Goal: Transaction & Acquisition: Purchase product/service

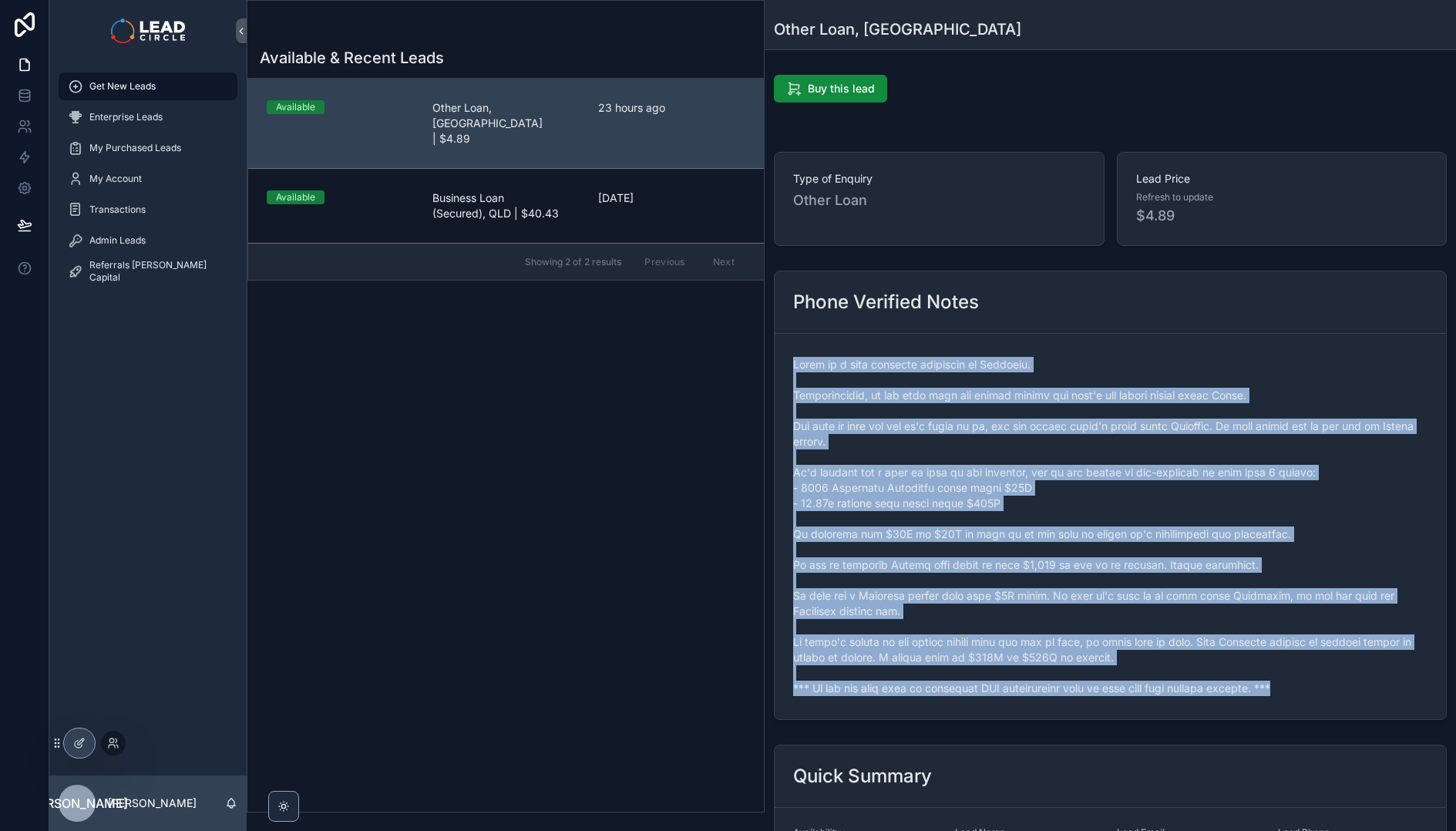
click at [106, 741] on div at bounding box center [113, 744] width 25 height 25
click at [116, 741] on icon at bounding box center [113, 744] width 12 height 12
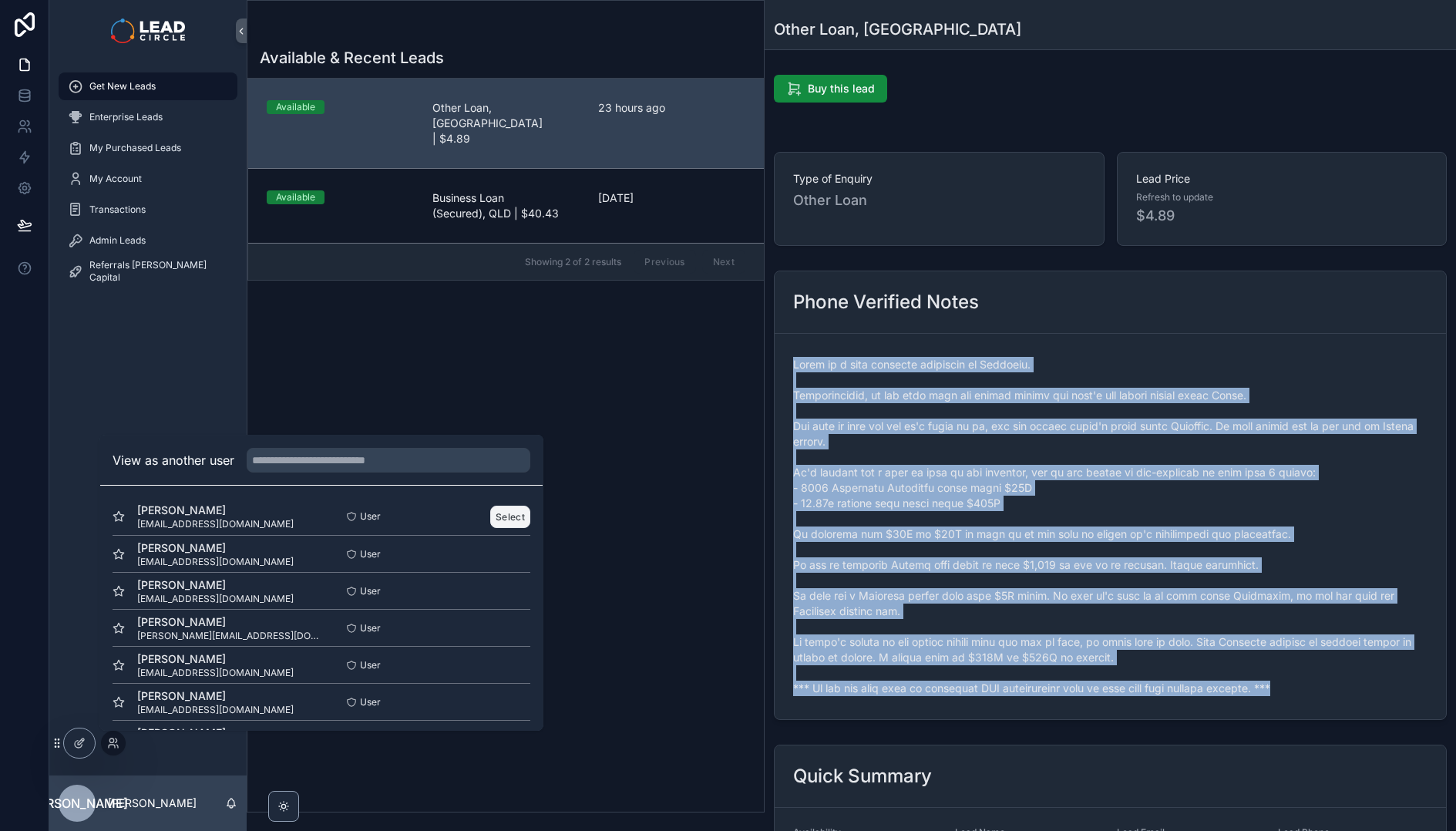
click at [499, 520] on button "Select" at bounding box center [510, 516] width 40 height 23
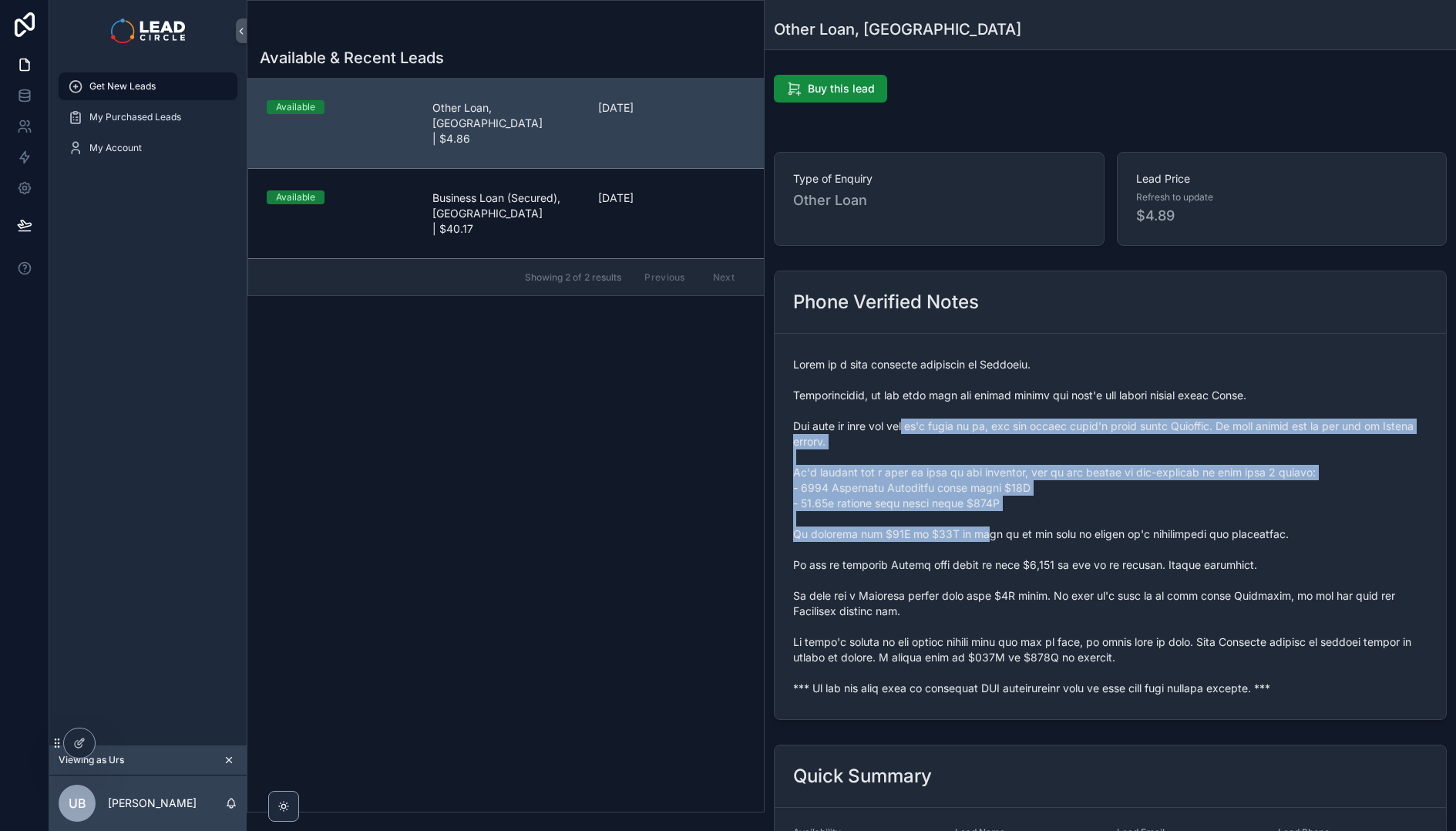
drag, startPoint x: 947, startPoint y: 484, endPoint x: 982, endPoint y: 549, distance: 73.8
click at [980, 547] on span "scrollable content" at bounding box center [1111, 526] width 634 height 339
click at [982, 549] on span "scrollable content" at bounding box center [1111, 526] width 634 height 339
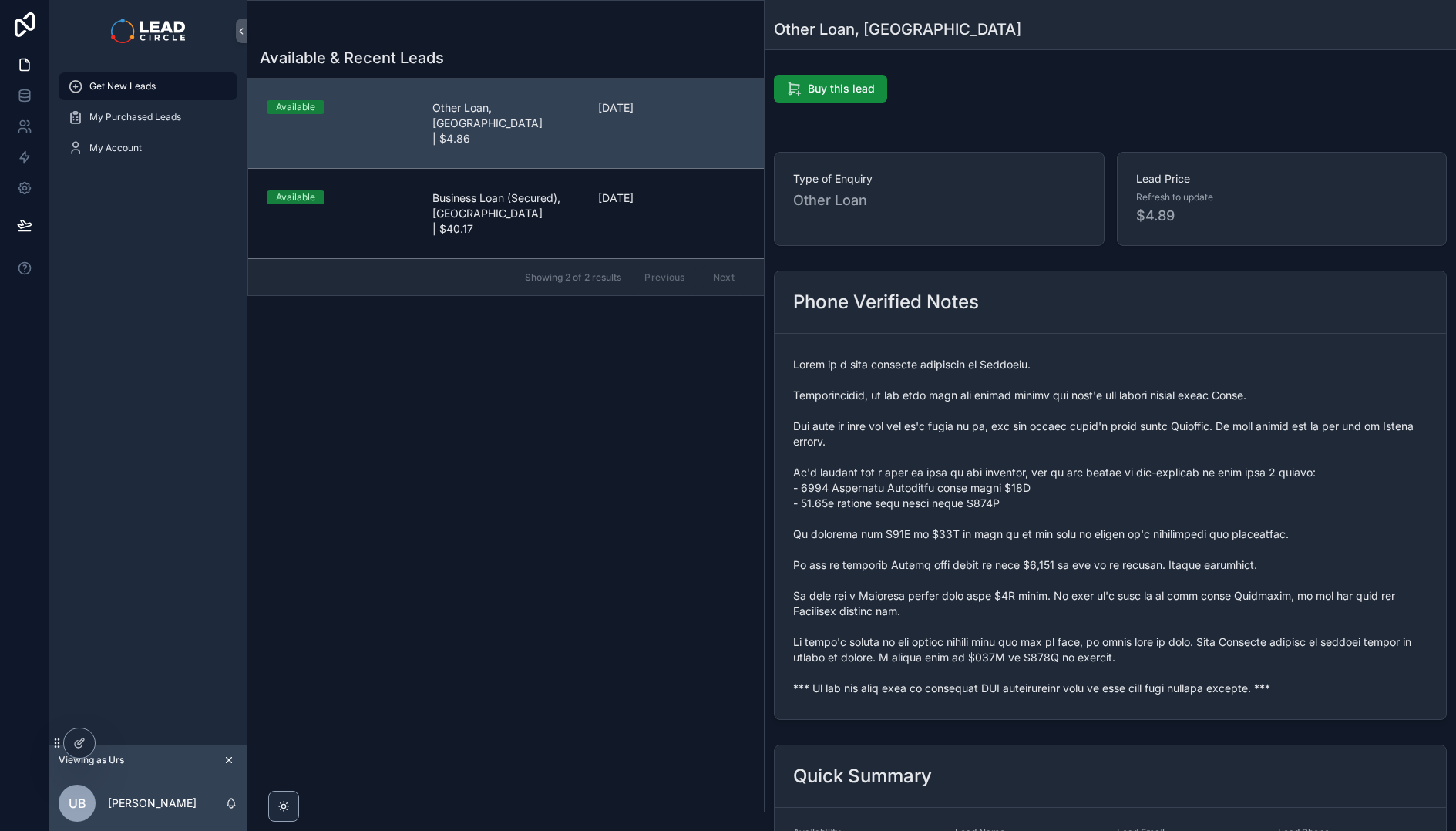
scroll to position [140, 0]
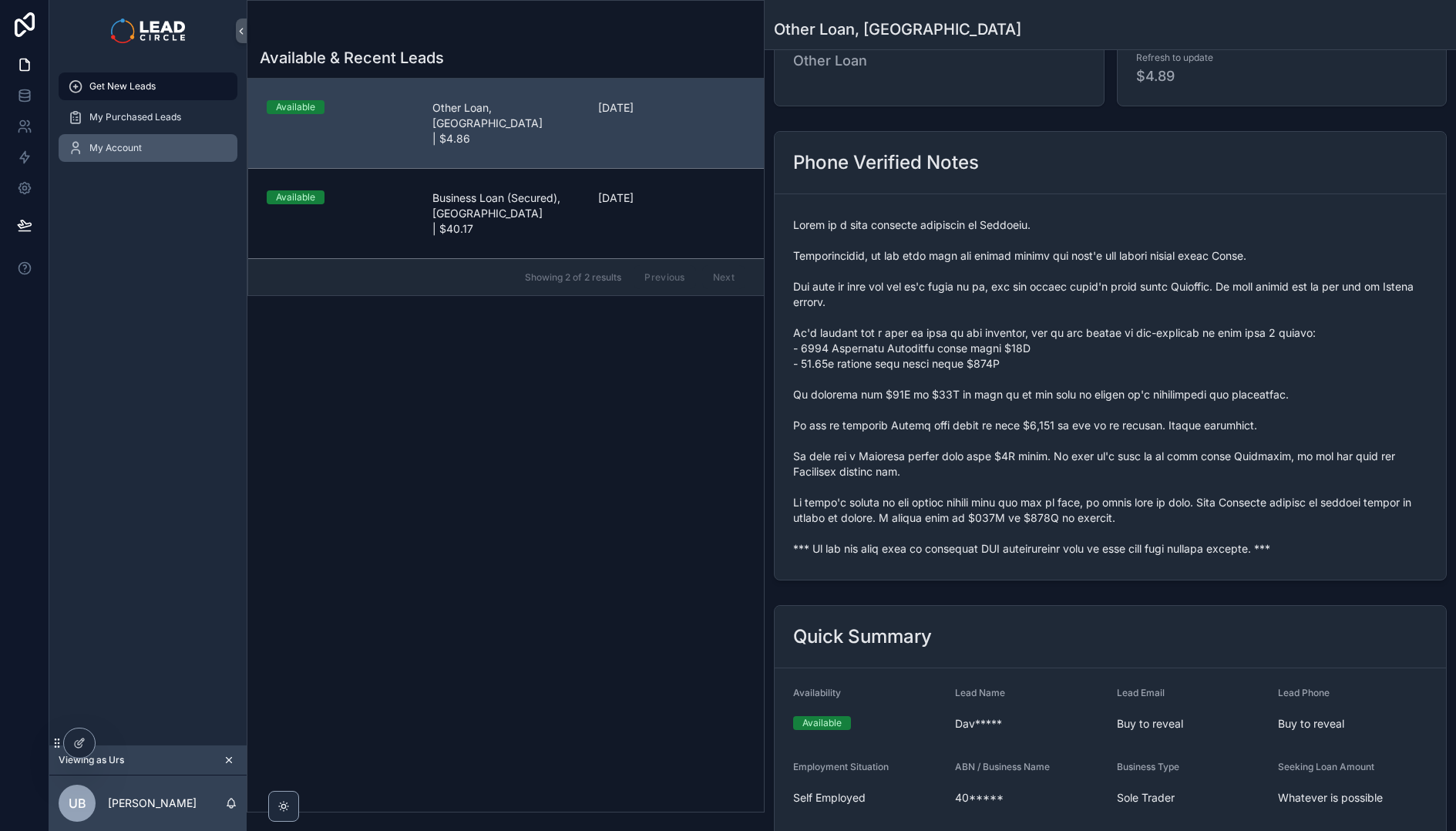
click at [139, 147] on span "My Account" at bounding box center [115, 148] width 52 height 12
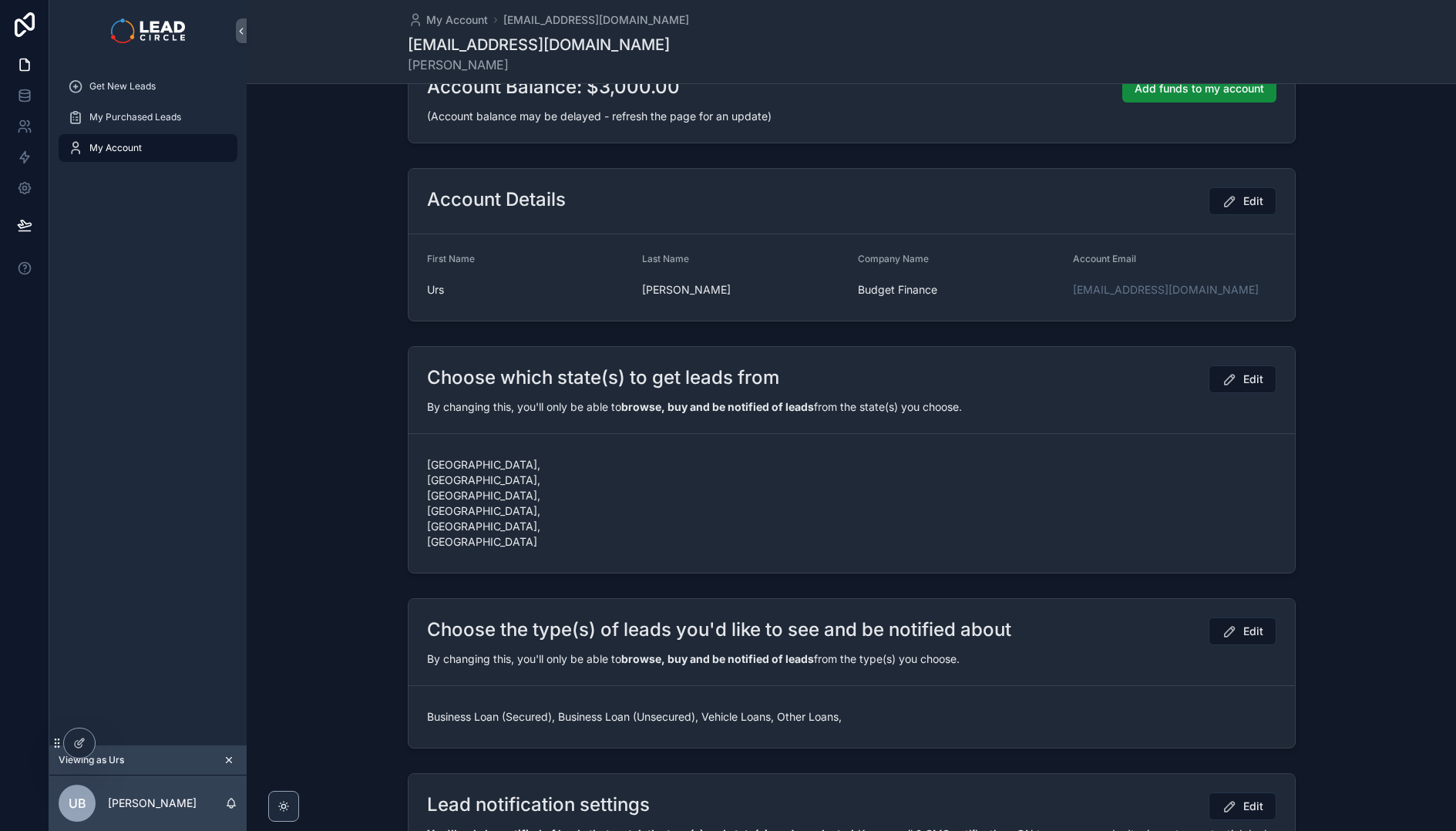
scroll to position [293, 0]
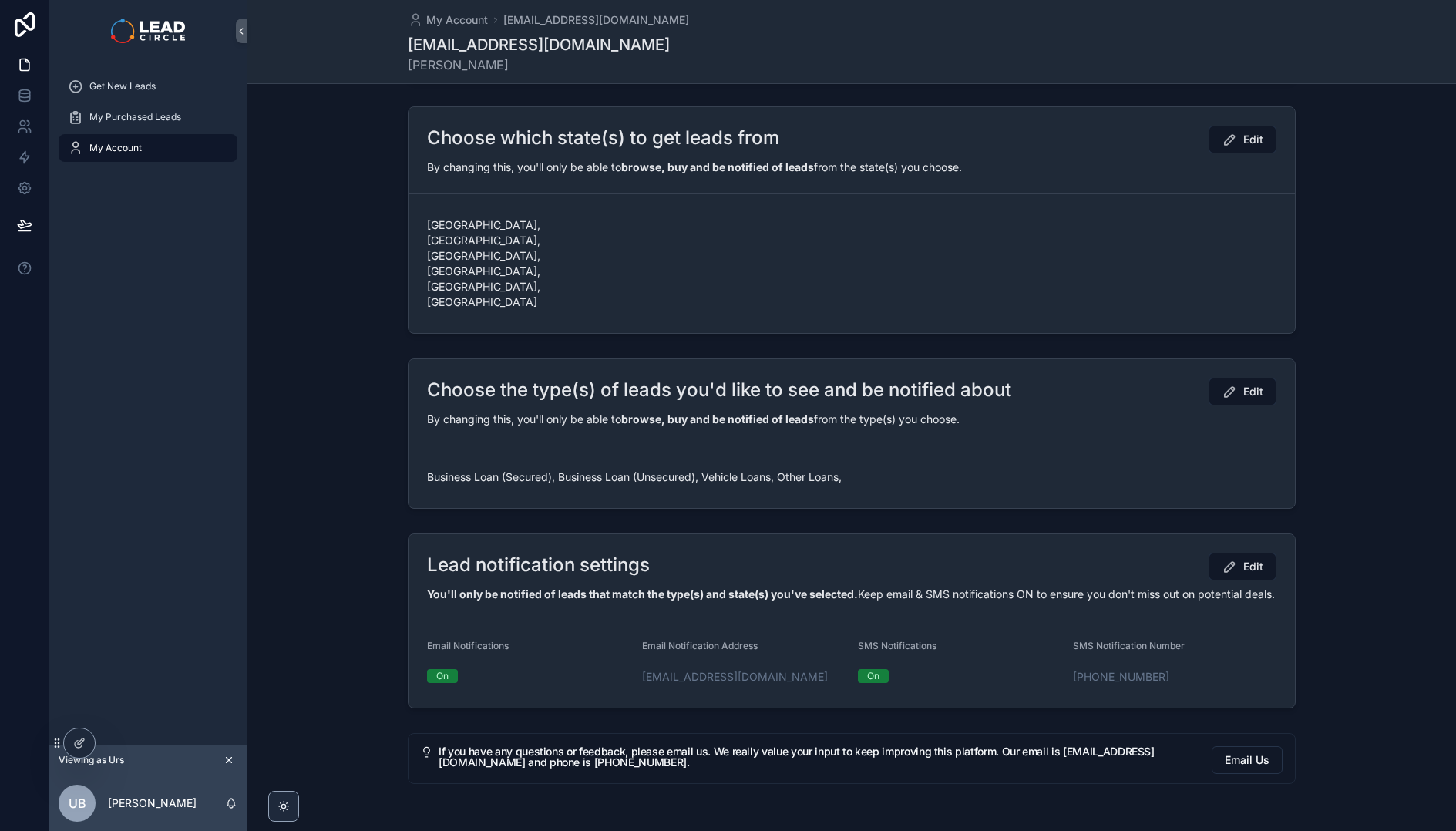
drag, startPoint x: 479, startPoint y: 392, endPoint x: 669, endPoint y: 412, distance: 191.0
click at [669, 469] on span "Business Loan (Secured), Business Loan (Unsecured), Vehicle Loans, Other Loans," at bounding box center [637, 477] width 419 height 16
drag, startPoint x: 683, startPoint y: 425, endPoint x: 444, endPoint y: 394, distance: 241.0
click at [444, 465] on div "Business Loan (Secured), Business Loan (Unsecured), Vehicle Loans, Other Loans," at bounding box center [637, 477] width 419 height 25
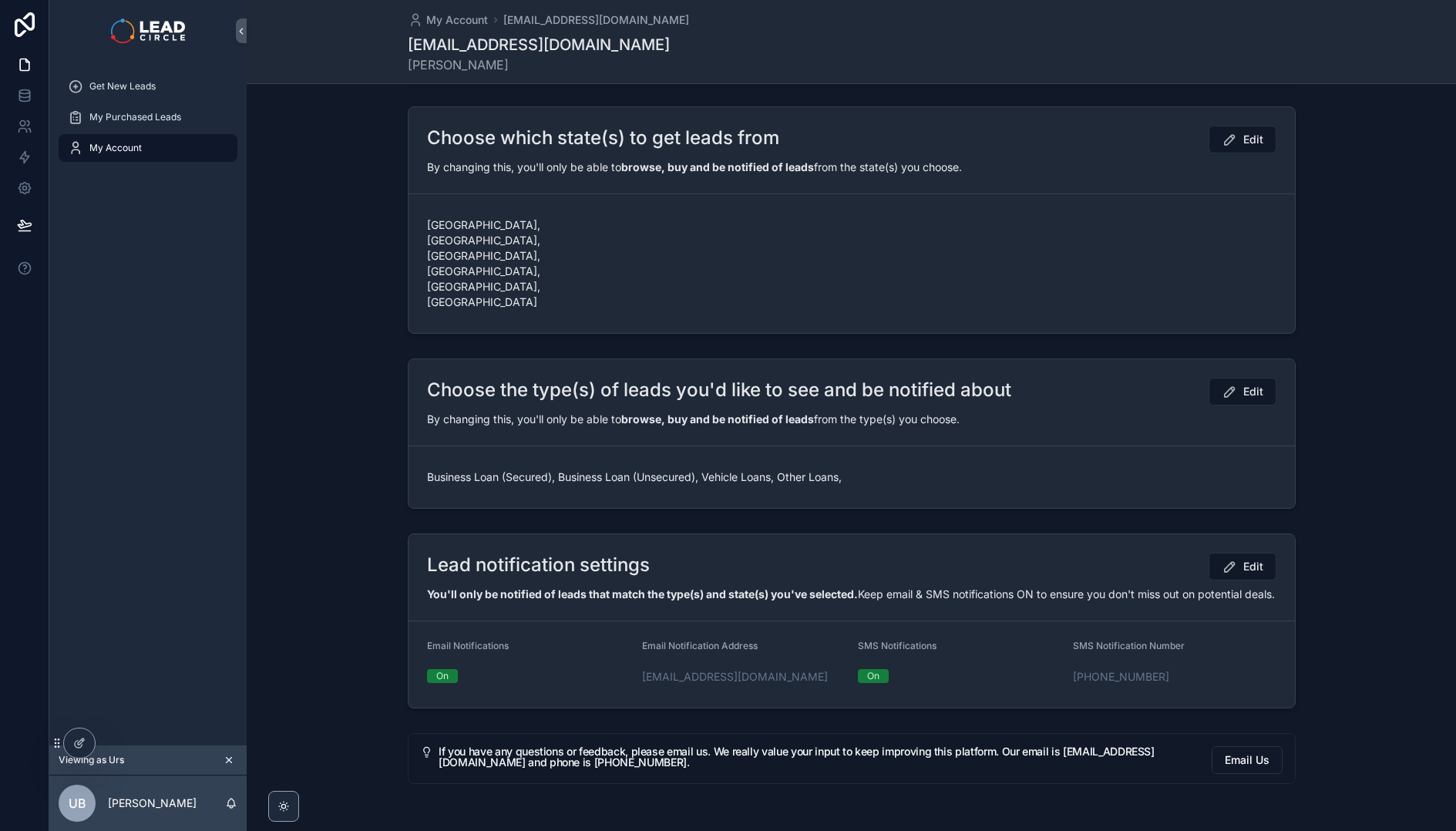
click at [444, 469] on span "Business Loan (Secured), Business Loan (Unsecured), Vehicle Loans, Other Loans," at bounding box center [637, 477] width 419 height 16
drag, startPoint x: 430, startPoint y: 396, endPoint x: 704, endPoint y: 428, distance: 275.9
click at [704, 446] on form "Business Loan (Secured), Business Loan (Unsecured), Vehicle Loans, Other Loans," at bounding box center [851, 476] width 887 height 62
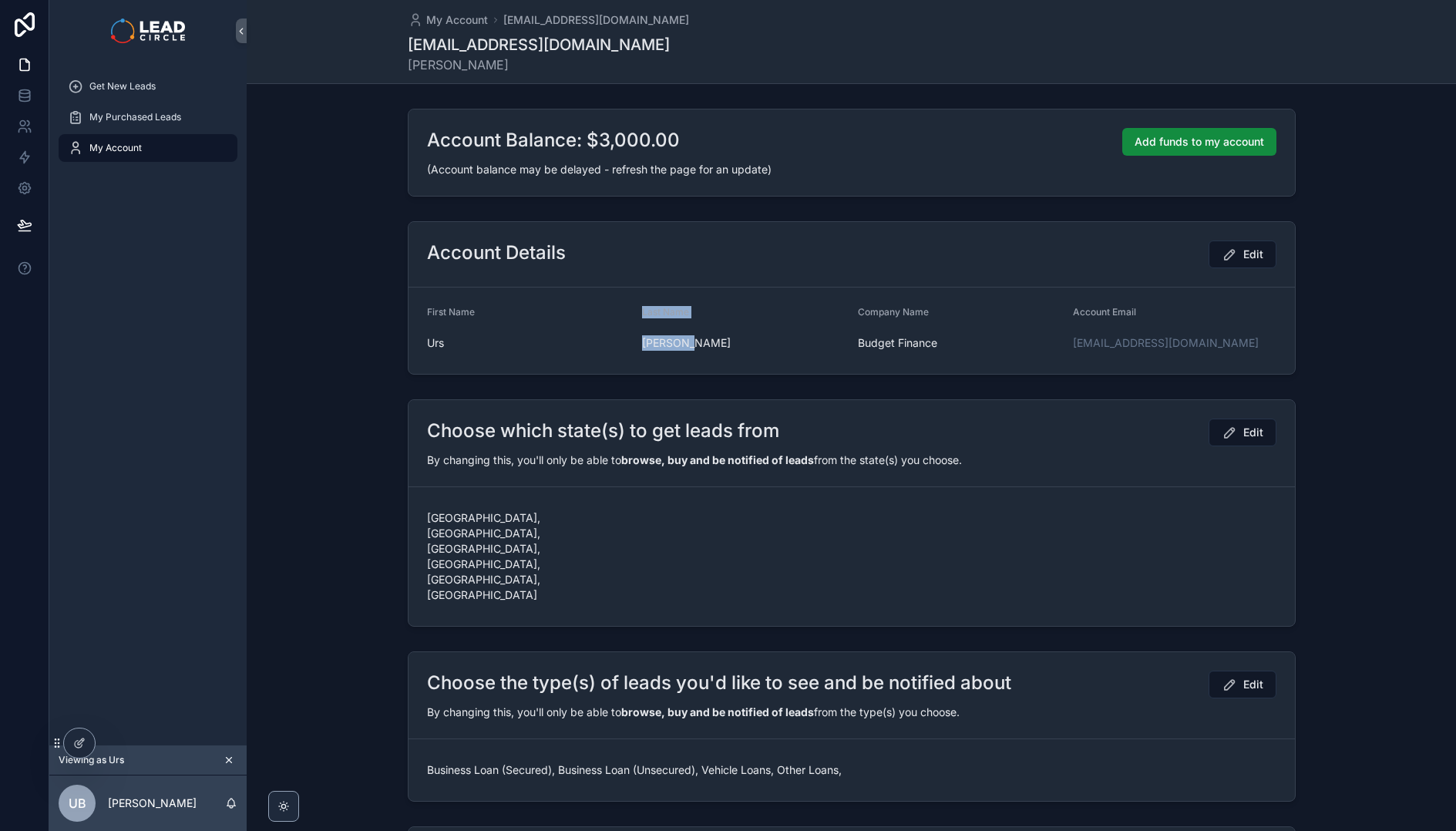
drag, startPoint x: 623, startPoint y: 351, endPoint x: 715, endPoint y: 351, distance: 92.0
click at [715, 351] on form "First Name [PERSON_NAME] Last Name [PERSON_NAME] Company Name Budget Finance Ac…" at bounding box center [851, 330] width 887 height 87
click at [715, 351] on div "[PERSON_NAME]" at bounding box center [744, 343] width 204 height 25
click at [145, 85] on span "Get New Leads" at bounding box center [122, 87] width 66 height 12
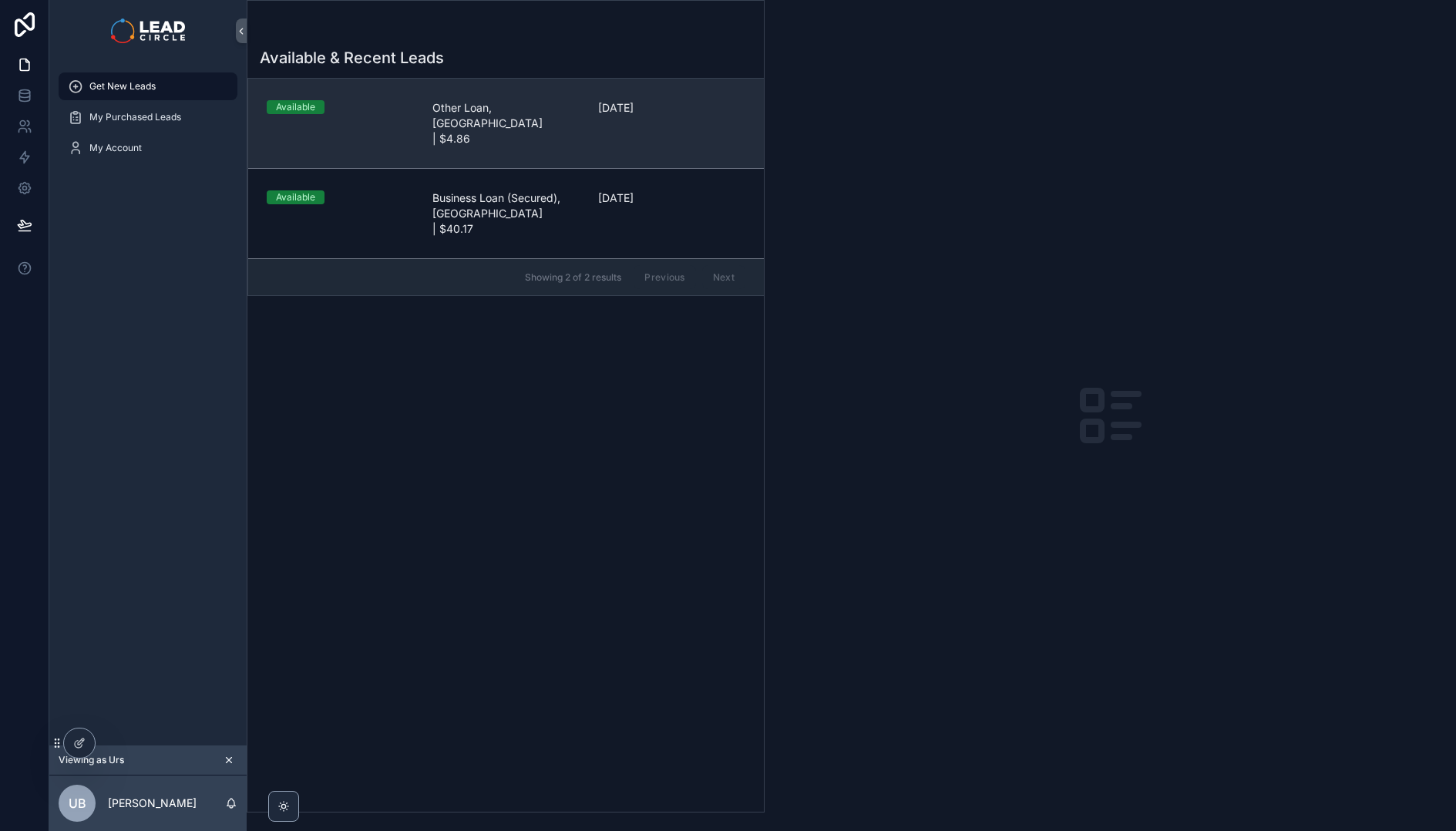
click at [562, 119] on link "Available Other Loan, [GEOGRAPHIC_DATA] | $4.86 [DATE]" at bounding box center [506, 123] width 516 height 89
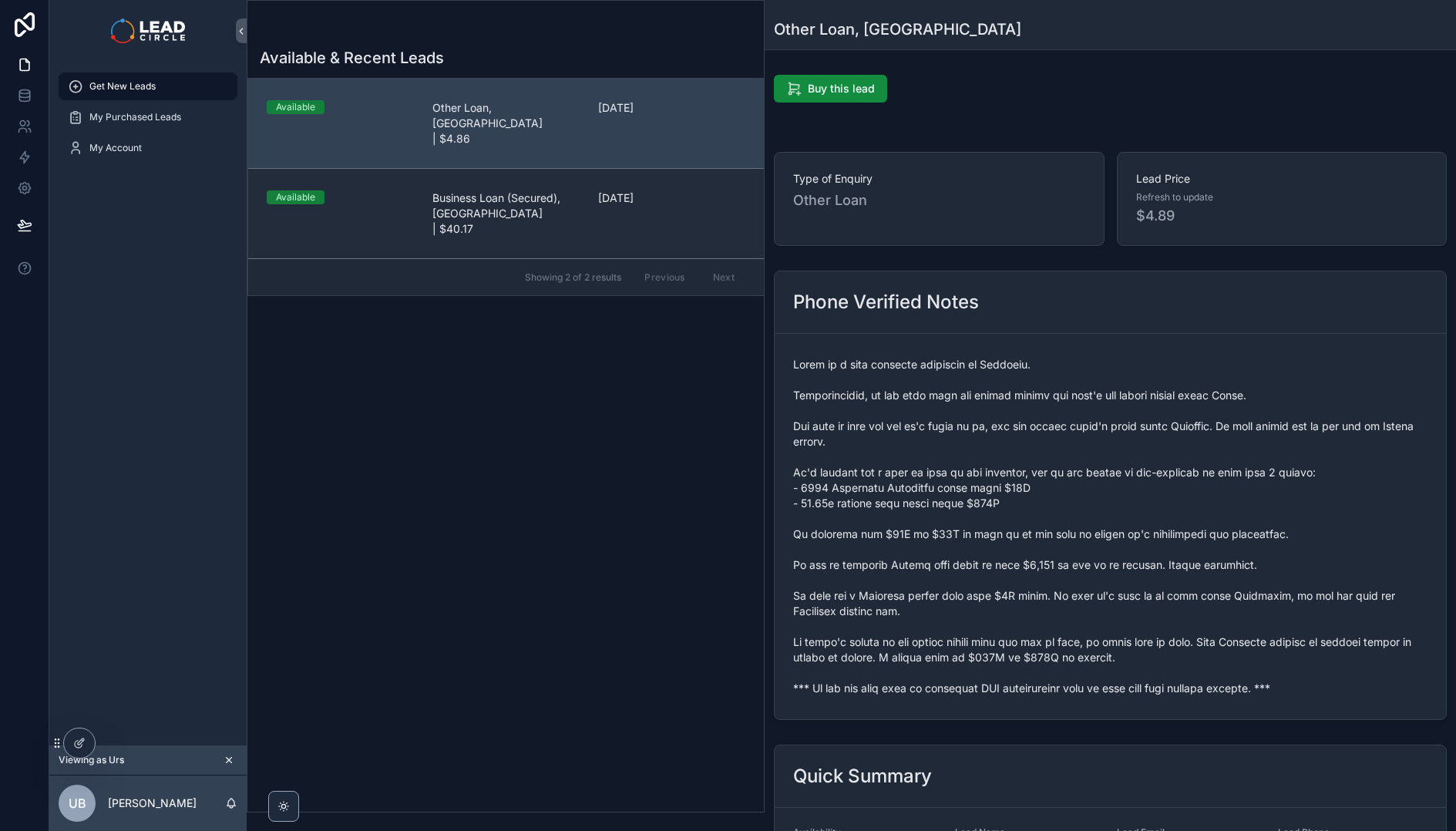
click at [581, 191] on div "Available Business Loan (Secured), [GEOGRAPHIC_DATA] | $40.17 [DATE]" at bounding box center [506, 213] width 479 height 46
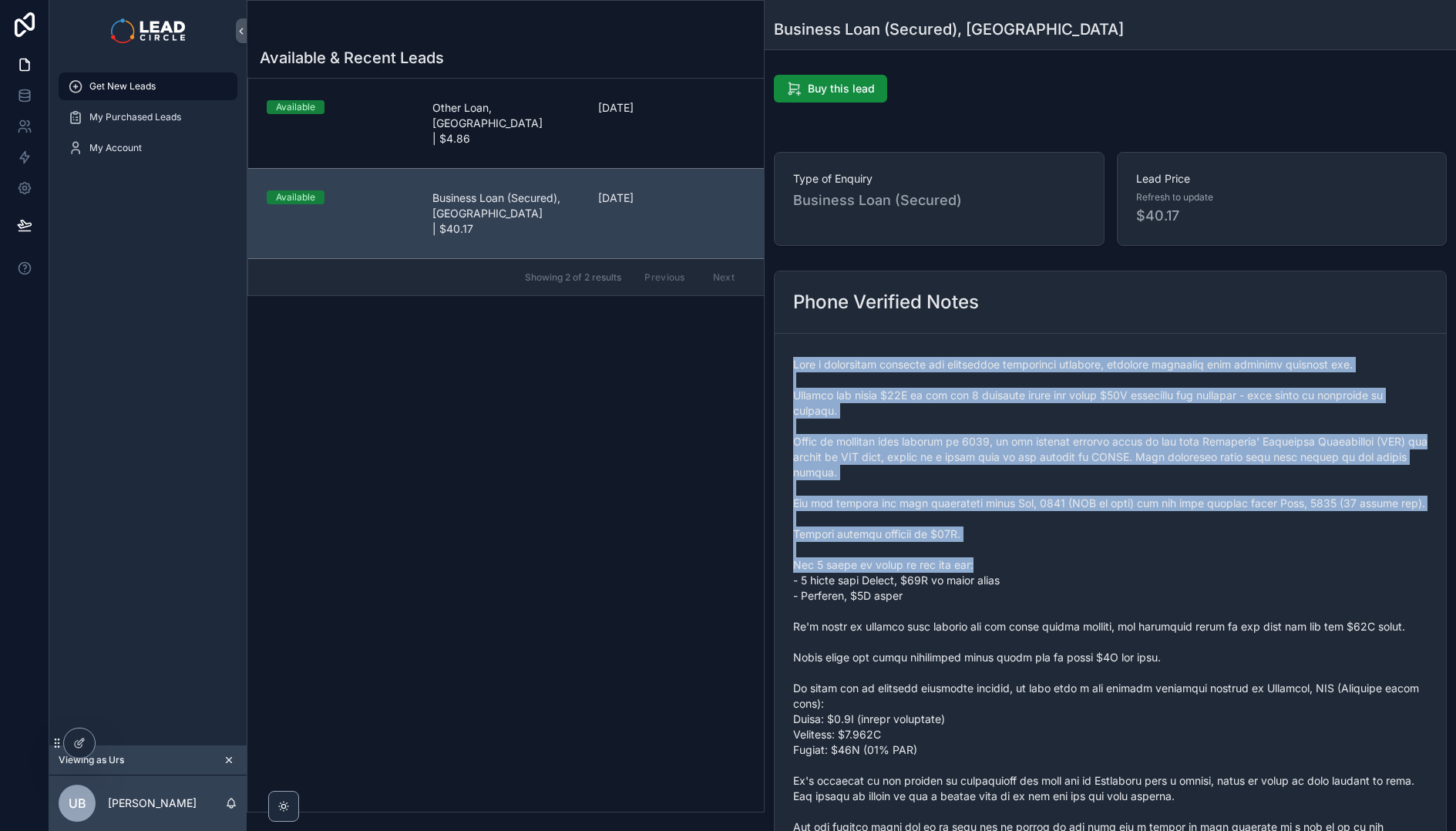
drag, startPoint x: 926, startPoint y: 341, endPoint x: 1072, endPoint y: 581, distance: 280.9
click at [1072, 581] on form "scrollable content" at bounding box center [1111, 642] width 672 height 617
click at [1072, 581] on span "scrollable content" at bounding box center [1111, 642] width 634 height 570
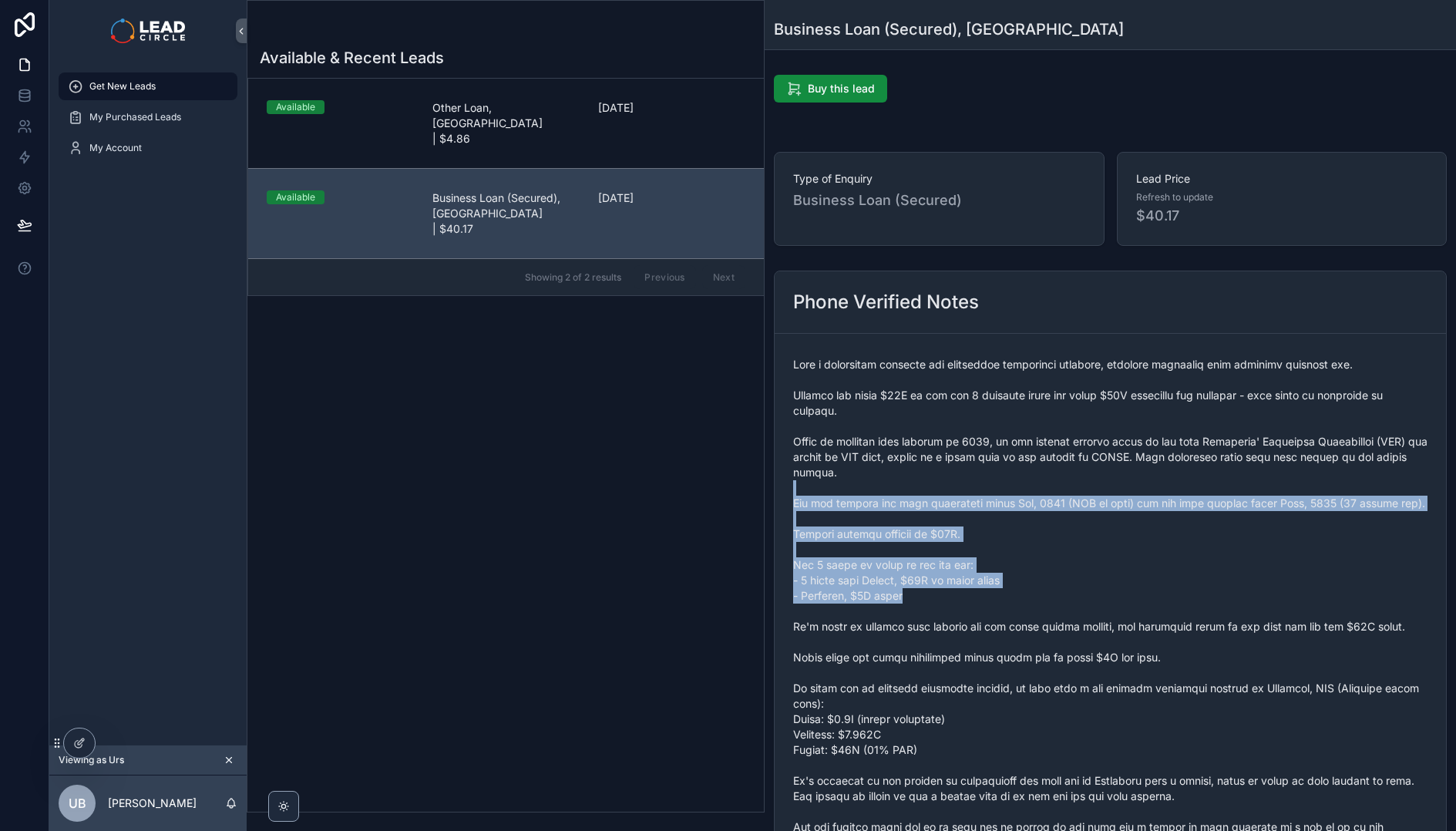
drag, startPoint x: 1124, startPoint y: 607, endPoint x: 1028, endPoint y: 438, distance: 194.4
click at [1033, 444] on span "scrollable content" at bounding box center [1111, 642] width 634 height 570
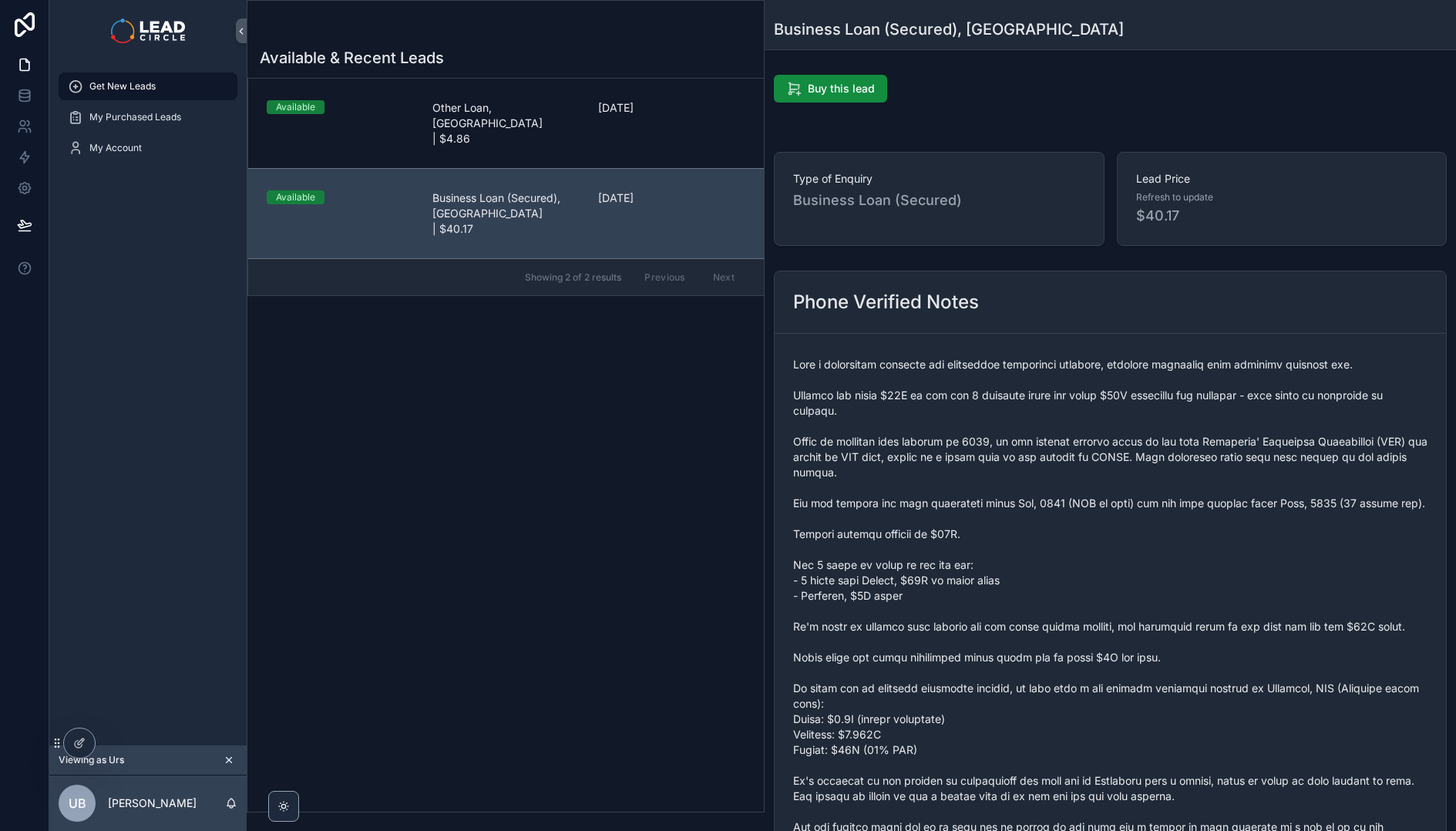
click at [1028, 438] on span "scrollable content" at bounding box center [1111, 642] width 634 height 570
click at [142, 155] on div "My Account" at bounding box center [148, 148] width 160 height 25
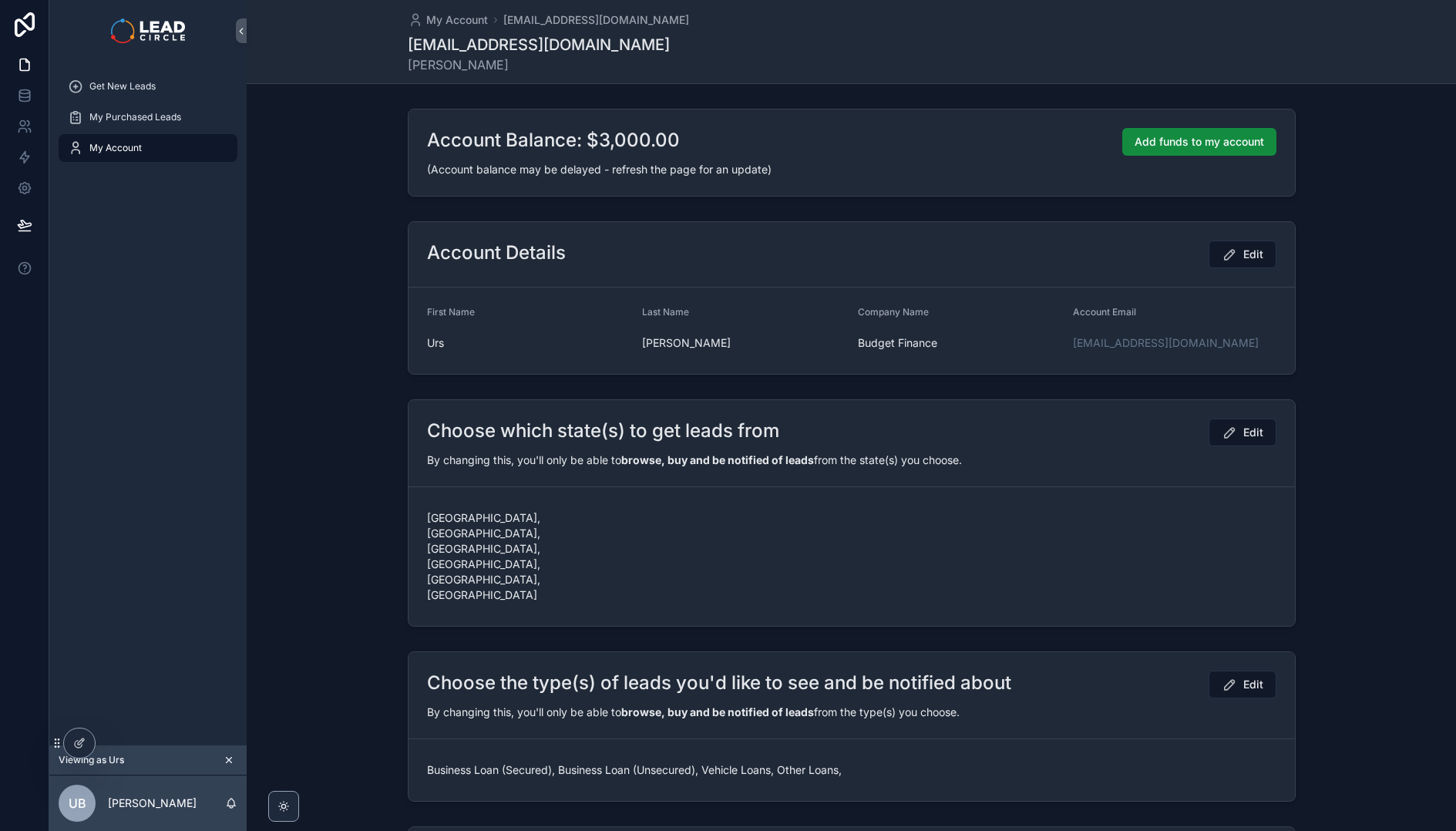
click at [230, 760] on icon "scrollable content" at bounding box center [229, 760] width 11 height 11
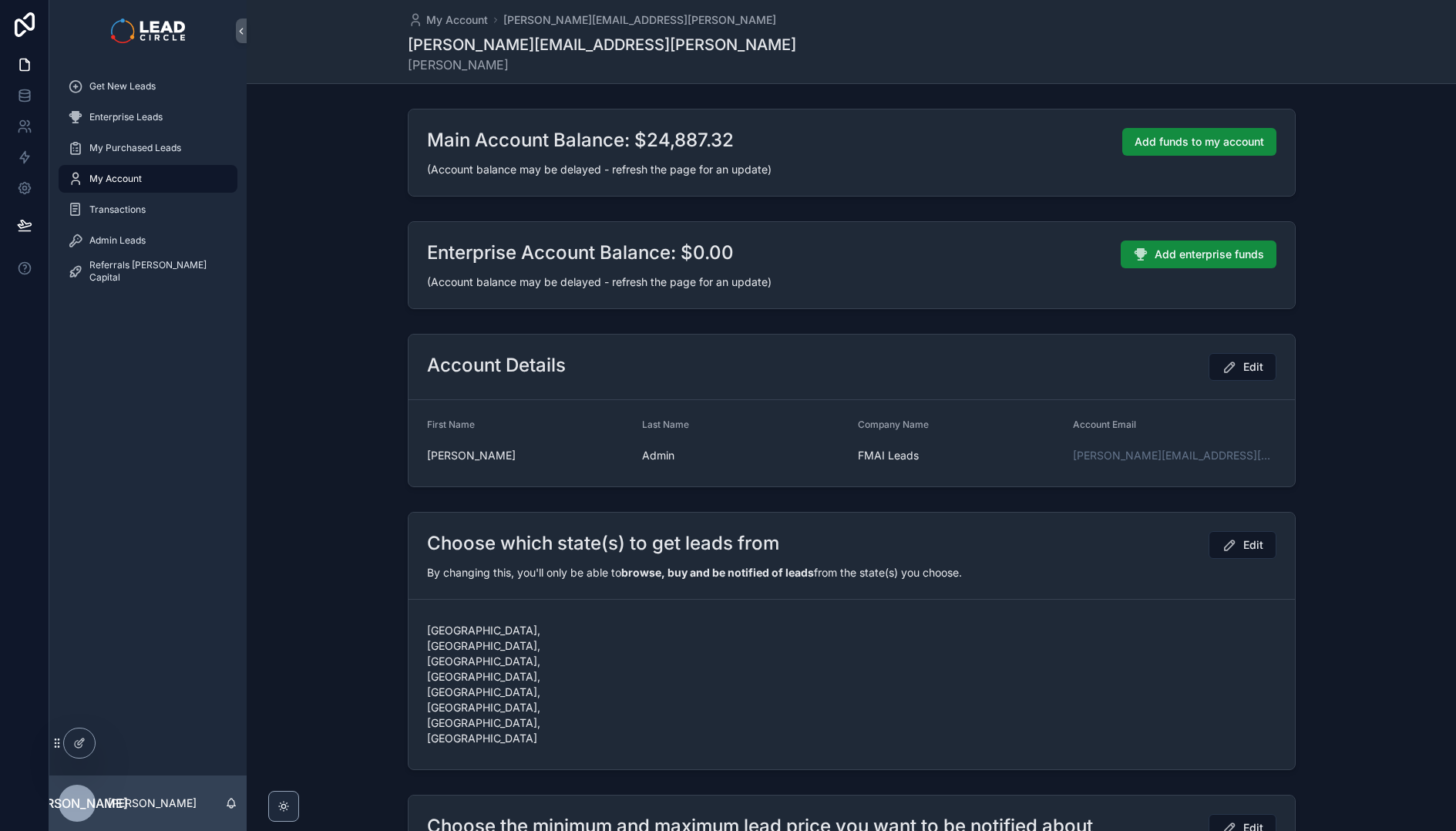
scroll to position [130, 0]
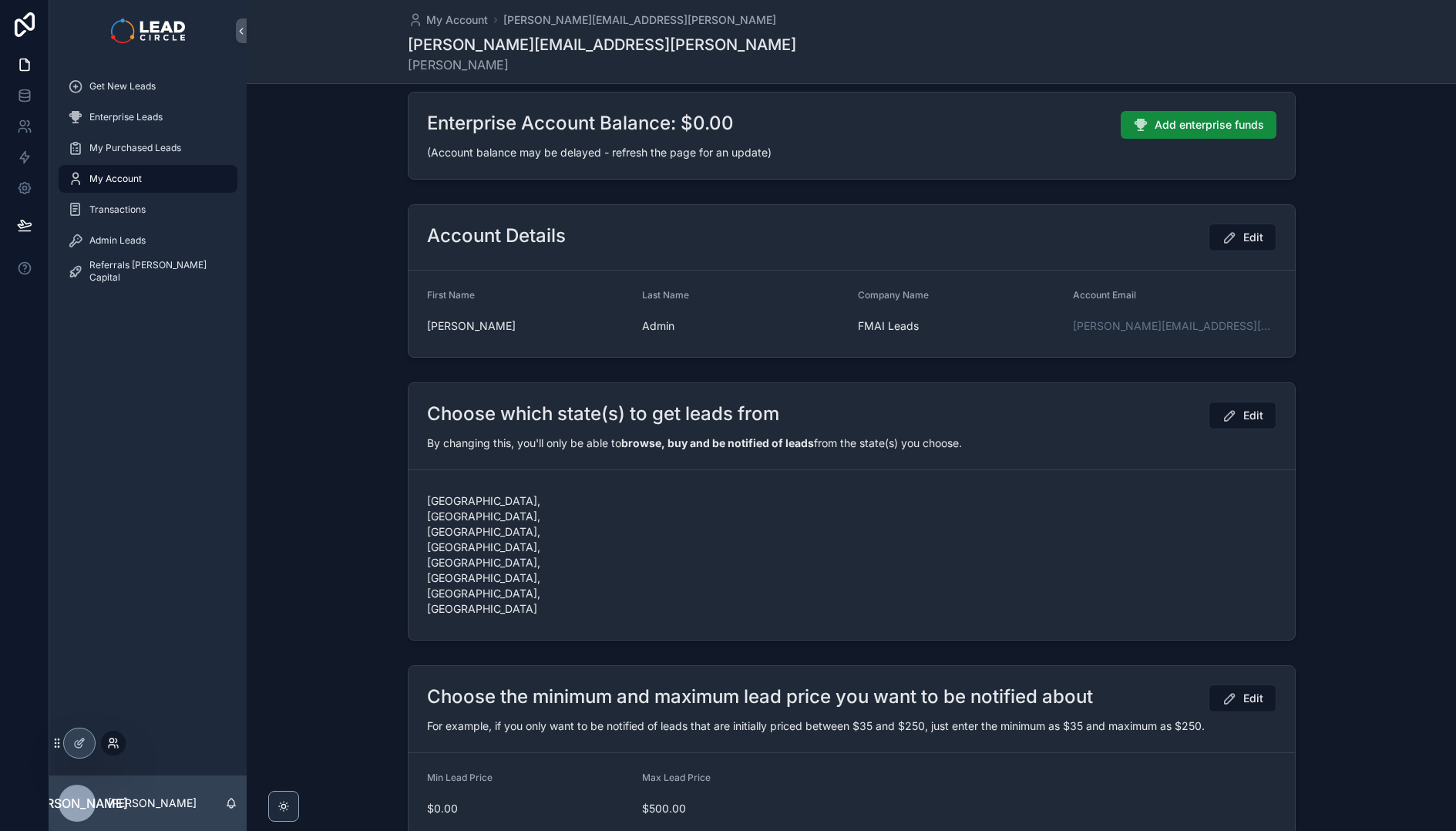
click at [109, 744] on icon at bounding box center [112, 746] width 6 height 3
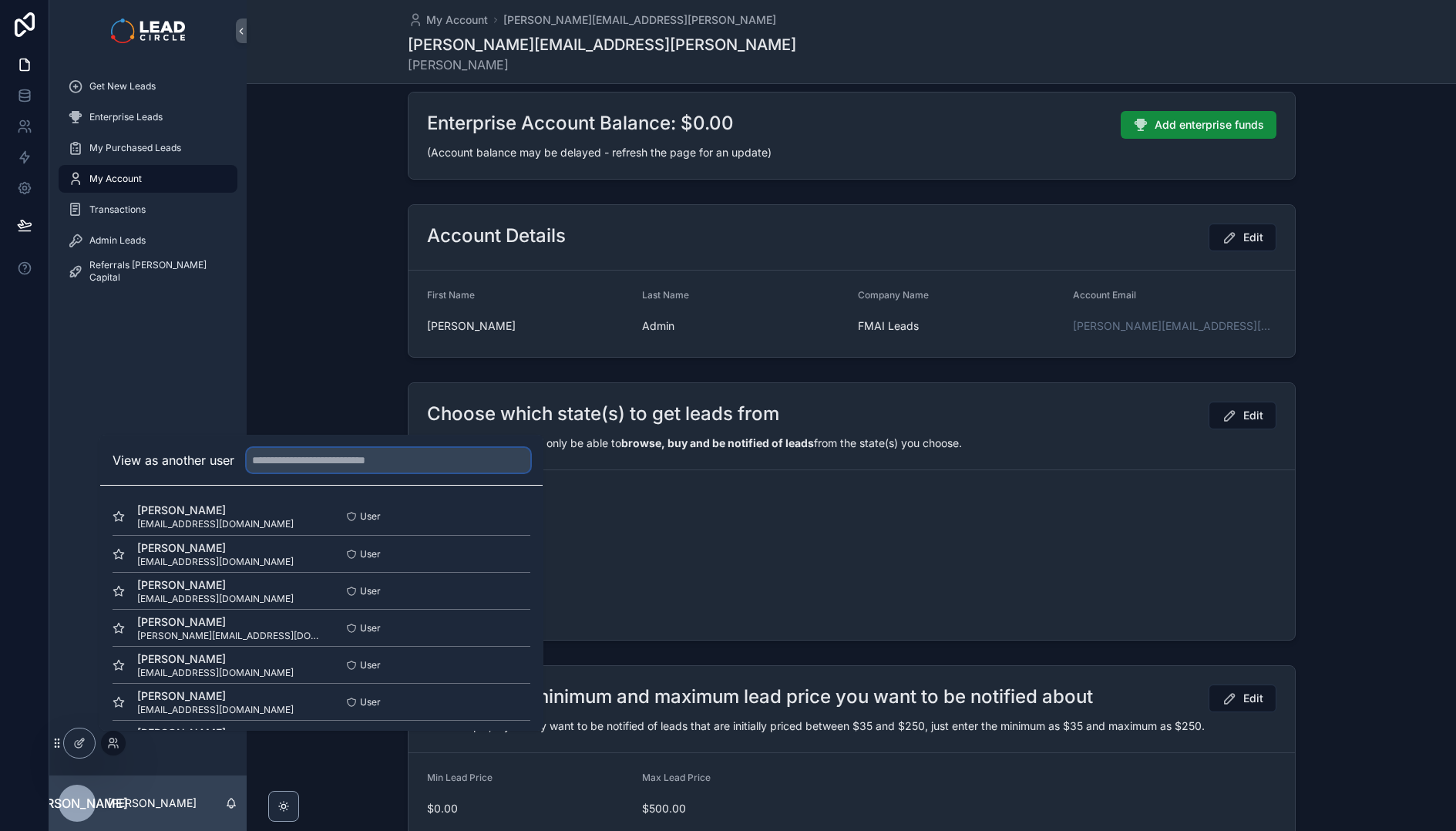
click at [312, 461] on input "text" at bounding box center [388, 460] width 284 height 25
click at [498, 515] on button "Select" at bounding box center [510, 516] width 40 height 23
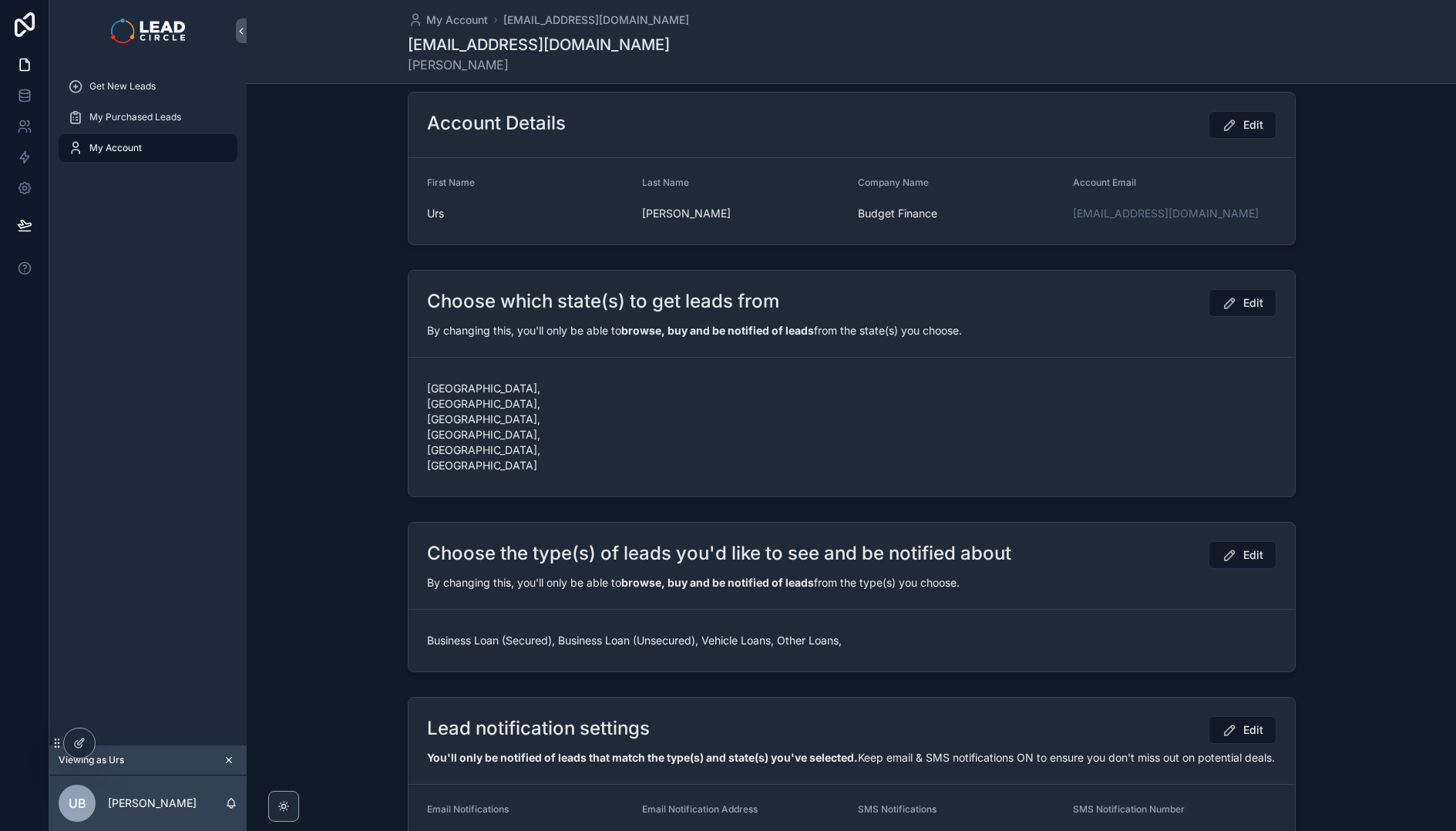
click at [695, 610] on form "Business Loan (Secured), Business Loan (Unsecured), Vehicle Loans, Other Loans," at bounding box center [851, 640] width 887 height 62
drag, startPoint x: 416, startPoint y: 569, endPoint x: 583, endPoint y: 565, distance: 167.0
click at [583, 610] on form "Business Loan (Secured), Business Loan (Unsecured), Vehicle Loans, Other Loans," at bounding box center [851, 640] width 887 height 62
click at [583, 633] on span "Business Loan (Secured), Business Loan (Unsecured), Vehicle Loans, Other Loans," at bounding box center [637, 640] width 419 height 16
click at [228, 761] on icon "scrollable content" at bounding box center [229, 760] width 11 height 11
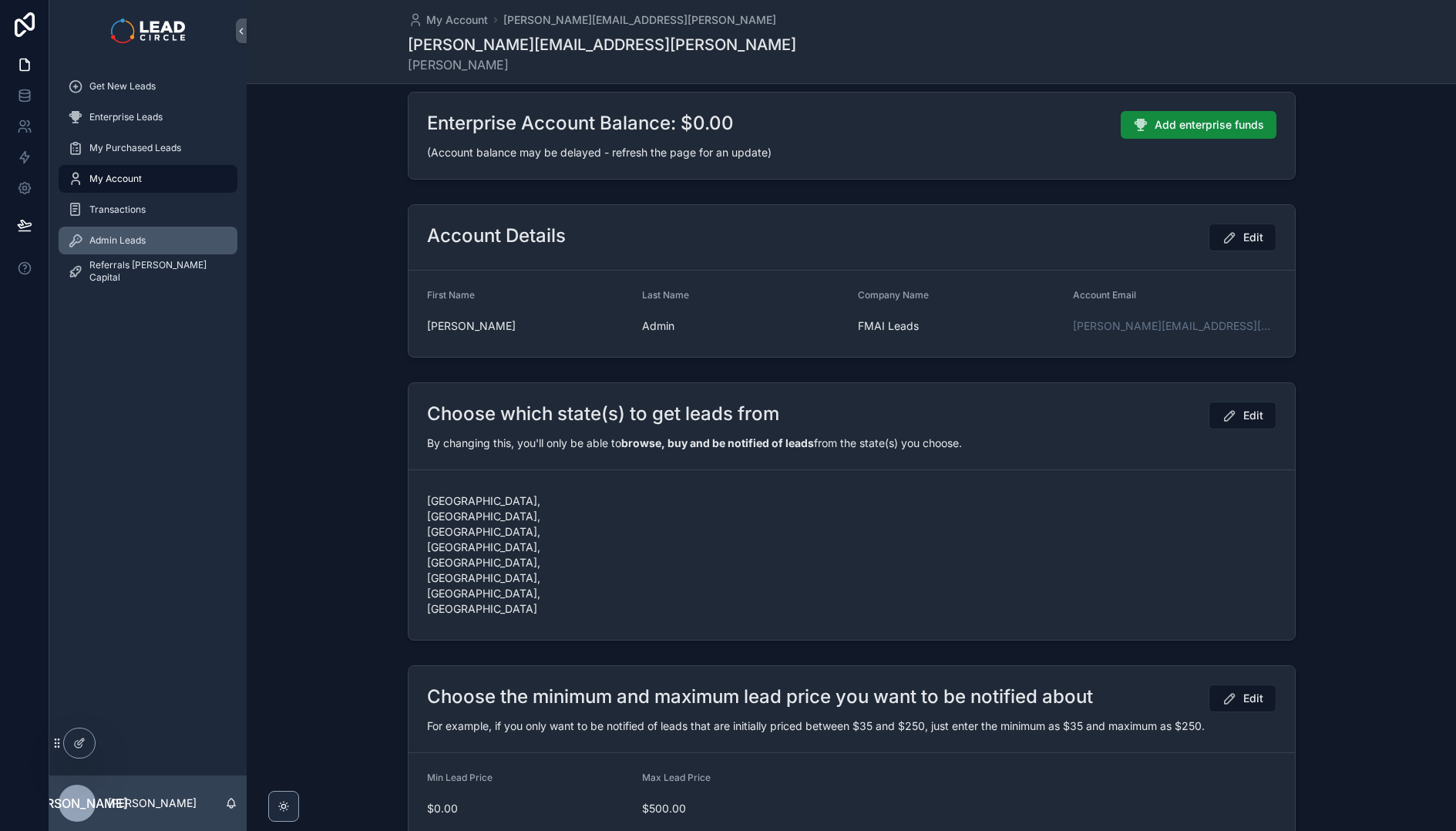
click at [138, 248] on div "Admin Leads" at bounding box center [148, 241] width 160 height 25
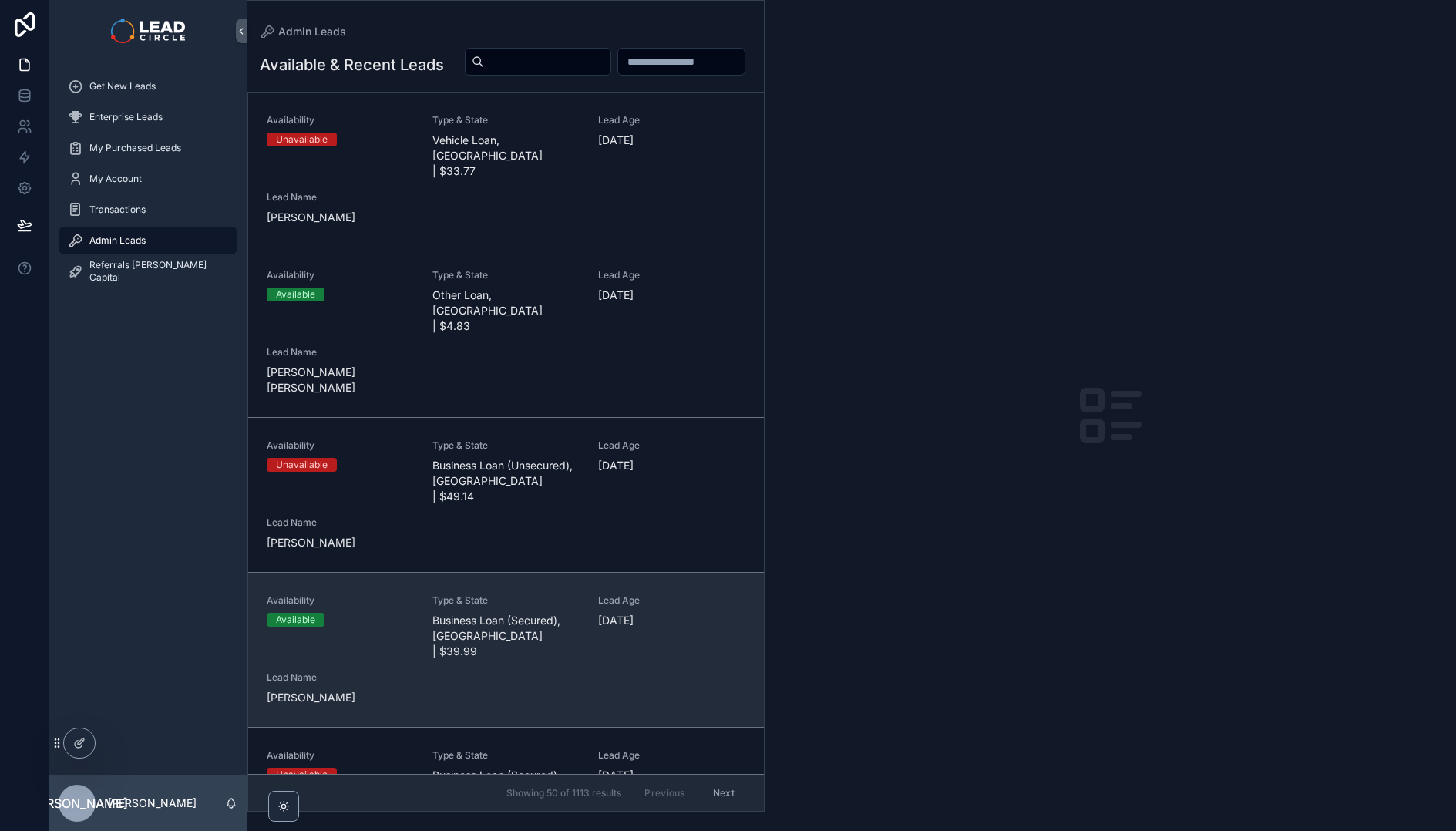
click at [533, 594] on span "Type & State" at bounding box center [506, 601] width 148 height 12
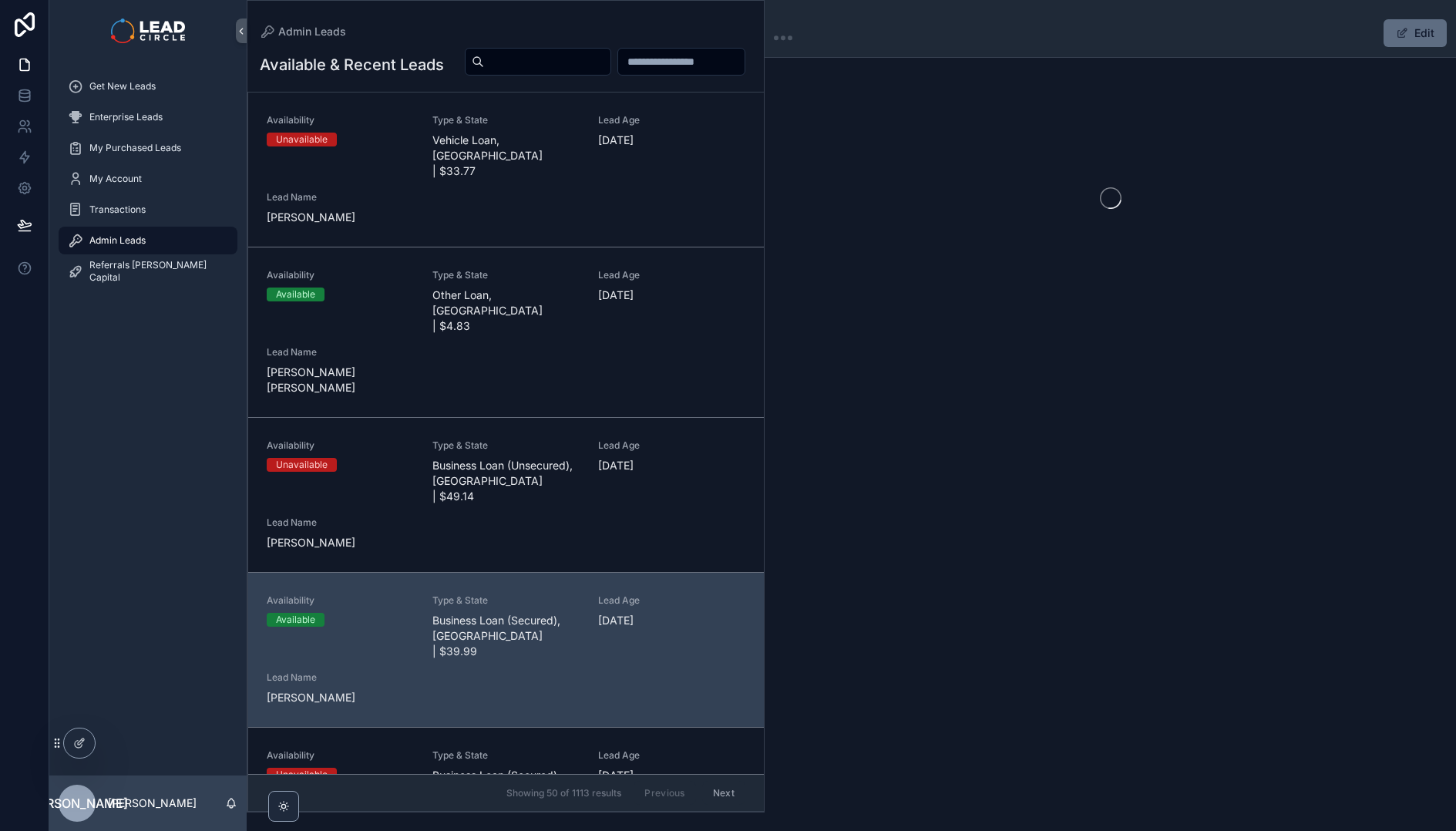
click at [1418, 32] on button "Edit" at bounding box center [1415, 34] width 63 height 28
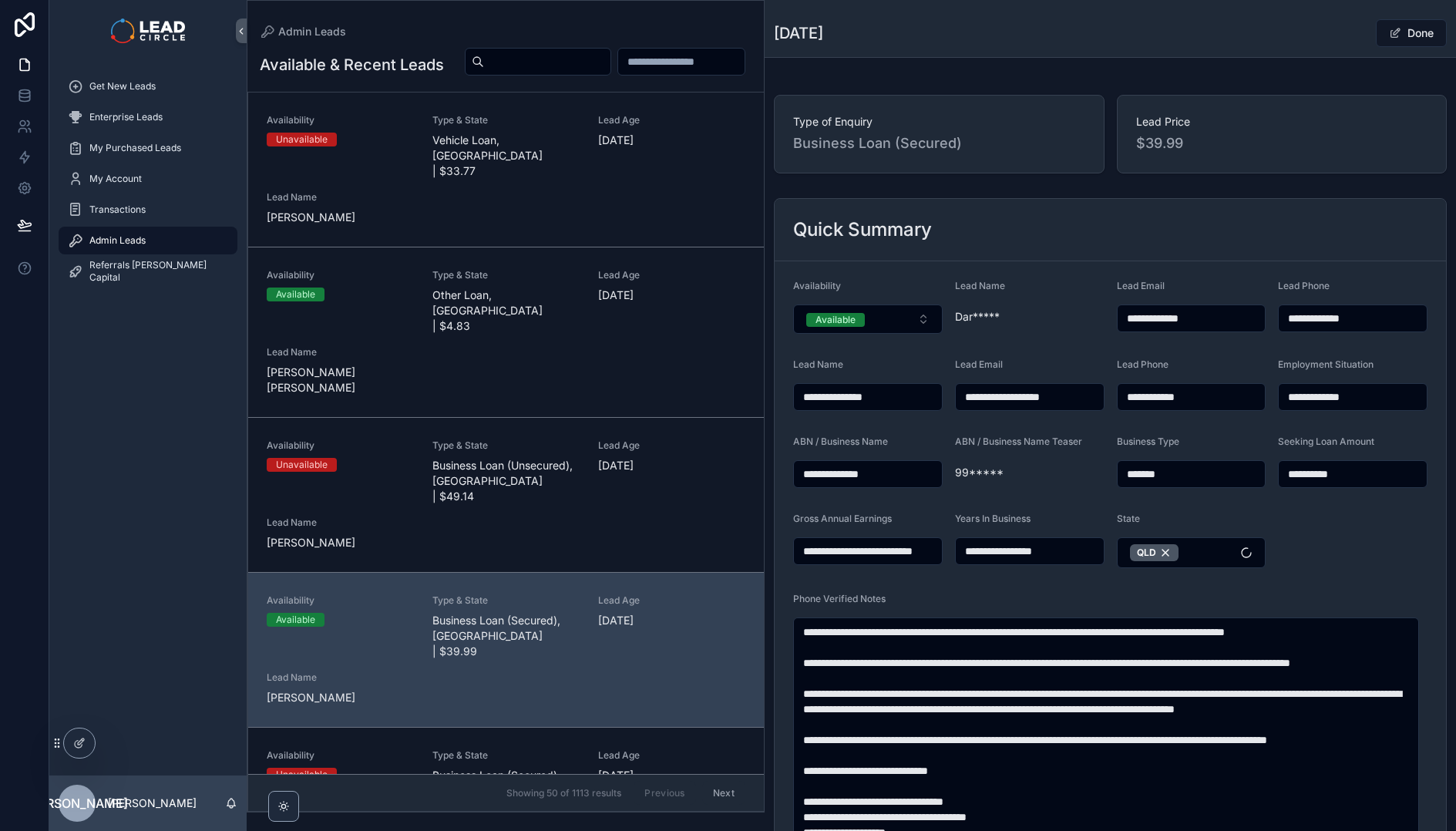
scroll to position [400, 0]
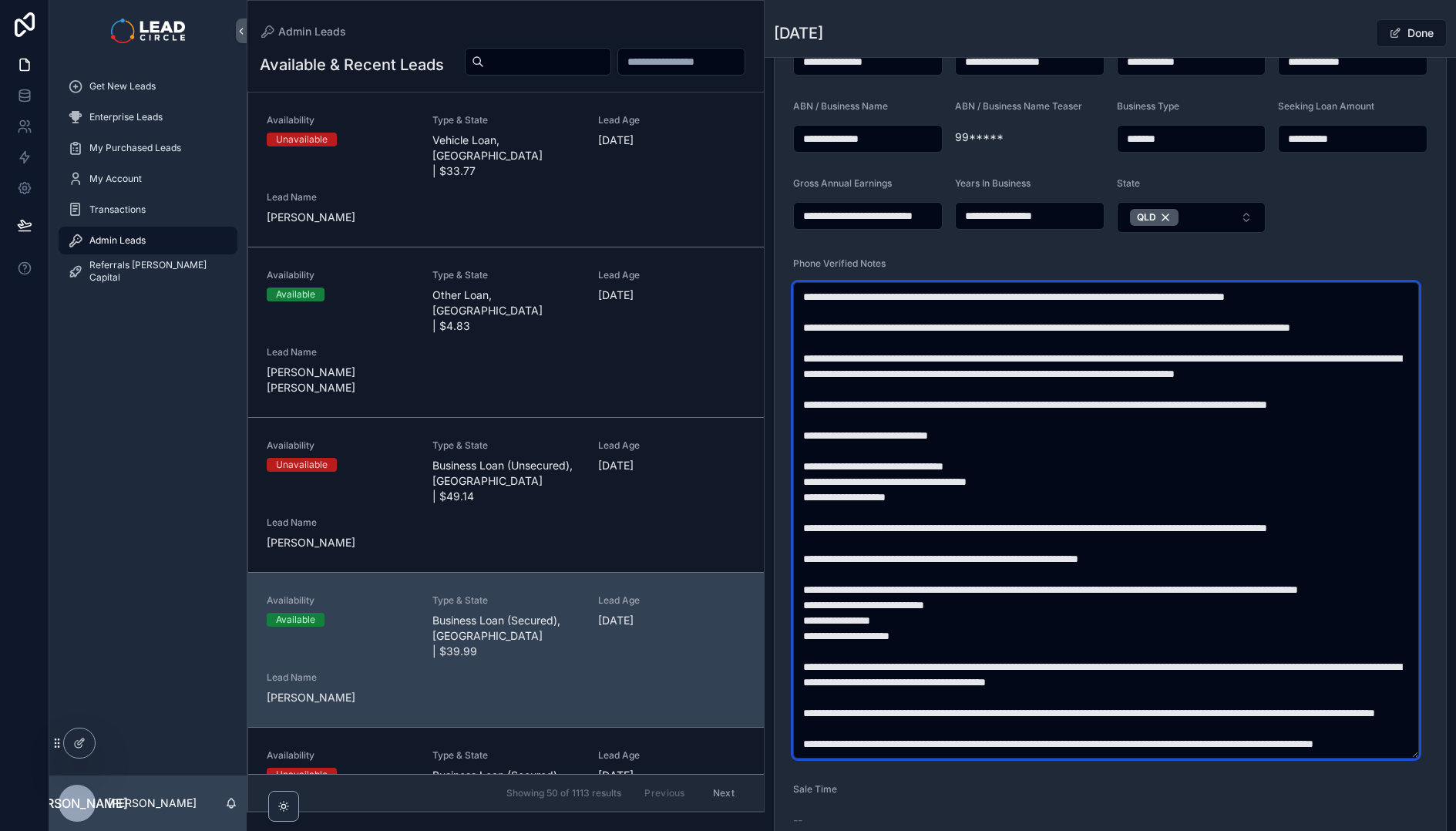
click at [916, 328] on textarea "scrollable content" at bounding box center [1106, 520] width 626 height 476
drag, startPoint x: 1057, startPoint y: 344, endPoint x: 1094, endPoint y: 430, distance: 93.6
click at [1094, 430] on textarea "scrollable content" at bounding box center [1106, 520] width 626 height 476
click at [937, 531] on textarea "scrollable content" at bounding box center [1106, 520] width 626 height 476
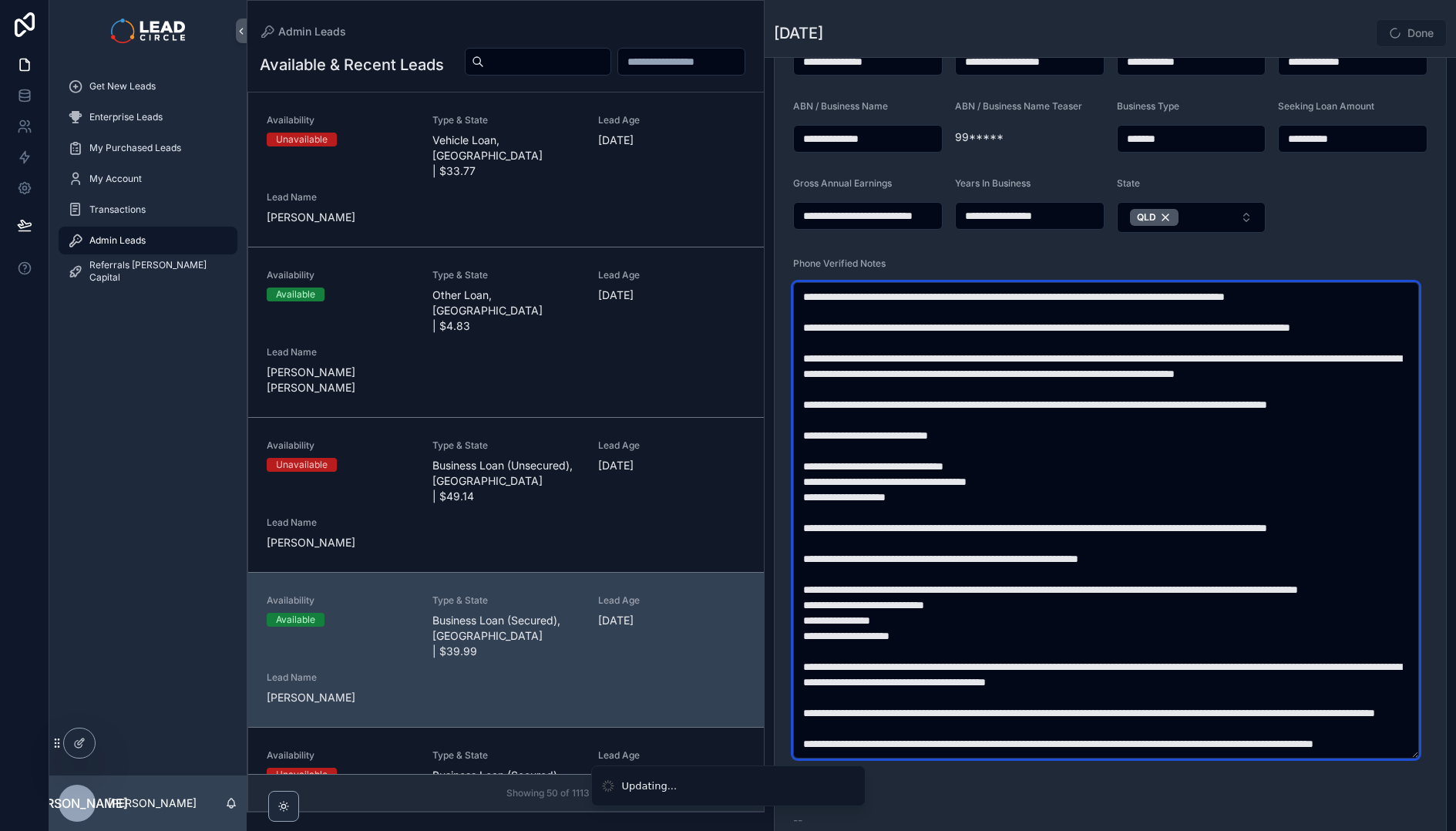
click at [873, 546] on textarea "scrollable content" at bounding box center [1106, 520] width 626 height 476
click at [937, 526] on textarea "scrollable content" at bounding box center [1106, 520] width 626 height 476
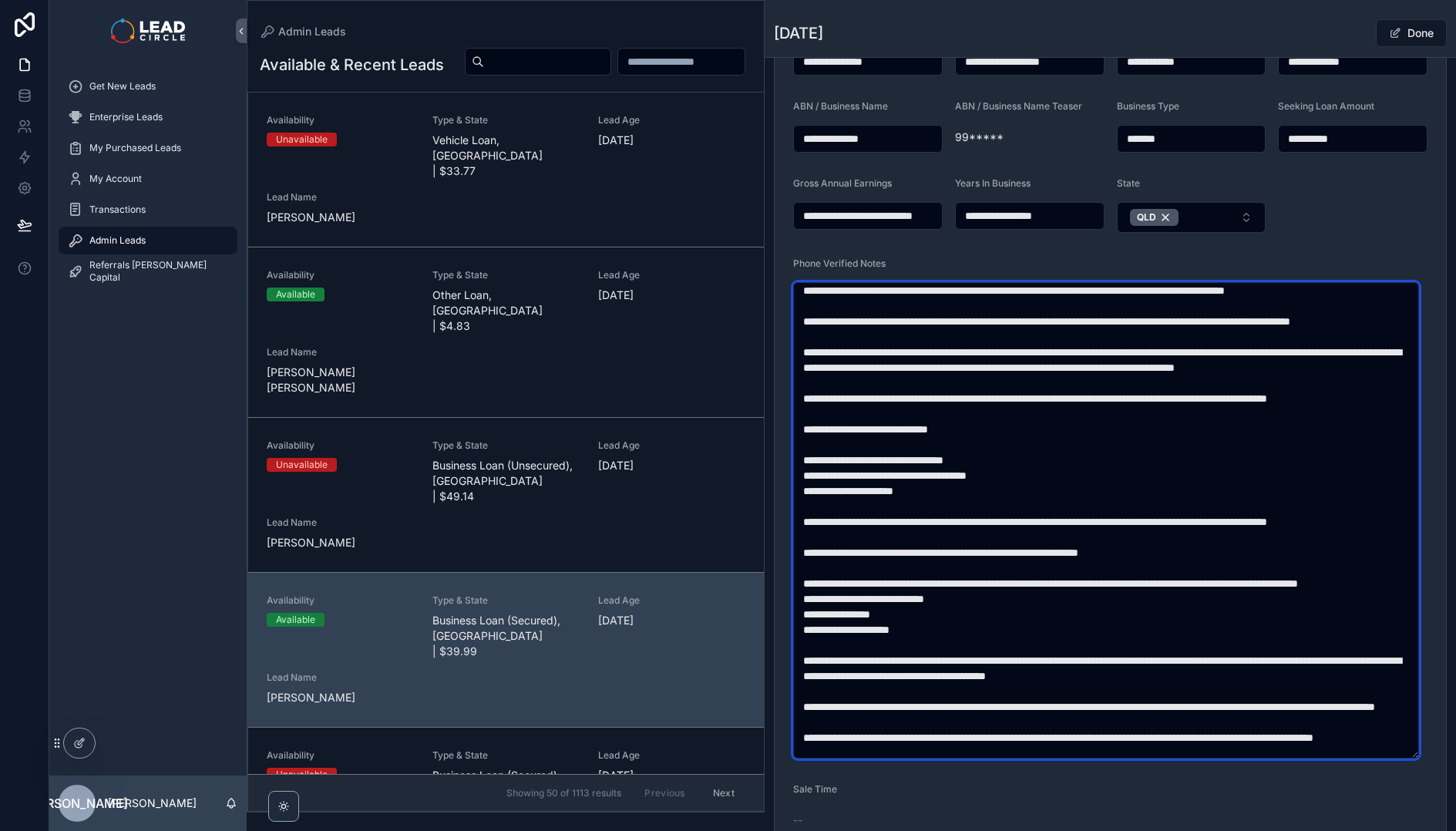
scroll to position [9, 0]
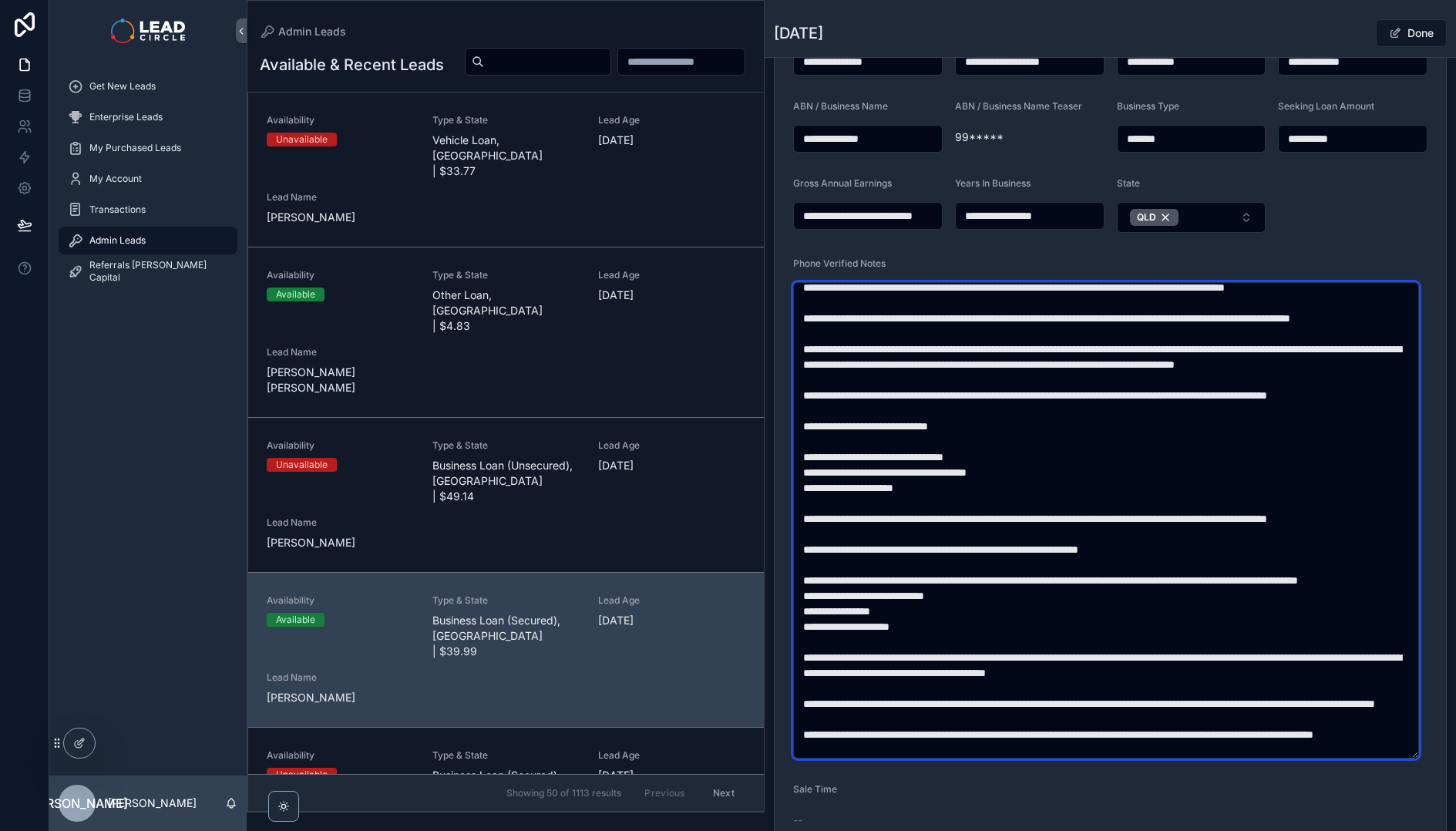
drag, startPoint x: 830, startPoint y: 567, endPoint x: 1022, endPoint y: 566, distance: 192.0
click at [1022, 566] on textarea "scrollable content" at bounding box center [1106, 520] width 626 height 476
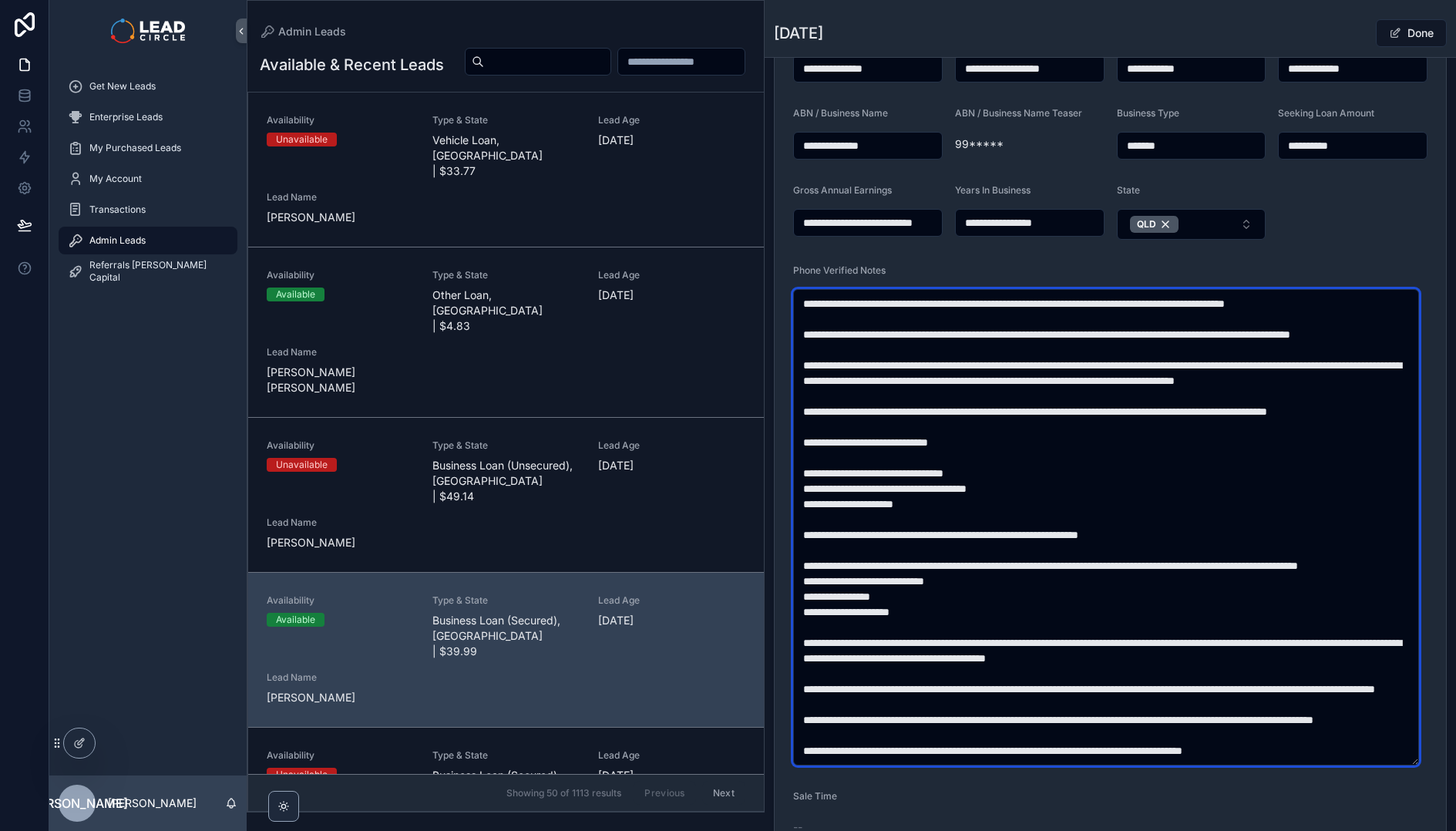
scroll to position [92, 0]
drag, startPoint x: 962, startPoint y: 702, endPoint x: 913, endPoint y: 701, distance: 49.0
click at [913, 701] on textarea "scrollable content" at bounding box center [1106, 527] width 626 height 476
click at [1059, 715] on textarea "scrollable content" at bounding box center [1106, 527] width 626 height 476
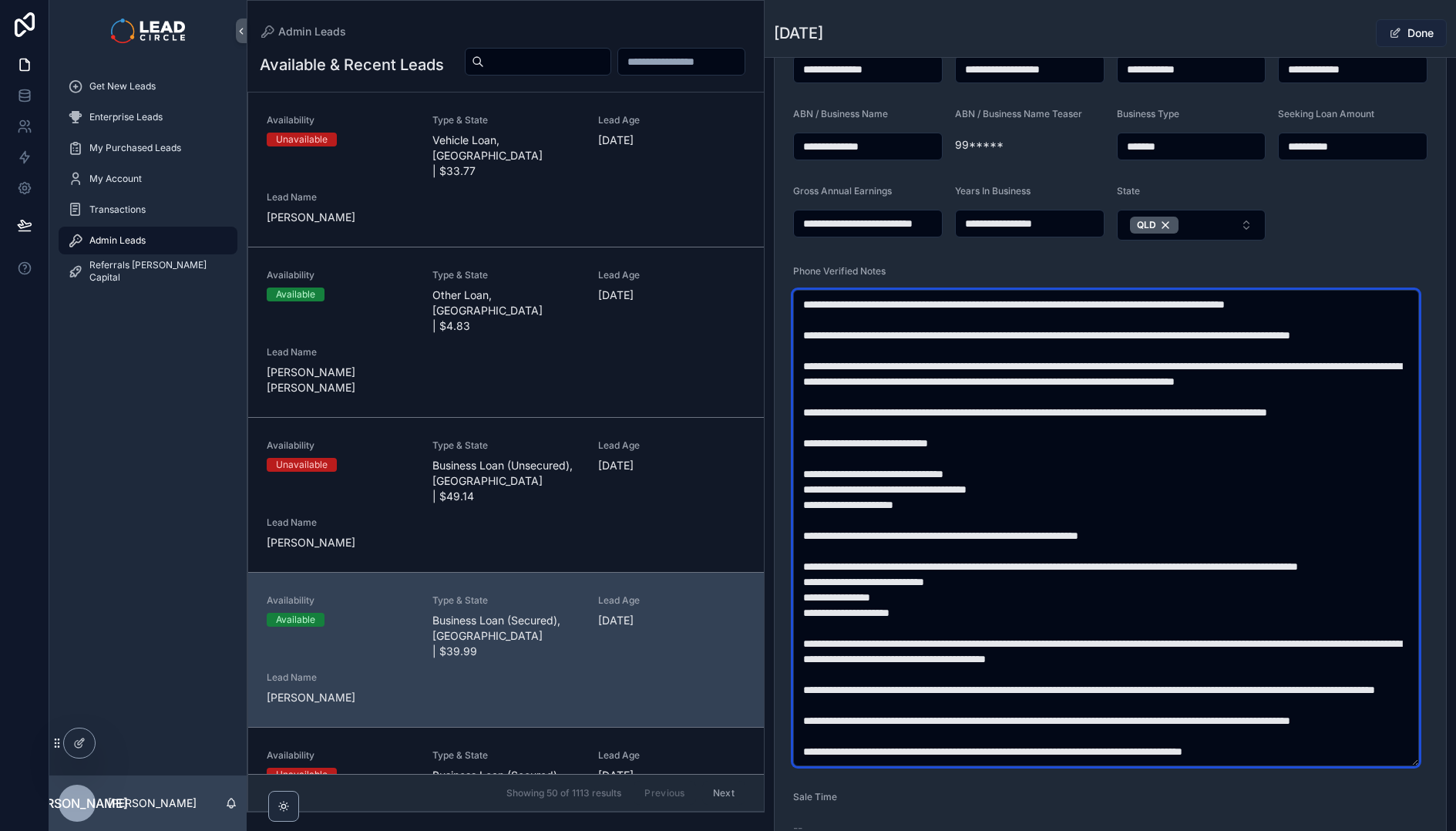
type textarea "**********"
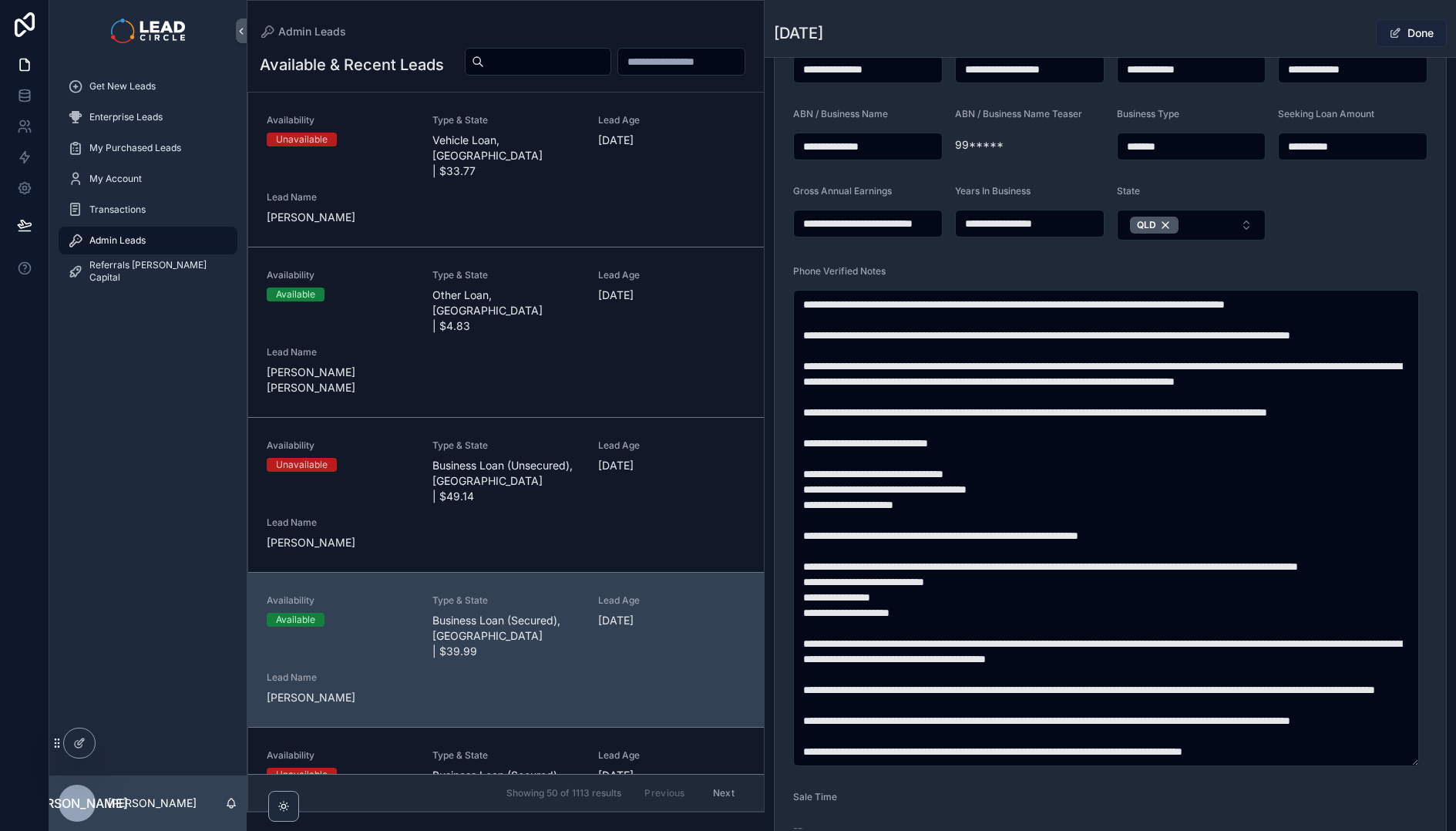
click at [1408, 30] on button "Done" at bounding box center [1411, 34] width 71 height 28
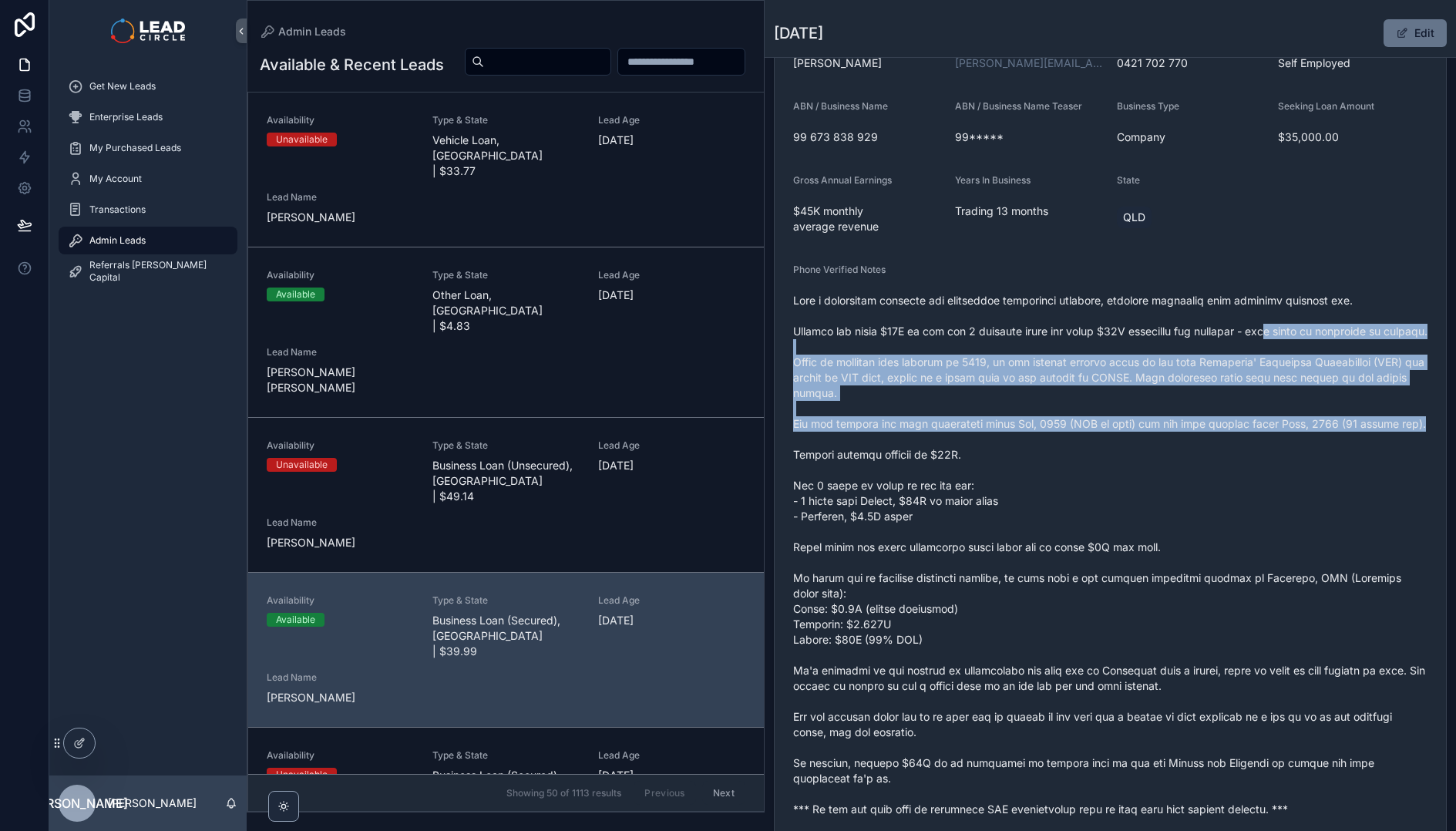
drag, startPoint x: 1290, startPoint y: 408, endPoint x: 1306, endPoint y: 453, distance: 47.8
click at [1306, 453] on span "scrollable content" at bounding box center [1111, 555] width 634 height 524
click at [1307, 453] on span "scrollable content" at bounding box center [1111, 555] width 634 height 524
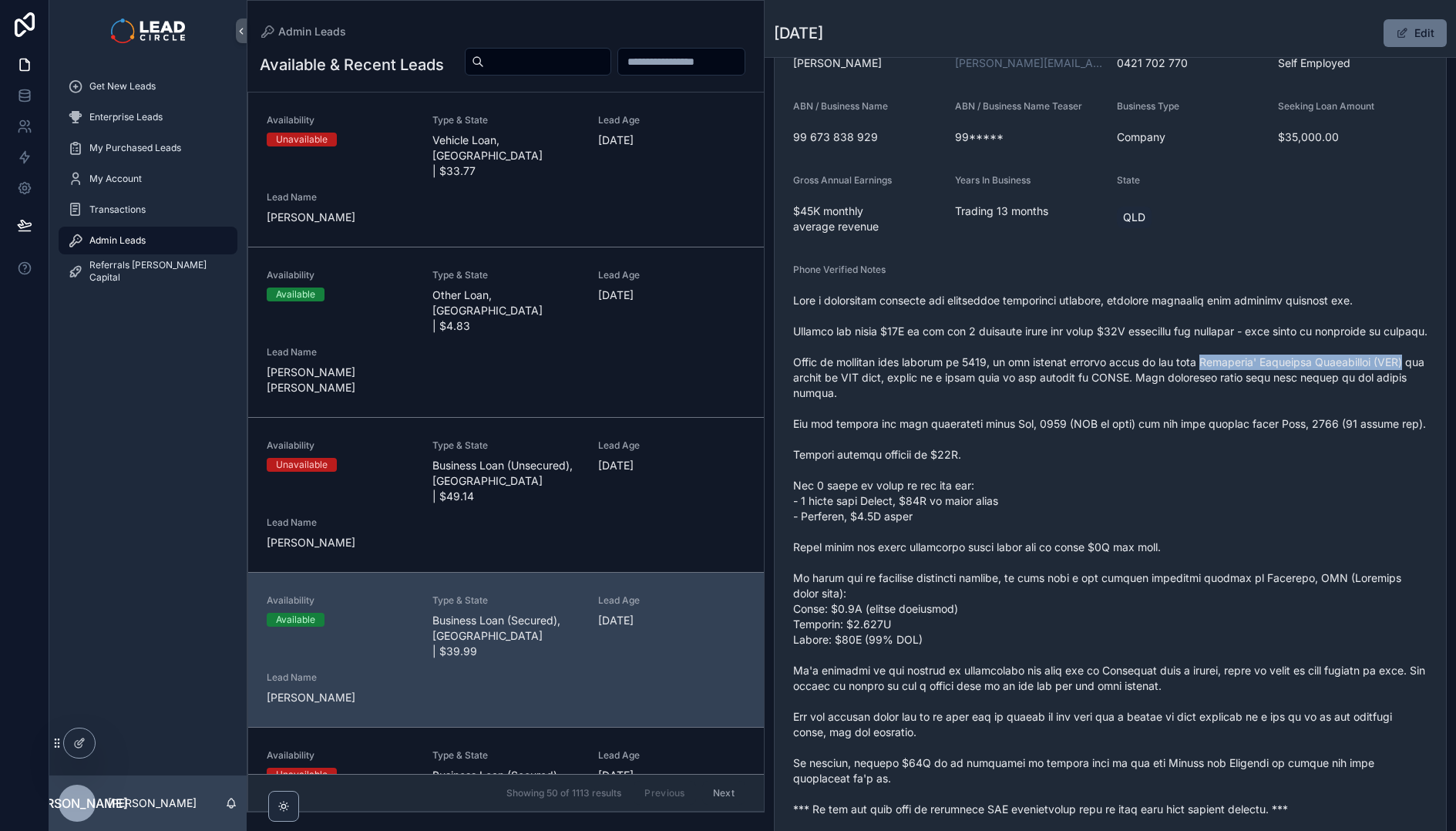
drag, startPoint x: 1212, startPoint y: 377, endPoint x: 1402, endPoint y: 376, distance: 190.0
click at [1402, 376] on span "scrollable content" at bounding box center [1111, 555] width 634 height 524
drag, startPoint x: 1402, startPoint y: 376, endPoint x: 1282, endPoint y: 373, distance: 120.0
click at [1283, 373] on span "scrollable content" at bounding box center [1111, 555] width 634 height 524
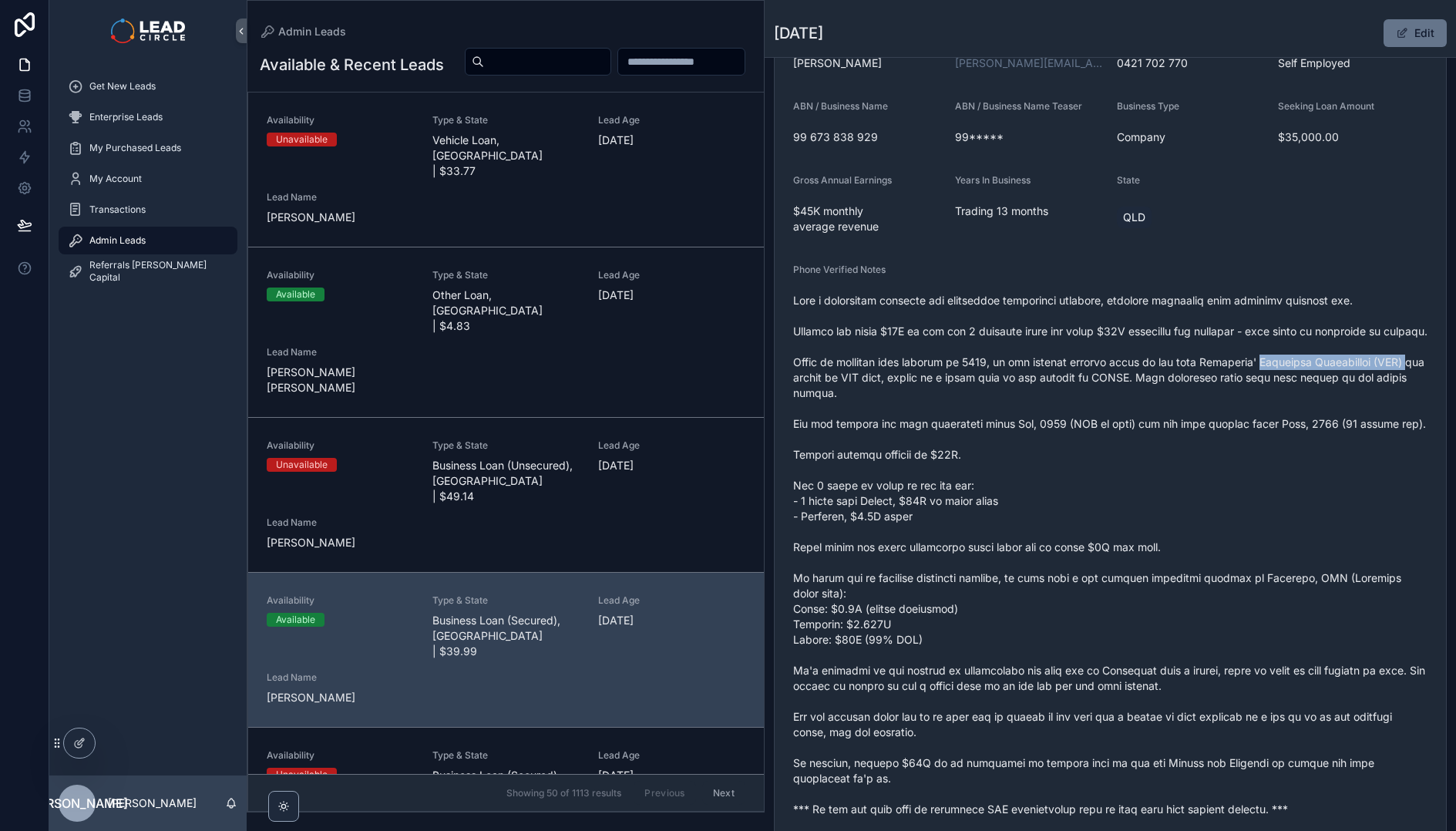
click at [1282, 373] on span "scrollable content" at bounding box center [1111, 555] width 634 height 524
drag, startPoint x: 1229, startPoint y: 377, endPoint x: 1280, endPoint y: 376, distance: 51.0
click at [1275, 377] on span "scrollable content" at bounding box center [1111, 555] width 634 height 524
click at [1280, 376] on span "scrollable content" at bounding box center [1111, 555] width 634 height 524
click at [954, 582] on span "scrollable content" at bounding box center [1111, 555] width 634 height 524
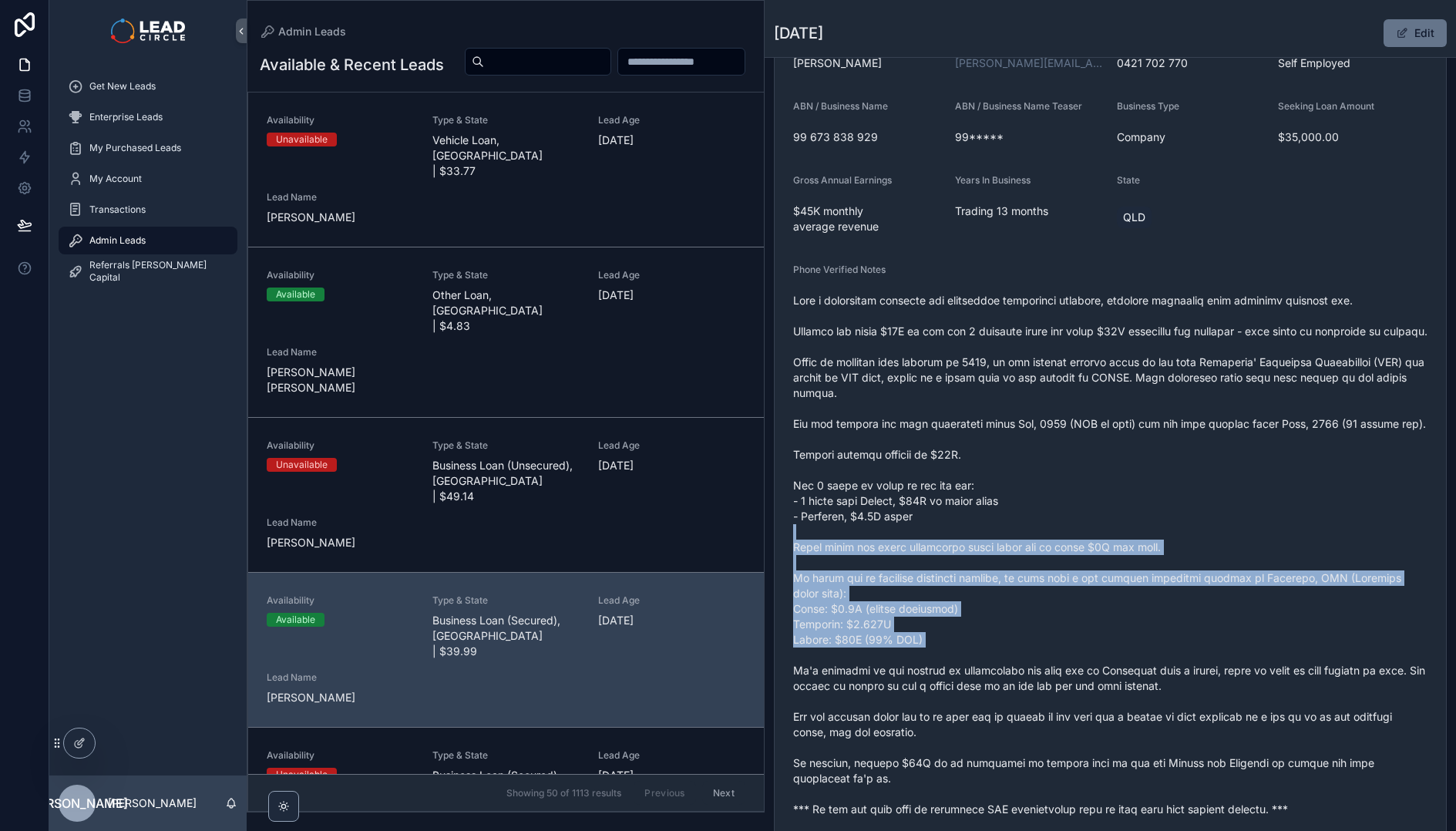
drag, startPoint x: 954, startPoint y: 574, endPoint x: 1026, endPoint y: 697, distance: 142.5
click at [1026, 697] on span "scrollable content" at bounding box center [1111, 555] width 634 height 524
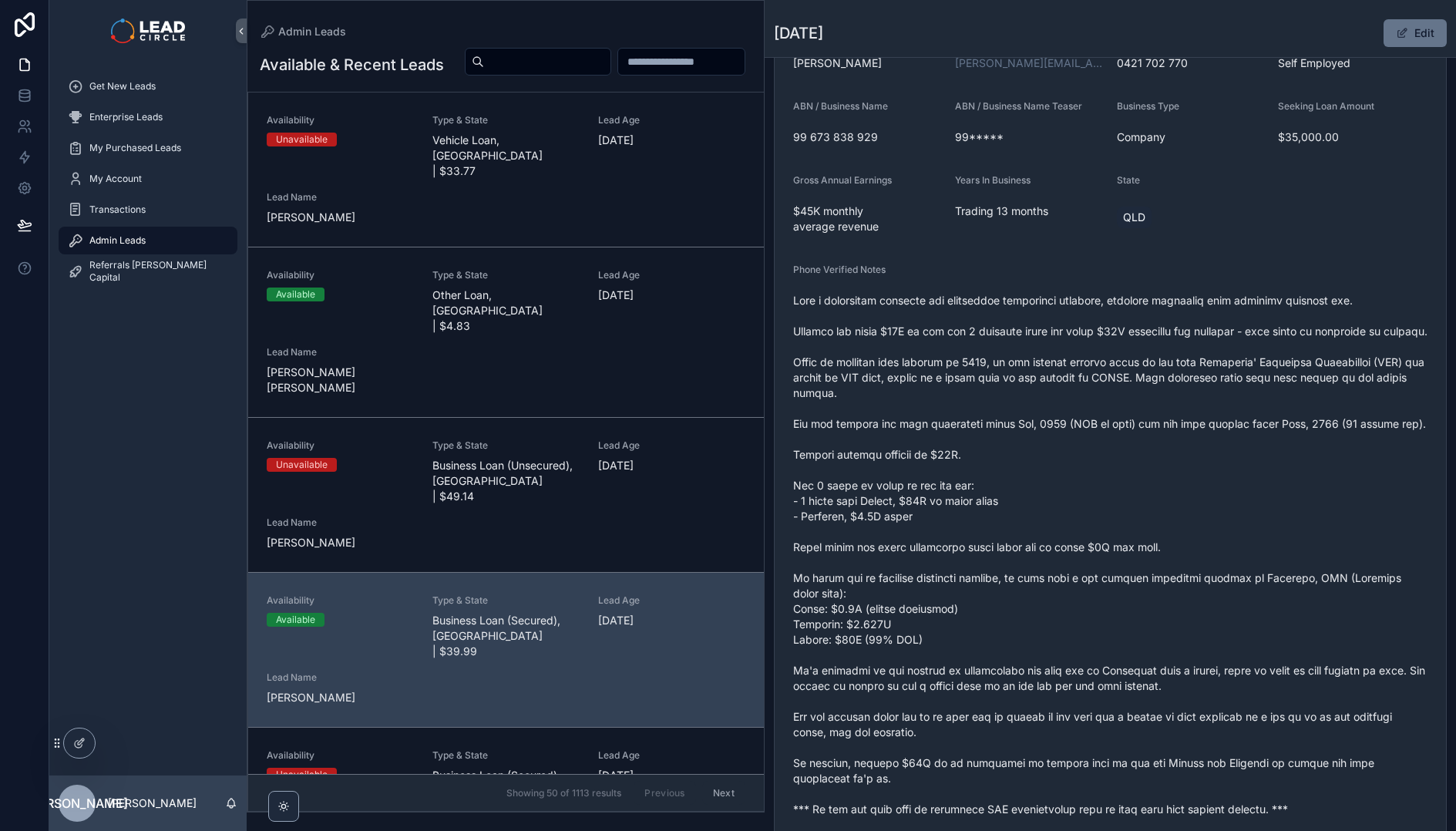
drag, startPoint x: 1208, startPoint y: 377, endPoint x: 1370, endPoint y: 376, distance: 162.0
click at [1376, 374] on span "scrollable content" at bounding box center [1111, 555] width 634 height 524
drag, startPoint x: 1370, startPoint y: 376, endPoint x: 1212, endPoint y: 376, distance: 158.0
click at [1212, 376] on span "scrollable content" at bounding box center [1111, 555] width 634 height 524
copy span "Creditors' Voluntary Liquidation"
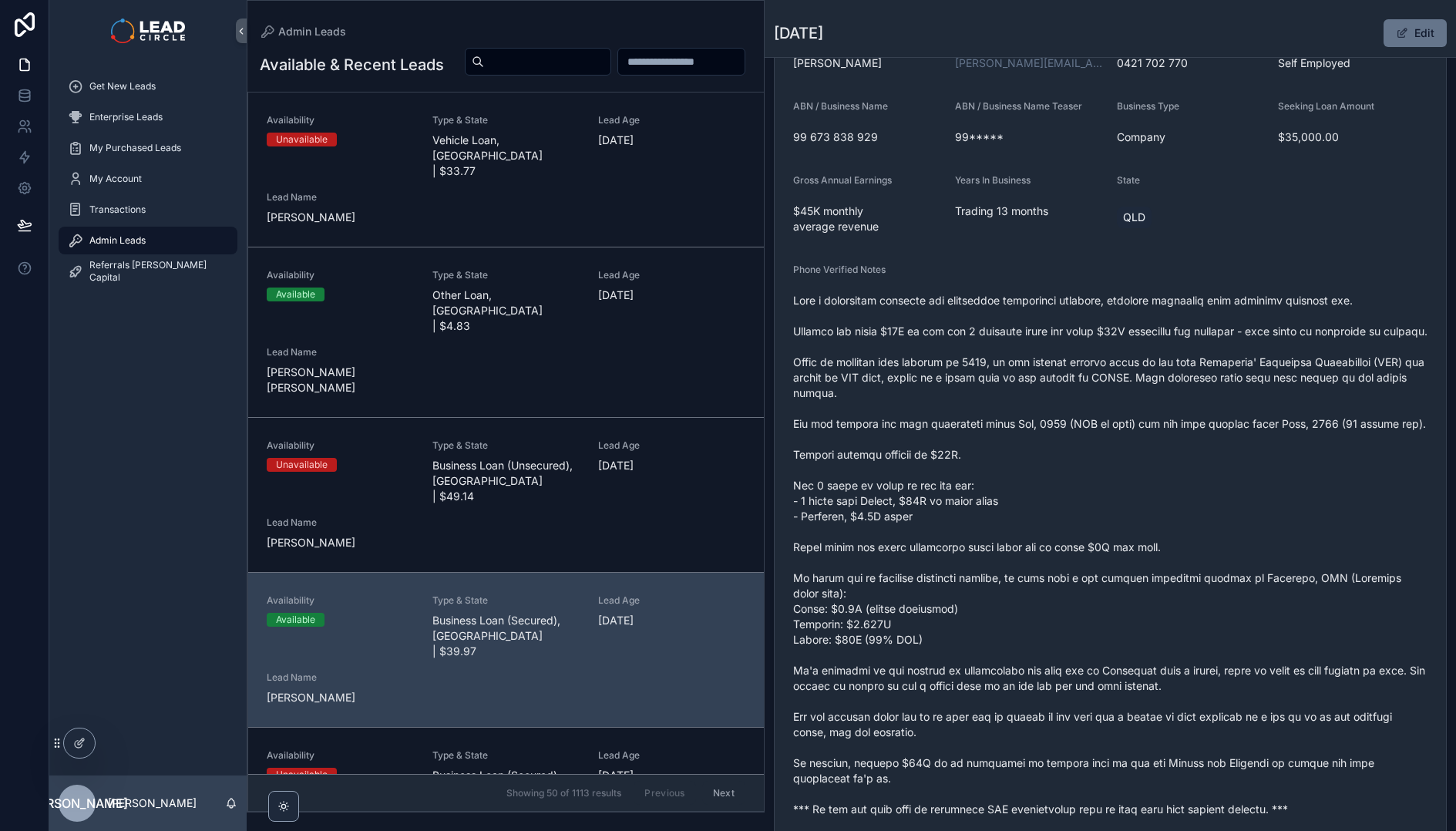
click at [611, 66] on input "scrollable content" at bounding box center [548, 62] width 127 height 22
paste input "**********"
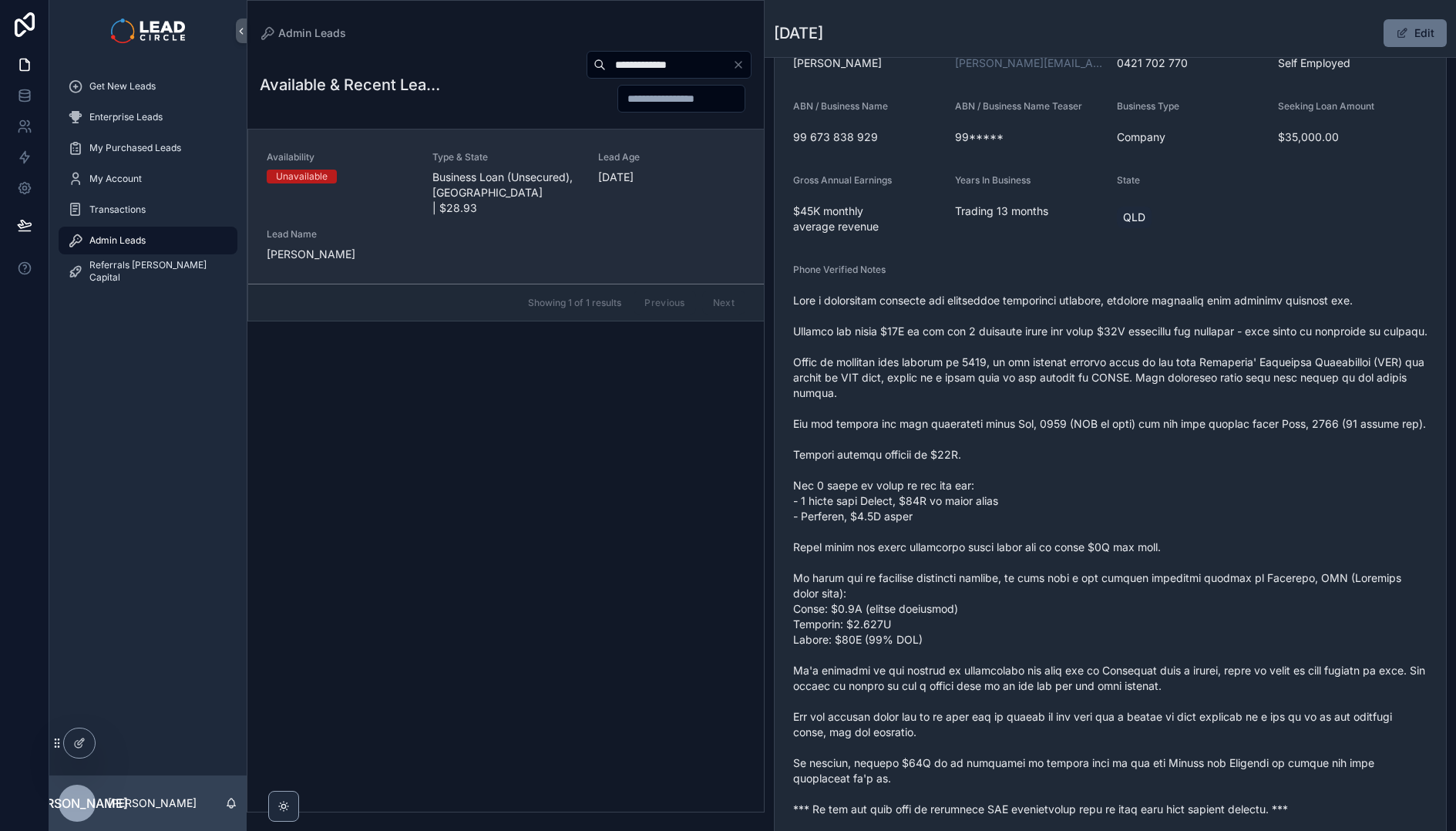
click at [475, 198] on span "Business Loan (Unsecured), [GEOGRAPHIC_DATA] | $28.93" at bounding box center [506, 192] width 148 height 46
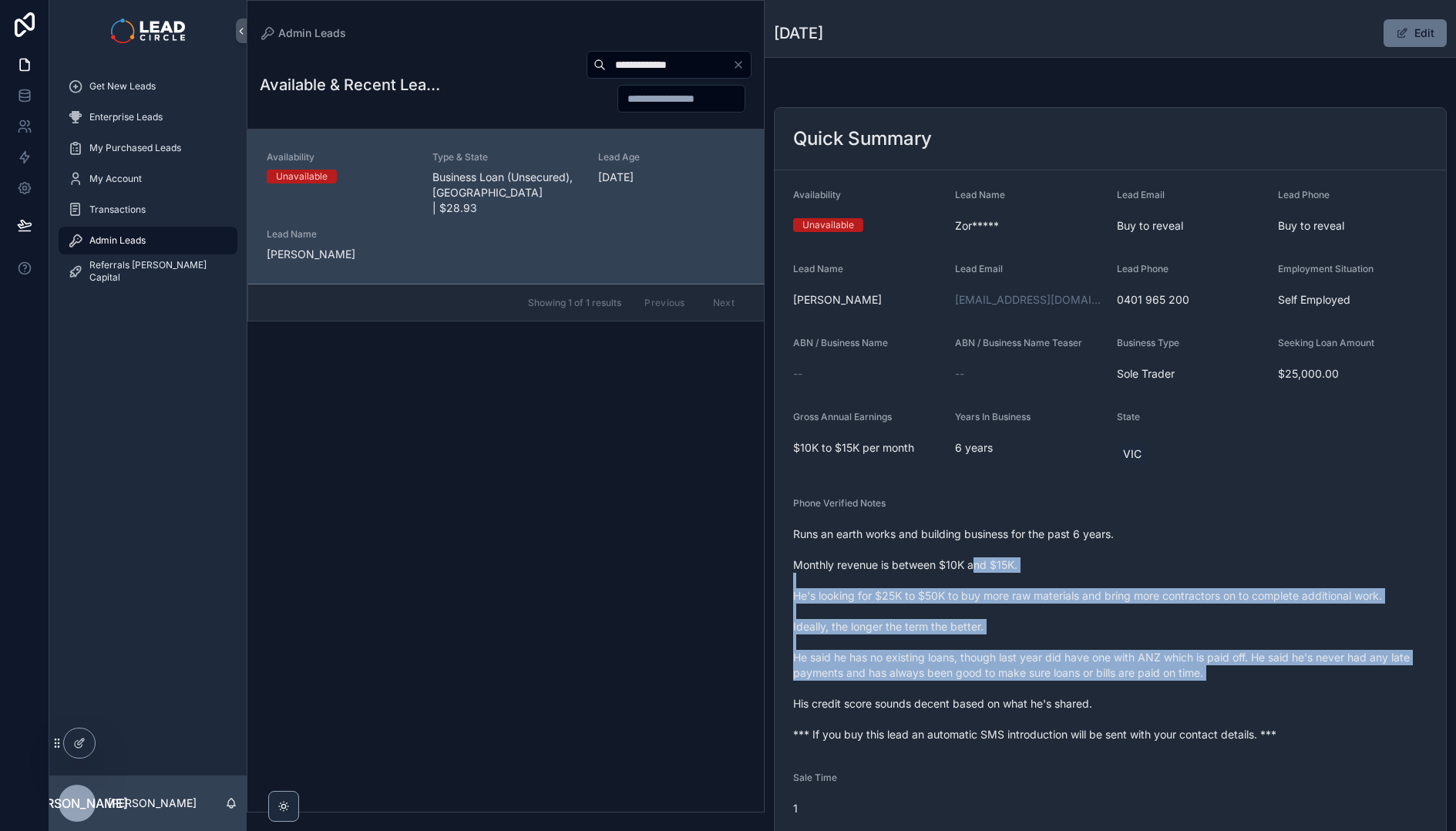
drag, startPoint x: 986, startPoint y: 589, endPoint x: 1037, endPoint y: 689, distance: 112.3
click at [1037, 689] on span "Runs an earth works and building business for the past 6 years. Monthly revenue…" at bounding box center [1111, 634] width 634 height 216
click at [1044, 694] on span "Runs an earth works and building business for the past 6 years. Monthly revenue…" at bounding box center [1111, 634] width 634 height 216
drag, startPoint x: 974, startPoint y: 582, endPoint x: 965, endPoint y: 562, distance: 21.9
click at [969, 571] on span "Runs an earth works and building business for the past 6 years. Monthly revenue…" at bounding box center [1111, 634] width 634 height 216
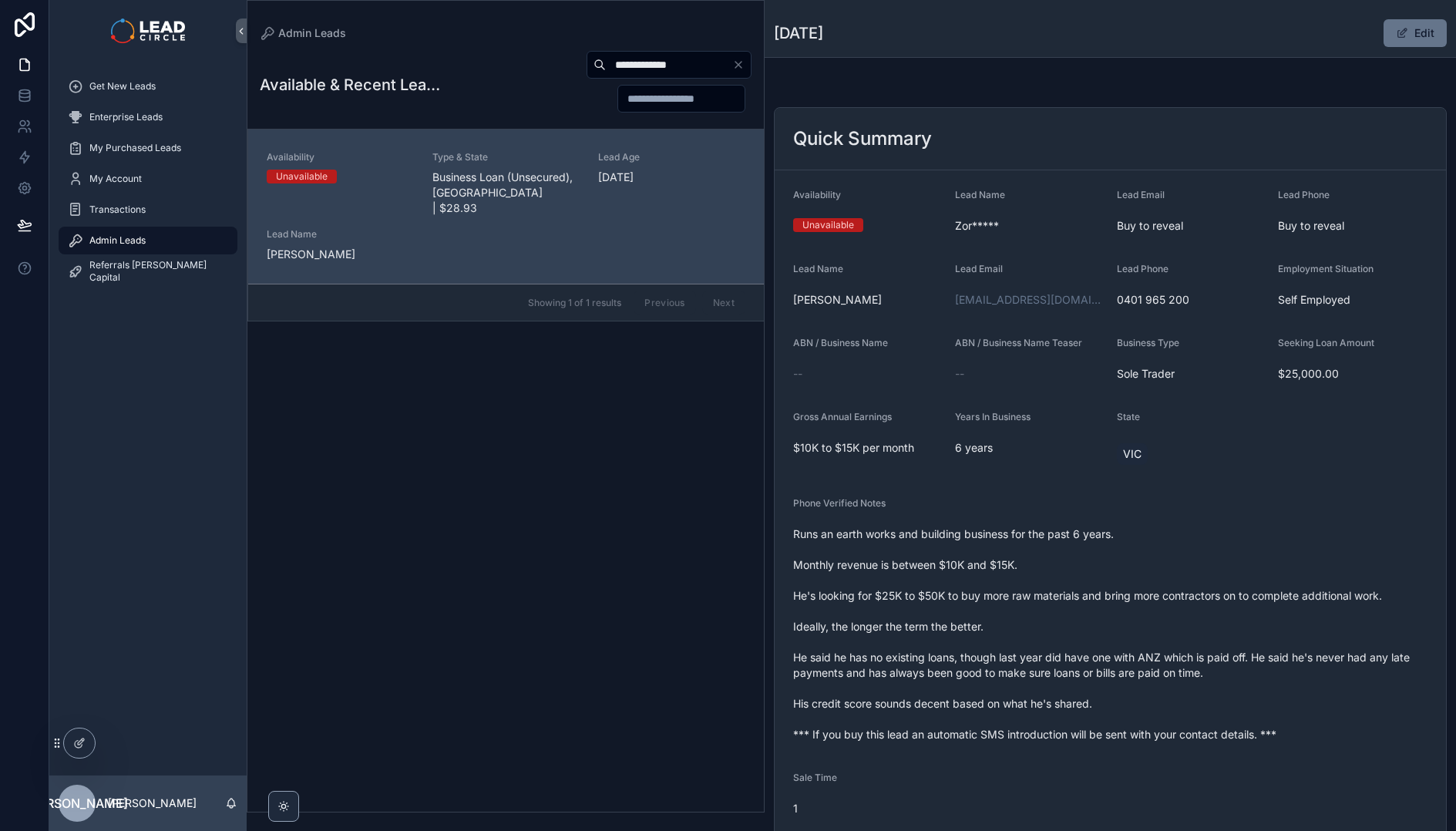
click at [959, 543] on span "Runs an earth works and building business for the past 6 years. Monthly revenue…" at bounding box center [1111, 634] width 634 height 216
click at [1119, 665] on span "Runs an earth works and building business for the past 6 years. Monthly revenue…" at bounding box center [1111, 634] width 634 height 216
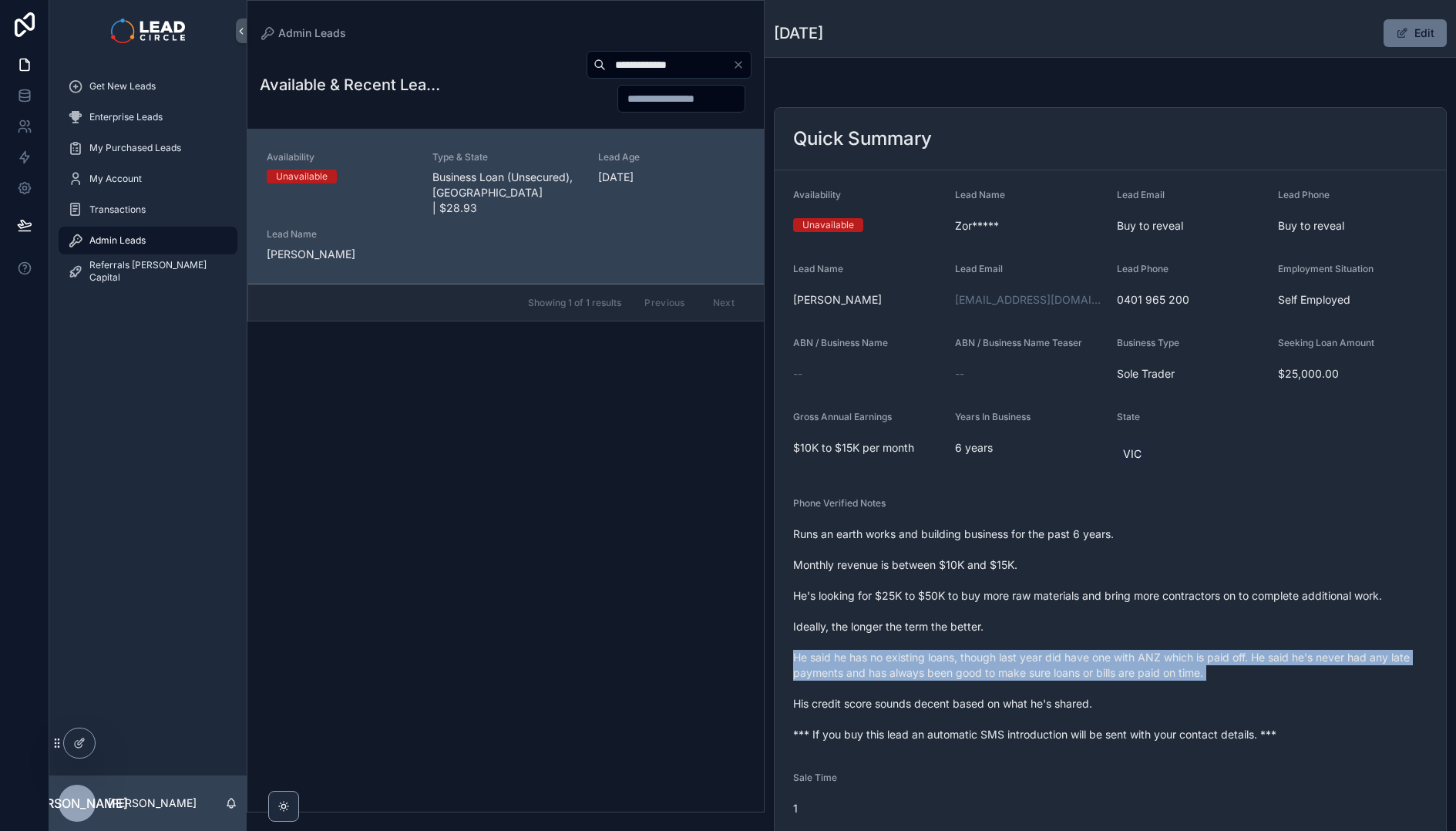
click at [1119, 665] on span "Runs an earth works and building business for the past 6 years. Monthly revenue…" at bounding box center [1111, 634] width 634 height 216
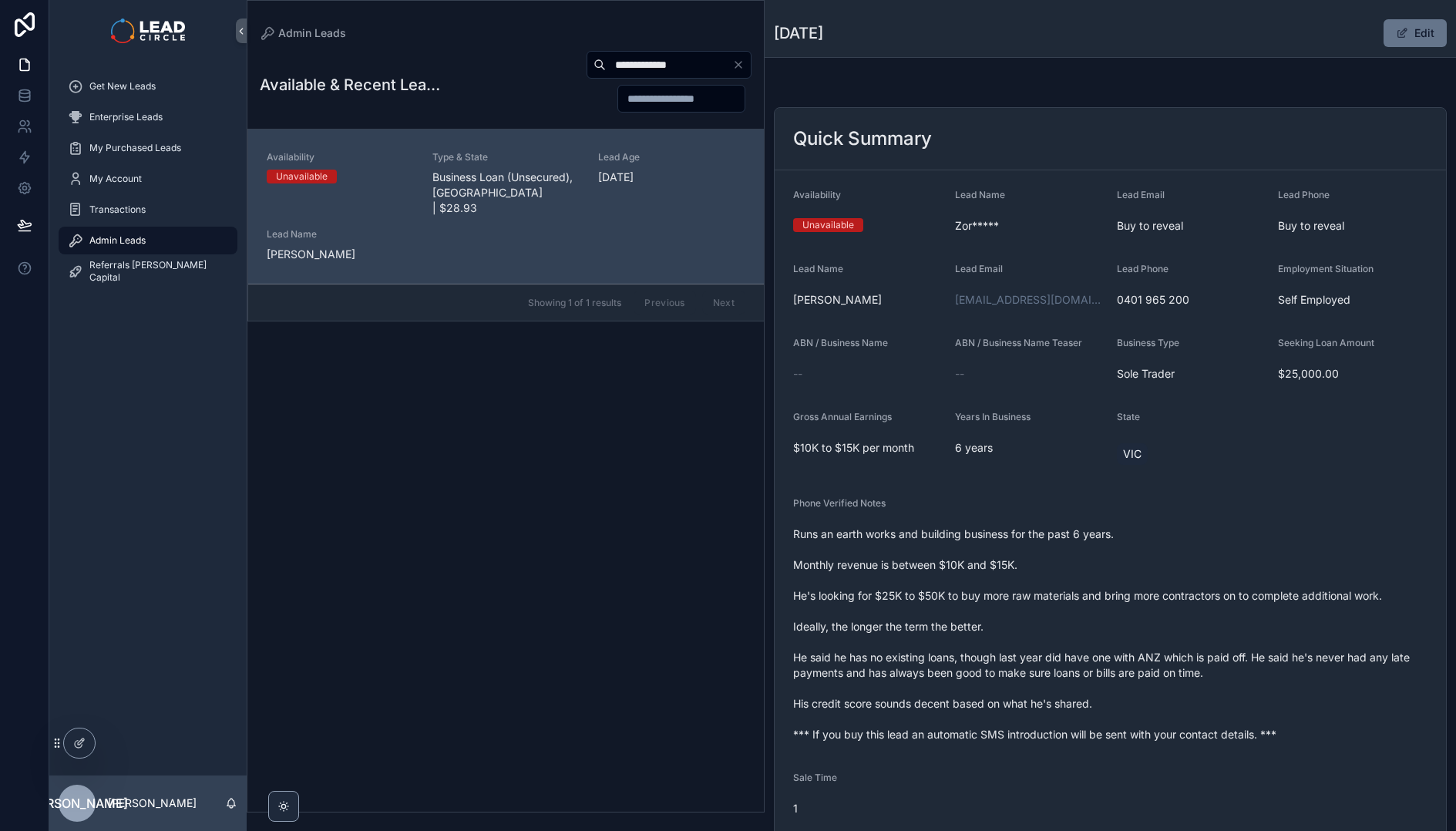
click at [1125, 613] on span "Runs an earth works and building business for the past 6 years. Monthly revenue…" at bounding box center [1111, 634] width 634 height 216
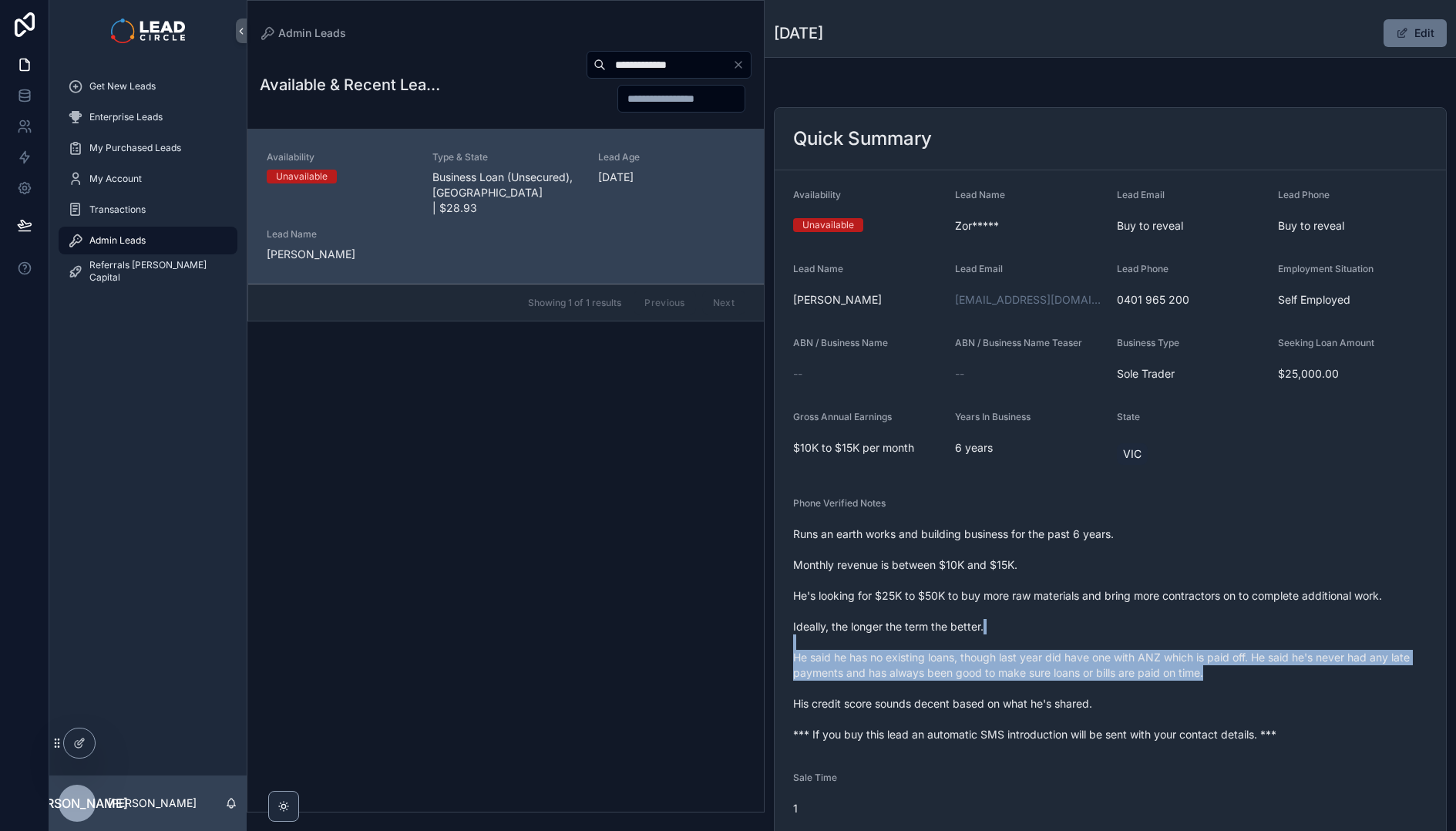
drag, startPoint x: 1212, startPoint y: 669, endPoint x: 1243, endPoint y: 677, distance: 32.0
click at [1236, 677] on span "Runs an earth works and building business for the past 6 years. Monthly revenue…" at bounding box center [1111, 634] width 634 height 216
click at [1243, 677] on span "Runs an earth works and building business for the past 6 years. Monthly revenue…" at bounding box center [1111, 634] width 634 height 216
click at [1107, 649] on span "Runs an earth works and building business for the past 6 years. Monthly revenue…" at bounding box center [1111, 634] width 634 height 216
click at [1100, 648] on span "Runs an earth works and building business for the past 6 years. Monthly revenue…" at bounding box center [1111, 634] width 634 height 216
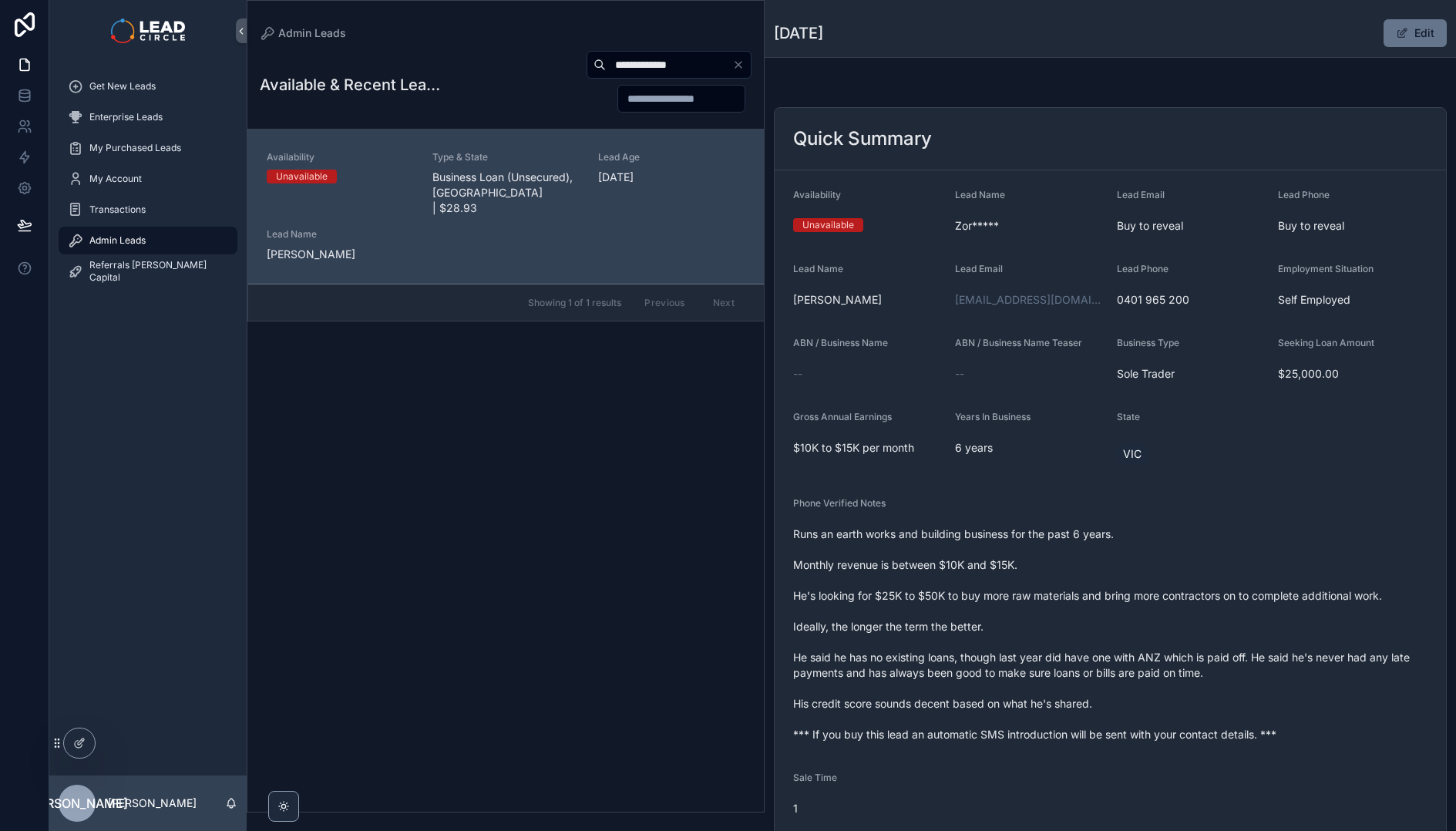
click at [658, 70] on input "**********" at bounding box center [669, 65] width 127 height 22
paste input "scrollable content"
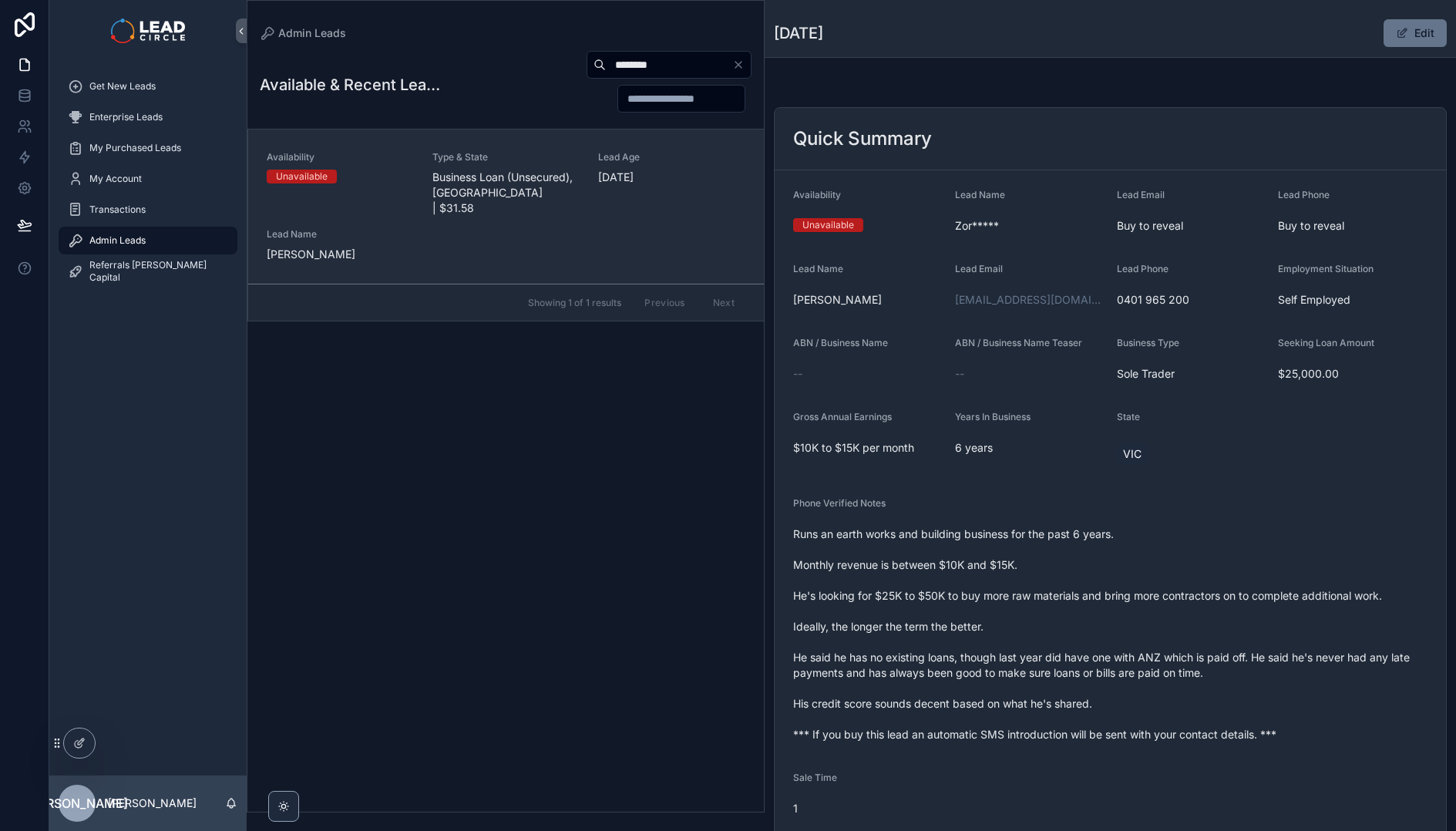
type input "********"
click at [598, 148] on link "Availability Unavailable Type & State Business Loan (Unsecured), [GEOGRAPHIC_DA…" at bounding box center [506, 206] width 516 height 154
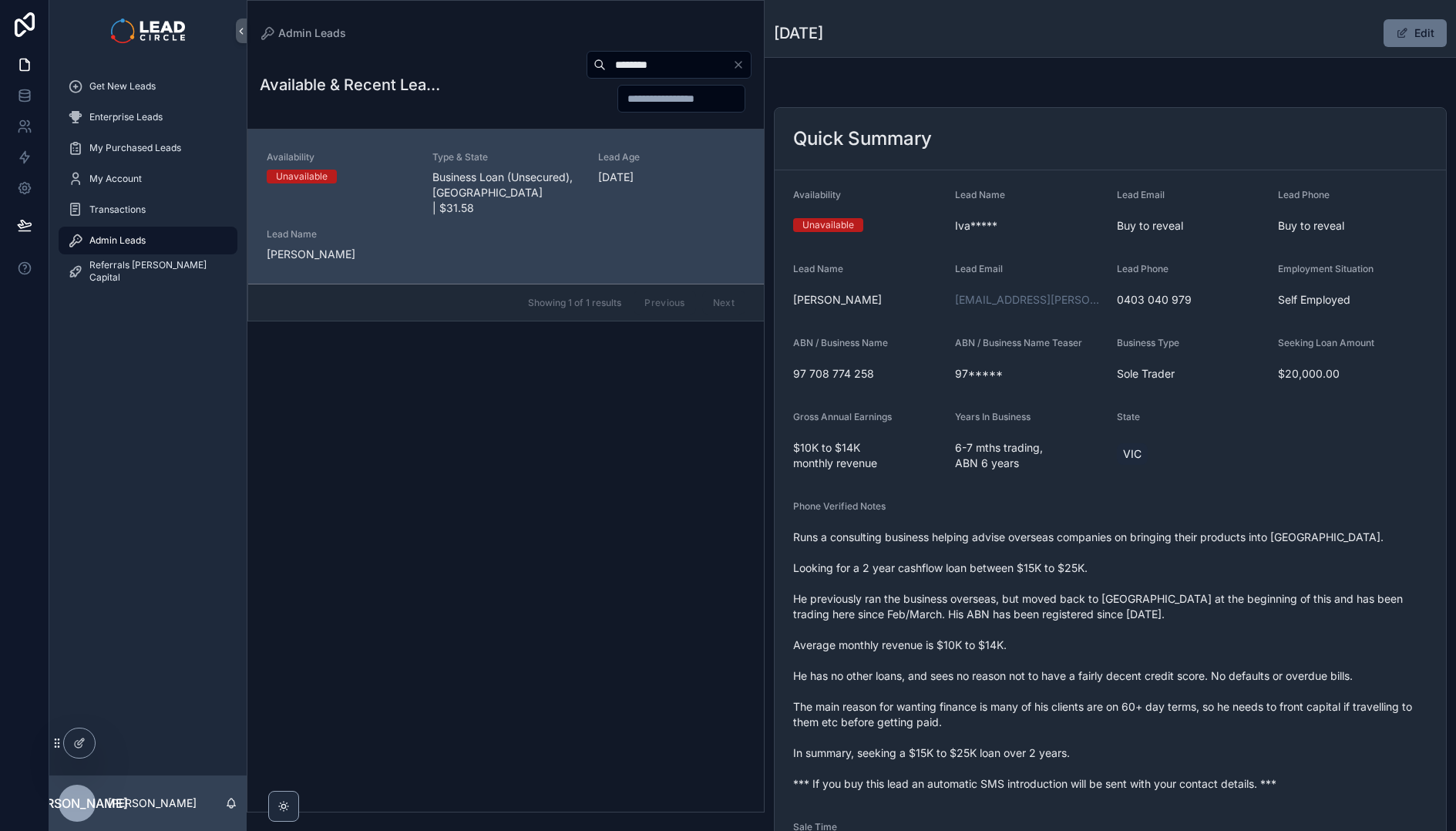
click at [737, 67] on icon "Clear" at bounding box center [739, 65] width 12 height 12
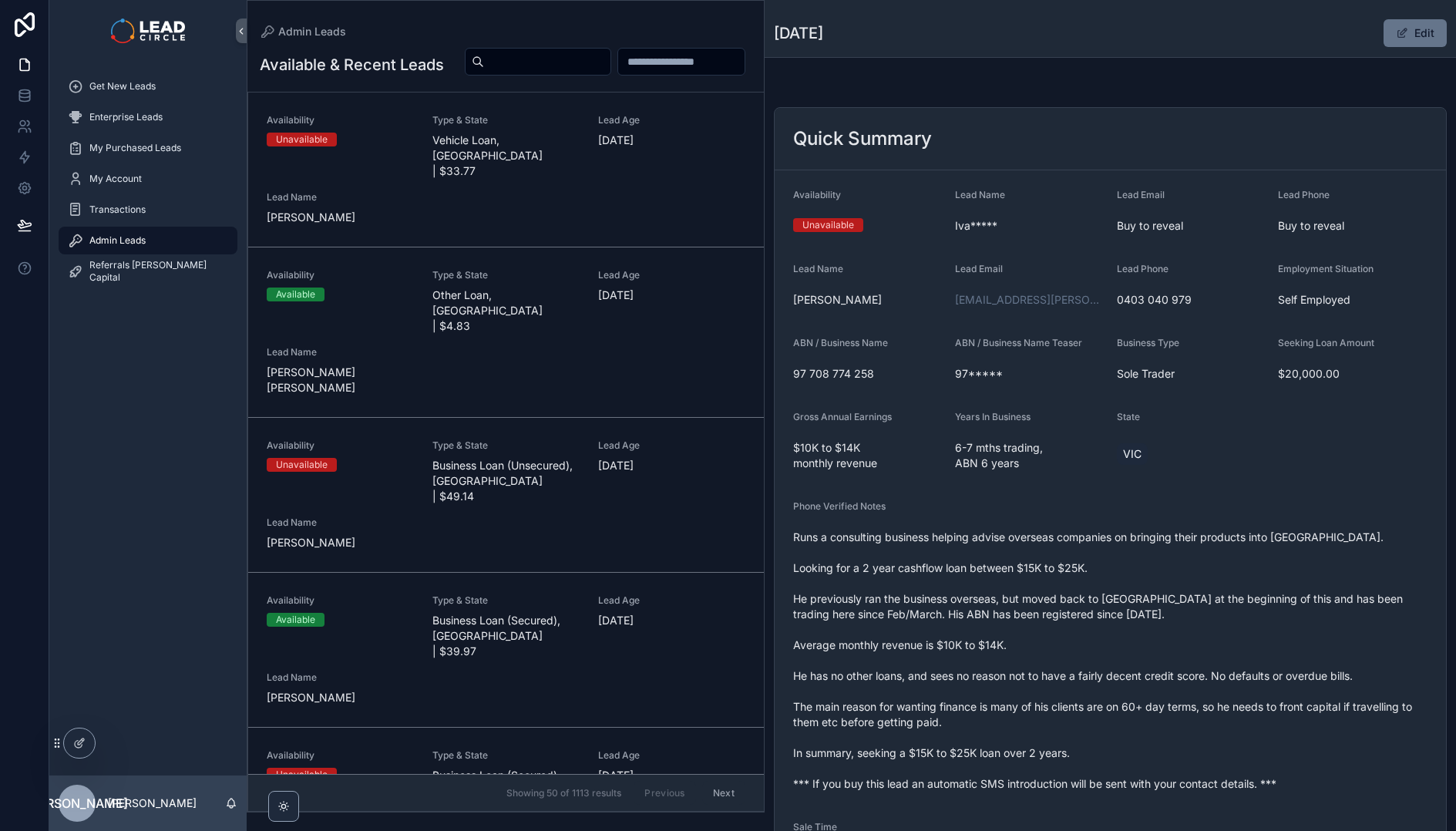
click at [841, 553] on span "Runs a consulting business helping advise overseas companies on bringing their …" at bounding box center [1111, 661] width 634 height 262
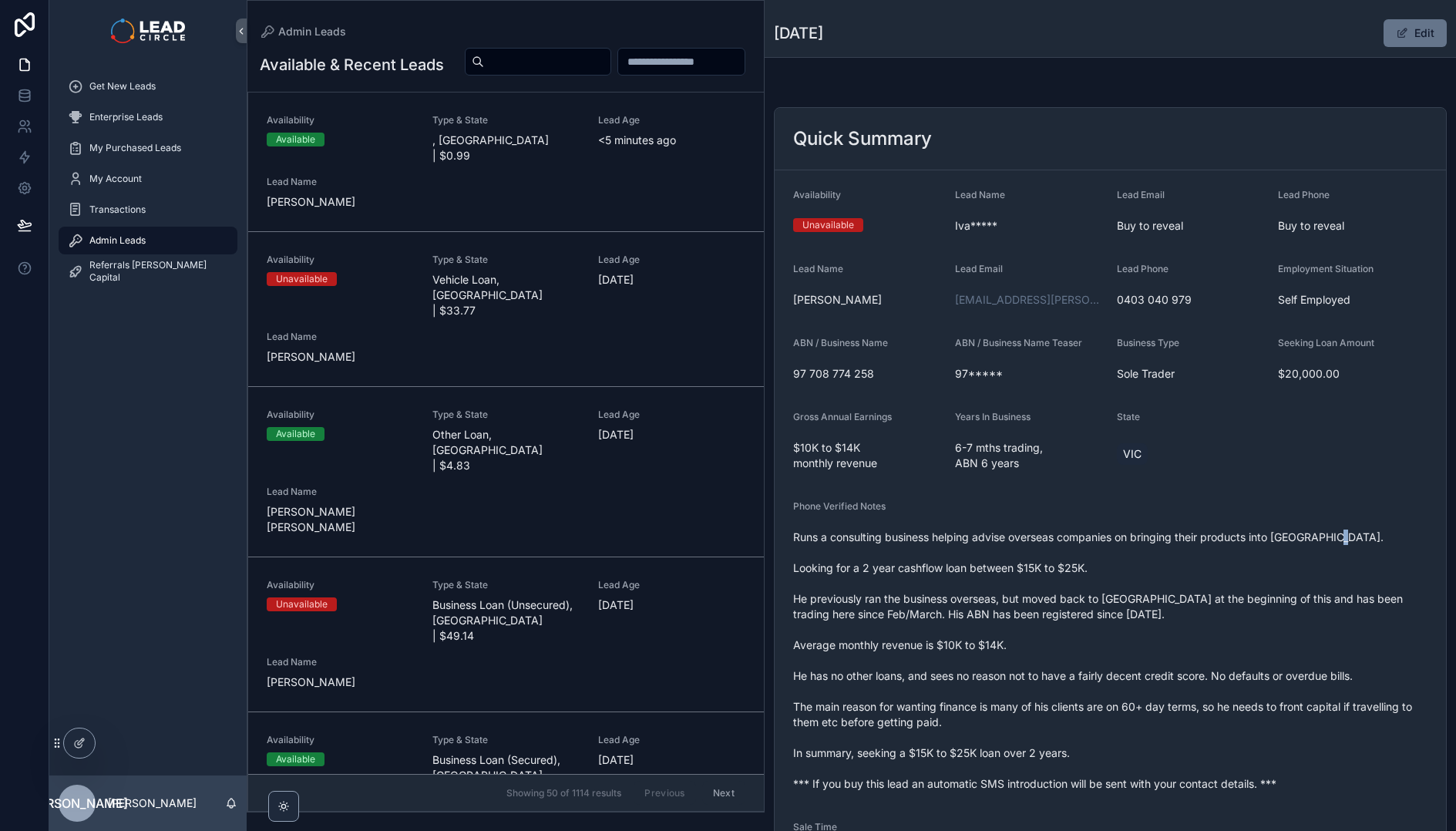
click at [841, 553] on span "Runs a consulting business helping advise overseas companies on bringing their …" at bounding box center [1111, 661] width 634 height 262
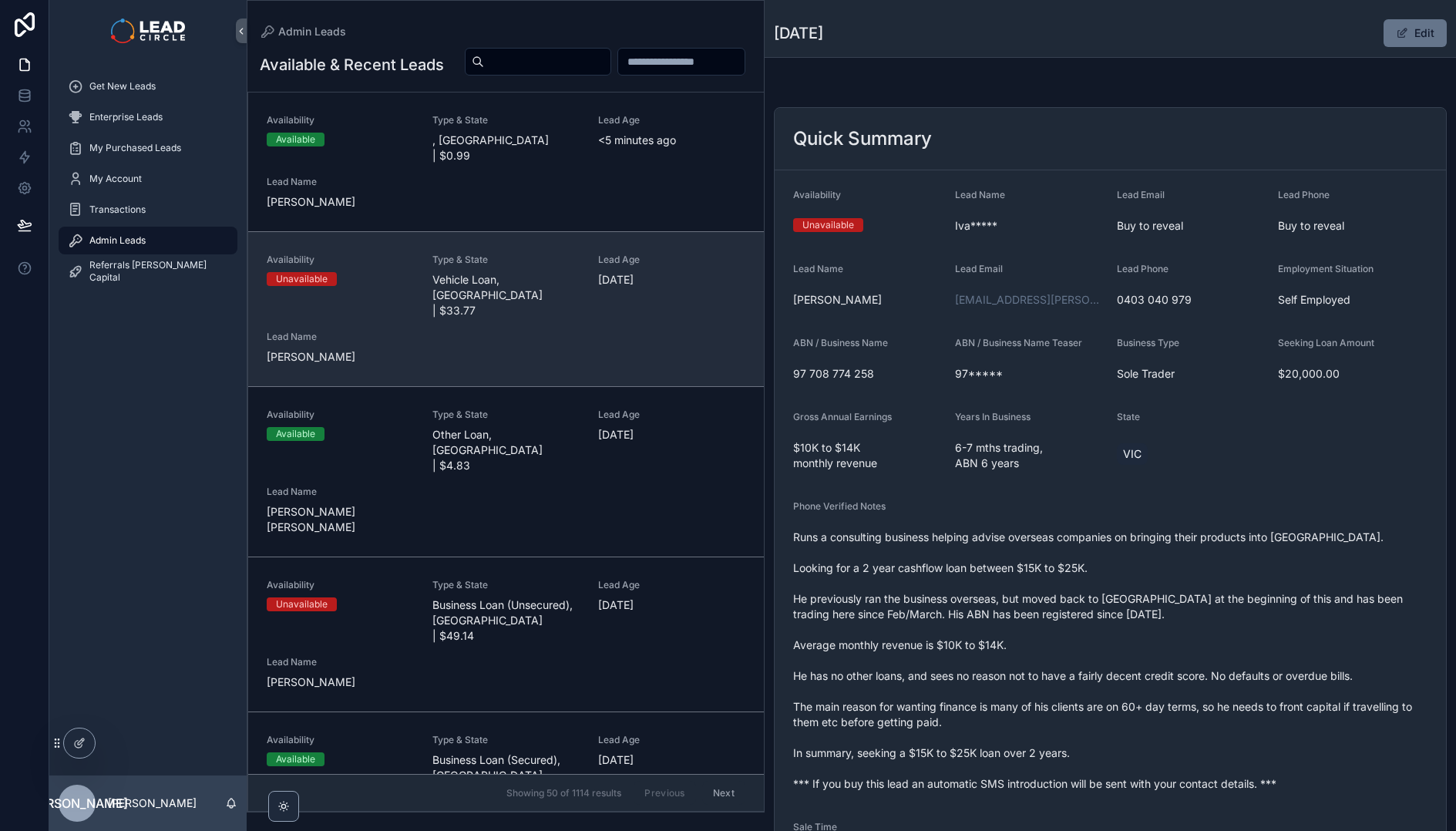
drag, startPoint x: 1066, startPoint y: 666, endPoint x: 673, endPoint y: 314, distance: 527.6
click at [1066, 665] on span "Runs a consulting business helping advise overseas companies on bringing their …" at bounding box center [1111, 661] width 634 height 262
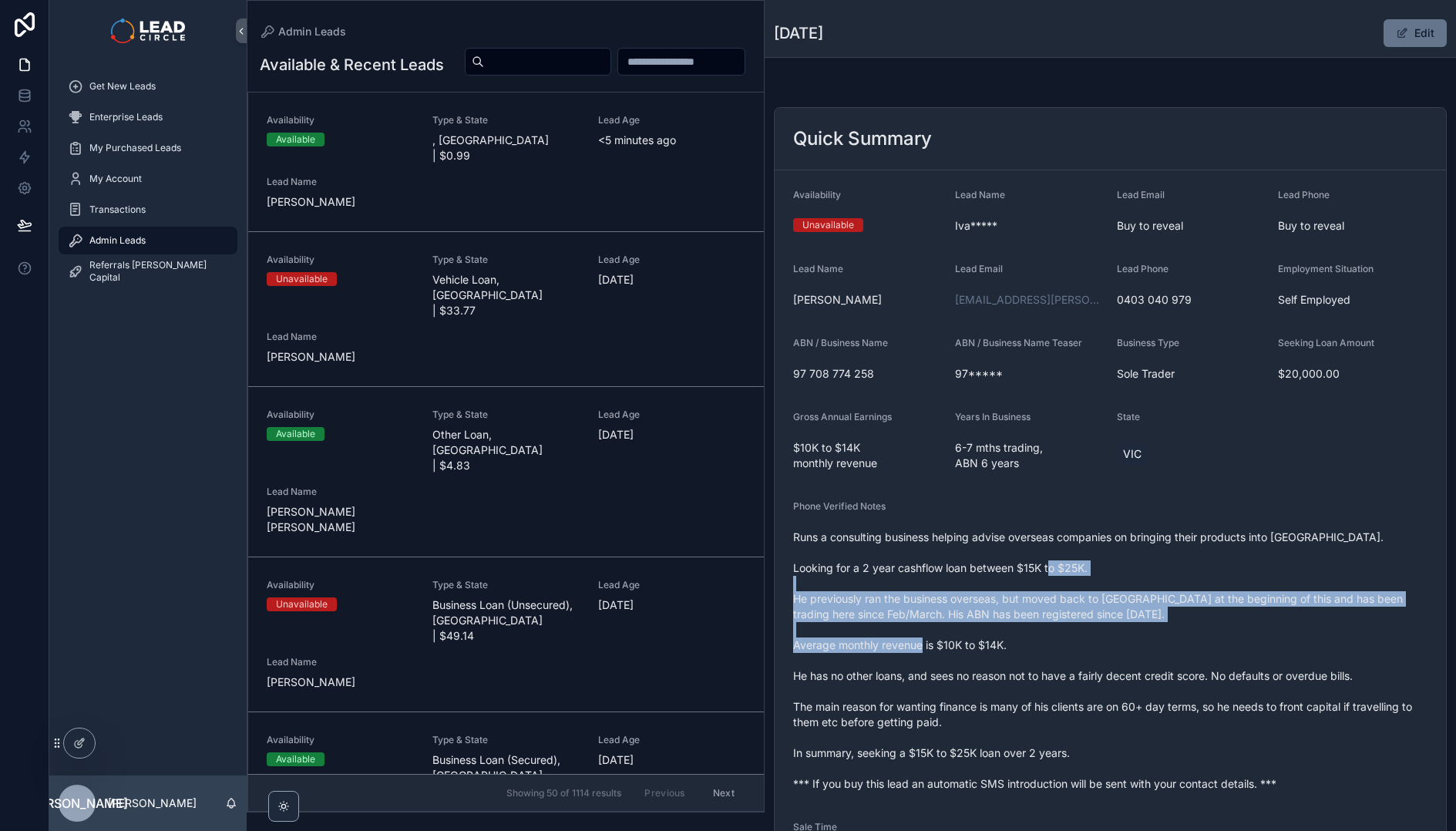
drag, startPoint x: 994, startPoint y: 634, endPoint x: 1016, endPoint y: 665, distance: 38.0
click at [1011, 662] on span "Runs a consulting business helping advise overseas companies on bringing their …" at bounding box center [1111, 661] width 634 height 262
click at [1016, 665] on span "Runs a consulting business helping advise overseas companies on bringing their …" at bounding box center [1111, 661] width 634 height 262
drag, startPoint x: 1025, startPoint y: 680, endPoint x: 951, endPoint y: 575, distance: 128.5
click at [951, 575] on span "Runs a consulting business helping advise overseas companies on bringing their …" at bounding box center [1111, 661] width 634 height 262
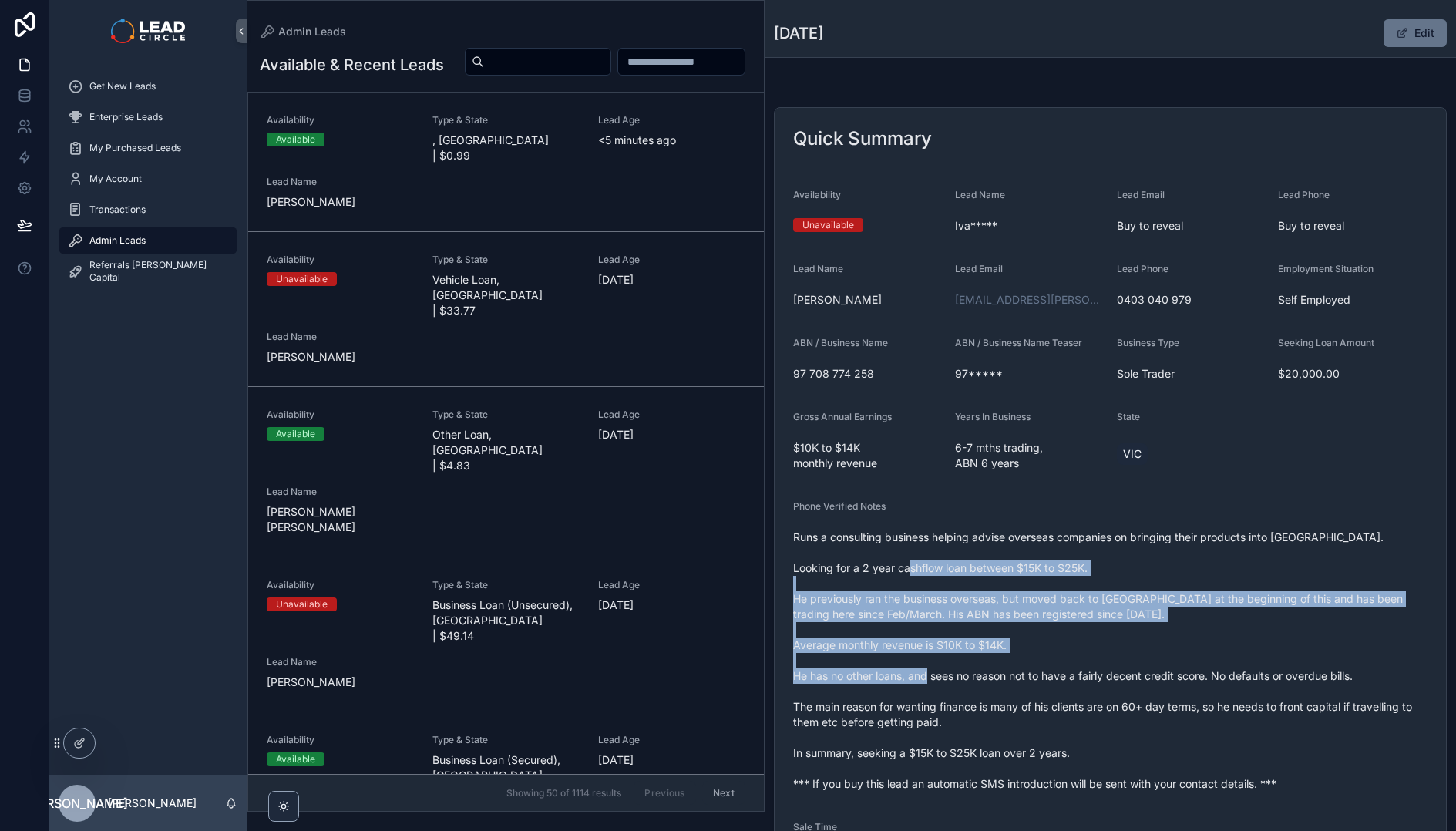
click at [951, 575] on span "Runs a consulting business helping advise overseas companies on bringing their …" at bounding box center [1111, 661] width 634 height 262
drag, startPoint x: 951, startPoint y: 575, endPoint x: 1006, endPoint y: 673, distance: 112.4
click at [1006, 673] on span "Runs a consulting business helping advise overseas companies on bringing their …" at bounding box center [1111, 661] width 634 height 262
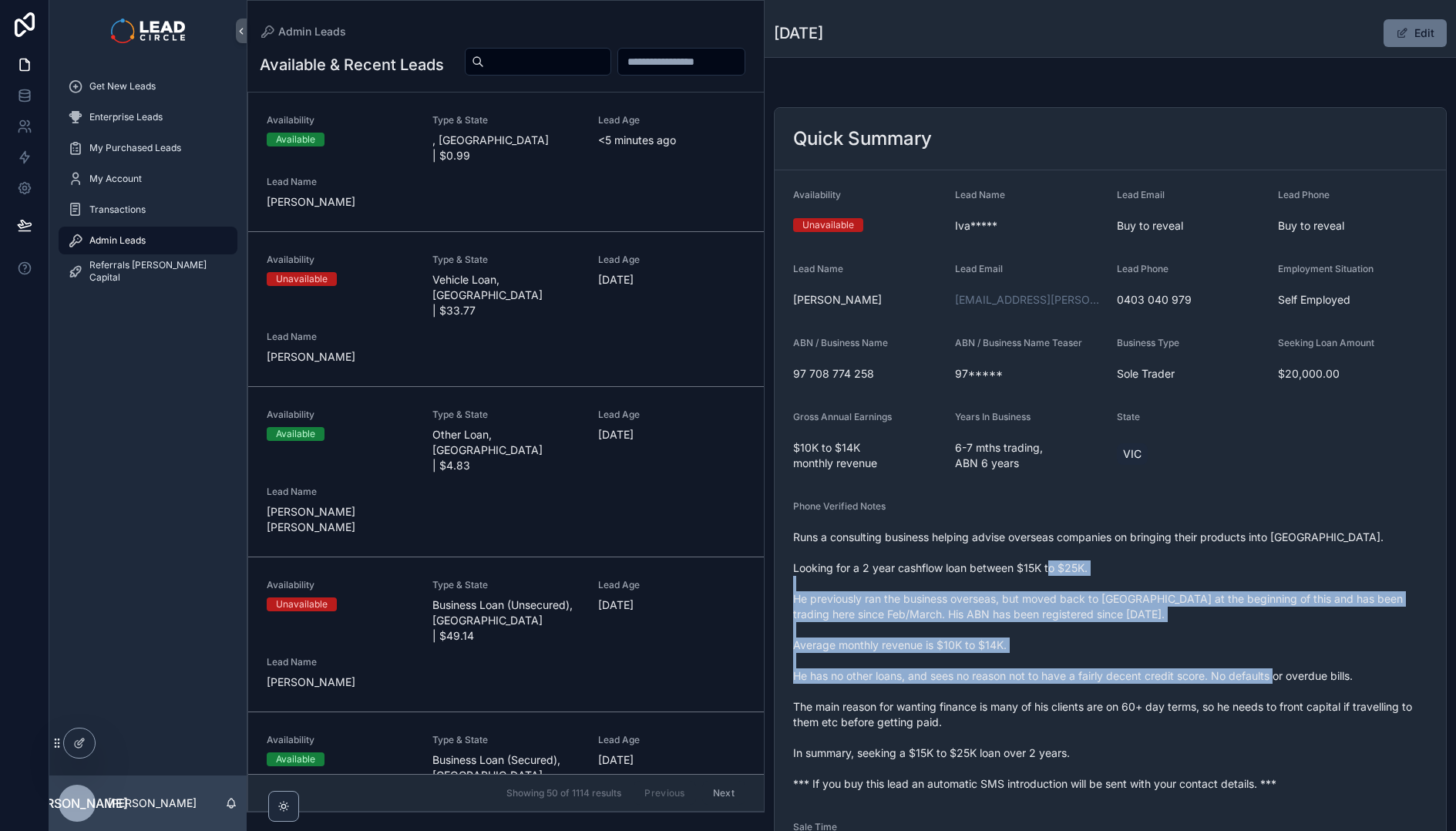
drag, startPoint x: 1037, startPoint y: 697, endPoint x: 968, endPoint y: 590, distance: 127.3
click at [968, 590] on span "Runs a consulting business helping advise overseas companies on bringing their …" at bounding box center [1111, 661] width 634 height 262
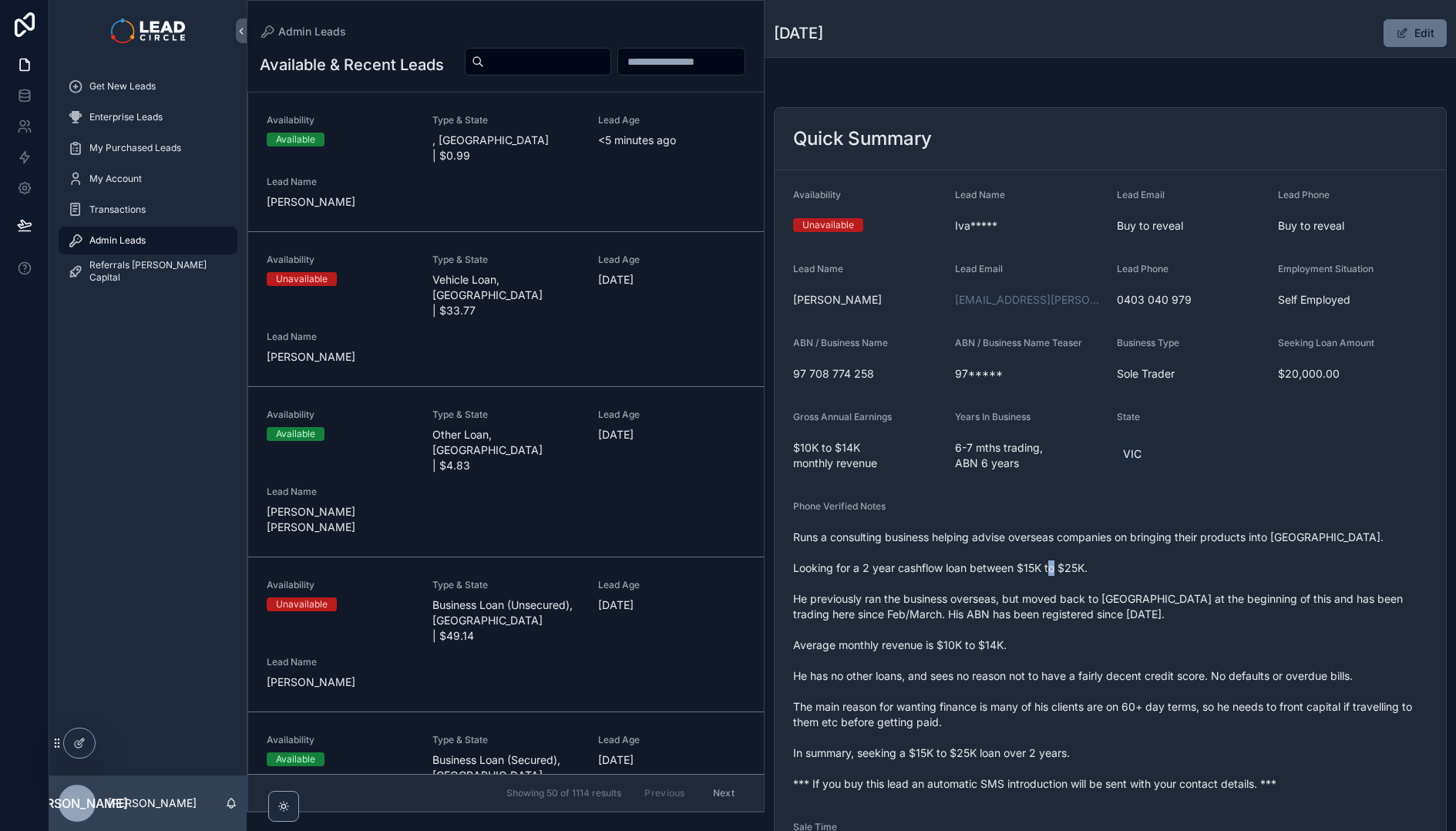
click at [968, 590] on span "Runs a consulting business helping advise overseas companies on bringing their …" at bounding box center [1111, 661] width 634 height 262
click at [988, 615] on span "Runs a consulting business helping advise overseas companies on bringing their …" at bounding box center [1111, 661] width 634 height 262
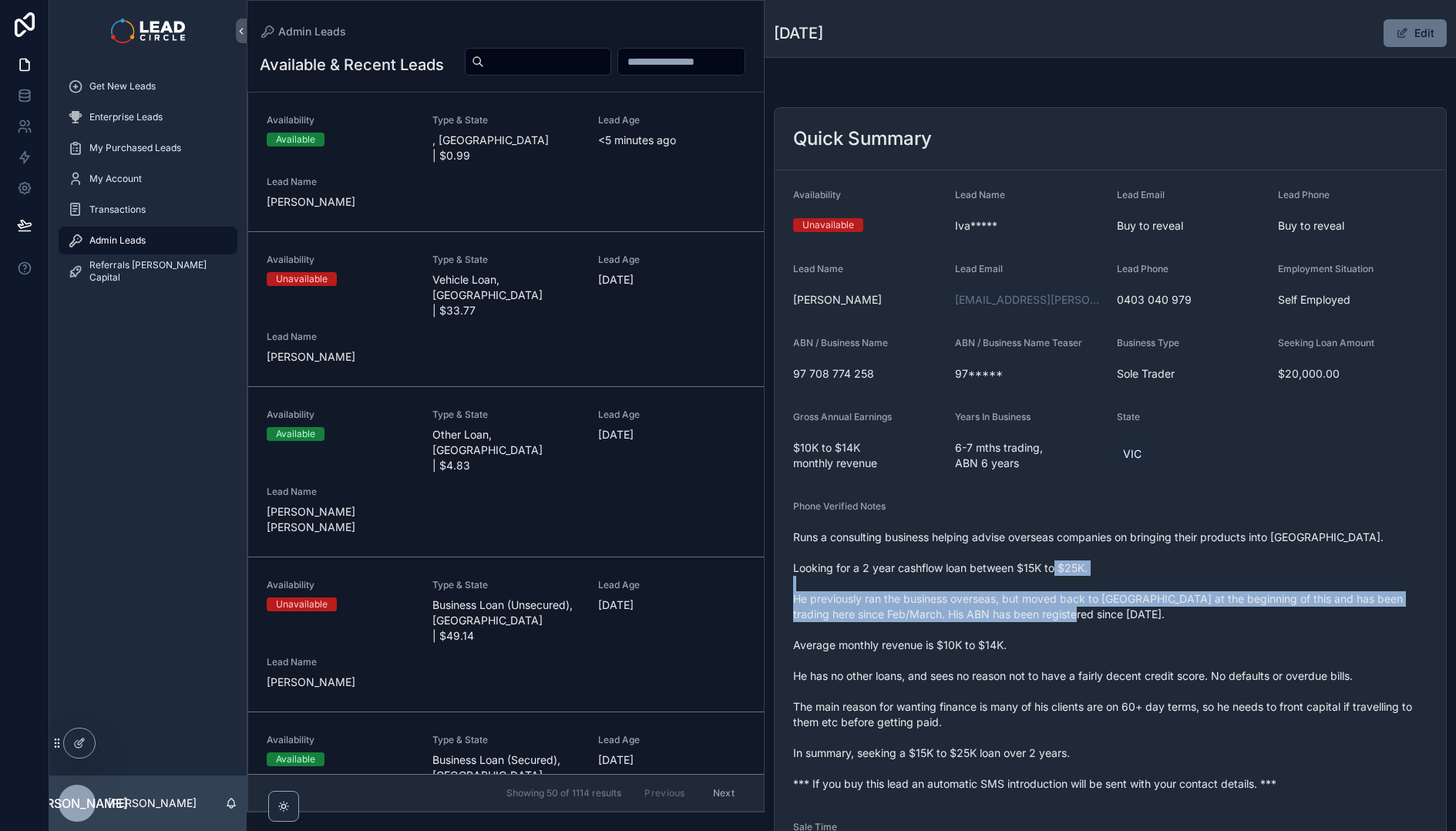
click at [988, 615] on span "Runs a consulting business helping advise overseas companies on bringing their …" at bounding box center [1111, 661] width 634 height 262
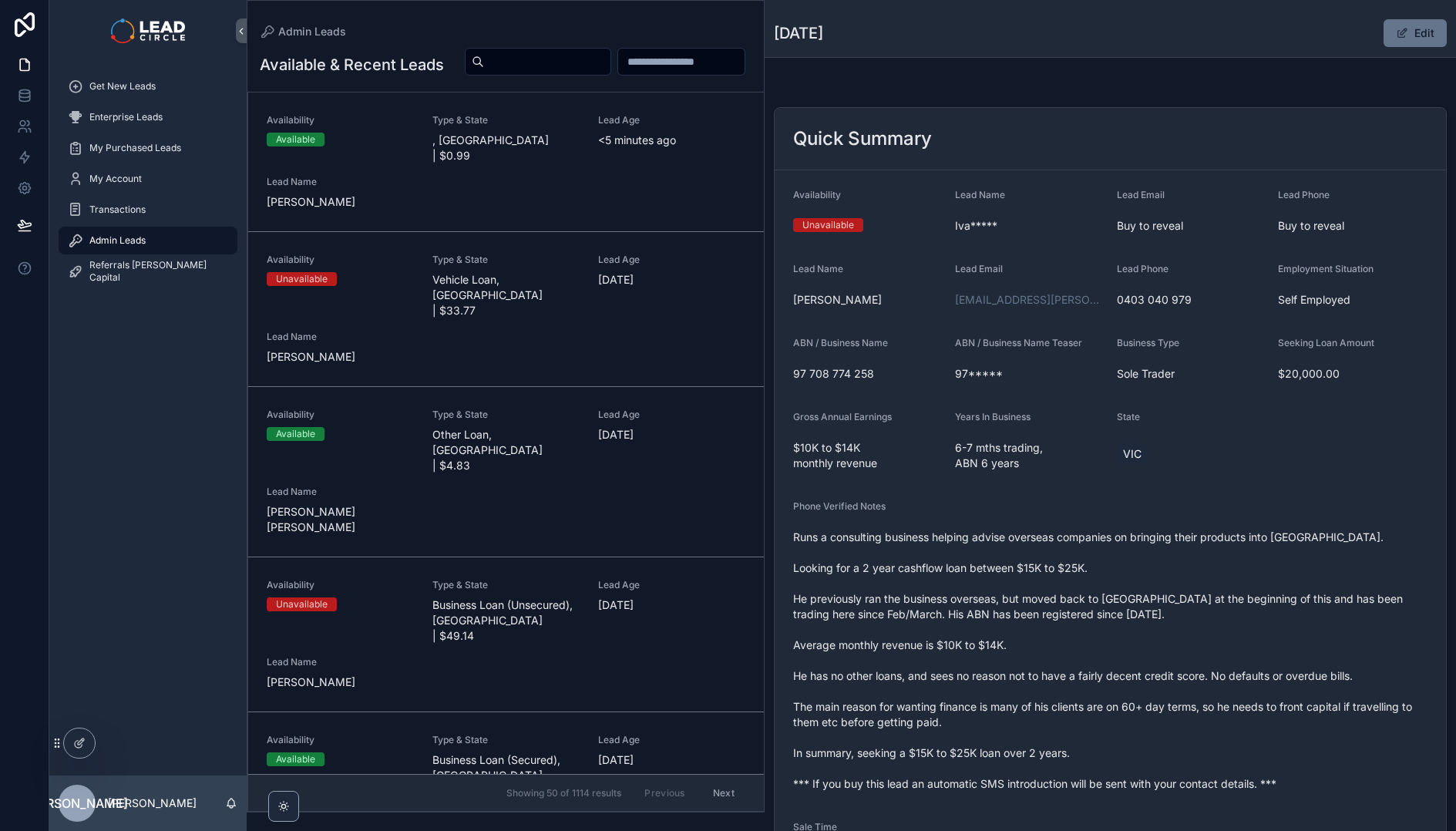
click at [1017, 672] on span "Runs a consulting business helping advise overseas companies on bringing their …" at bounding box center [1111, 661] width 634 height 262
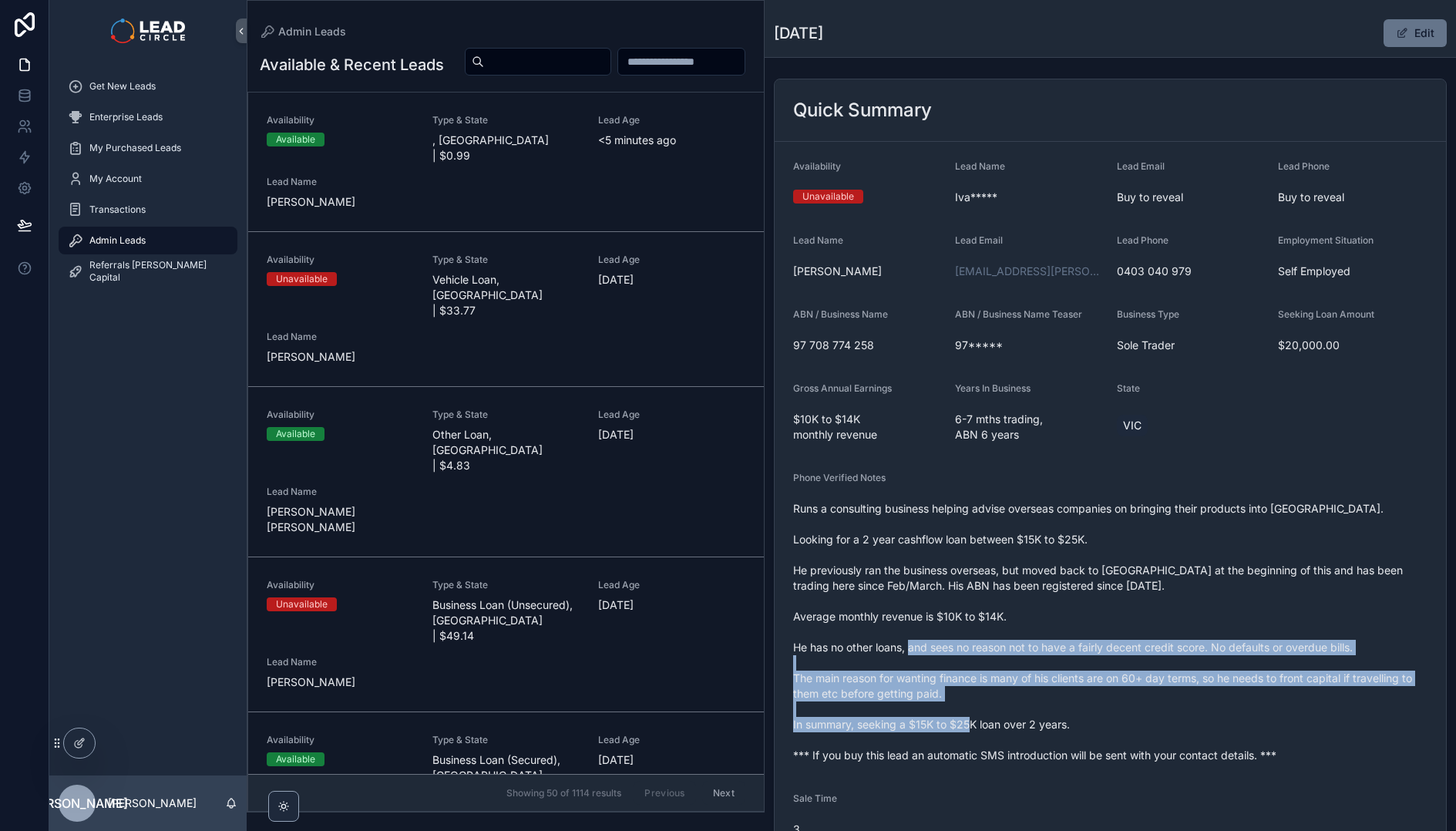
drag, startPoint x: 1010, startPoint y: 646, endPoint x: 1078, endPoint y: 732, distance: 109.6
click at [1078, 732] on span "Runs a consulting business helping advise overseas companies on bringing their …" at bounding box center [1111, 633] width 634 height 262
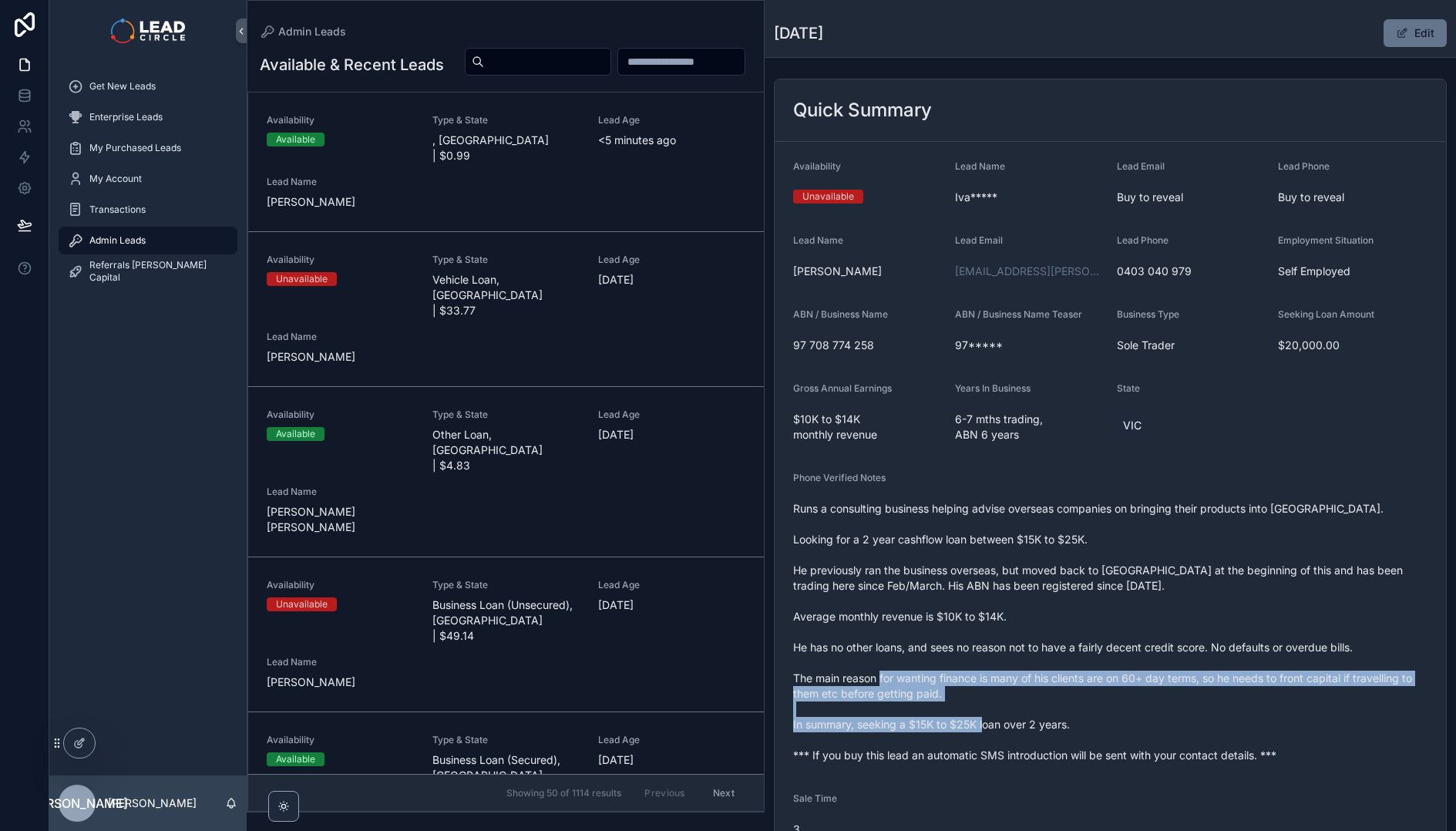
drag, startPoint x: 1101, startPoint y: 733, endPoint x: 969, endPoint y: 672, distance: 145.4
click at [969, 672] on span "Runs a consulting business helping advise overseas companies on bringing their …" at bounding box center [1111, 633] width 634 height 262
click at [1088, 742] on span "Runs a consulting business helping advise overseas companies on bringing their …" at bounding box center [1111, 633] width 634 height 262
click at [1092, 743] on span "Runs a consulting business helping advise overseas companies on bringing their …" at bounding box center [1111, 633] width 634 height 262
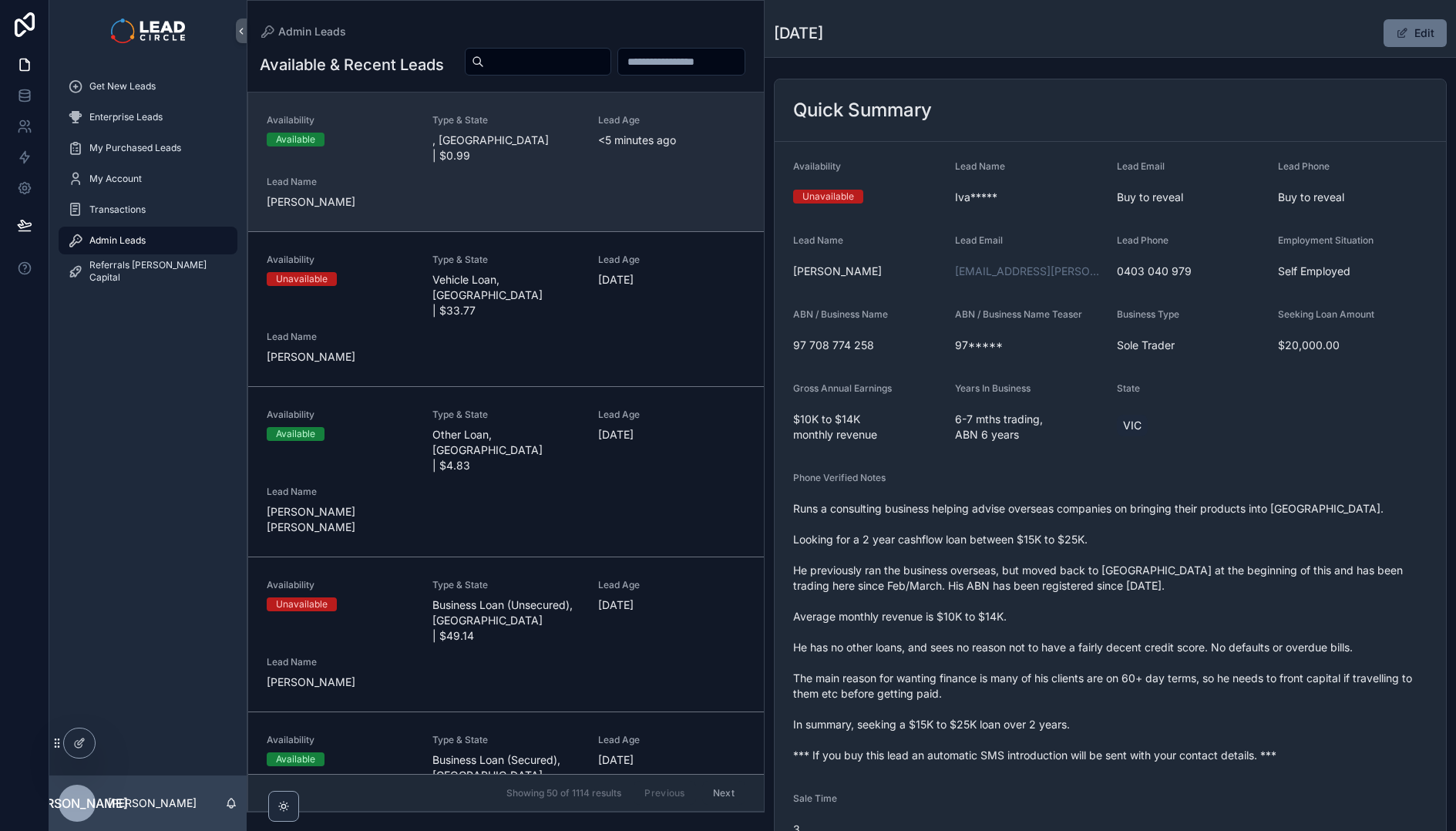
click at [633, 231] on link "Availability Available Type & State , [GEOGRAPHIC_DATA] | $0.99 Lead Age <[DEMO…" at bounding box center [506, 162] width 516 height 139
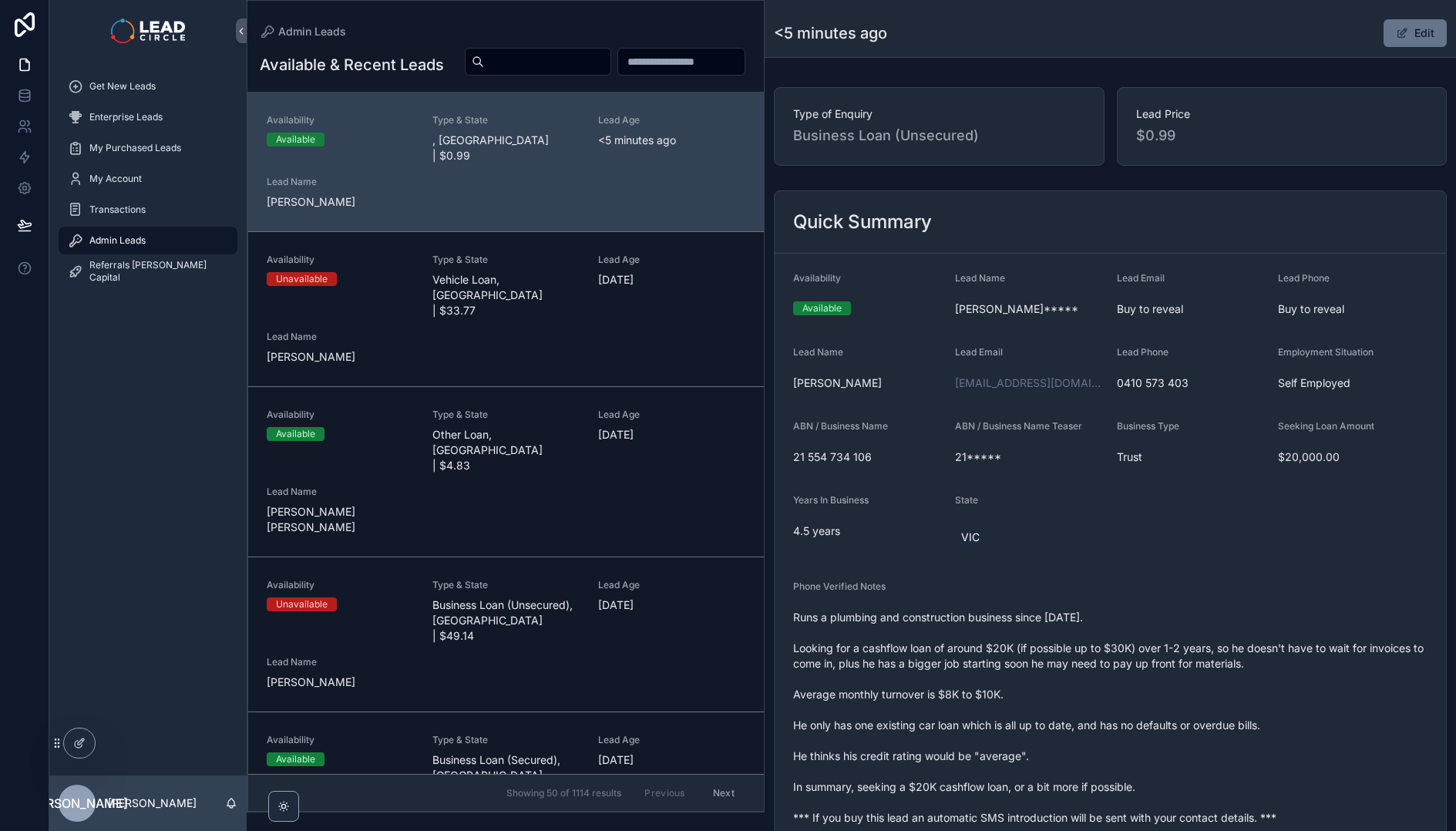
scroll to position [104, 0]
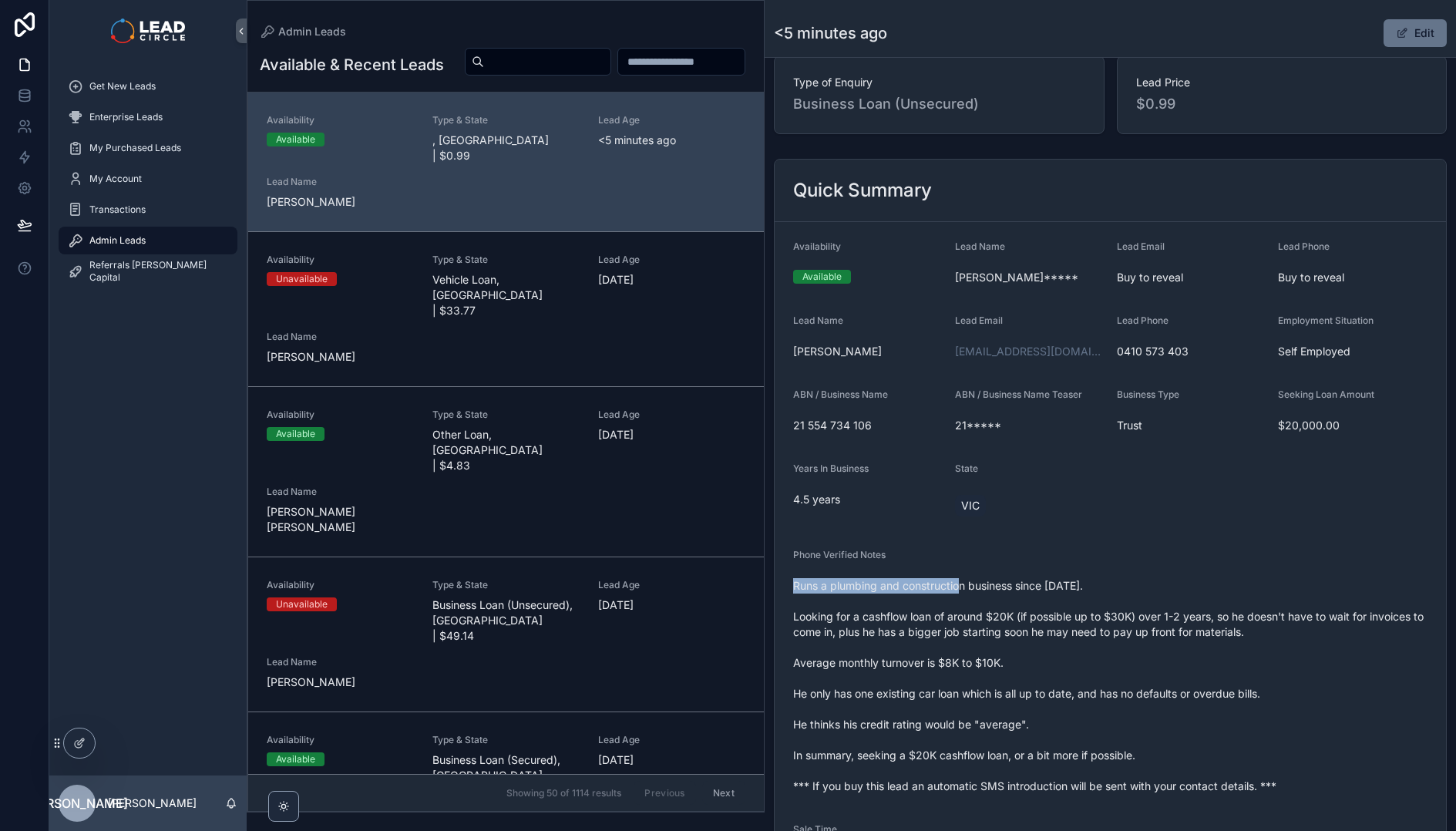
drag, startPoint x: 898, startPoint y: 577, endPoint x: 1095, endPoint y: 586, distance: 197.2
click at [1049, 586] on span "Runs a plumbing and construction business since [DATE]. Looking for a cashflow …" at bounding box center [1111, 686] width 634 height 216
click at [1095, 586] on span "Runs a plumbing and construction business since [DATE]. Looking for a cashflow …" at bounding box center [1111, 686] width 634 height 216
drag, startPoint x: 1137, startPoint y: 587, endPoint x: 935, endPoint y: 588, distance: 202.0
click at [946, 589] on span "Runs a plumbing and construction business since [DATE]. Looking for a cashflow …" at bounding box center [1111, 686] width 634 height 216
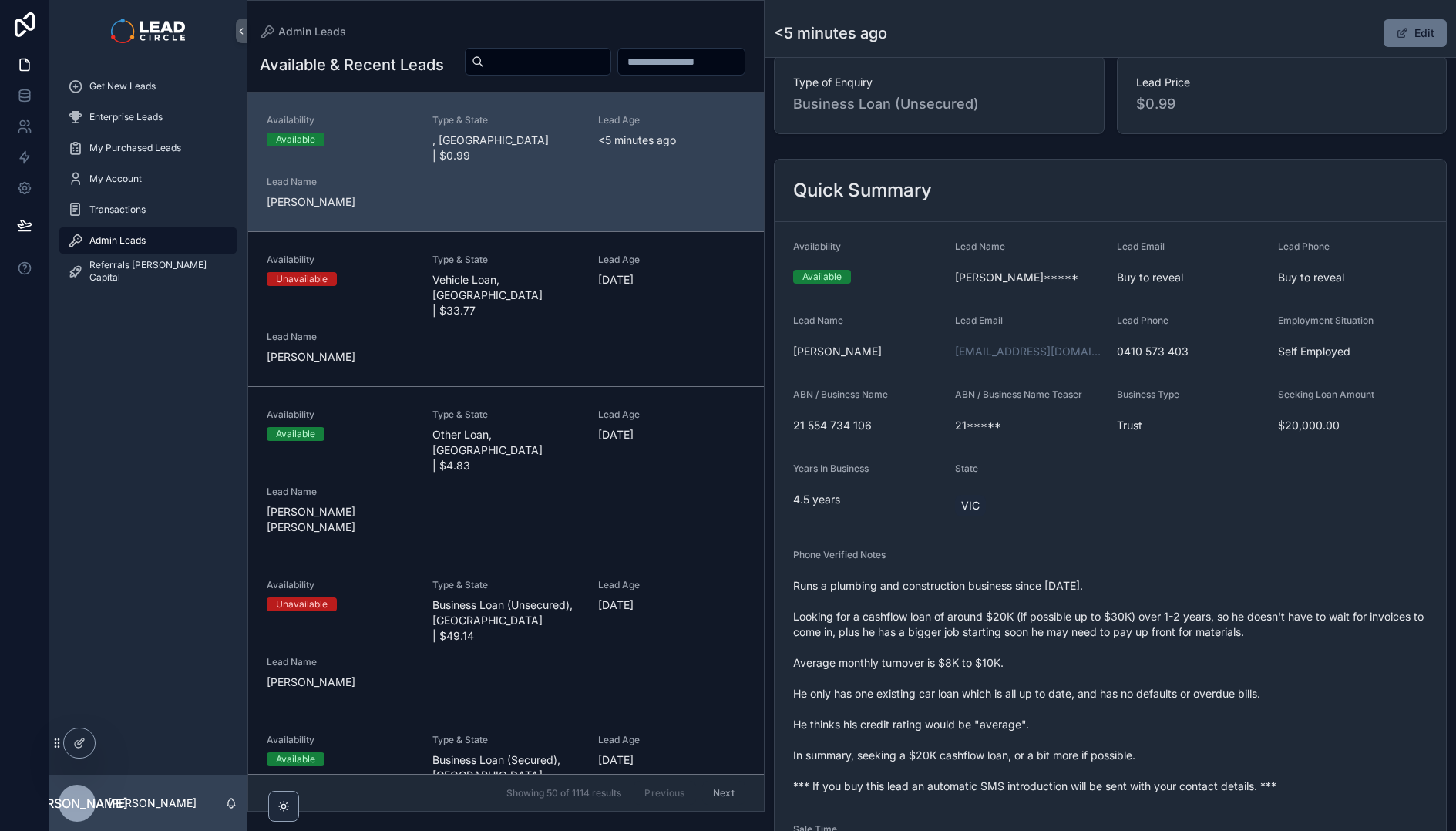
click at [935, 588] on span "Runs a plumbing and construction business since [DATE]. Looking for a cashflow …" at bounding box center [1111, 686] width 634 height 216
drag, startPoint x: 853, startPoint y: 583, endPoint x: 1015, endPoint y: 622, distance: 166.6
click at [1015, 622] on span "Runs a plumbing and construction business since [DATE]. Looking for a cashflow …" at bounding box center [1111, 686] width 634 height 216
click at [1026, 622] on span "Runs a plumbing and construction business since [DATE]. Looking for a cashflow …" at bounding box center [1111, 686] width 634 height 216
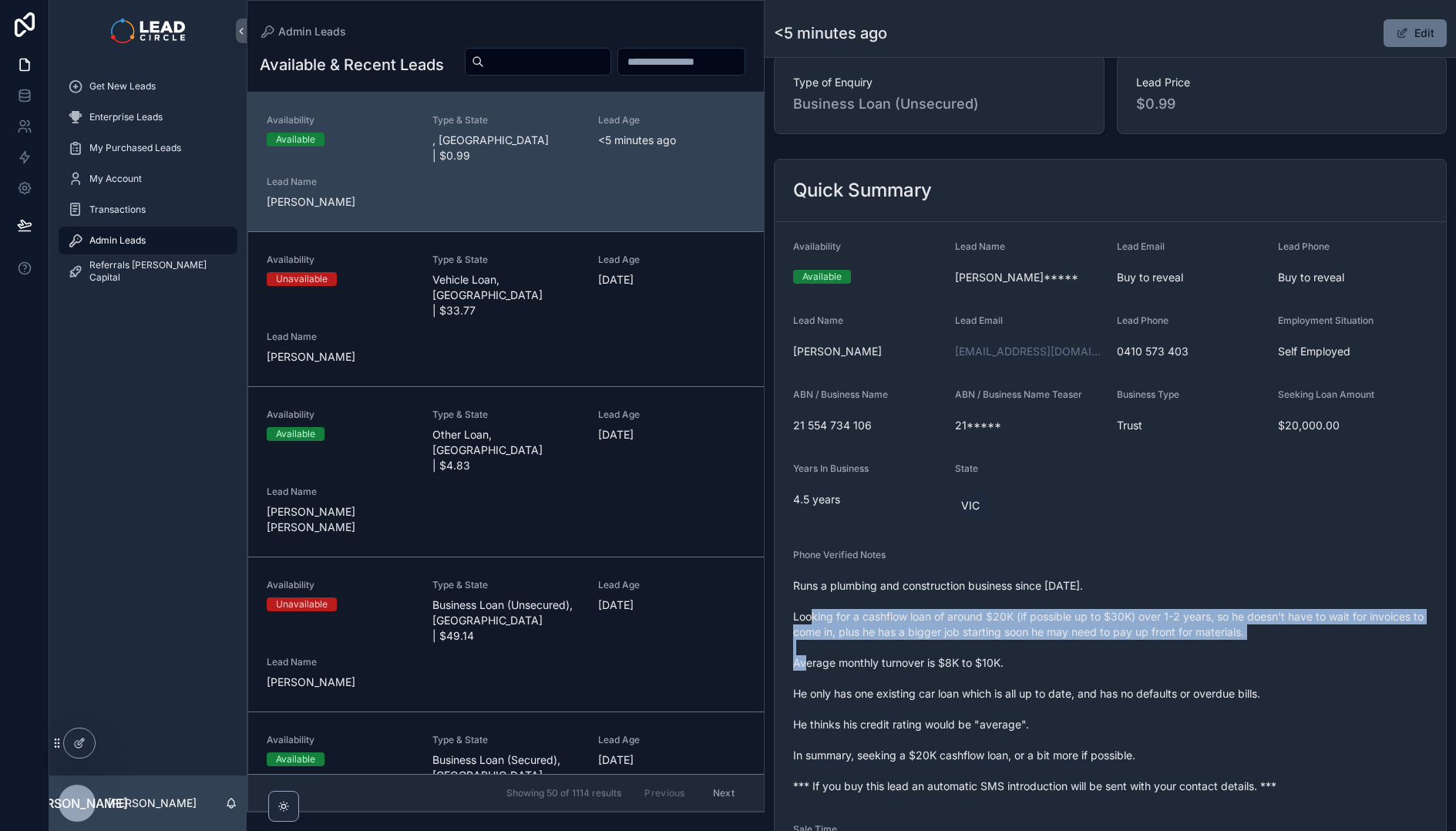
click at [1026, 622] on span "Runs a plumbing and construction business since [DATE]. Looking for a cashflow …" at bounding box center [1111, 686] width 634 height 216
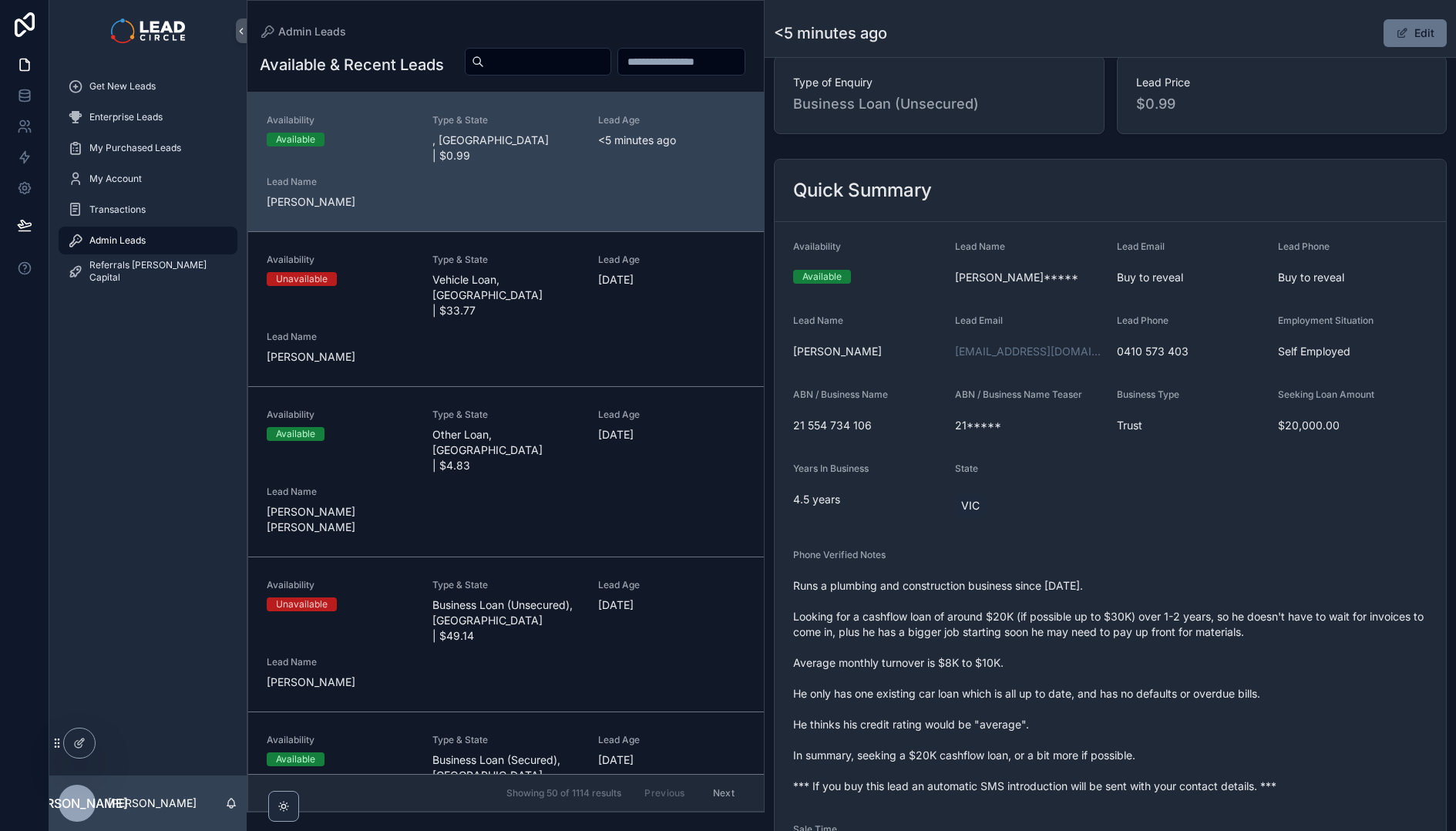
click at [1024, 581] on span "Runs a plumbing and construction business since [DATE]. Looking for a cashflow …" at bounding box center [1111, 686] width 634 height 216
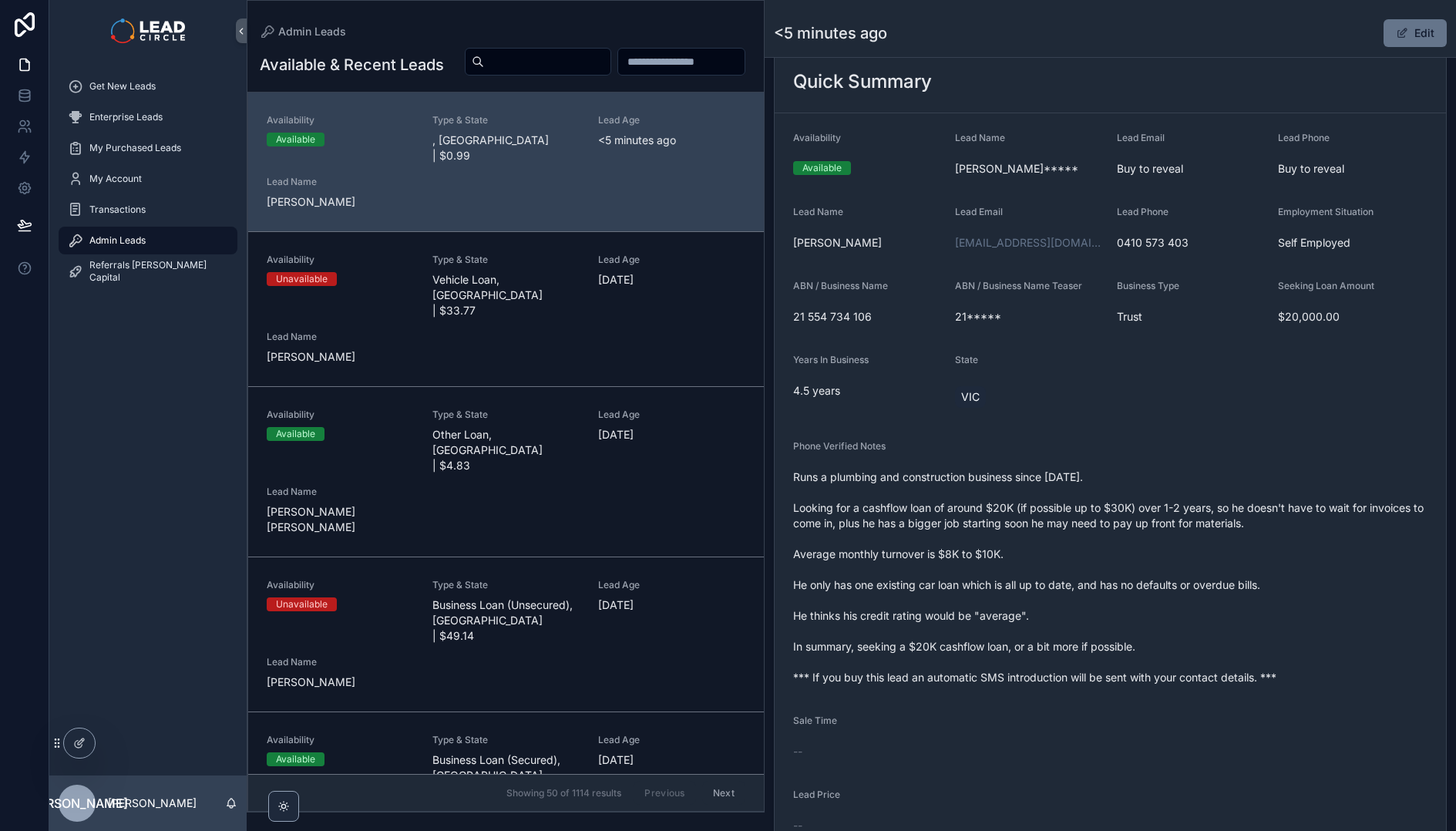
scroll to position [213, 0]
click at [1120, 520] on span "Runs a plumbing and construction business since [DATE]. Looking for a cashflow …" at bounding box center [1111, 576] width 634 height 216
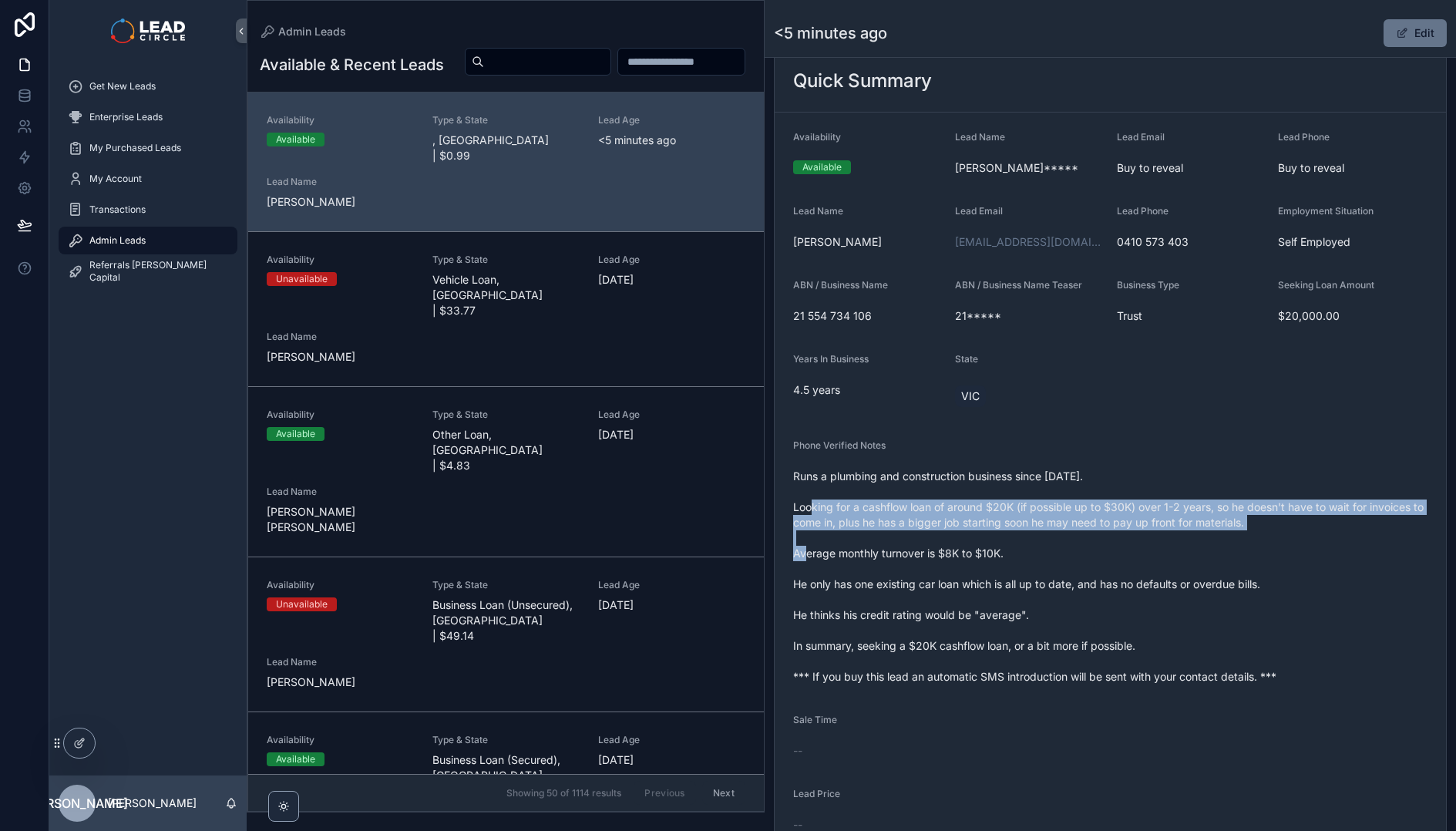
click at [1120, 520] on span "Runs a plumbing and construction business since [DATE]. Looking for a cashflow …" at bounding box center [1111, 576] width 634 height 216
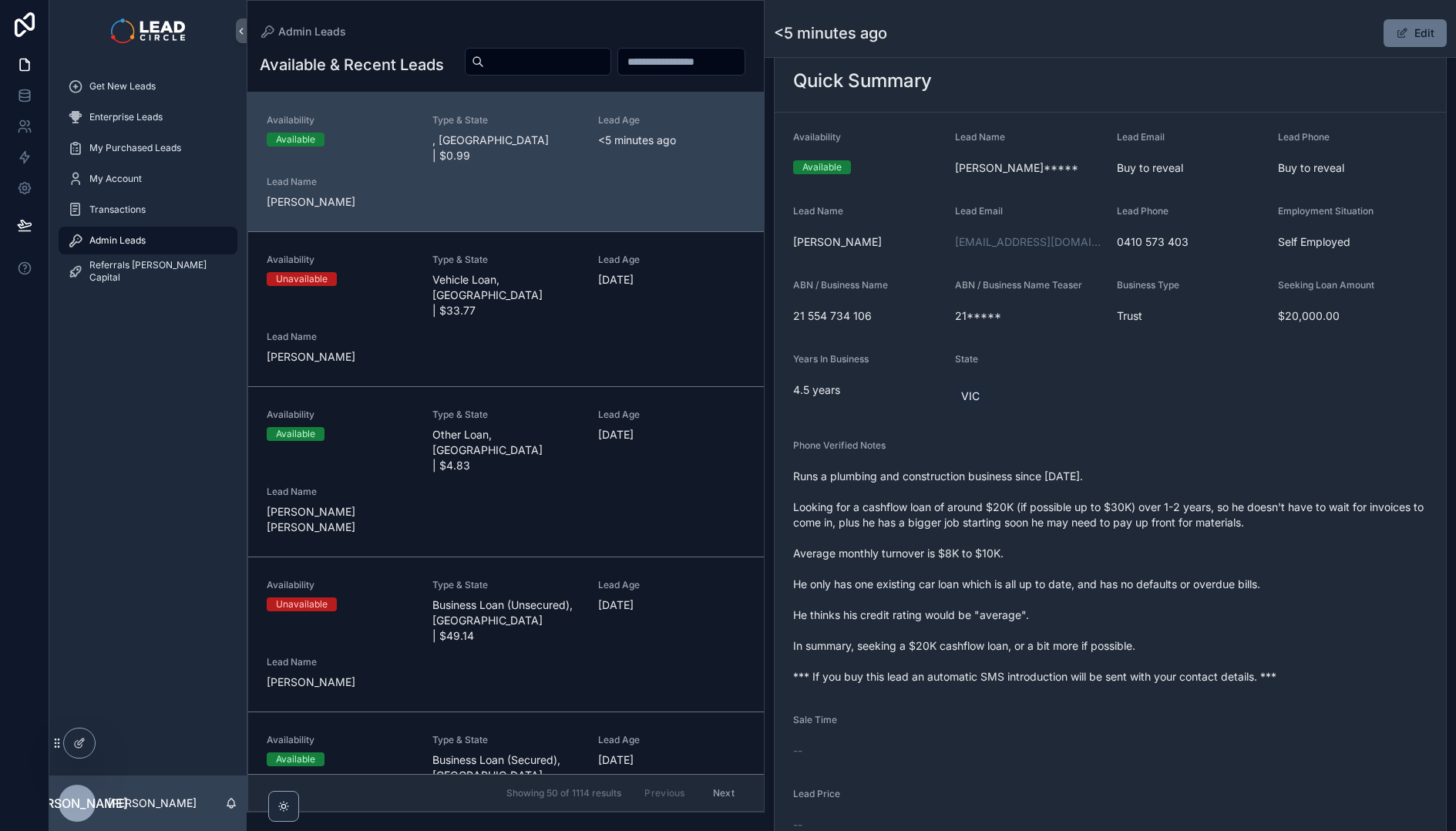
click at [857, 558] on span "Runs a plumbing and construction business since [DATE]. Looking for a cashflow …" at bounding box center [1111, 576] width 634 height 216
click at [967, 590] on span "Runs a plumbing and construction business since [DATE]. Looking for a cashflow …" at bounding box center [1111, 576] width 634 height 216
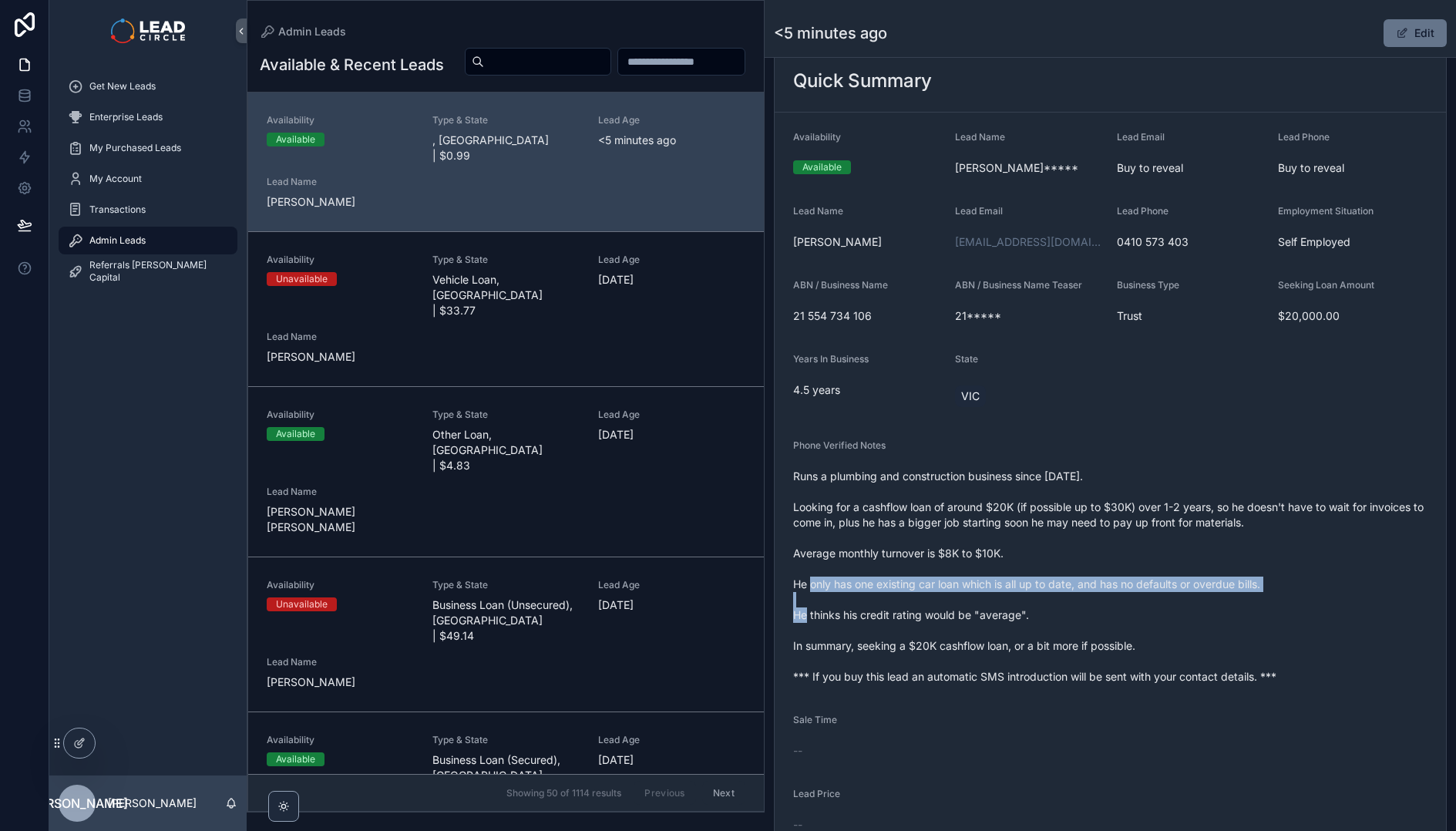
click at [967, 590] on span "Runs a plumbing and construction business since [DATE]. Looking for a cashflow …" at bounding box center [1111, 576] width 634 height 216
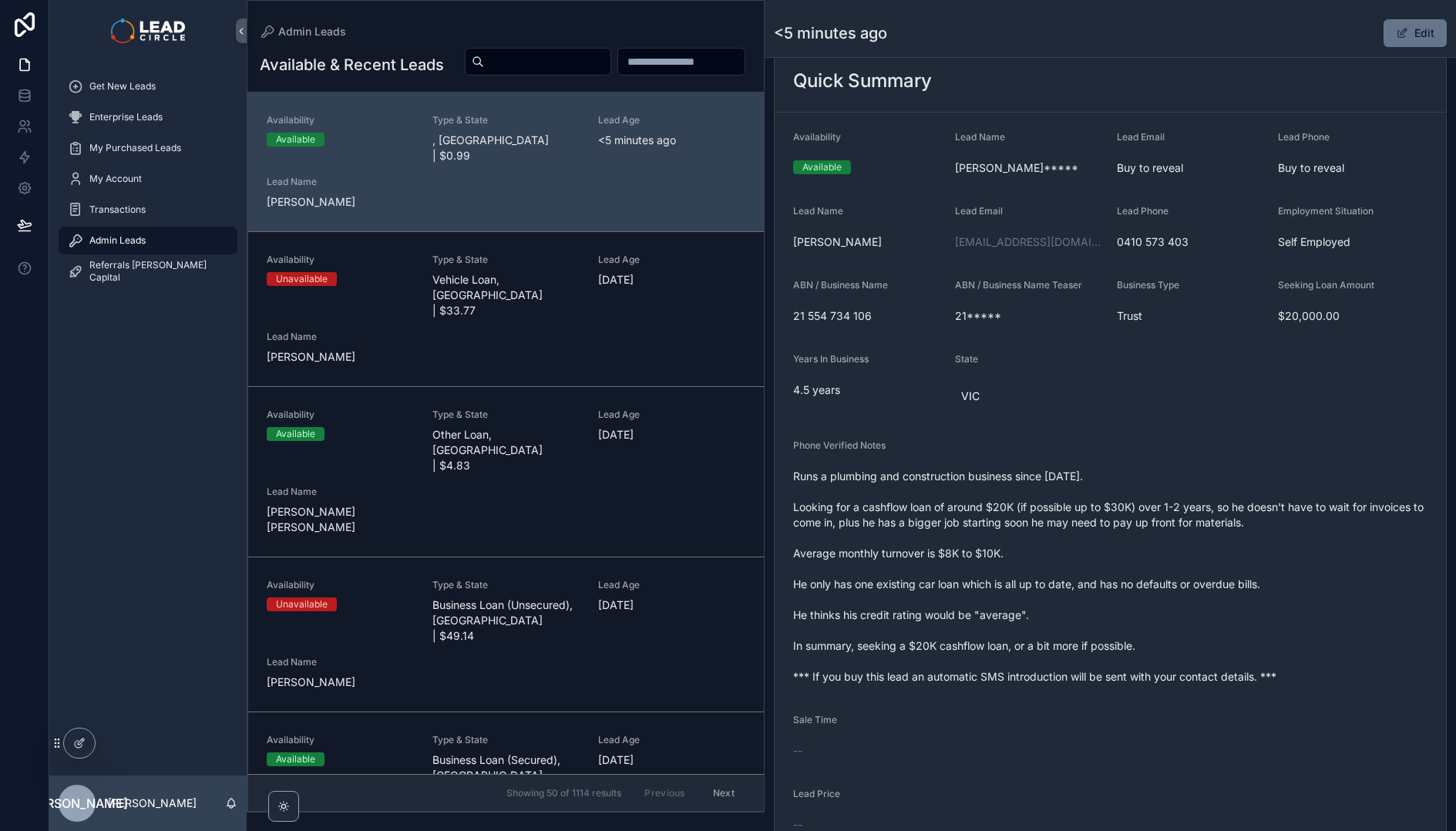
click at [909, 550] on span "Runs a plumbing and construction business since [DATE]. Looking for a cashflow …" at bounding box center [1111, 576] width 634 height 216
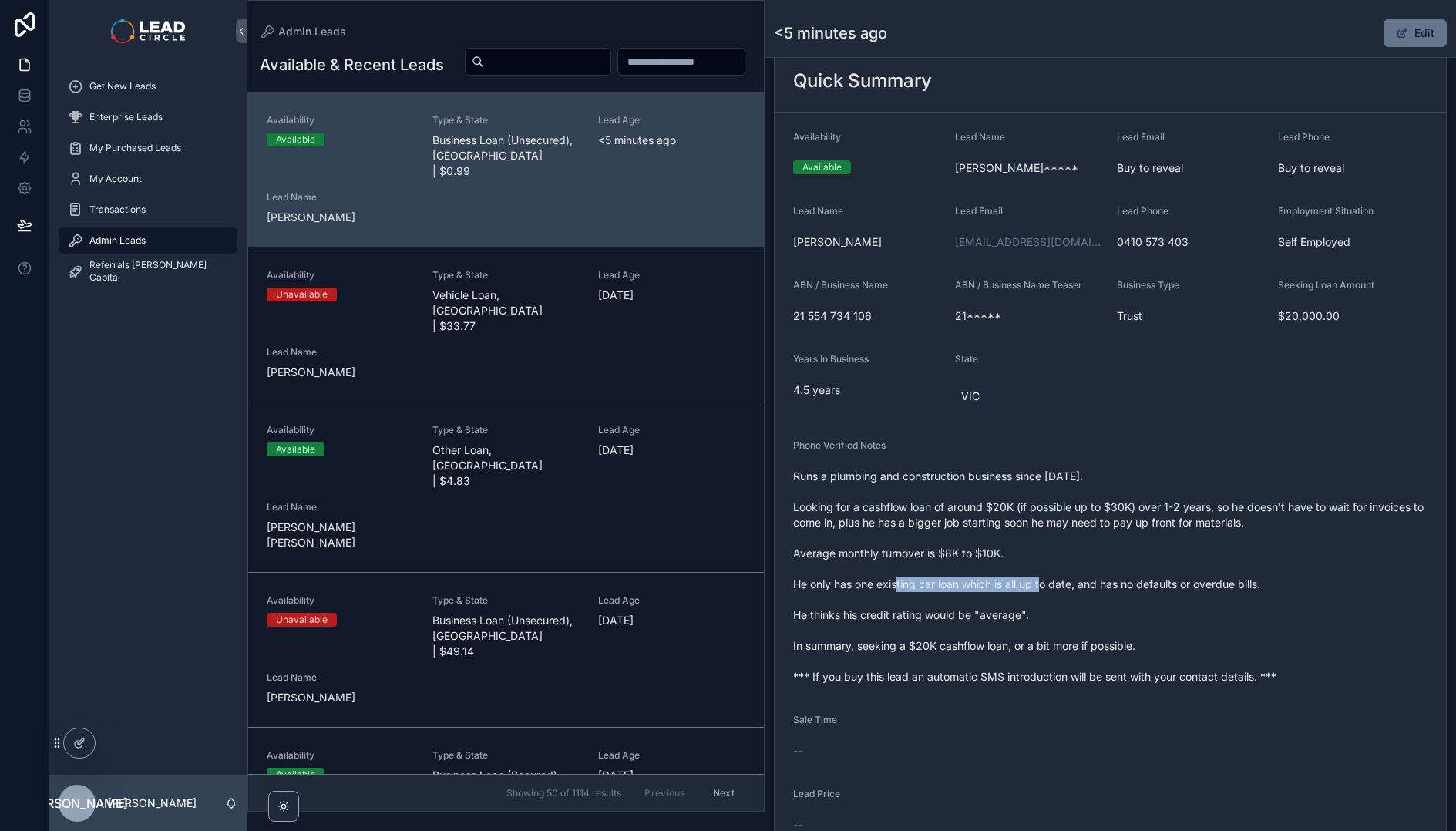
drag, startPoint x: 883, startPoint y: 589, endPoint x: 1087, endPoint y: 589, distance: 204.0
click at [1055, 589] on span "Runs a plumbing and construction business since [DATE]. Looking for a cashflow …" at bounding box center [1111, 576] width 634 height 216
click at [1087, 589] on span "Runs a plumbing and construction business since [DATE]. Looking for a cashflow …" at bounding box center [1111, 576] width 634 height 216
drag, startPoint x: 997, startPoint y: 589, endPoint x: 963, endPoint y: 590, distance: 34.0
click at [975, 590] on span "Runs a plumbing and construction business since [DATE]. Looking for a cashflow …" at bounding box center [1111, 576] width 634 height 216
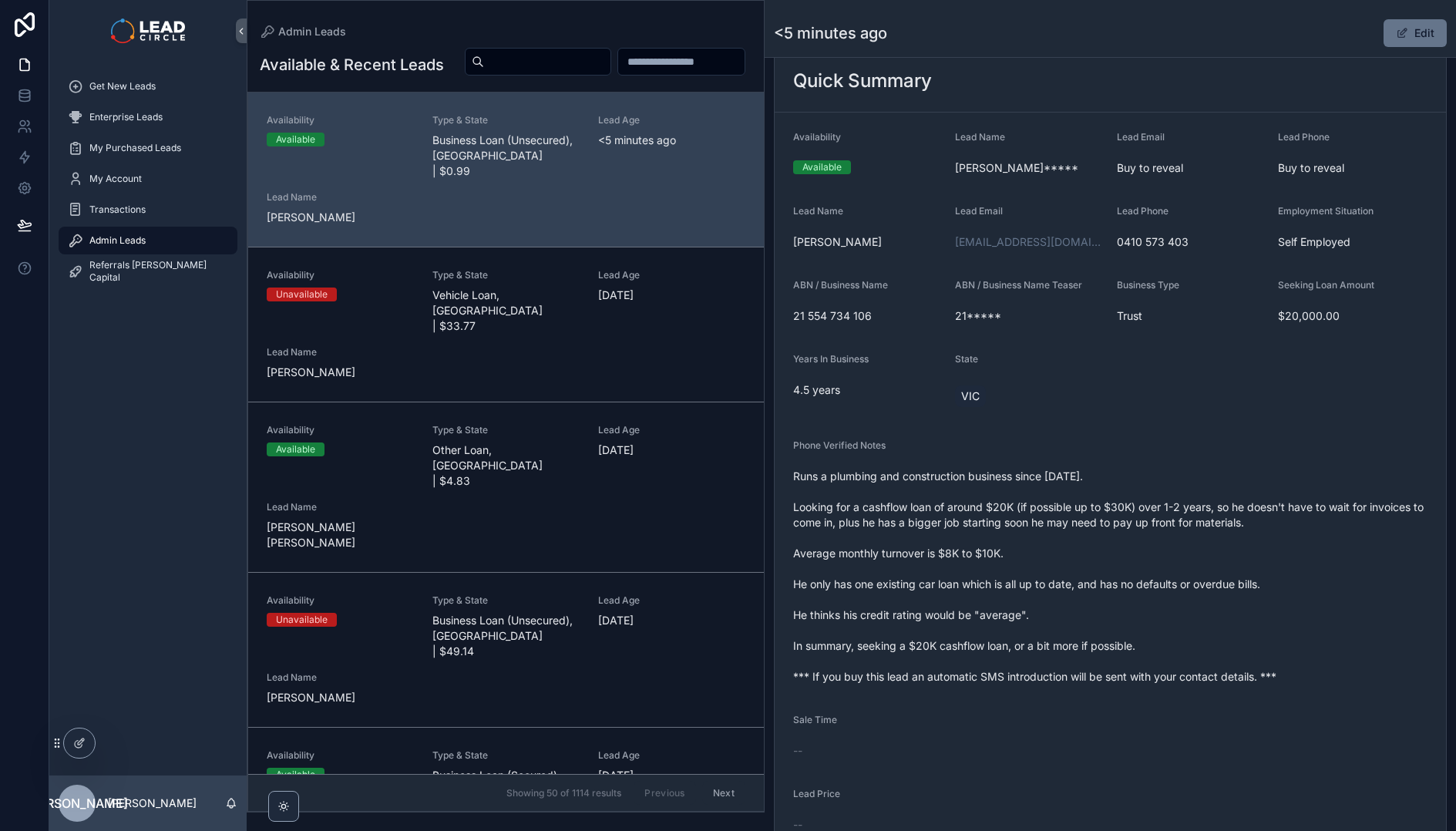
click at [963, 590] on span "Runs a plumbing and construction business since [DATE]. Looking for a cashflow …" at bounding box center [1111, 576] width 634 height 216
drag, startPoint x: 947, startPoint y: 590, endPoint x: 1087, endPoint y: 587, distance: 140.0
click at [1082, 588] on span "Runs a plumbing and construction business since [DATE]. Looking for a cashflow …" at bounding box center [1111, 576] width 634 height 216
click at [1087, 587] on span "Runs a plumbing and construction business since [DATE]. Looking for a cashflow …" at bounding box center [1111, 576] width 634 height 216
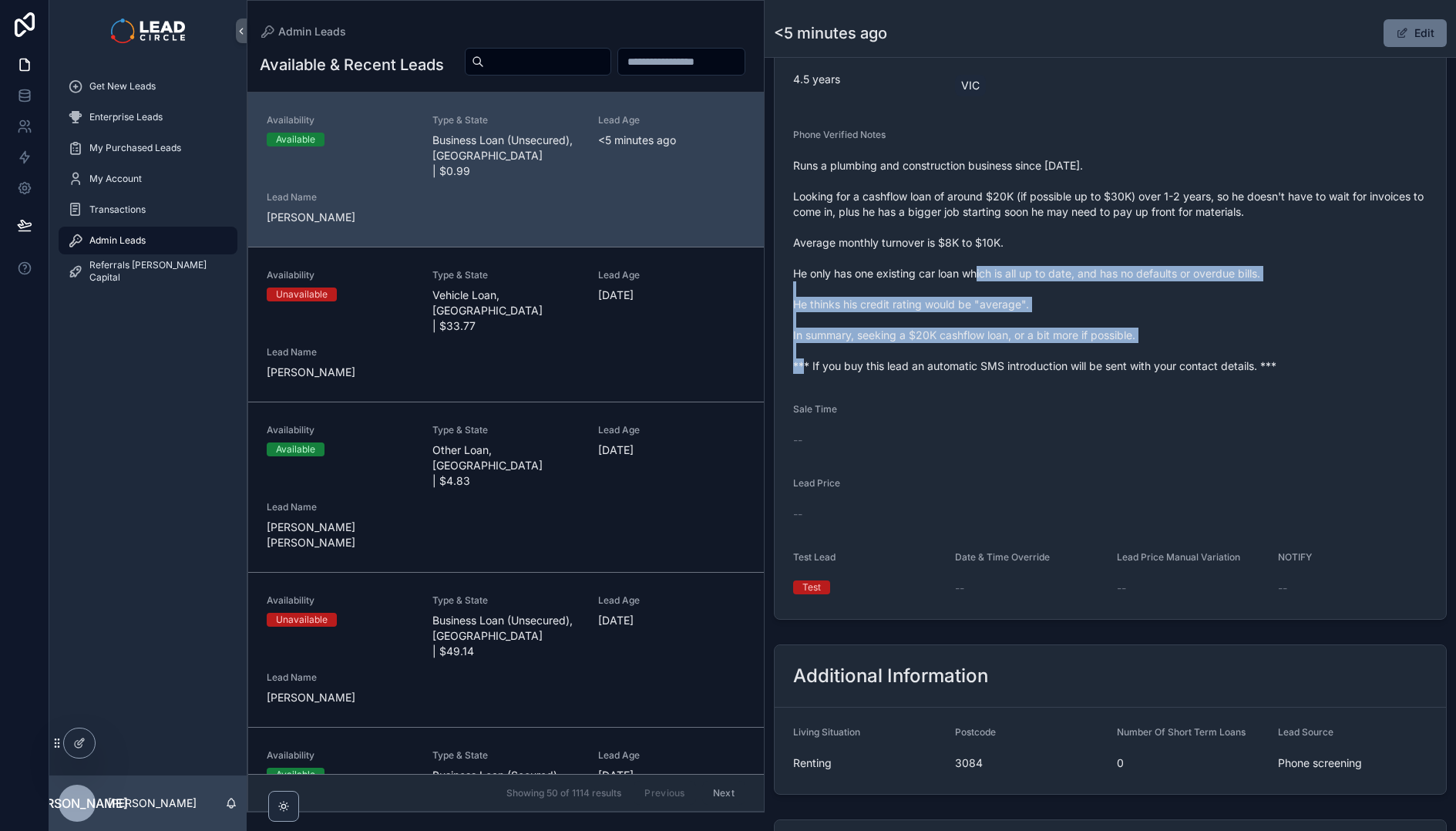
drag, startPoint x: 1030, startPoint y: 348, endPoint x: 1043, endPoint y: 355, distance: 14.8
click at [1043, 355] on span "Runs a plumbing and construction business since [DATE]. Looking for a cashflow …" at bounding box center [1111, 266] width 634 height 216
drag, startPoint x: 1049, startPoint y: 330, endPoint x: 915, endPoint y: 267, distance: 148.1
click at [925, 270] on span "Runs a plumbing and construction business since [DATE]. Looking for a cashflow …" at bounding box center [1111, 266] width 634 height 216
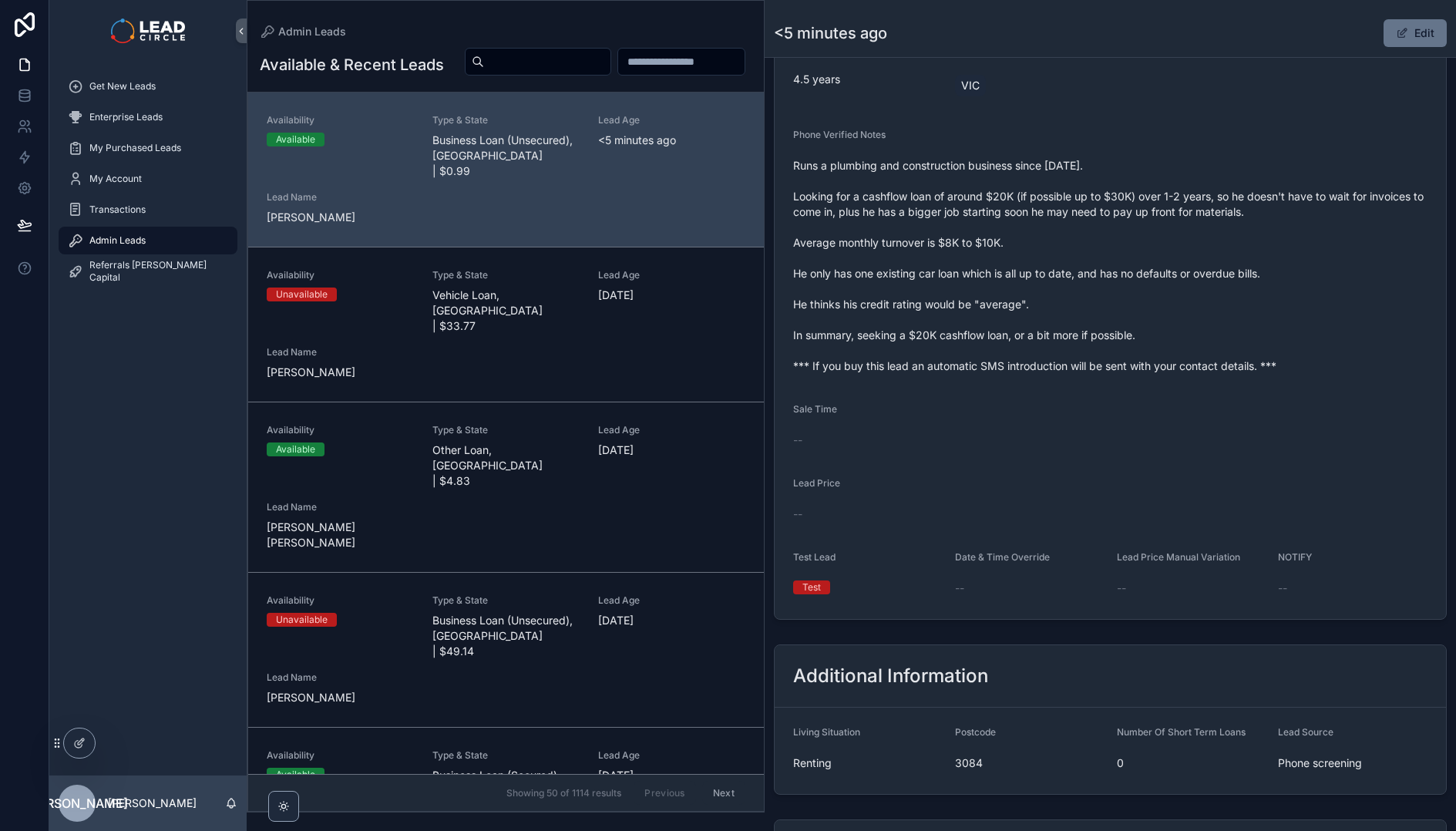
click at [915, 267] on span "Runs a plumbing and construction business since [DATE]. Looking for a cashflow …" at bounding box center [1111, 266] width 634 height 216
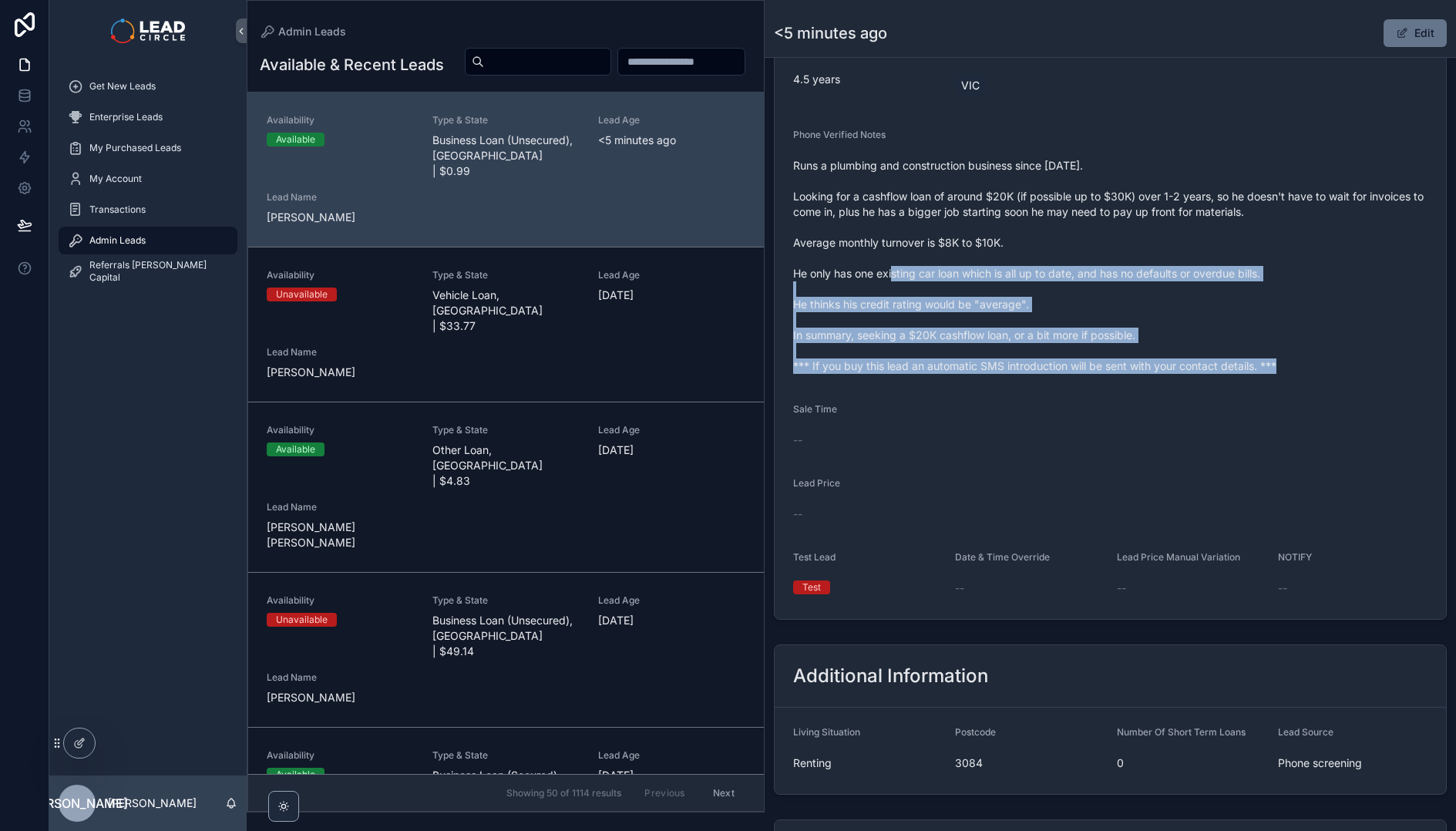
drag, startPoint x: 915, startPoint y: 267, endPoint x: 1248, endPoint y: 389, distance: 354.6
click at [1215, 385] on form "Availability Available Lead Name [PERSON_NAME]***** Lead Email Buy to reveal Le…" at bounding box center [1111, 210] width 672 height 817
click at [1248, 389] on form "Availability Available Lead Name [PERSON_NAME]***** Lead Email Buy to reveal Le…" at bounding box center [1111, 210] width 672 height 817
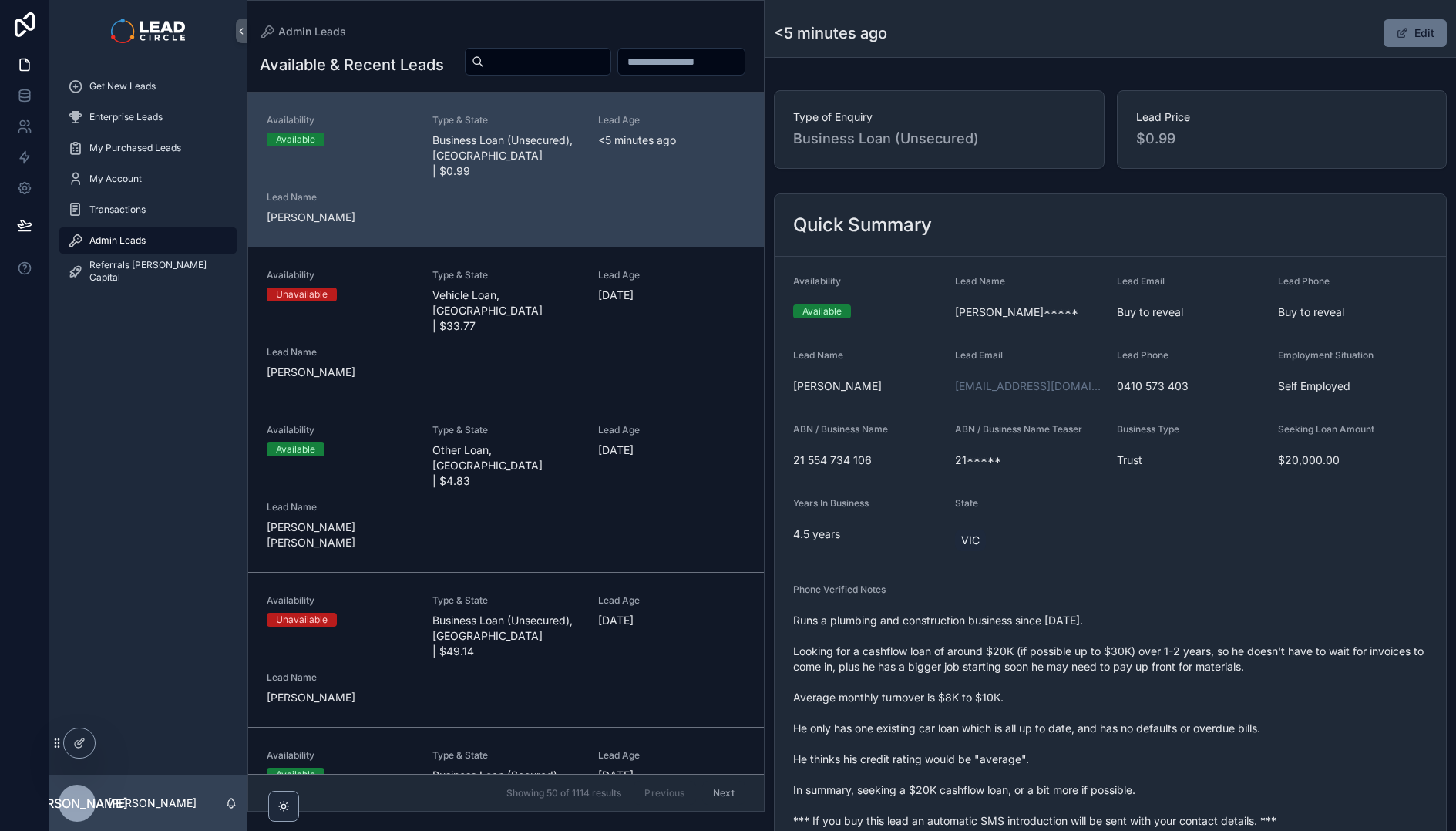
scroll to position [357, 0]
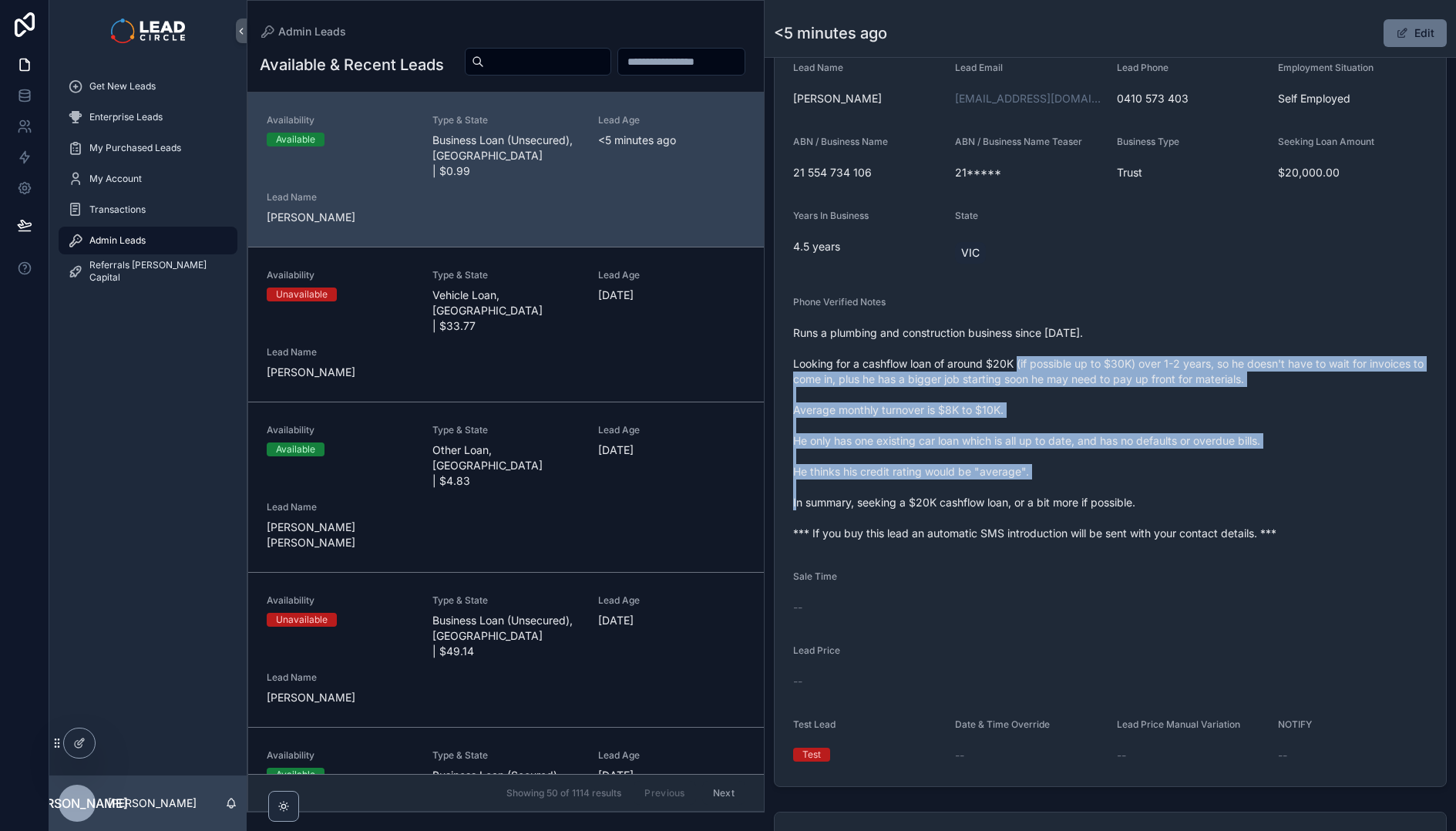
drag, startPoint x: 1002, startPoint y: 358, endPoint x: 1088, endPoint y: 487, distance: 155.0
click at [1087, 487] on span "Runs a plumbing and construction business since [DATE]. Looking for a cashflow …" at bounding box center [1111, 433] width 634 height 216
click at [1088, 487] on span "Runs a plumbing and construction business since [DATE]. Looking for a cashflow …" at bounding box center [1111, 433] width 634 height 216
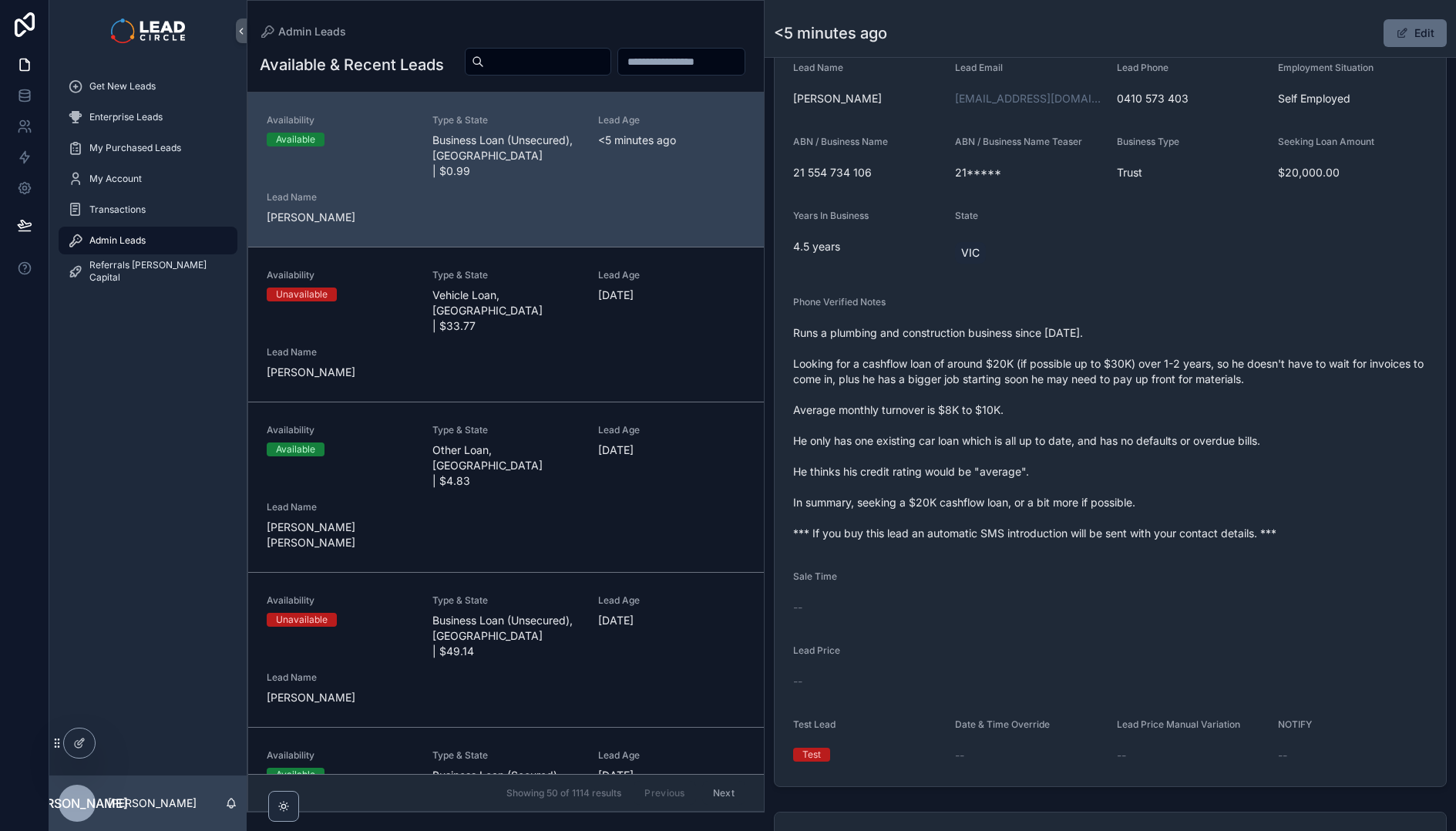
click at [1397, 34] on span "scrollable content" at bounding box center [1402, 34] width 12 height 12
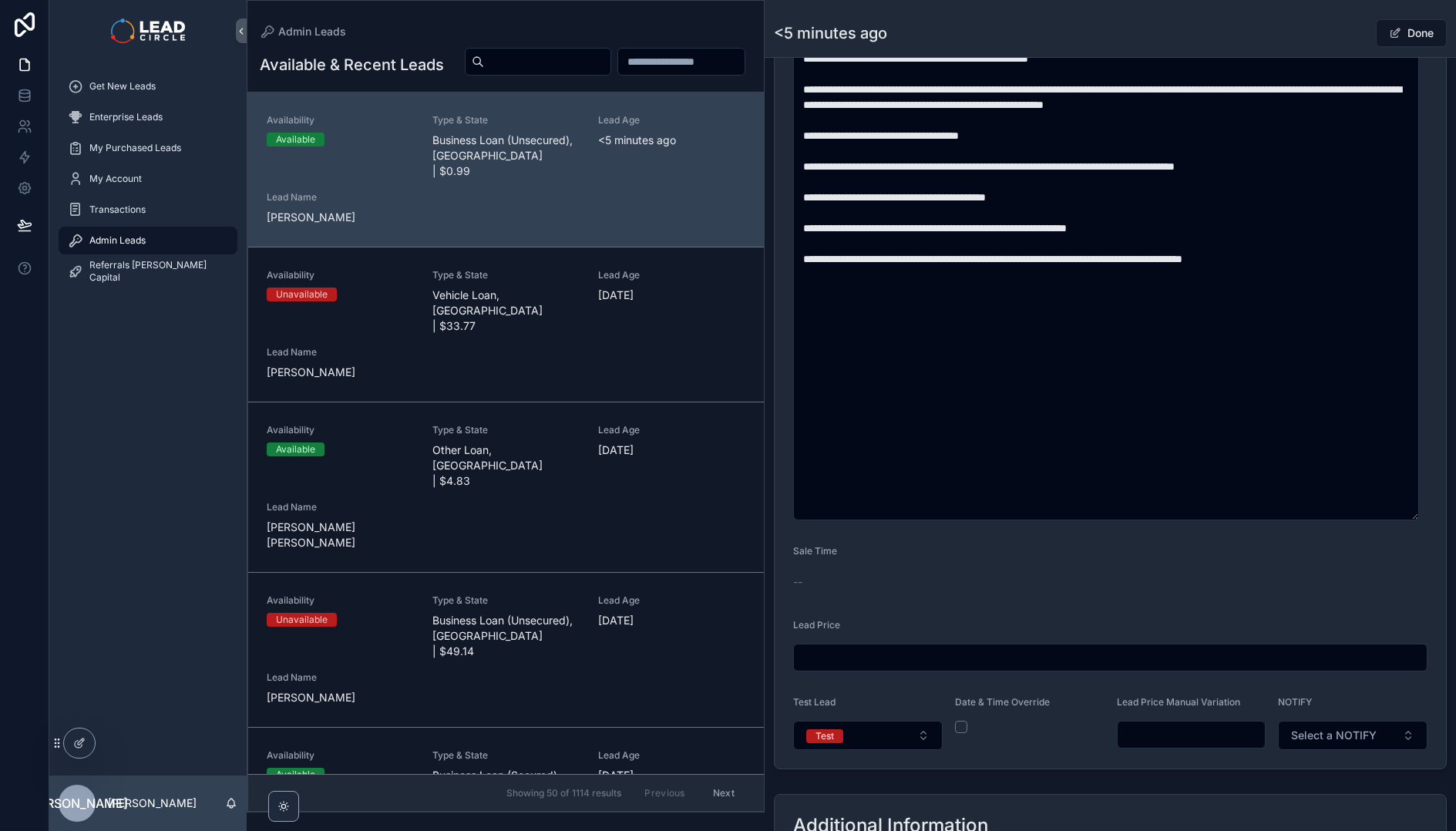
scroll to position [878, 0]
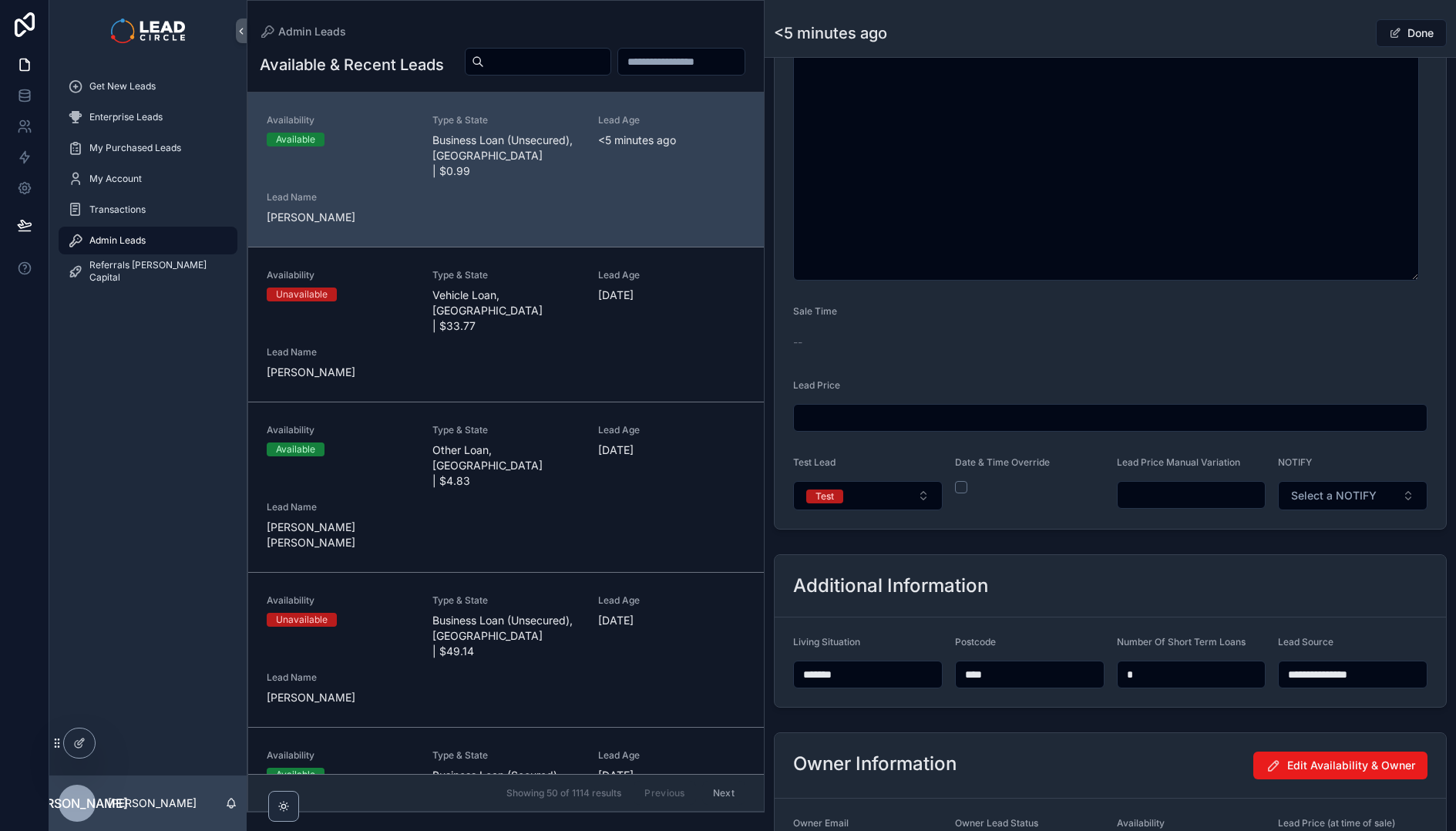
click at [1163, 497] on input "scrollable content" at bounding box center [1192, 495] width 148 height 22
click at [1181, 541] on div "**********" at bounding box center [1110, 73] width 691 height 1750
click at [1141, 498] on input "******" at bounding box center [1192, 495] width 148 height 22
click at [887, 495] on button "Test" at bounding box center [868, 496] width 149 height 30
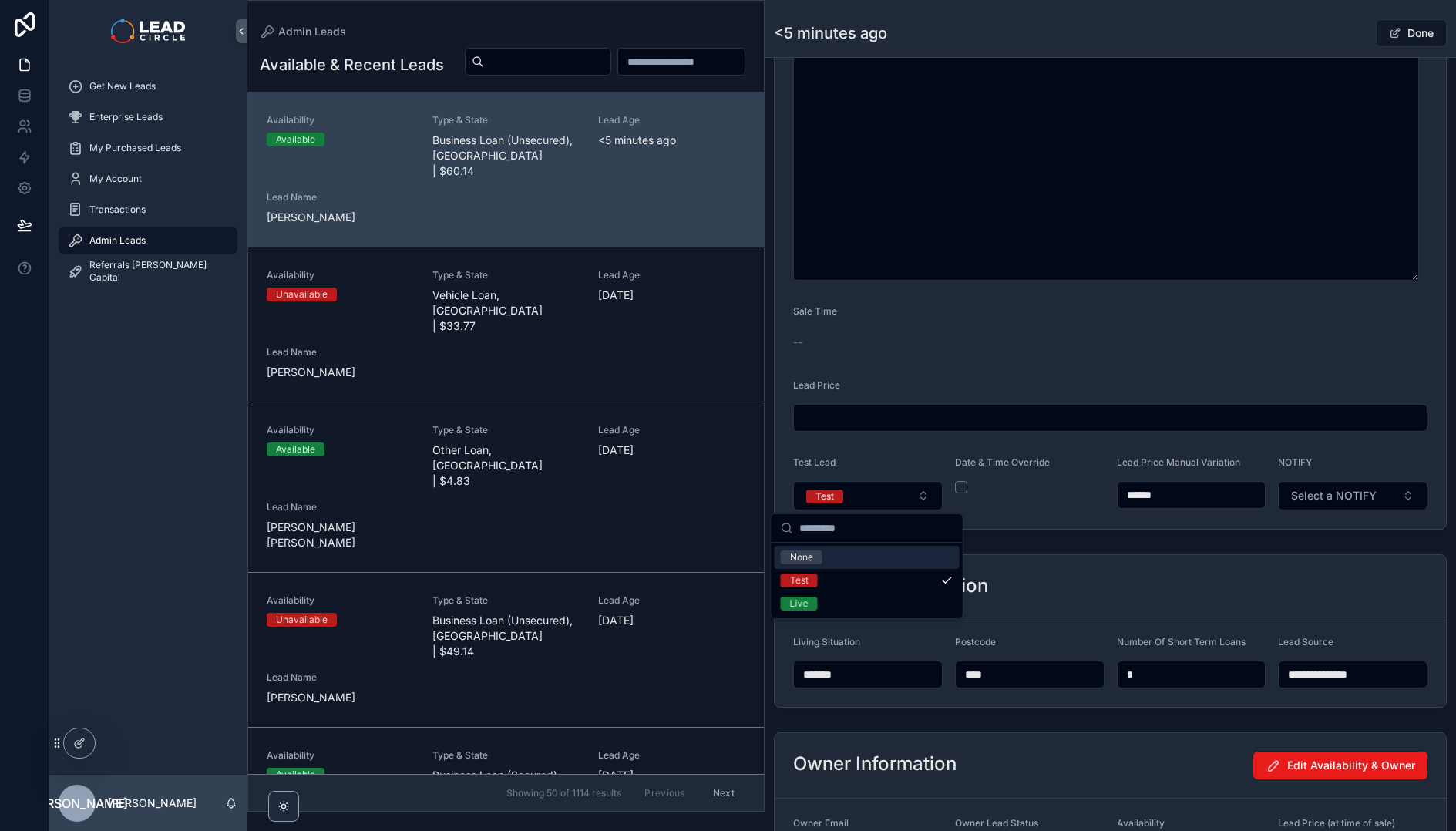
click at [1141, 497] on input "******" at bounding box center [1192, 495] width 148 height 22
type input "******"
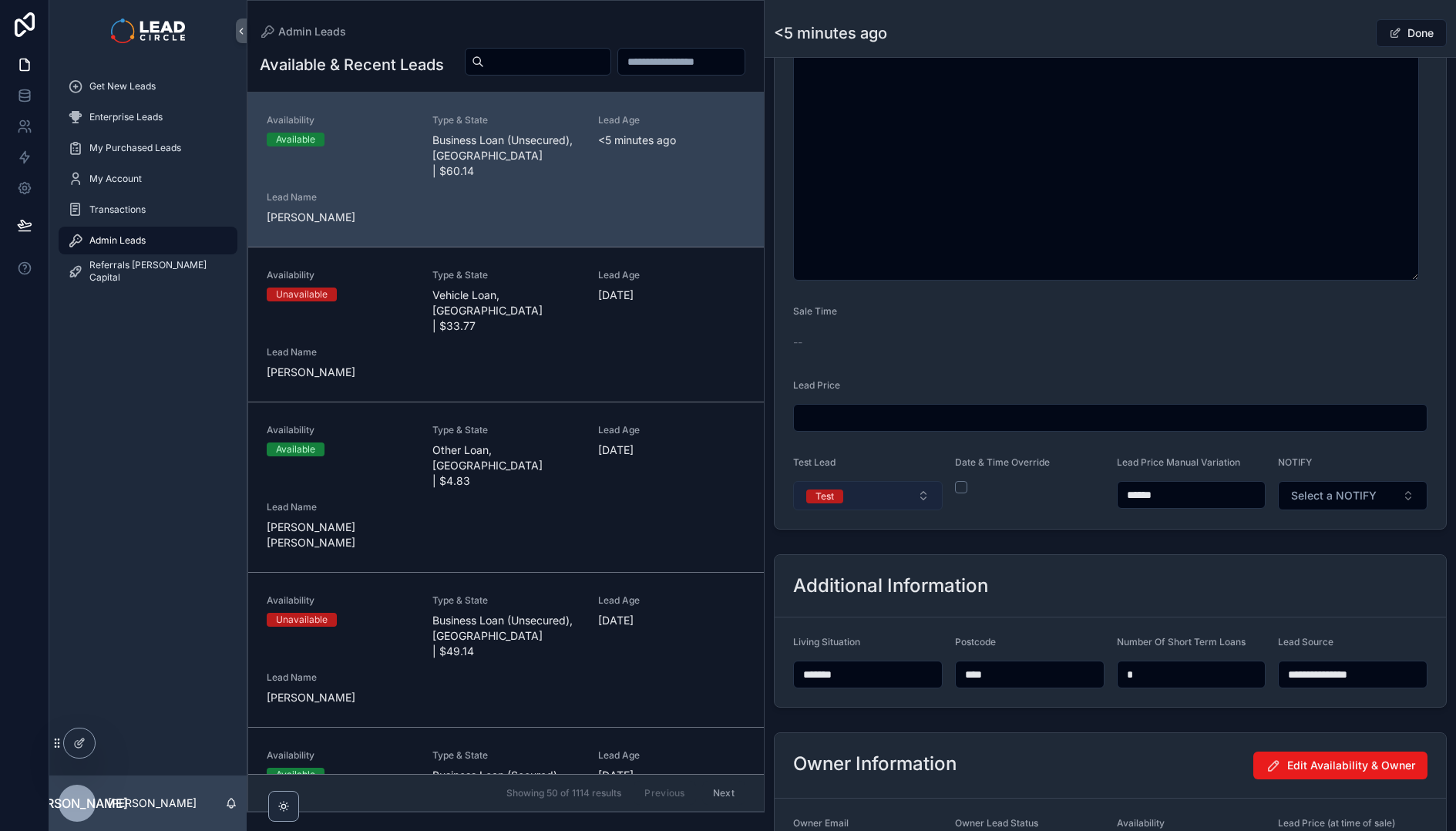
click at [907, 499] on button "Test" at bounding box center [868, 496] width 149 height 30
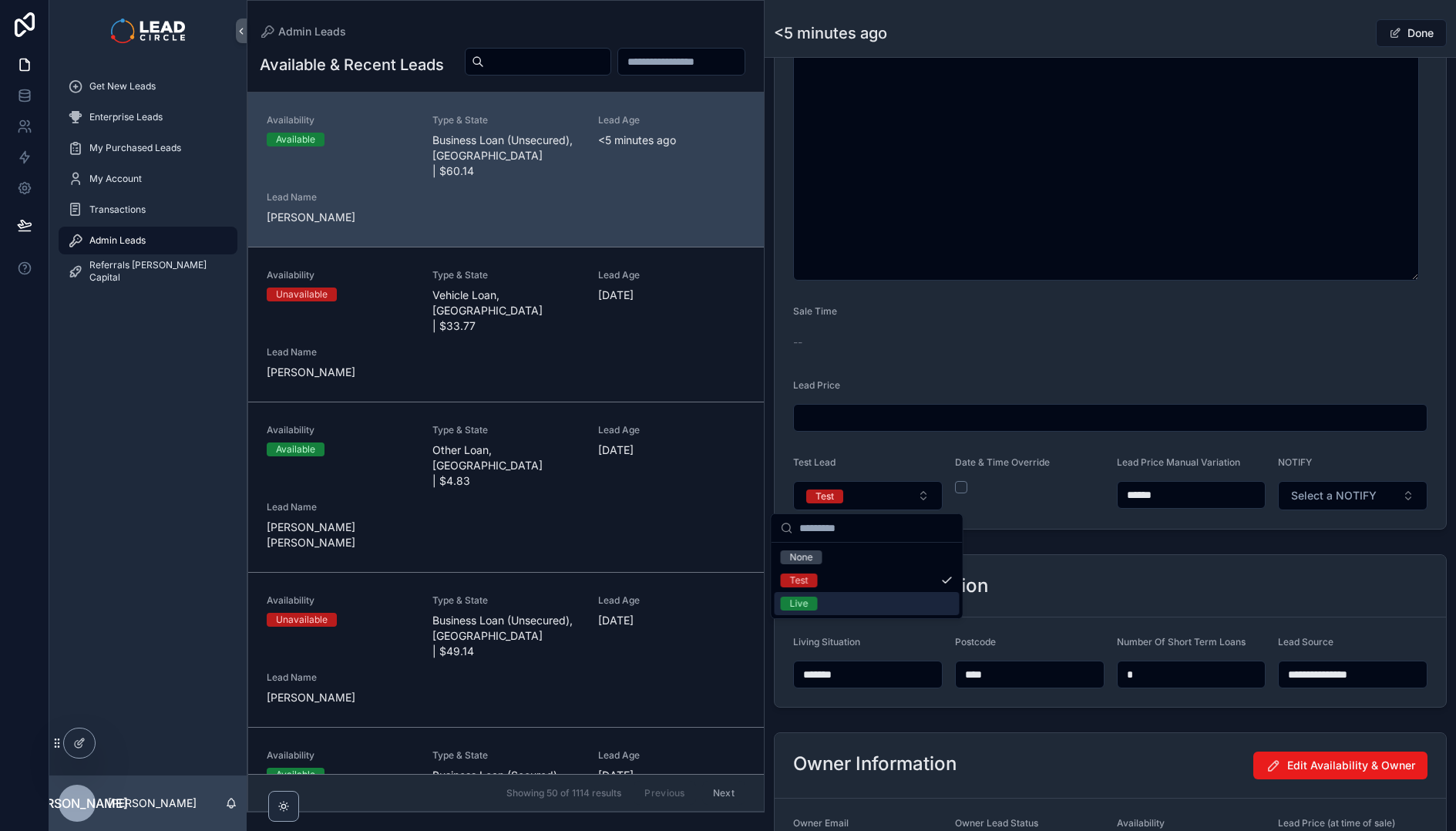
click at [930, 600] on div "Live" at bounding box center [867, 604] width 185 height 23
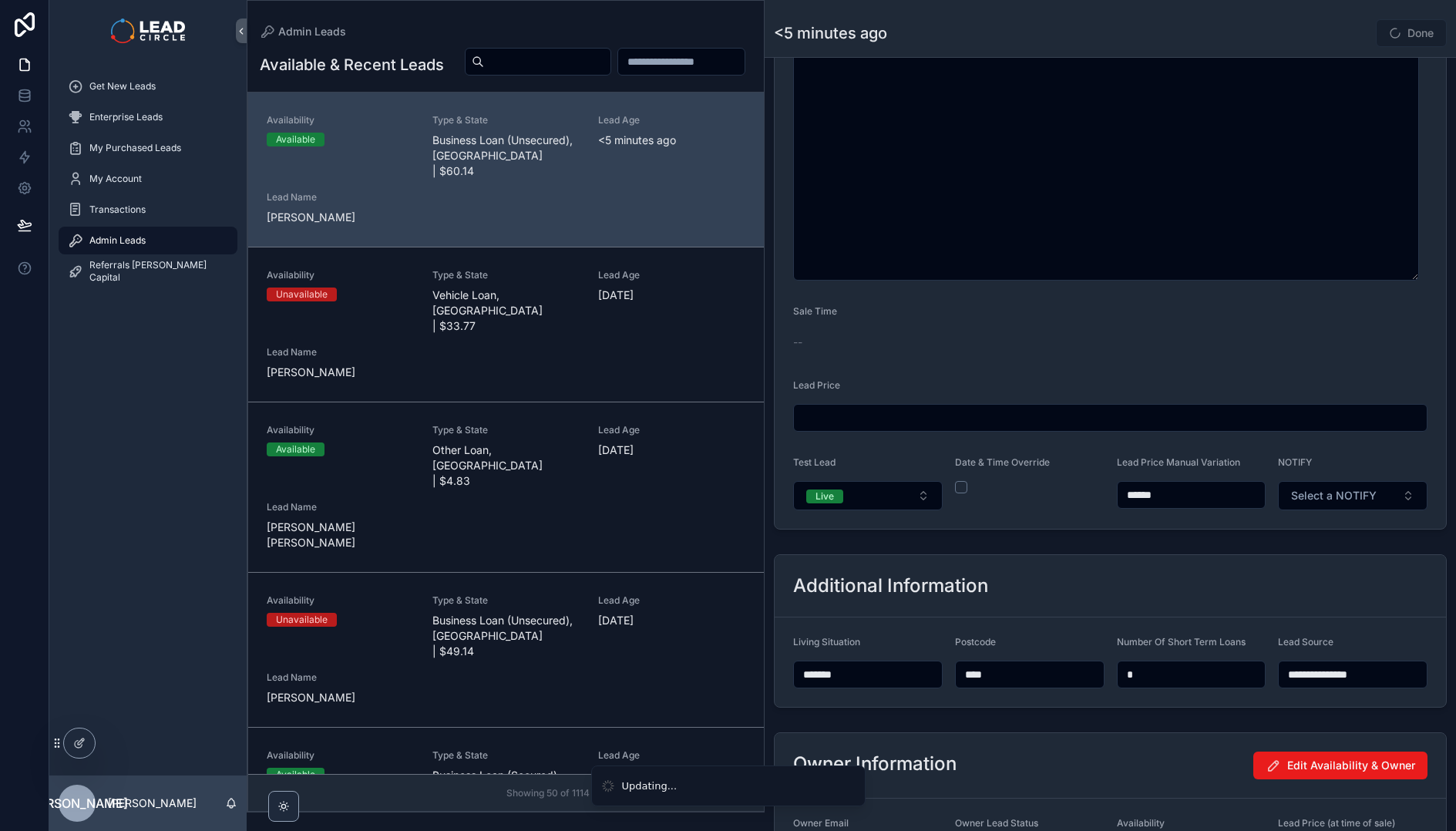
click at [1079, 552] on div "**********" at bounding box center [1110, 631] width 691 height 166
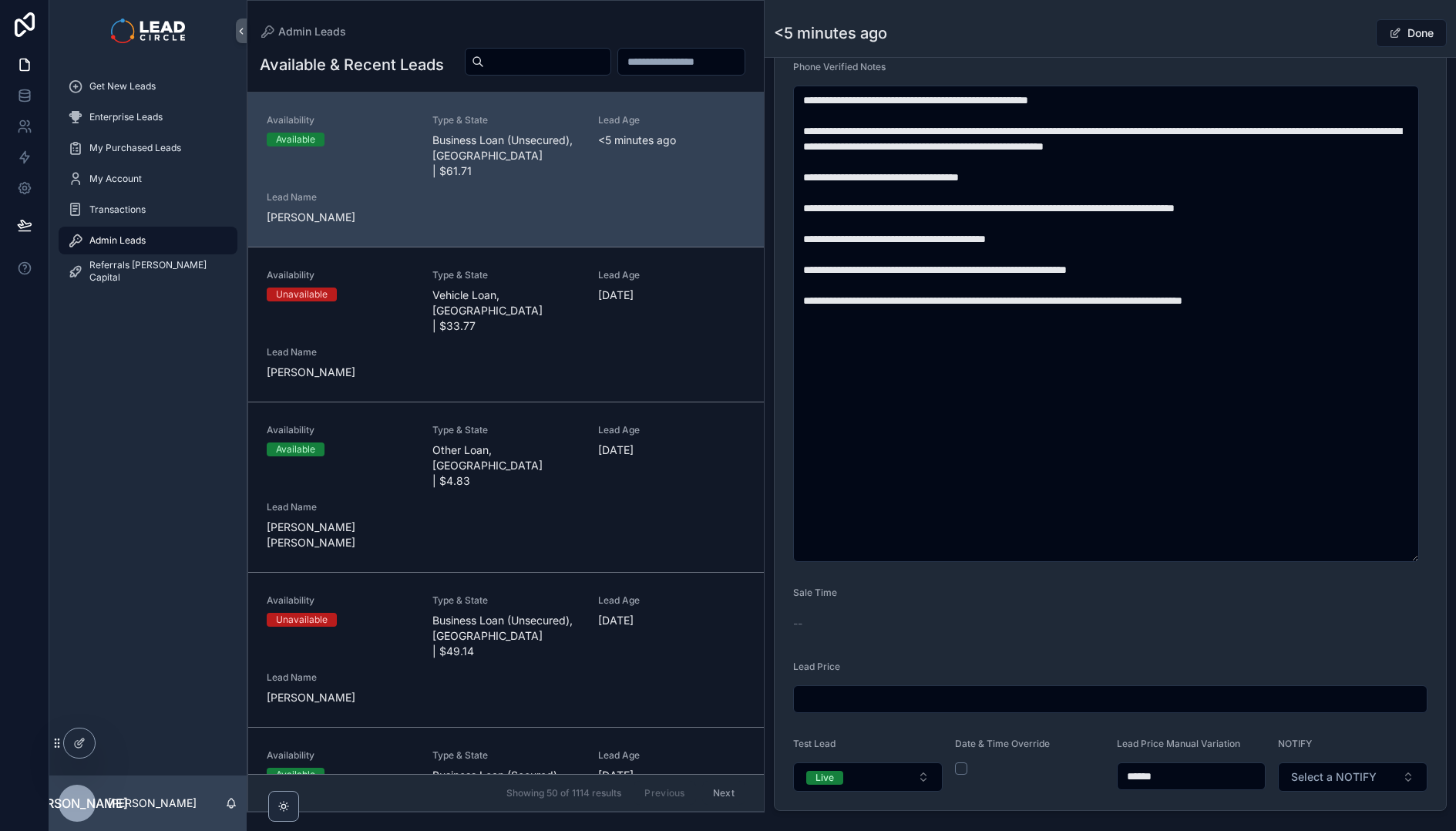
scroll to position [733, 0]
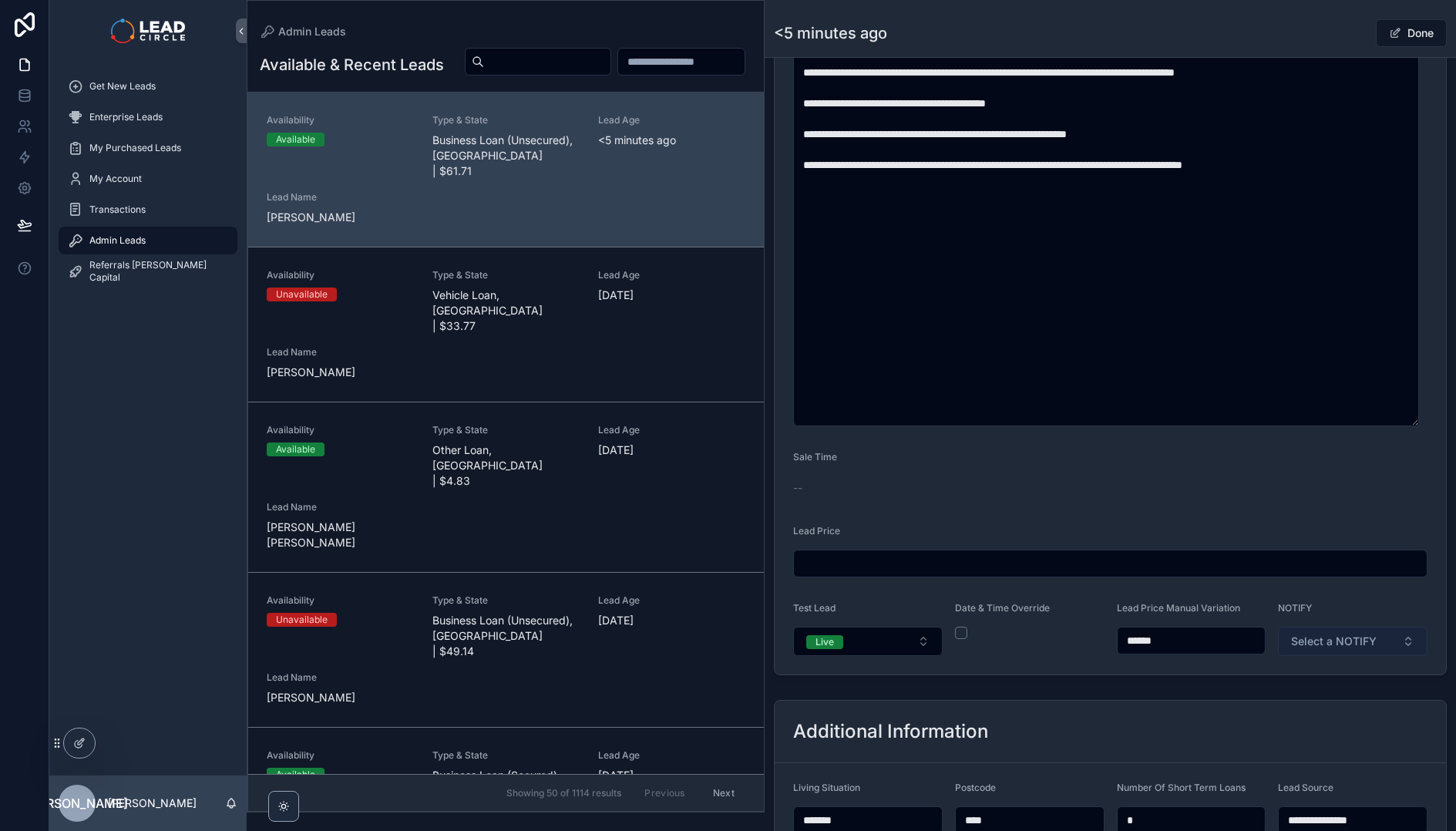
click at [1358, 647] on span "Select a NOTIFY" at bounding box center [1334, 641] width 86 height 16
click at [1210, 674] on form "**********" at bounding box center [1111, 134] width 672 height 1081
click at [1370, 637] on button "Select a NOTIFY" at bounding box center [1352, 641] width 149 height 30
click at [1319, 703] on div "Notify" at bounding box center [1346, 703] width 185 height 23
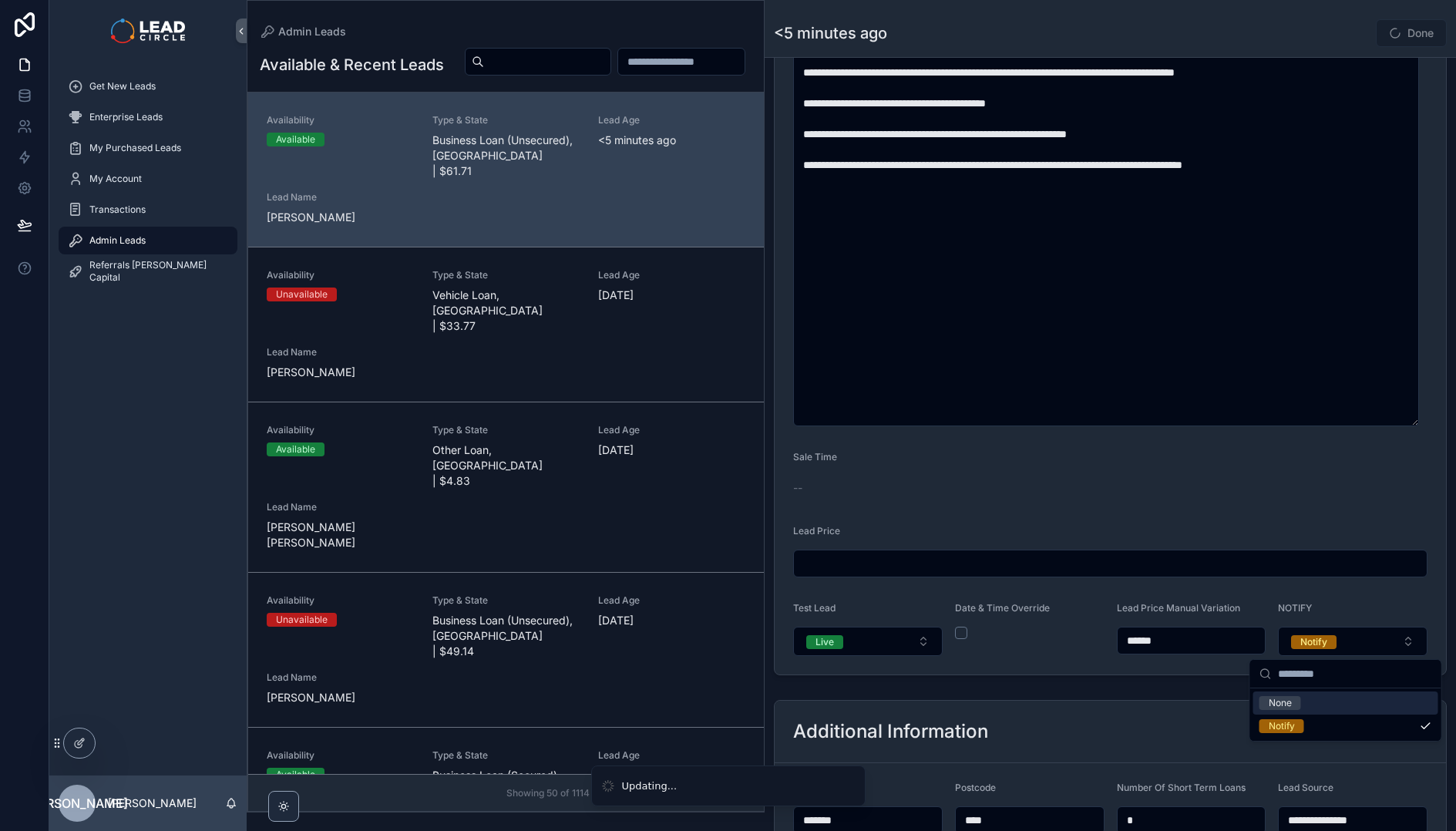
click at [1229, 708] on div "Additional Information" at bounding box center [1111, 732] width 672 height 62
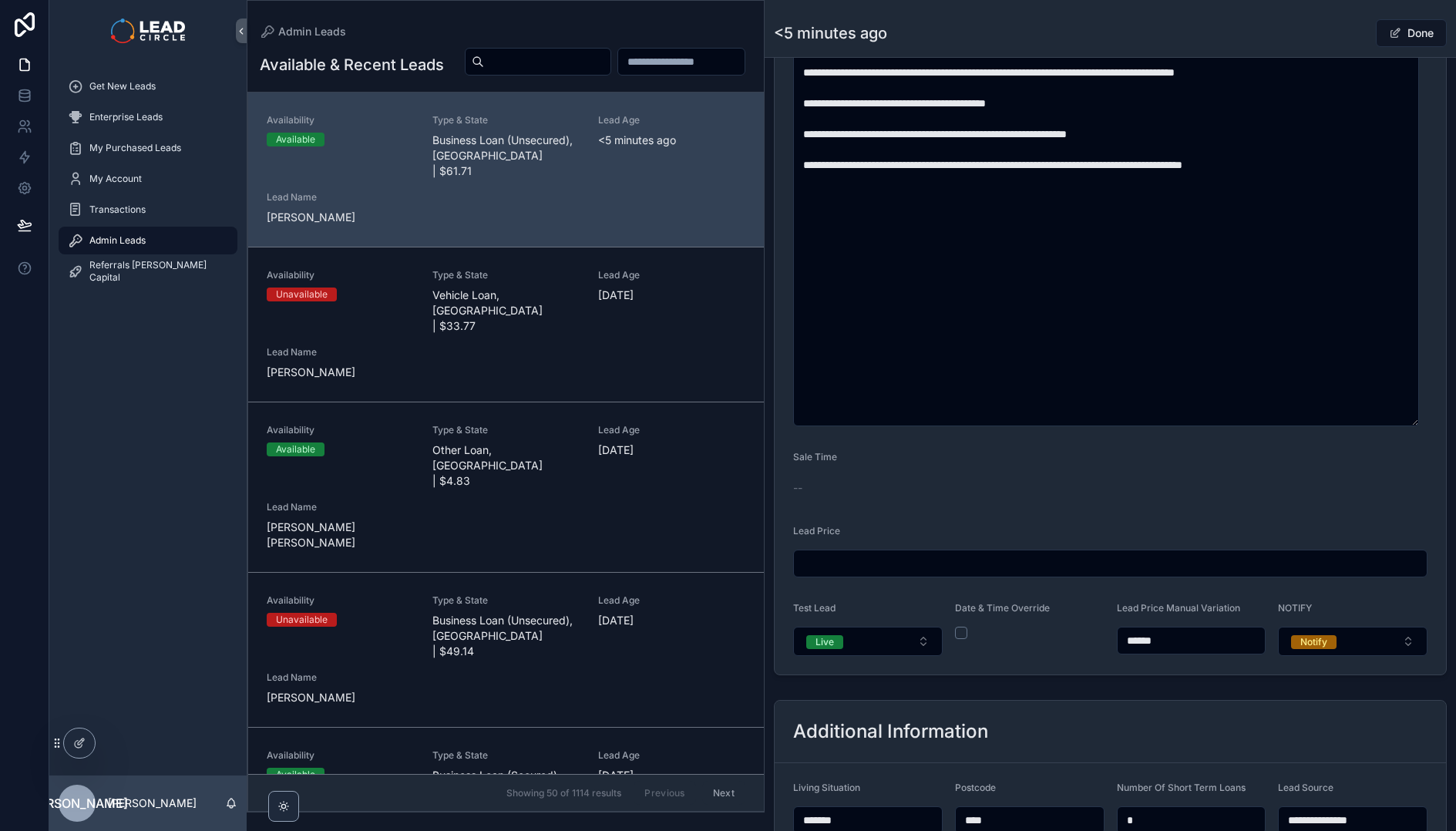
click at [1336, 35] on div "Done" at bounding box center [1390, 34] width 116 height 30
click at [1400, 34] on button "Done" at bounding box center [1411, 34] width 71 height 28
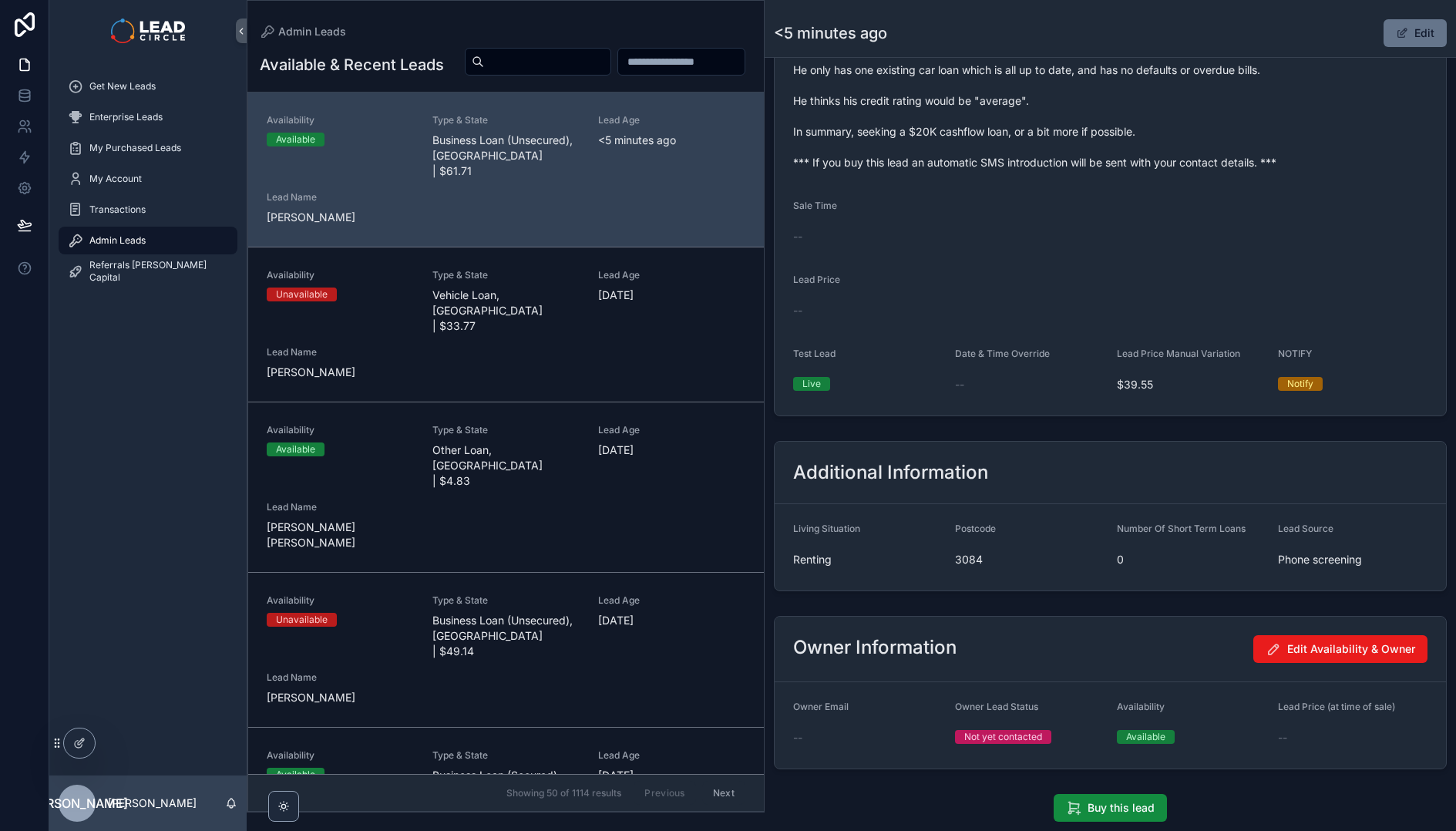
scroll to position [384, 0]
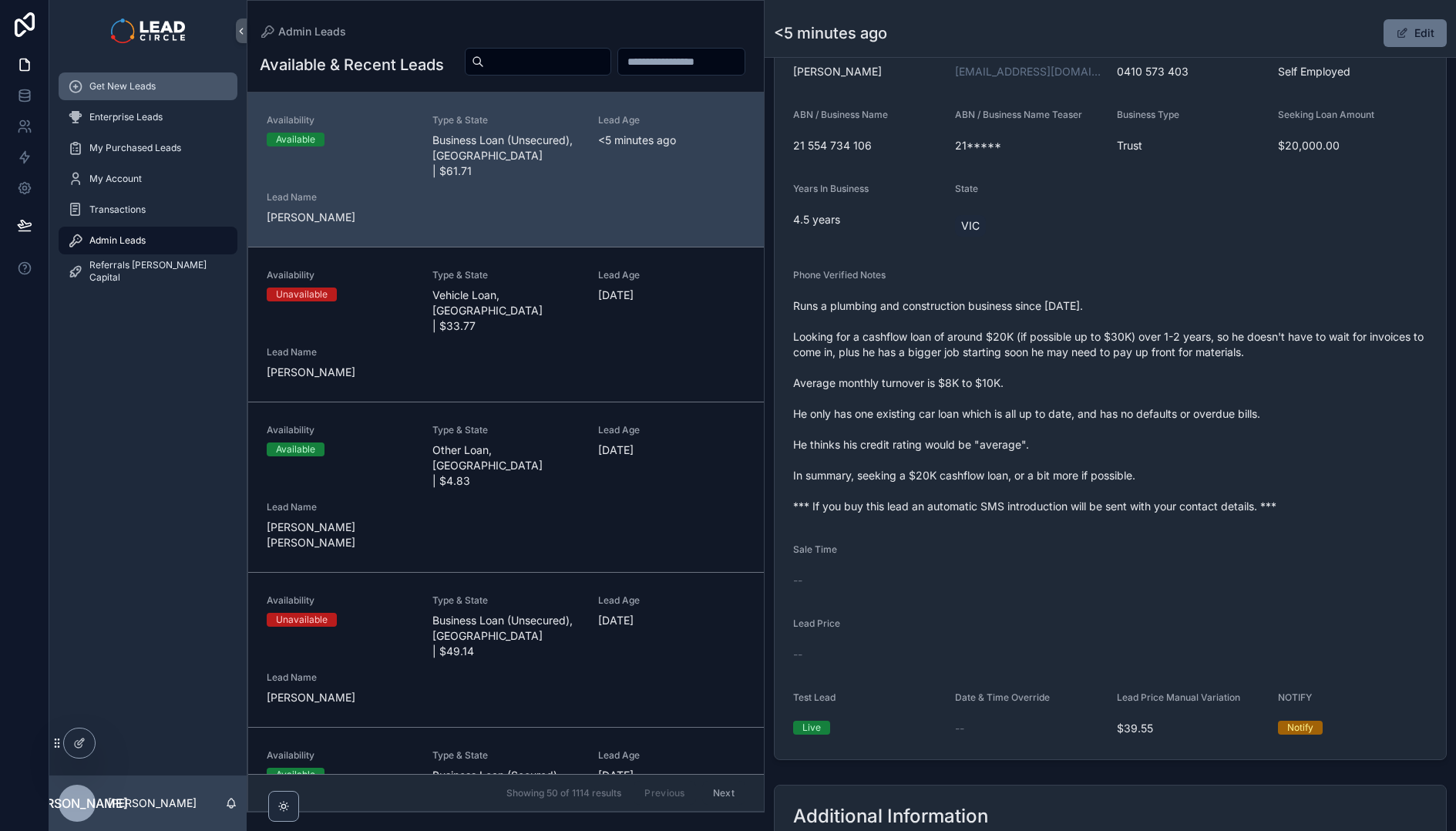
click at [170, 88] on div "Get New Leads" at bounding box center [148, 87] width 160 height 25
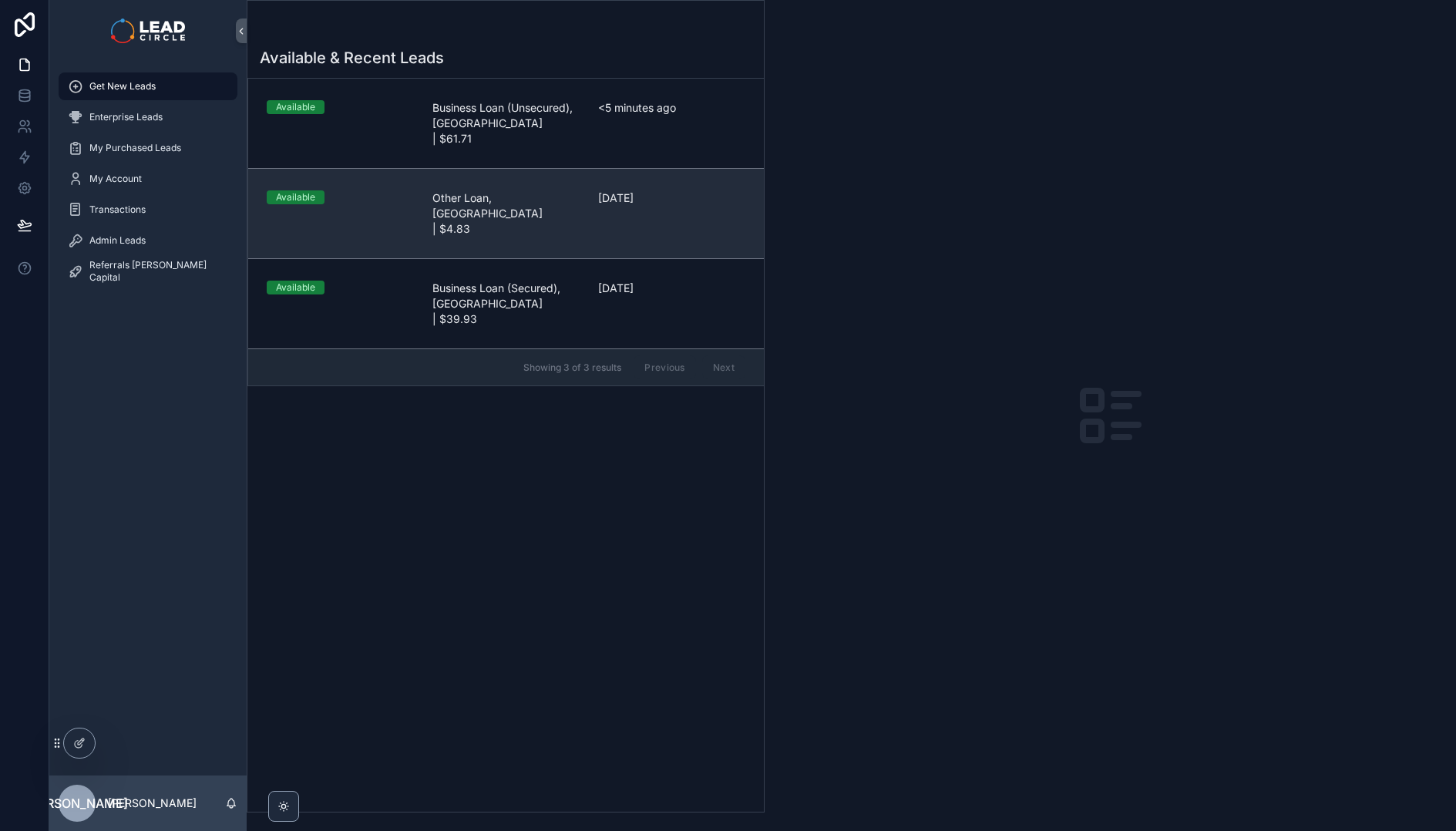
click at [512, 169] on link "Available Other Loan, [GEOGRAPHIC_DATA] | $4.83 [DATE]" at bounding box center [506, 212] width 516 height 90
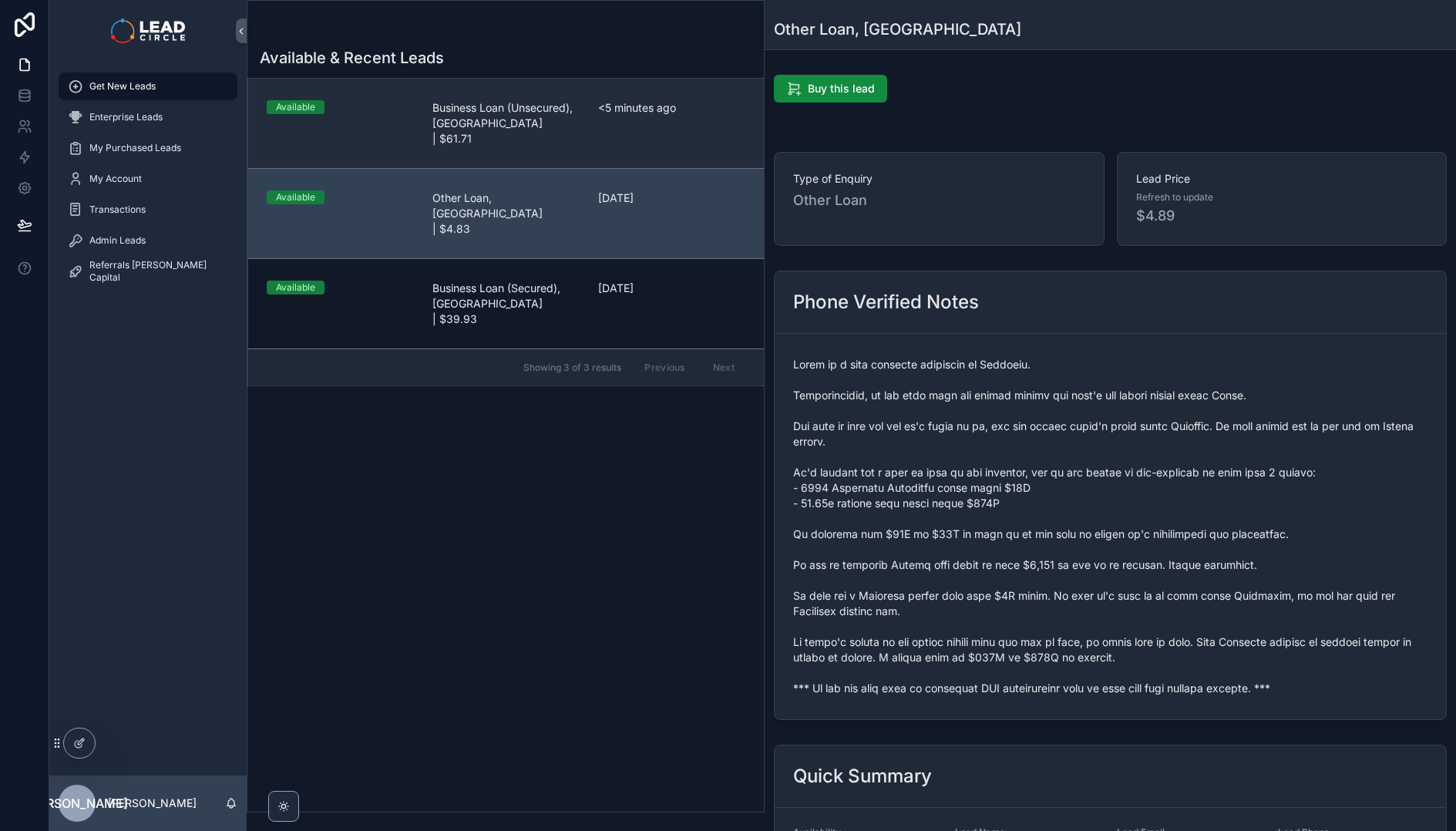
click at [509, 131] on link "Available Business Loan (Unsecured), [GEOGRAPHIC_DATA] | $61.71 <5 minutes ago" at bounding box center [506, 123] width 516 height 89
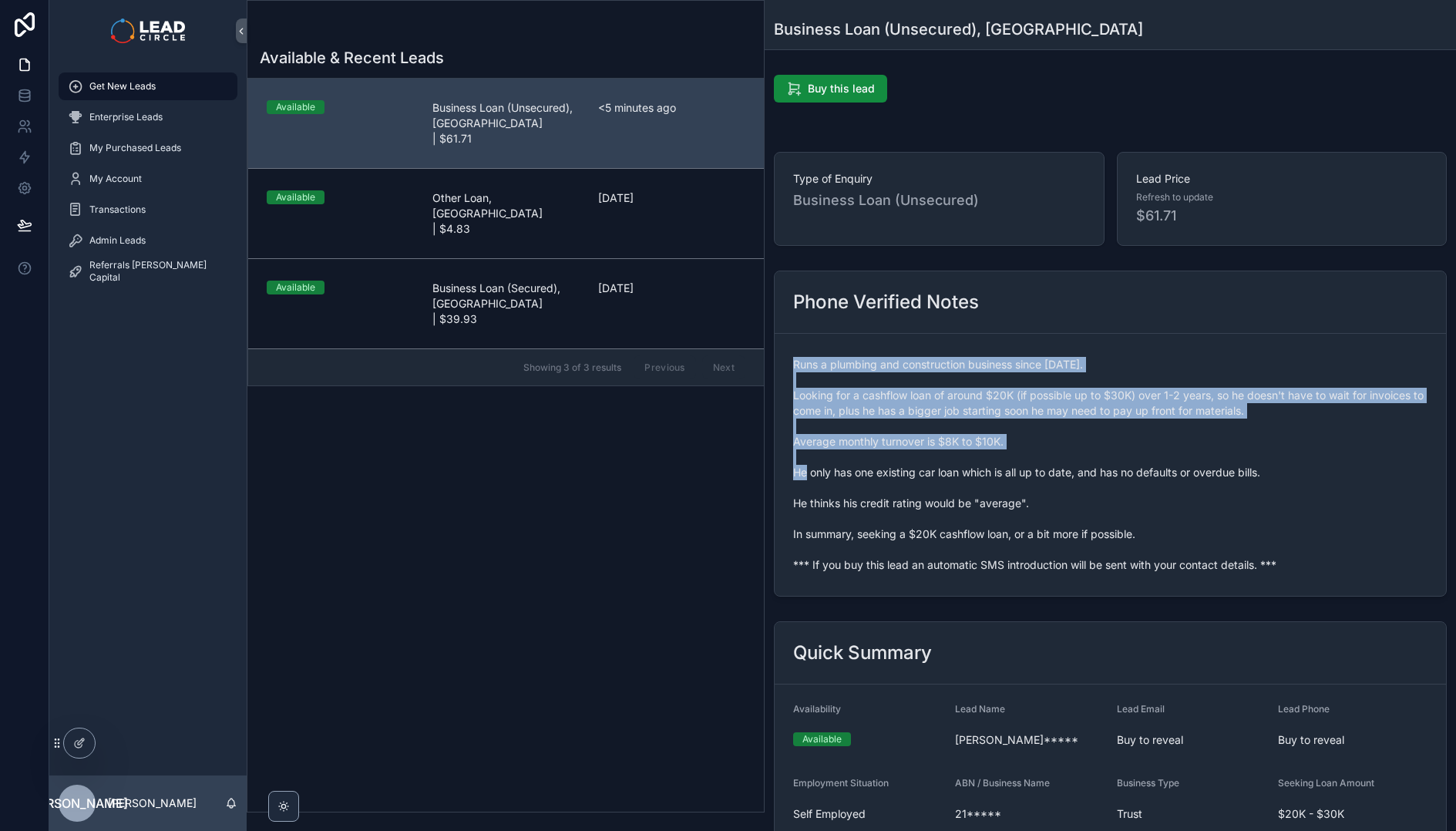
drag, startPoint x: 1061, startPoint y: 436, endPoint x: 1091, endPoint y: 480, distance: 53.3
click at [1091, 480] on div "Phone Verified Notes Runs a plumbing and construction business since [DATE]. Lo…" at bounding box center [1111, 433] width 673 height 326
click at [1091, 480] on span "Runs a plumbing and construction business since [DATE]. Looking for a cashflow …" at bounding box center [1111, 465] width 634 height 216
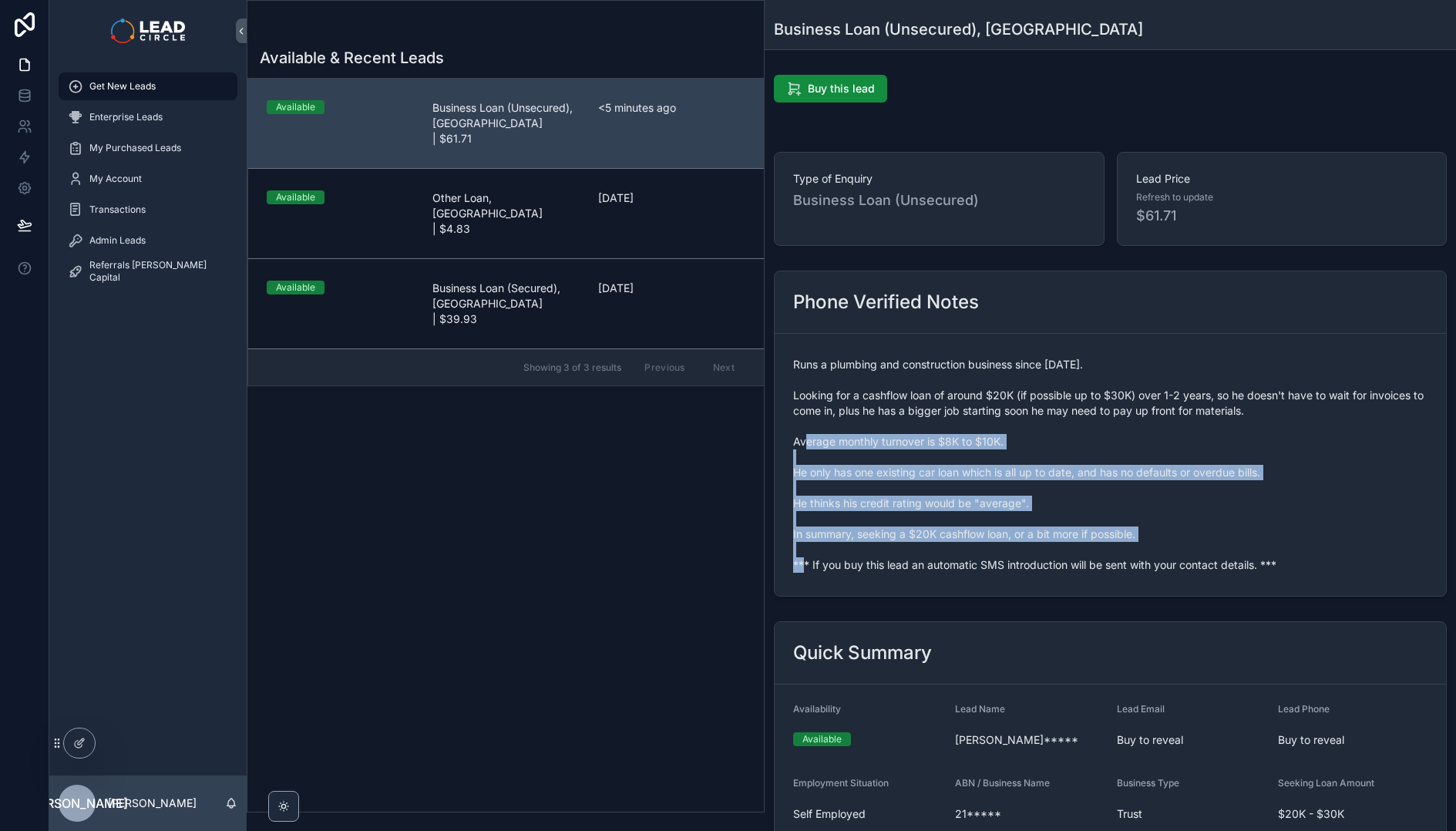
drag, startPoint x: 1049, startPoint y: 401, endPoint x: 1019, endPoint y: 373, distance: 41.0
click at [1026, 379] on span "Runs a plumbing and construction business since [DATE]. Looking for a cashflow …" at bounding box center [1111, 465] width 634 height 216
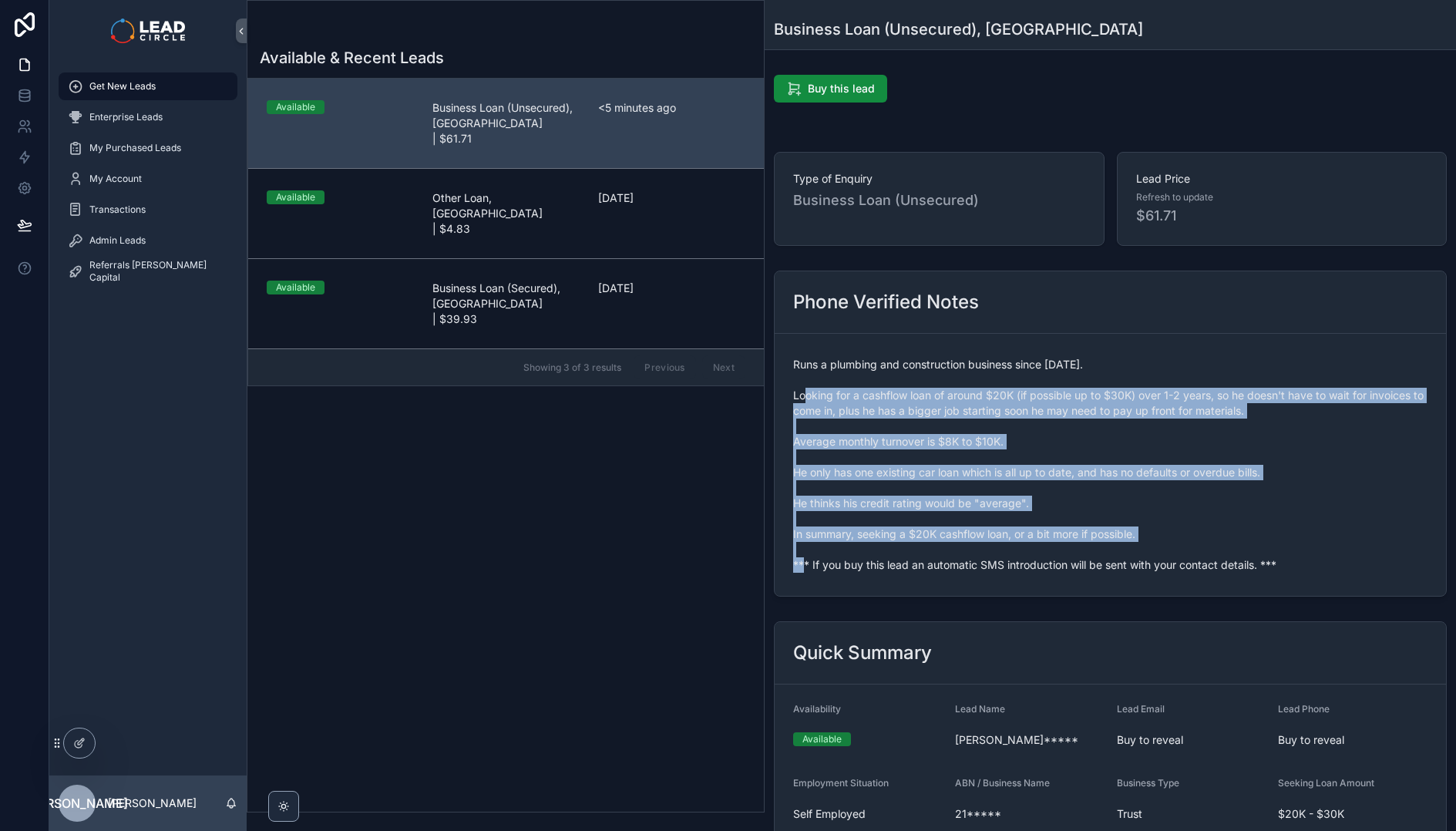
click at [1019, 373] on span "Runs a plumbing and construction business since [DATE]. Looking for a cashflow …" at bounding box center [1111, 465] width 634 height 216
drag, startPoint x: 1020, startPoint y: 351, endPoint x: 1300, endPoint y: 614, distance: 384.1
click at [1300, 614] on div "Buy this lead Type of Enquiry Business Loan (Unsecured) Lead Price Refresh to u…" at bounding box center [1110, 653] width 691 height 1169
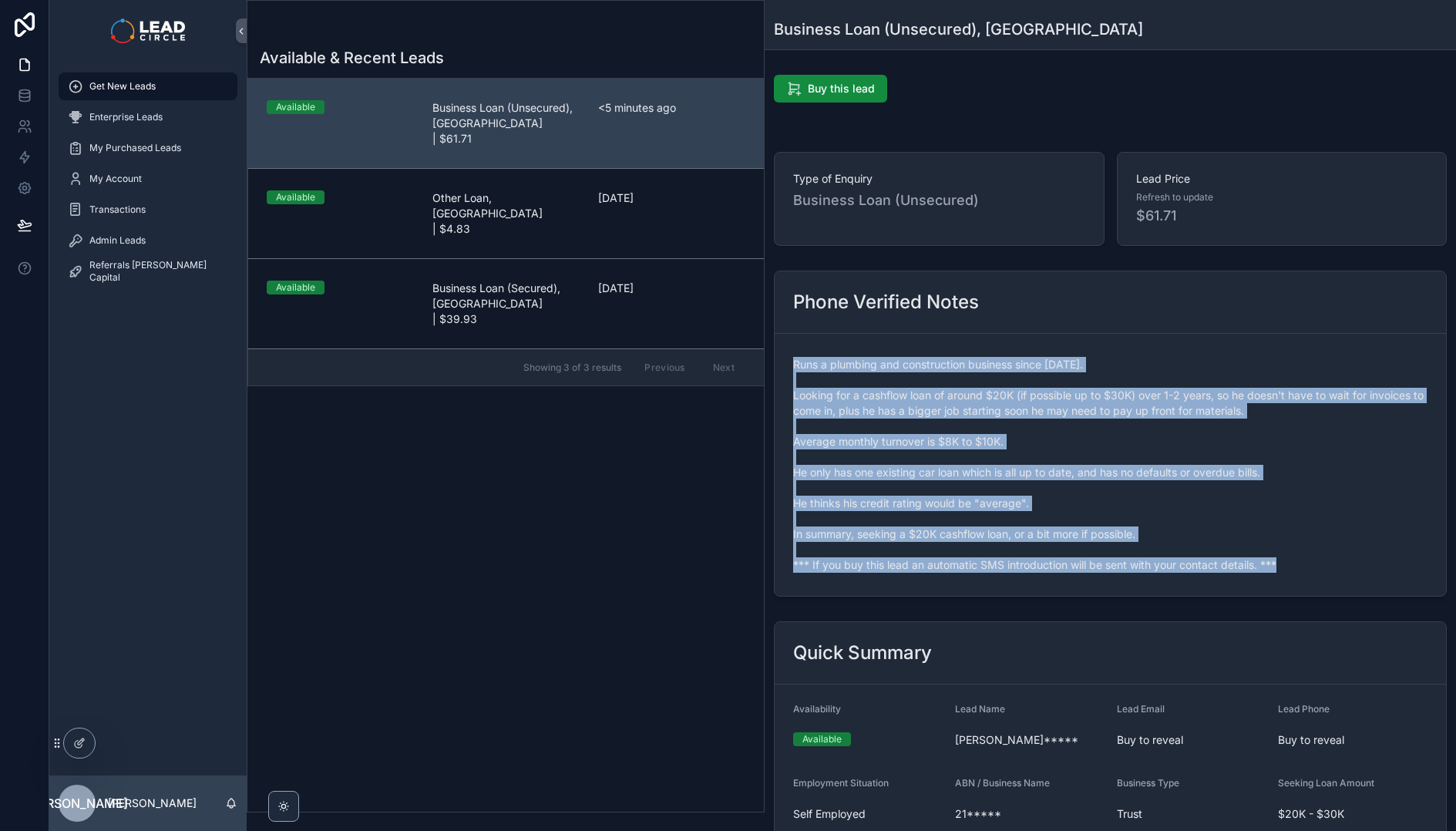
click at [1300, 613] on div "Buy this lead Type of Enquiry Business Loan (Unsecured) Lead Price Refresh to u…" at bounding box center [1110, 653] width 691 height 1169
drag, startPoint x: 1283, startPoint y: 537, endPoint x: 1144, endPoint y: 437, distance: 171.2
click at [1152, 441] on div "Runs a plumbing and construction business since [DATE]. Looking for a cashflow …" at bounding box center [1111, 465] width 634 height 225
click at [1144, 437] on span "Runs a plumbing and construction business since [DATE]. Looking for a cashflow …" at bounding box center [1111, 465] width 634 height 216
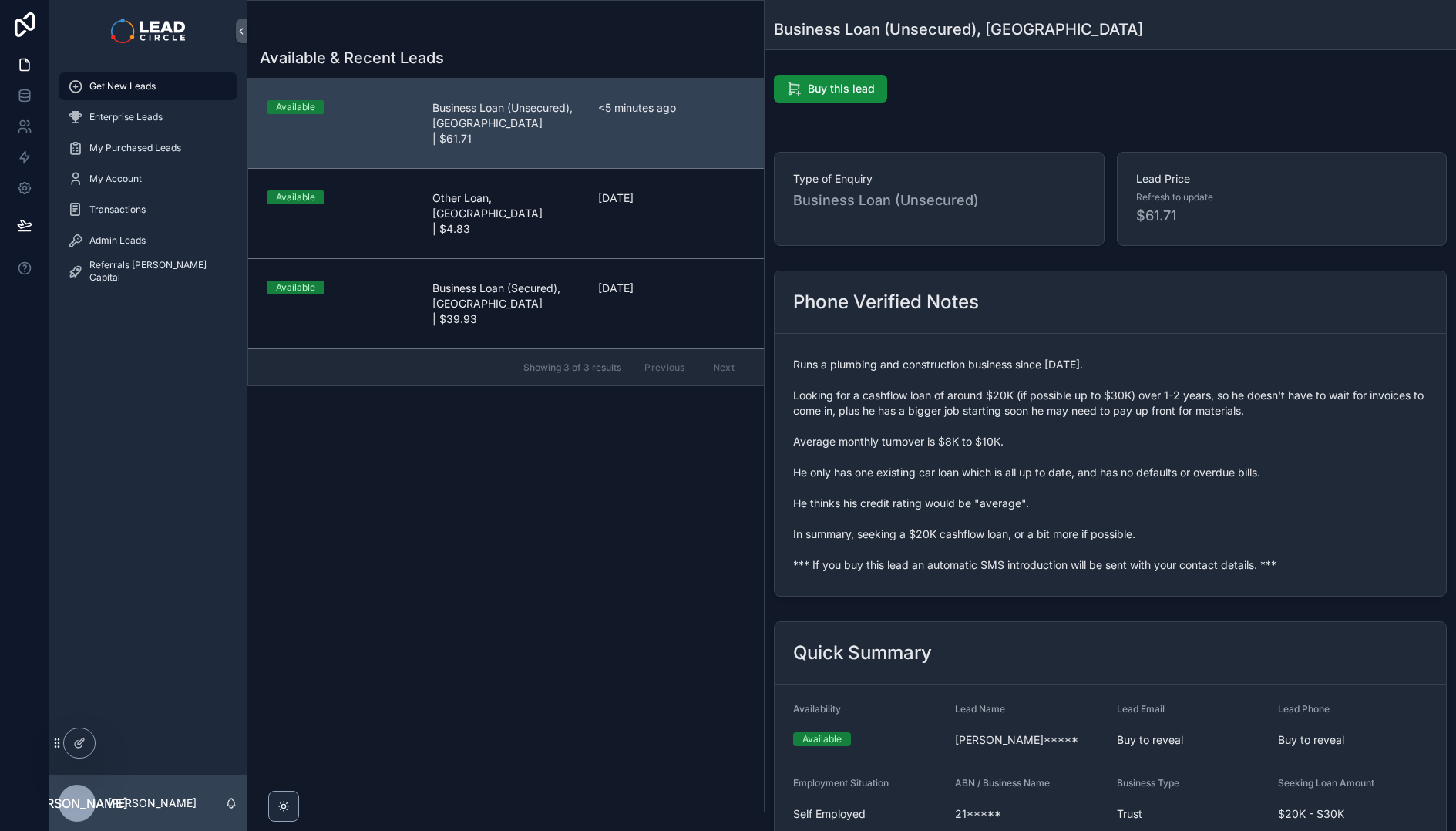
click at [1101, 386] on span "Runs a plumbing and construction business since [DATE]. Looking for a cashflow …" at bounding box center [1111, 465] width 634 height 216
click at [1181, 385] on span "Runs a plumbing and construction business since [DATE]. Looking for a cashflow …" at bounding box center [1111, 465] width 634 height 216
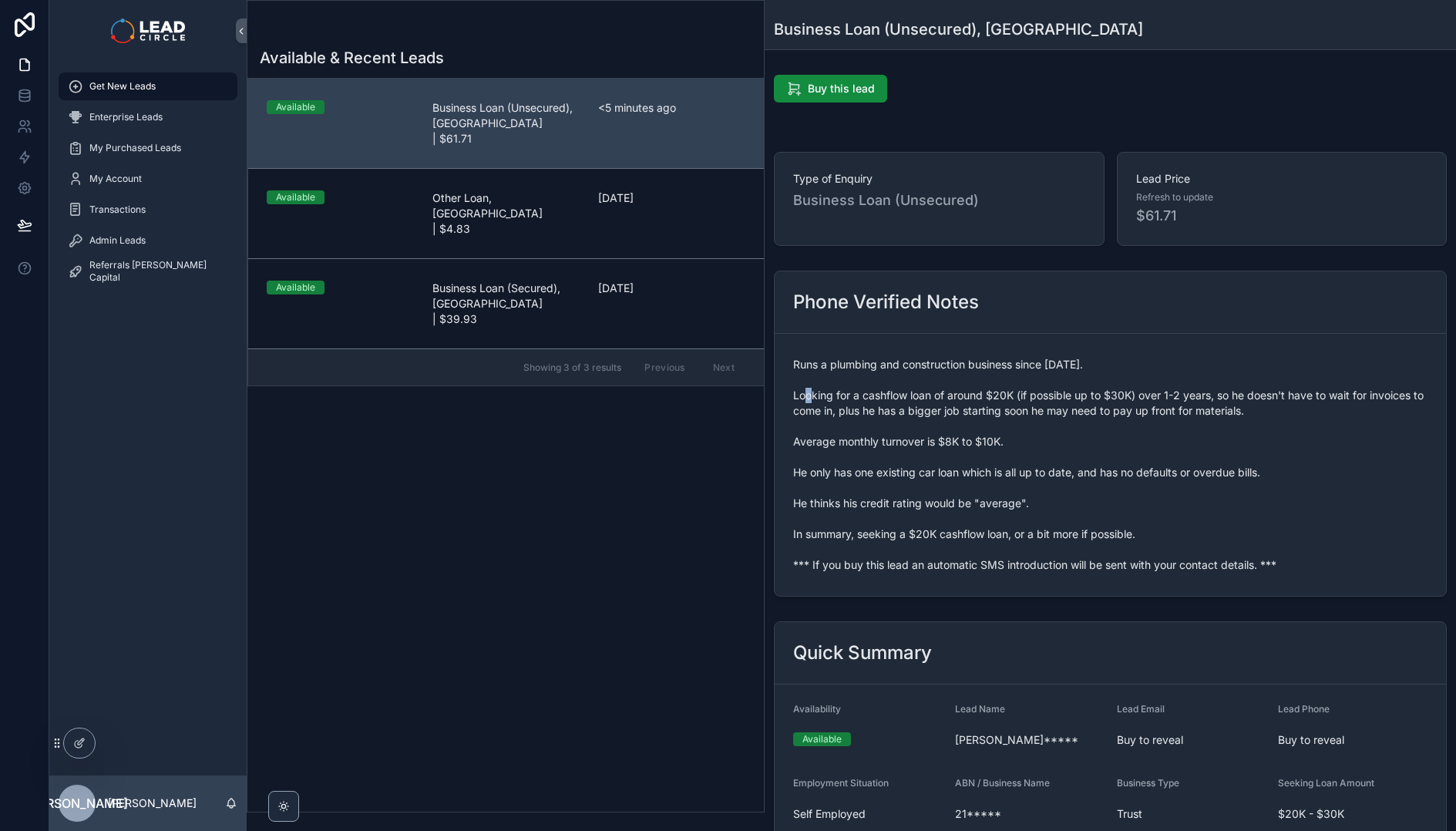
click at [1181, 385] on span "Runs a plumbing and construction business since [DATE]. Looking for a cashflow …" at bounding box center [1111, 465] width 634 height 216
click at [1249, 396] on span "Runs a plumbing and construction business since [DATE]. Looking for a cashflow …" at bounding box center [1111, 465] width 634 height 216
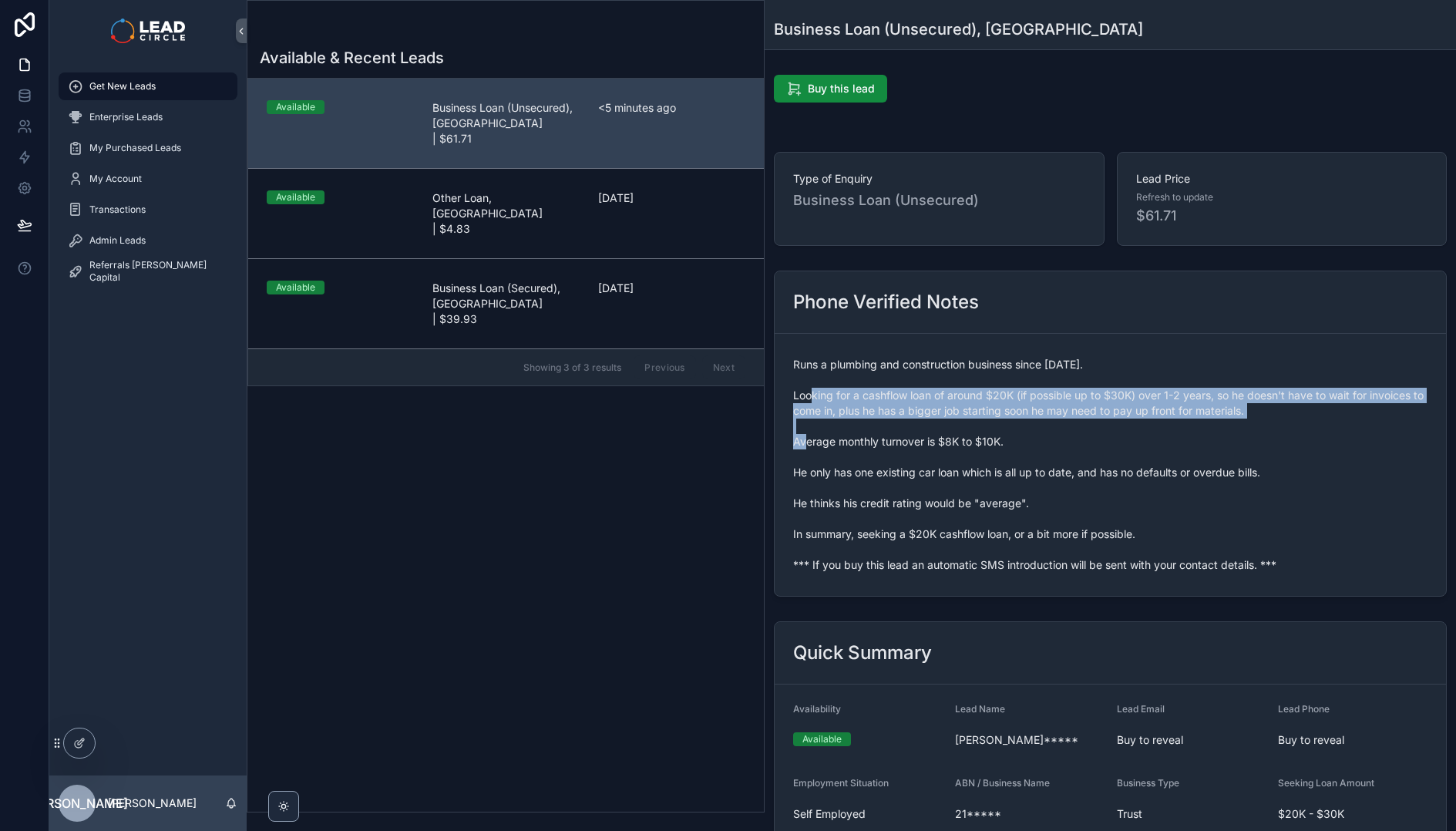
click at [1249, 396] on span "Runs a plumbing and construction business since [DATE]. Looking for a cashflow …" at bounding box center [1111, 465] width 634 height 216
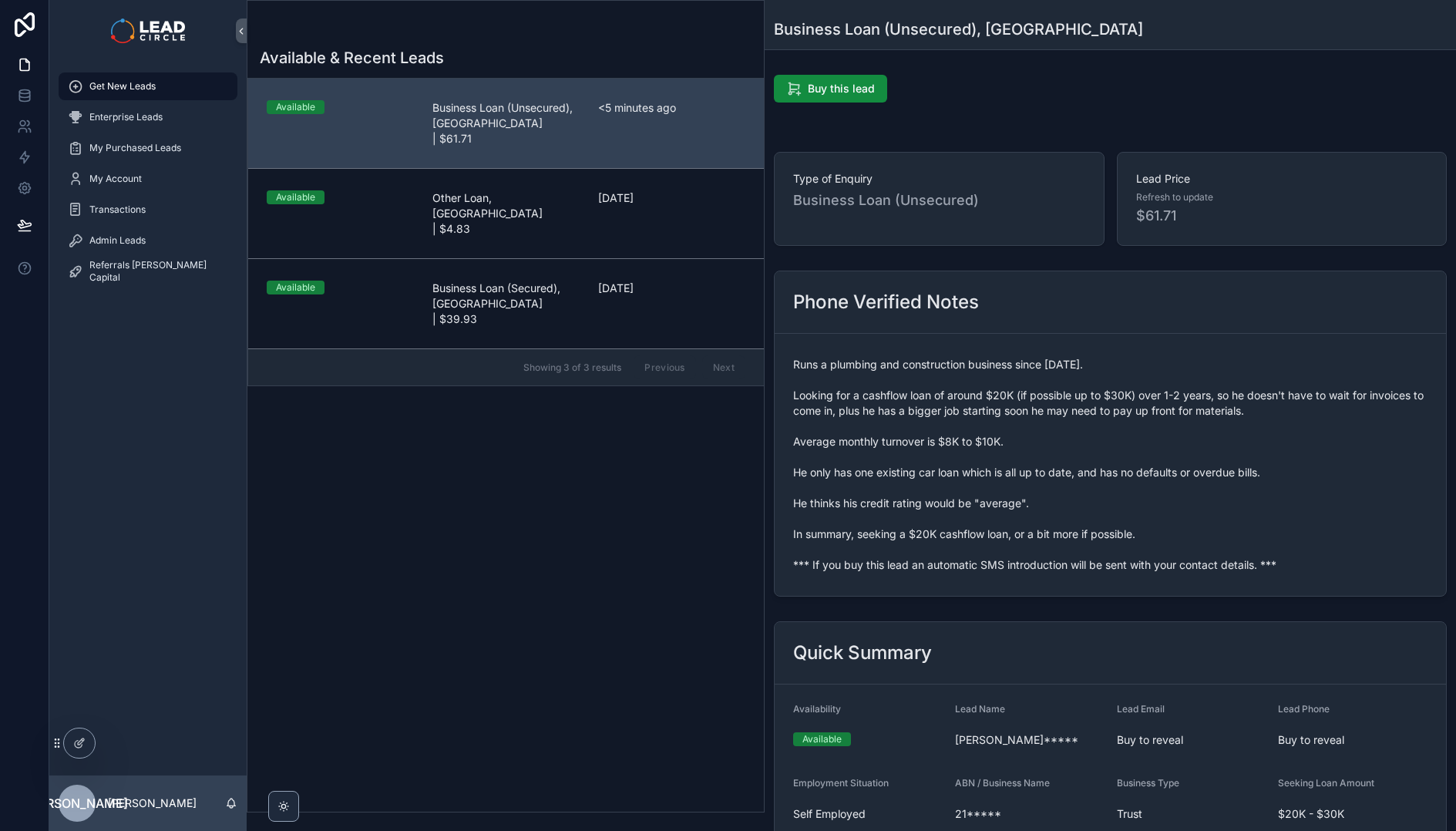
click at [1295, 390] on span "Runs a plumbing and construction business since [DATE]. Looking for a cashflow …" at bounding box center [1111, 465] width 634 height 216
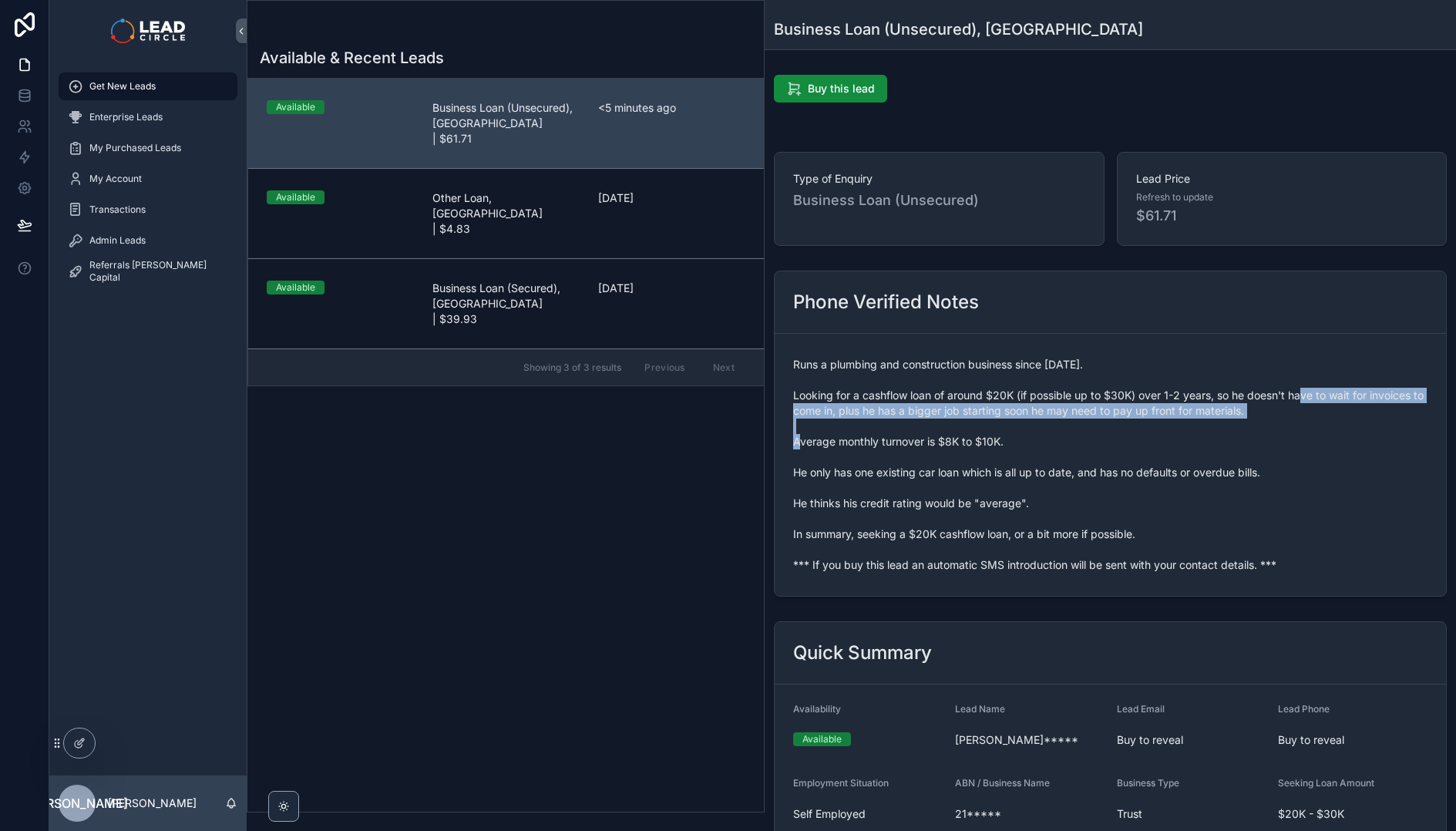
drag, startPoint x: 1293, startPoint y: 395, endPoint x: 1308, endPoint y: 410, distance: 21.2
click at [1308, 410] on span "Runs a plumbing and construction business since [DATE]. Looking for a cashflow …" at bounding box center [1111, 465] width 634 height 216
drag, startPoint x: 1303, startPoint y: 410, endPoint x: 1076, endPoint y: 399, distance: 227.3
click at [1092, 399] on span "Runs a plumbing and construction business since [DATE]. Looking for a cashflow …" at bounding box center [1111, 465] width 634 height 216
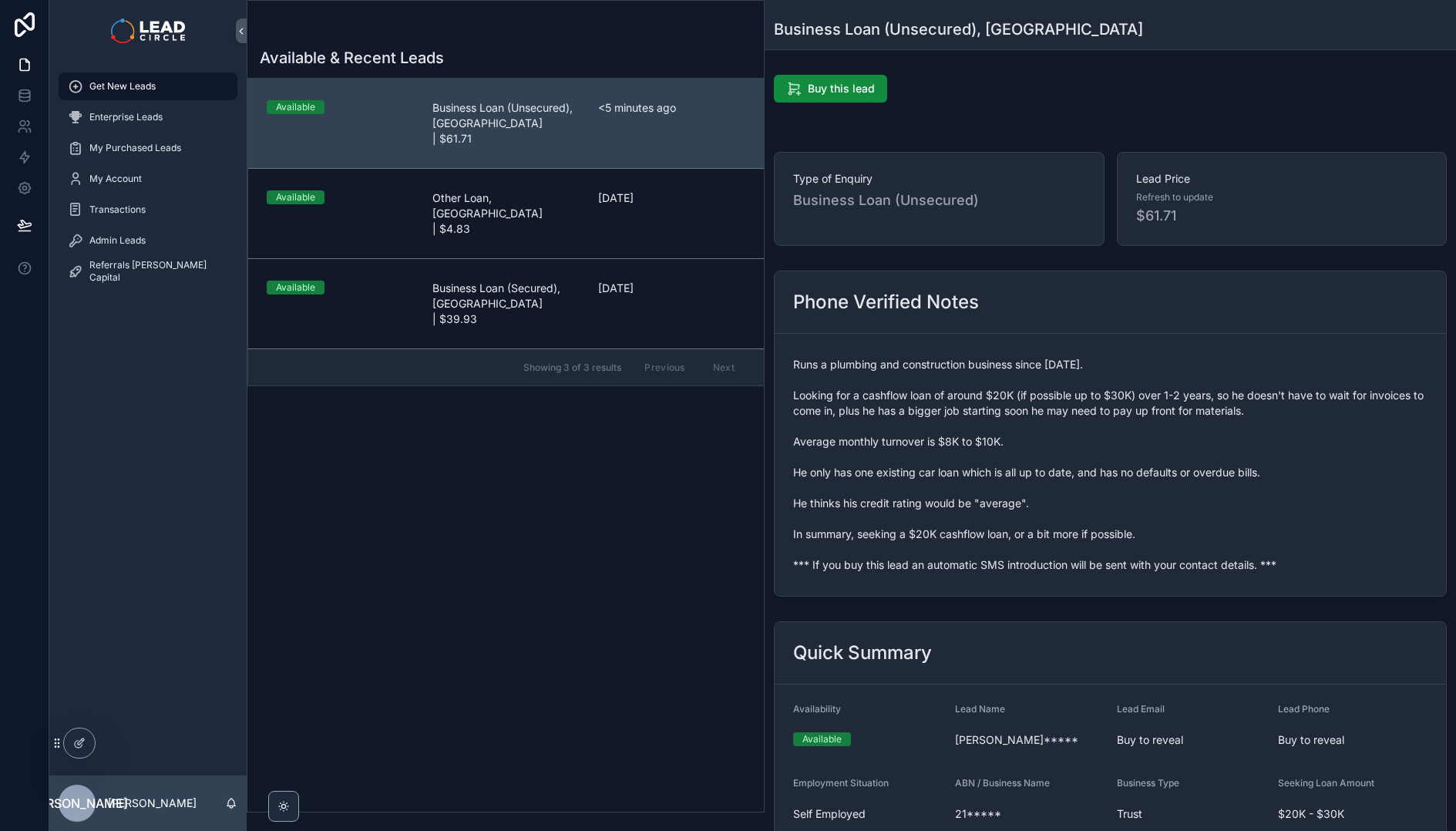
click at [933, 420] on span "Runs a plumbing and construction business since [DATE]. Looking for a cashflow …" at bounding box center [1111, 465] width 634 height 216
drag, startPoint x: 915, startPoint y: 417, endPoint x: 1112, endPoint y: 419, distance: 197.0
click at [1088, 416] on span "Runs a plumbing and construction business since [DATE]. Looking for a cashflow …" at bounding box center [1111, 465] width 634 height 216
click at [1112, 419] on span "Runs a plumbing and construction business since [DATE]. Looking for a cashflow …" at bounding box center [1111, 465] width 634 height 216
drag, startPoint x: 1134, startPoint y: 416, endPoint x: 1005, endPoint y: 414, distance: 129.0
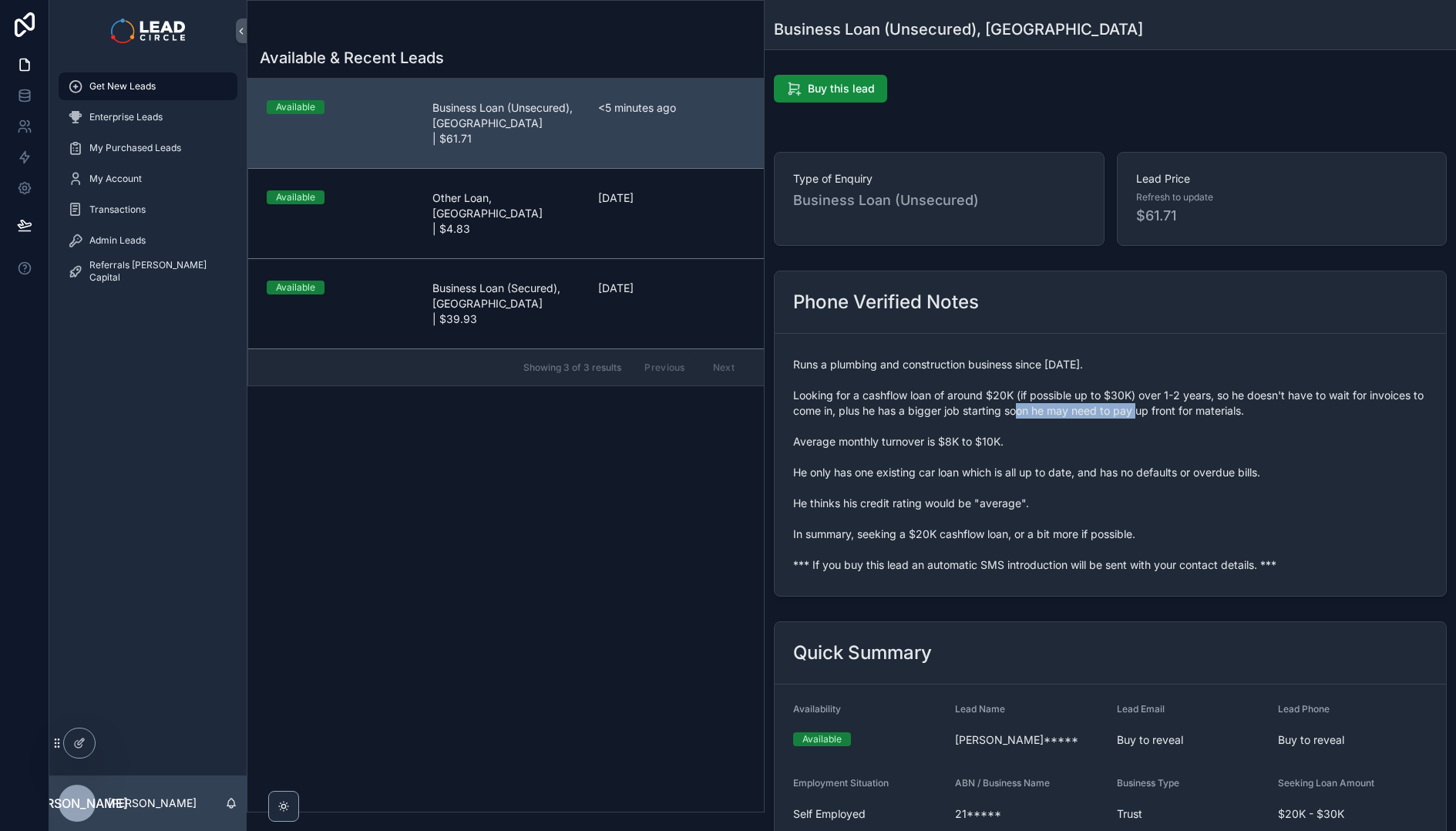
click at [1006, 415] on span "Runs a plumbing and construction business since [DATE]. Looking for a cashflow …" at bounding box center [1111, 465] width 634 height 216
click at [1005, 414] on span "Runs a plumbing and construction business since [DATE]. Looking for a cashflow …" at bounding box center [1111, 465] width 634 height 216
drag, startPoint x: 792, startPoint y: 438, endPoint x: 1019, endPoint y: 455, distance: 227.6
click at [1018, 455] on form "Runs a plumbing and construction business since [DATE]. Looking for a cashflow …" at bounding box center [1111, 465] width 672 height 262
click at [1020, 455] on span "Runs a plumbing and construction business since [DATE]. Looking for a cashflow …" at bounding box center [1111, 465] width 634 height 216
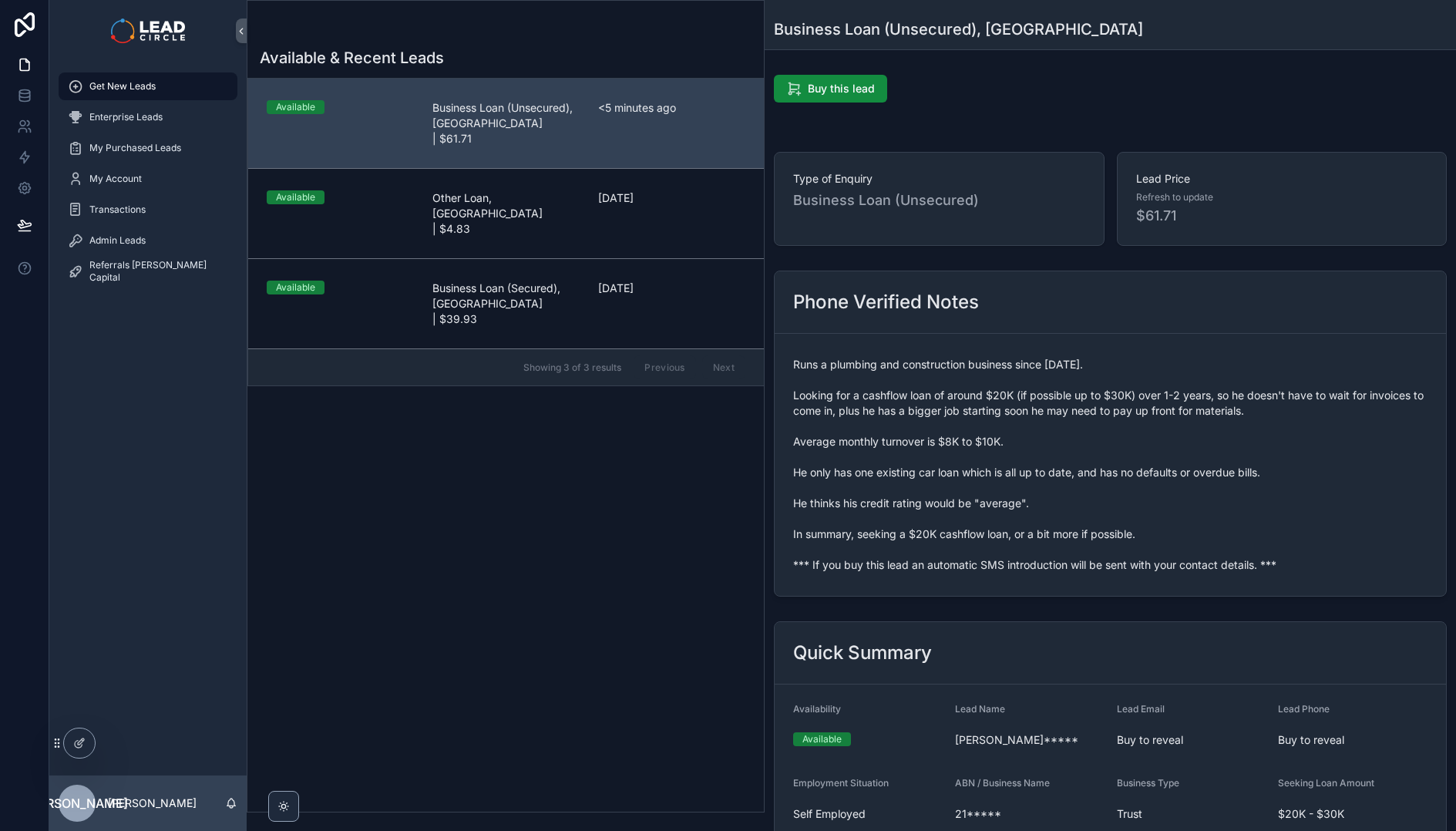
click at [945, 481] on span "Runs a plumbing and construction business since [DATE]. Looking for a cashflow …" at bounding box center [1111, 465] width 634 height 216
click at [1008, 476] on span "Runs a plumbing and construction business since [DATE]. Looking for a cashflow …" at bounding box center [1111, 465] width 634 height 216
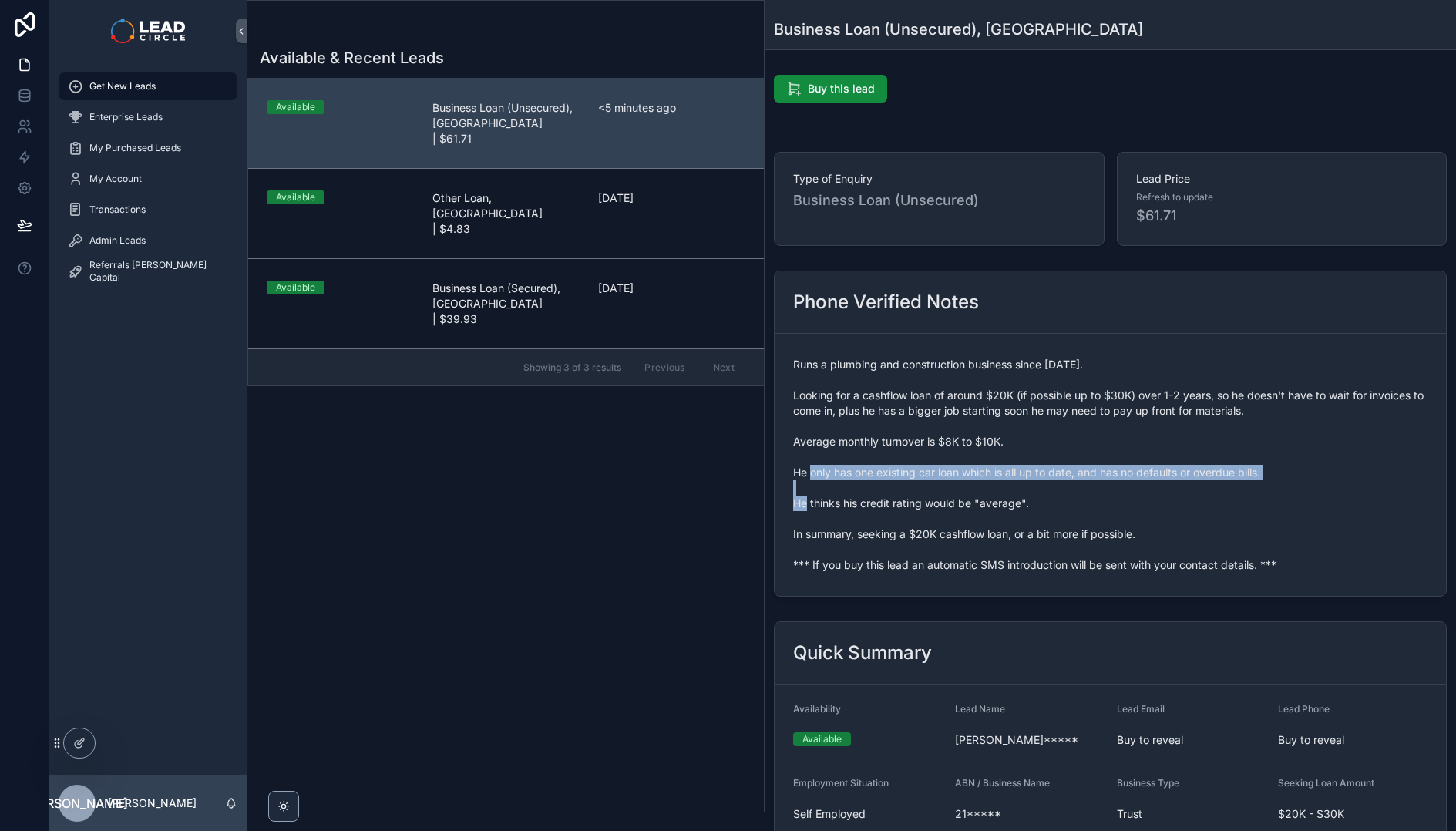
click at [1008, 476] on span "Runs a plumbing and construction business since [DATE]. Looking for a cashflow …" at bounding box center [1111, 465] width 634 height 216
click at [917, 452] on span "Runs a plumbing and construction business since [DATE]. Looking for a cashflow …" at bounding box center [1111, 465] width 634 height 216
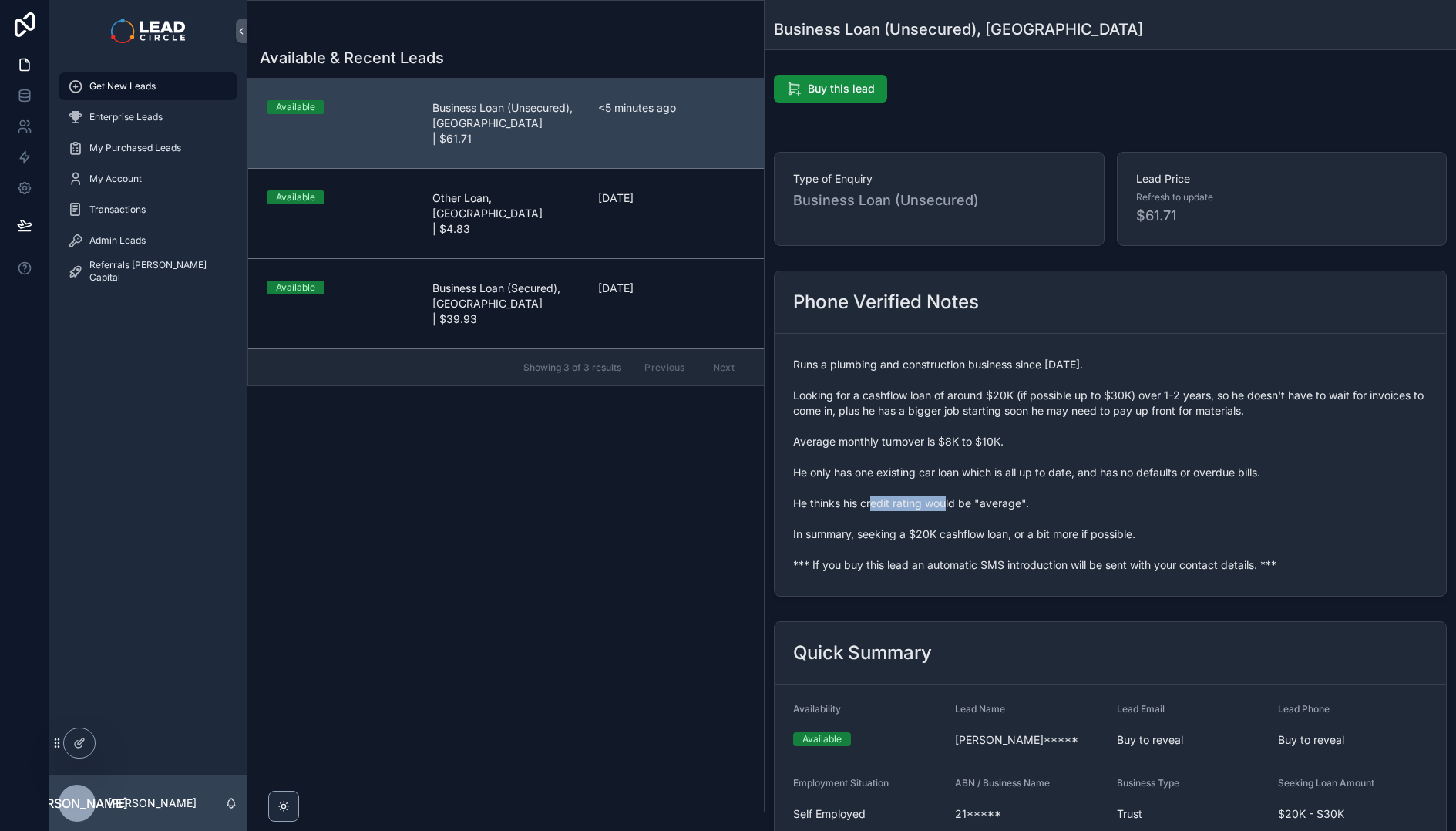
drag, startPoint x: 860, startPoint y: 504, endPoint x: 953, endPoint y: 499, distance: 93.1
click at [940, 499] on span "Runs a plumbing and construction business since [DATE]. Looking for a cashflow …" at bounding box center [1111, 465] width 634 height 216
click at [953, 499] on span "Runs a plumbing and construction business since [DATE]. Looking for a cashflow …" at bounding box center [1111, 465] width 634 height 216
click at [1038, 569] on form "Runs a plumbing and construction business since [DATE]. Looking for a cashflow …" at bounding box center [1111, 465] width 672 height 262
click at [1029, 567] on span "Runs a plumbing and construction business since [DATE]. Looking for a cashflow …" at bounding box center [1111, 465] width 634 height 216
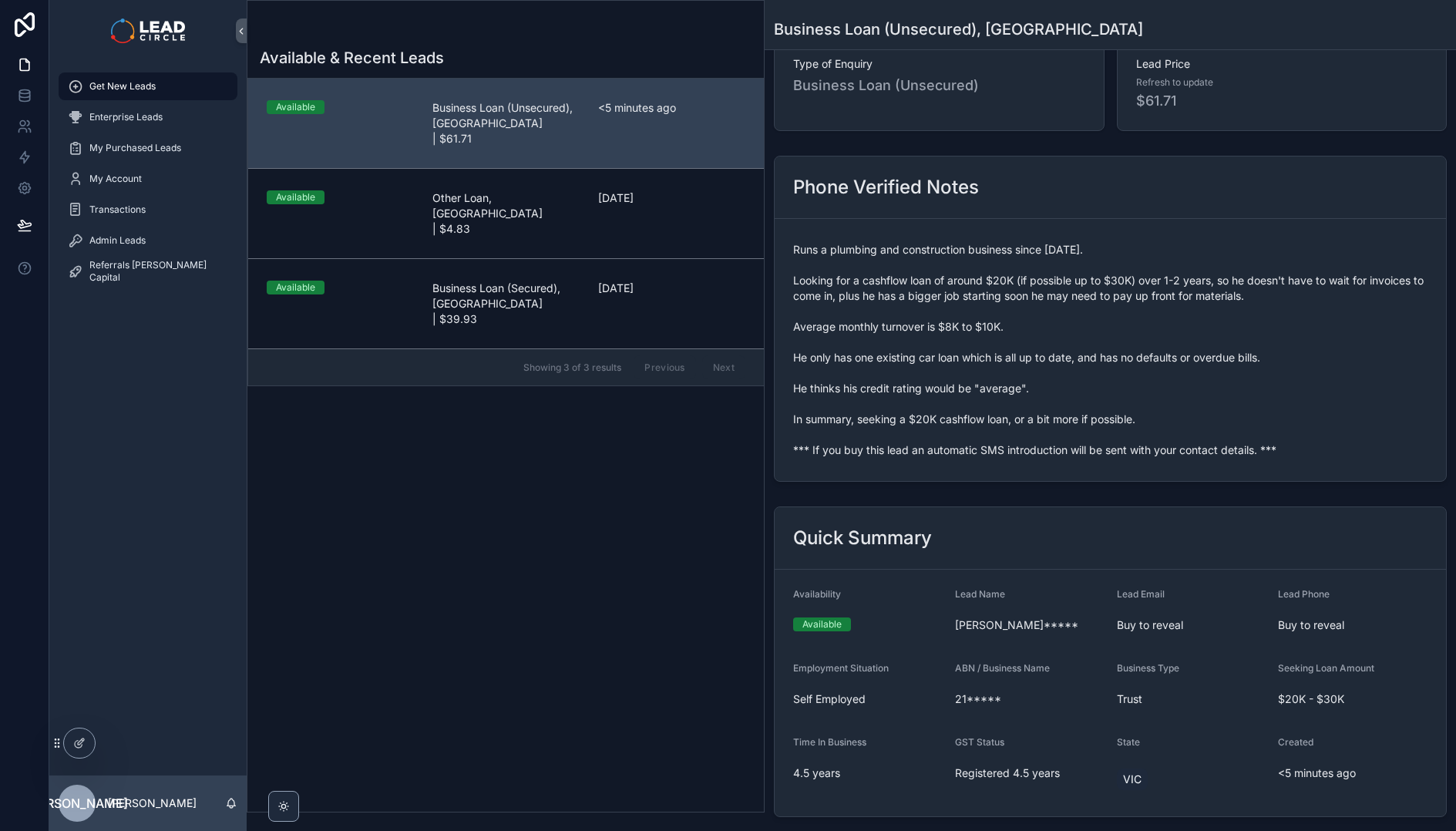
scroll to position [148, 0]
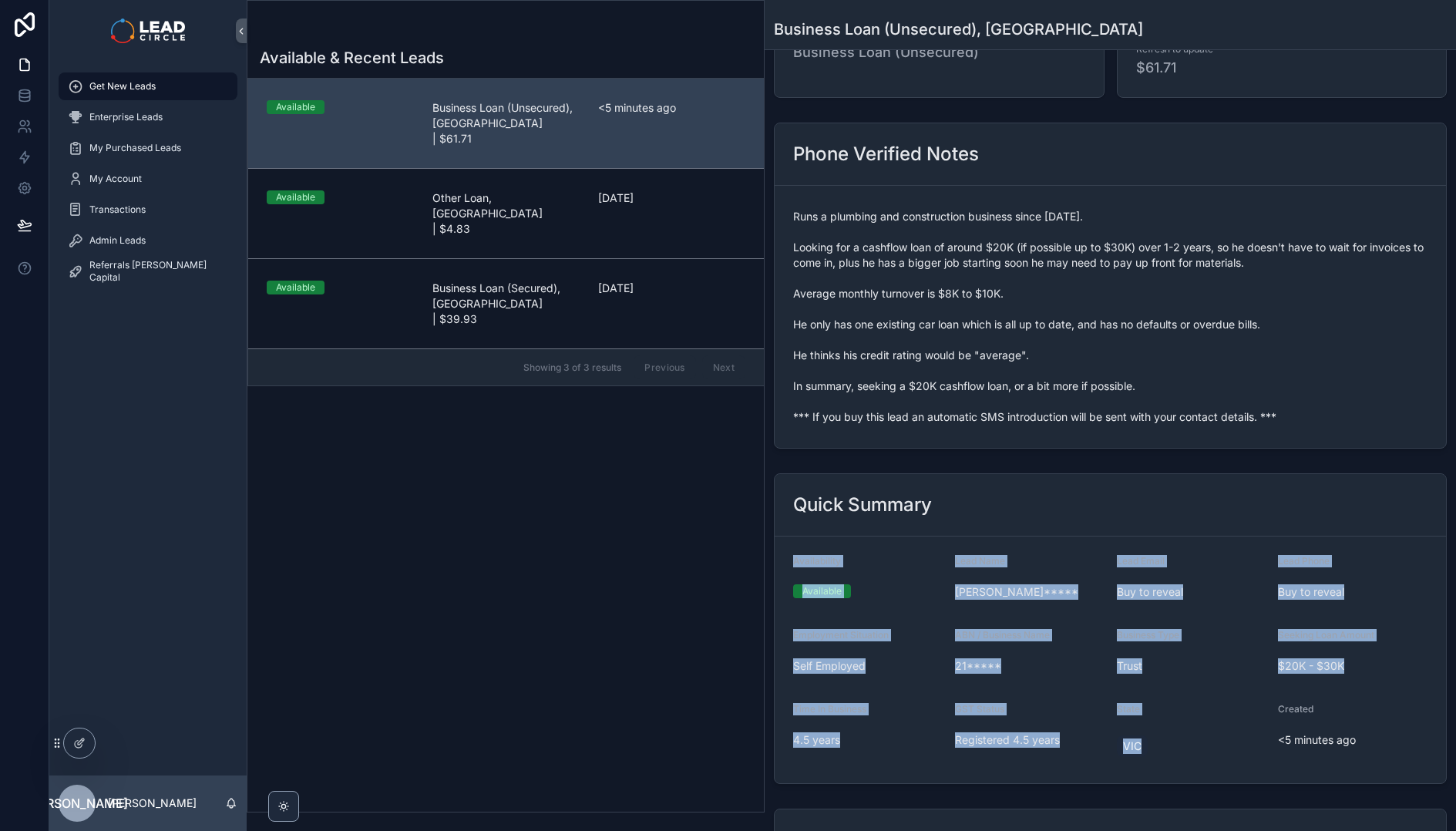
drag, startPoint x: 1015, startPoint y: 507, endPoint x: 1346, endPoint y: 712, distance: 389.3
click at [1313, 702] on div "Quick Summary Availability Available Lead Name [PERSON_NAME]***** Lead Email Bu…" at bounding box center [1111, 629] width 673 height 311
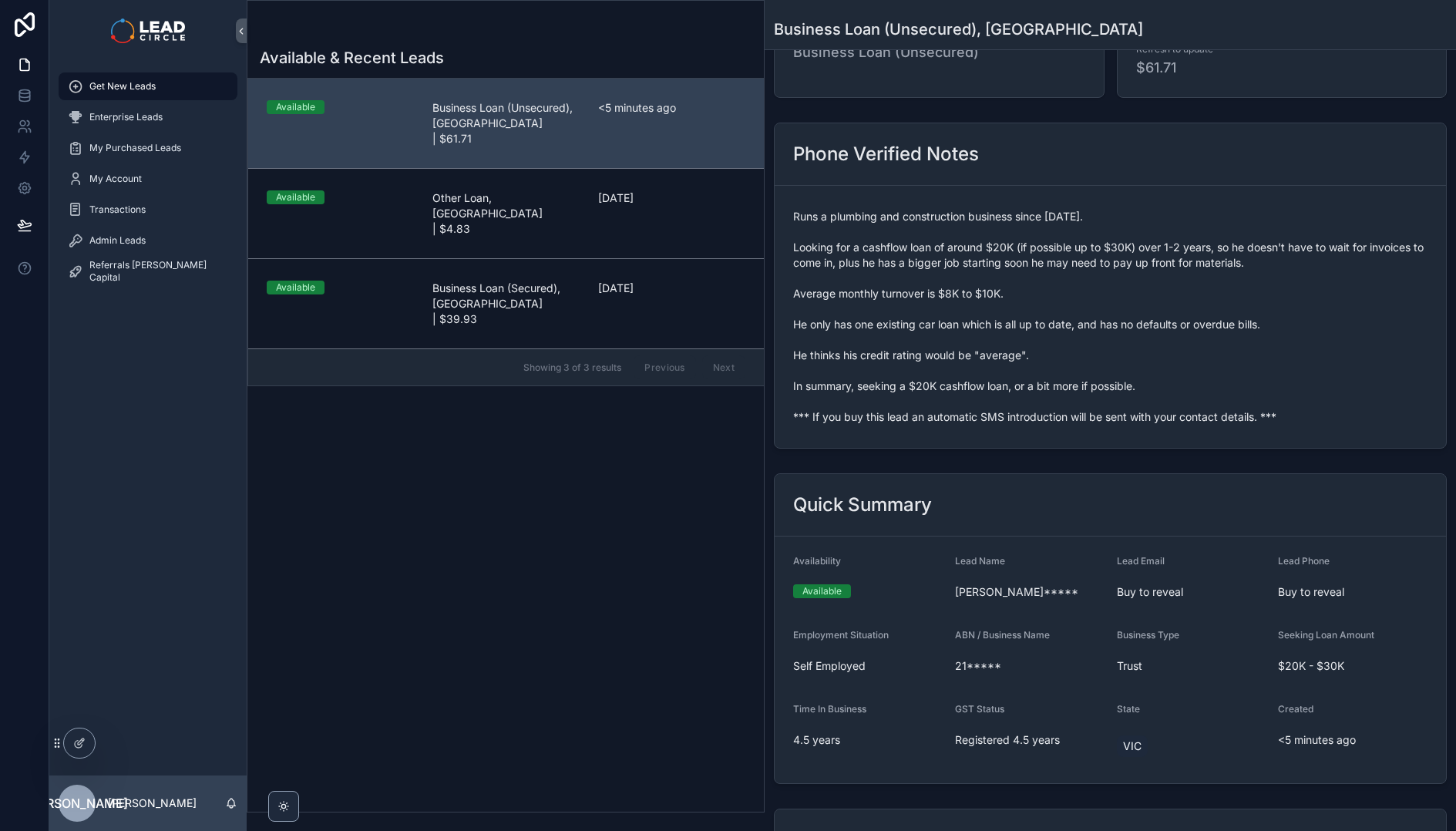
click at [1385, 741] on span "<5 minutes ago" at bounding box center [1352, 740] width 149 height 16
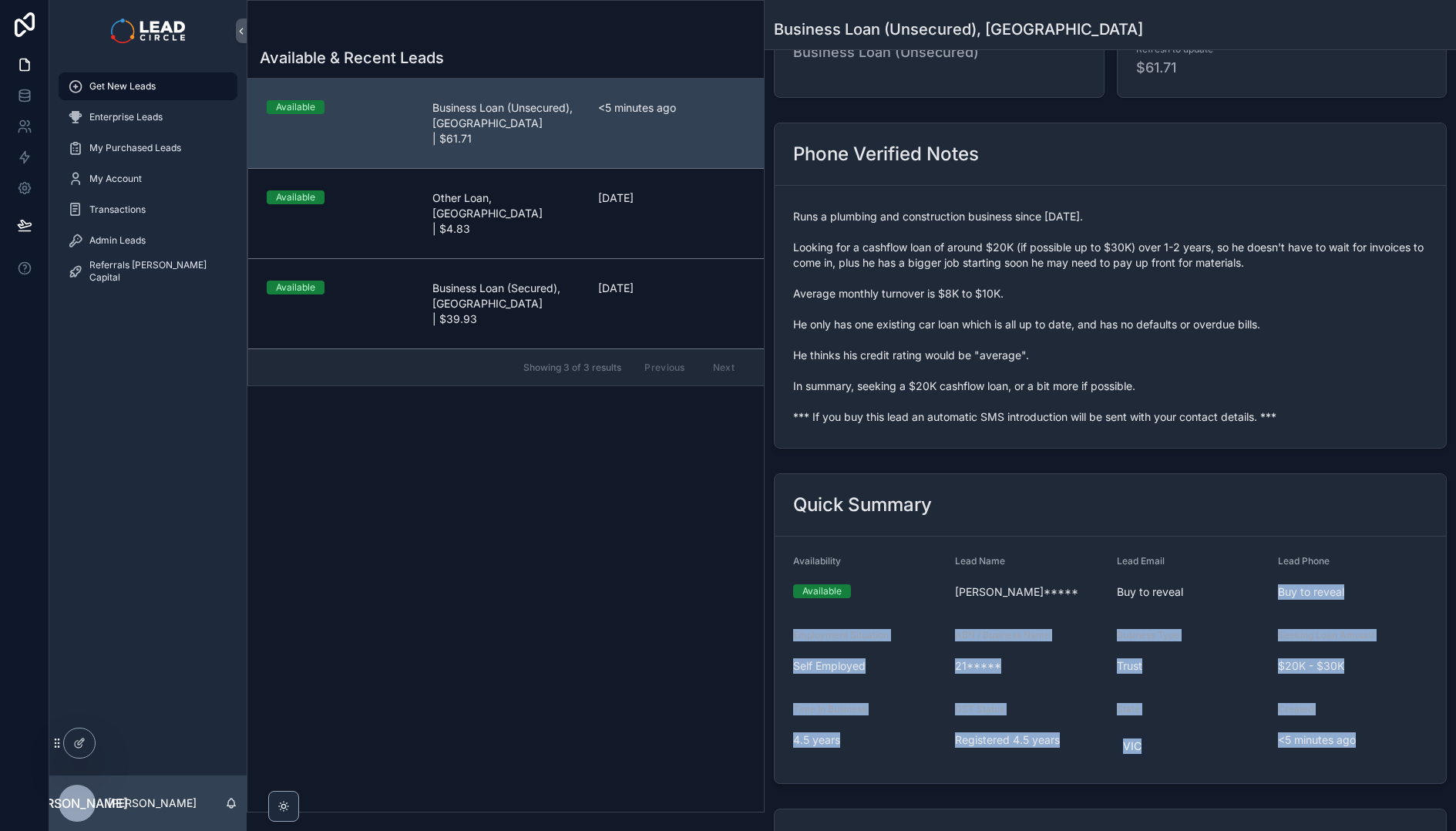
drag, startPoint x: 1397, startPoint y: 758, endPoint x: 1227, endPoint y: 523, distance: 290.0
click at [1230, 528] on div "Quick Summary Availability Available Lead Name [PERSON_NAME]***** Lead Email Bu…" at bounding box center [1111, 629] width 673 height 311
click at [1226, 521] on div "Quick Summary" at bounding box center [1111, 505] width 672 height 62
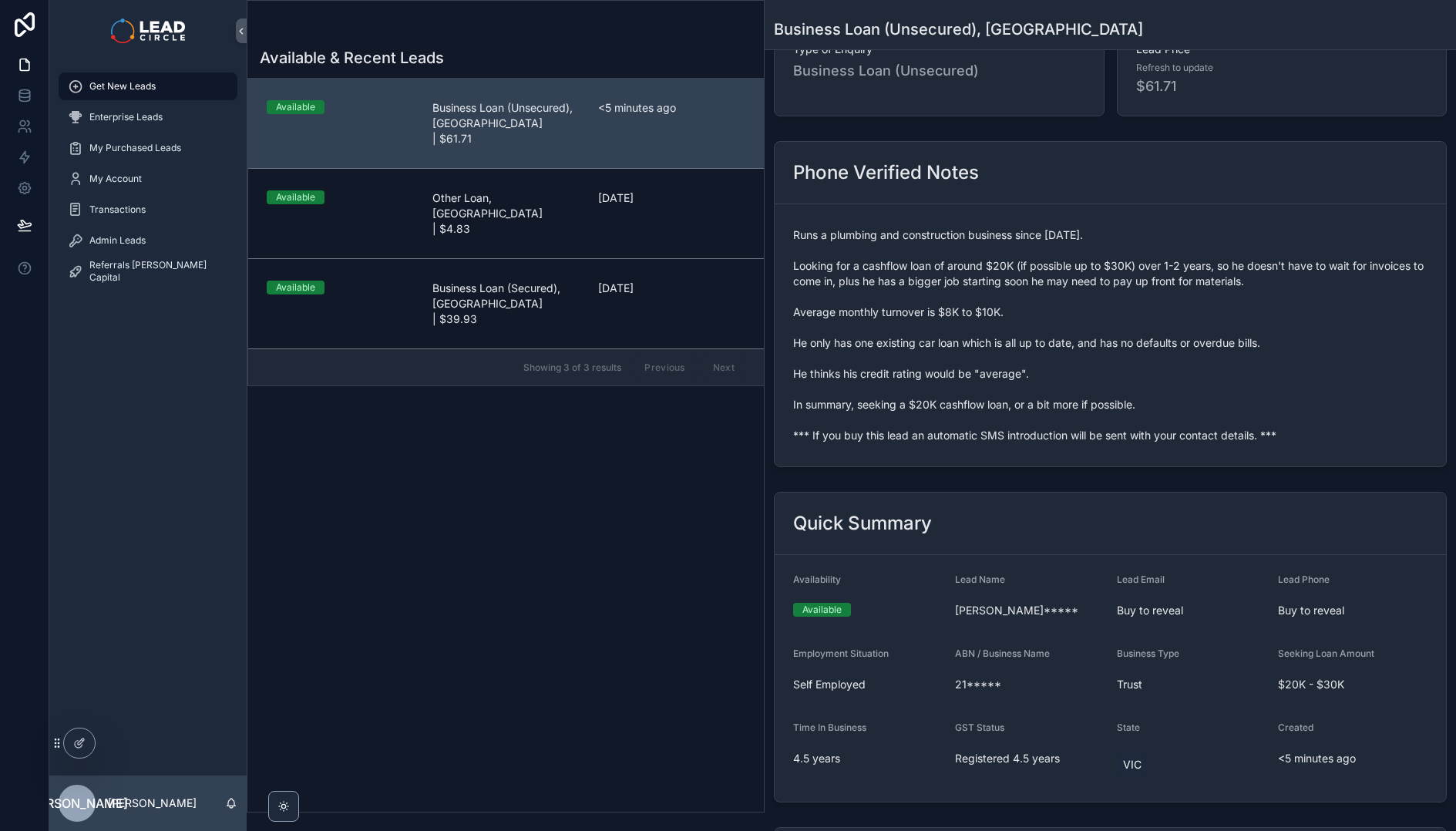
scroll to position [0, 0]
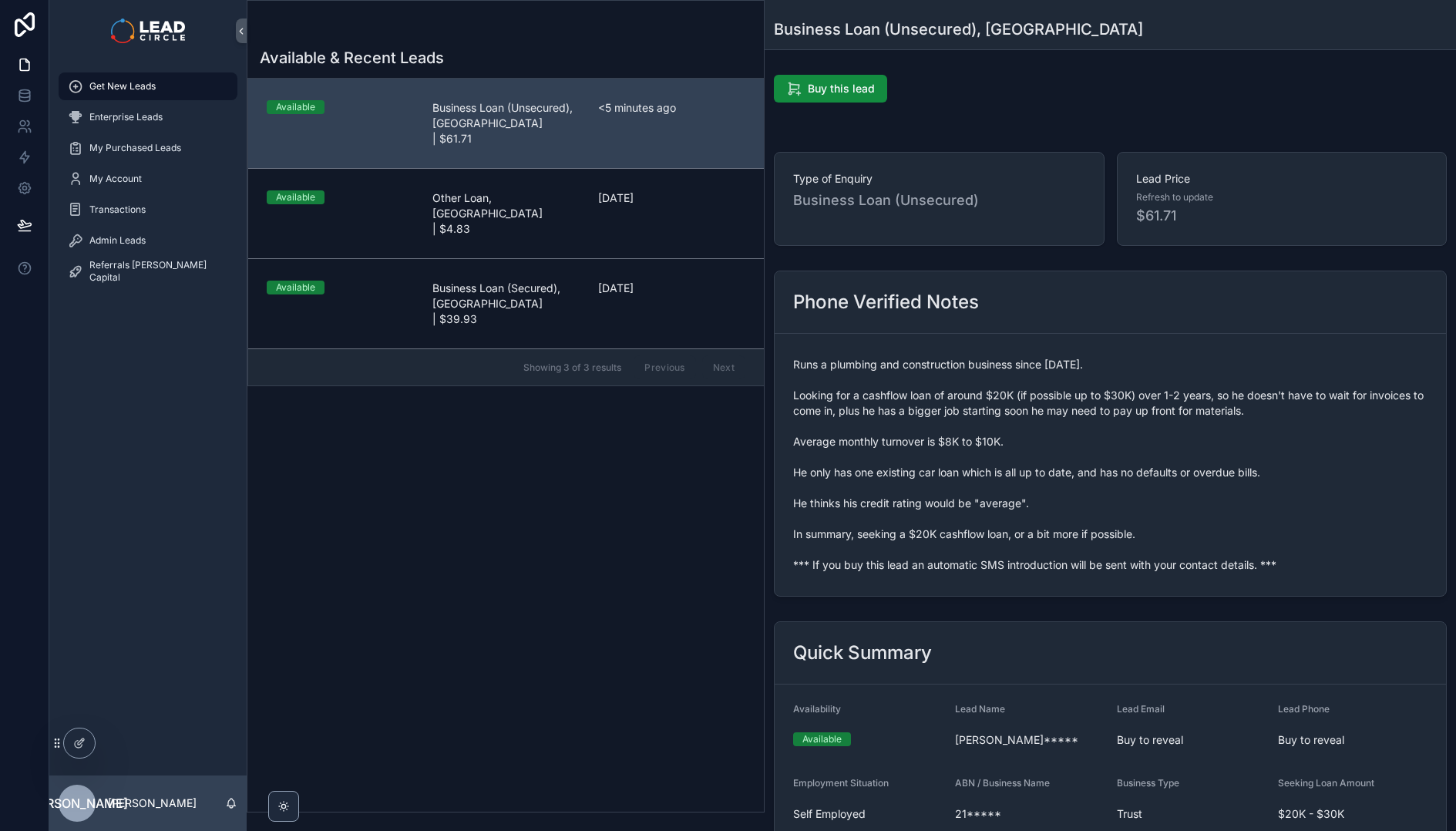
click at [357, 654] on div "Available & Recent Leads Available Business Loan (Unsecured), [GEOGRAPHIC_DATA]…" at bounding box center [505, 424] width 516 height 774
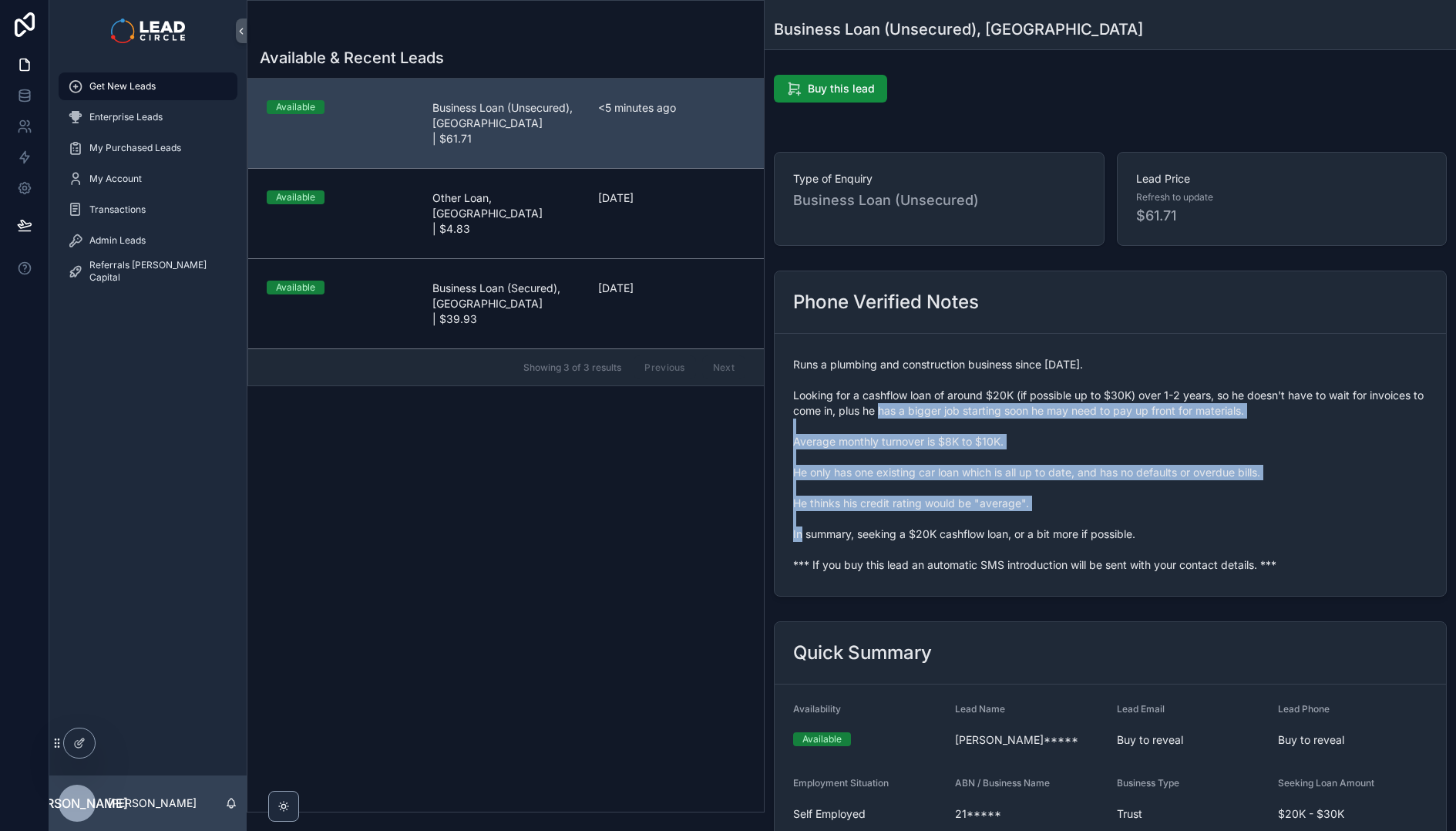
drag, startPoint x: 899, startPoint y: 445, endPoint x: 951, endPoint y: 521, distance: 92.1
click at [951, 521] on span "Runs a plumbing and construction business since [DATE]. Looking for a cashflow …" at bounding box center [1111, 465] width 634 height 216
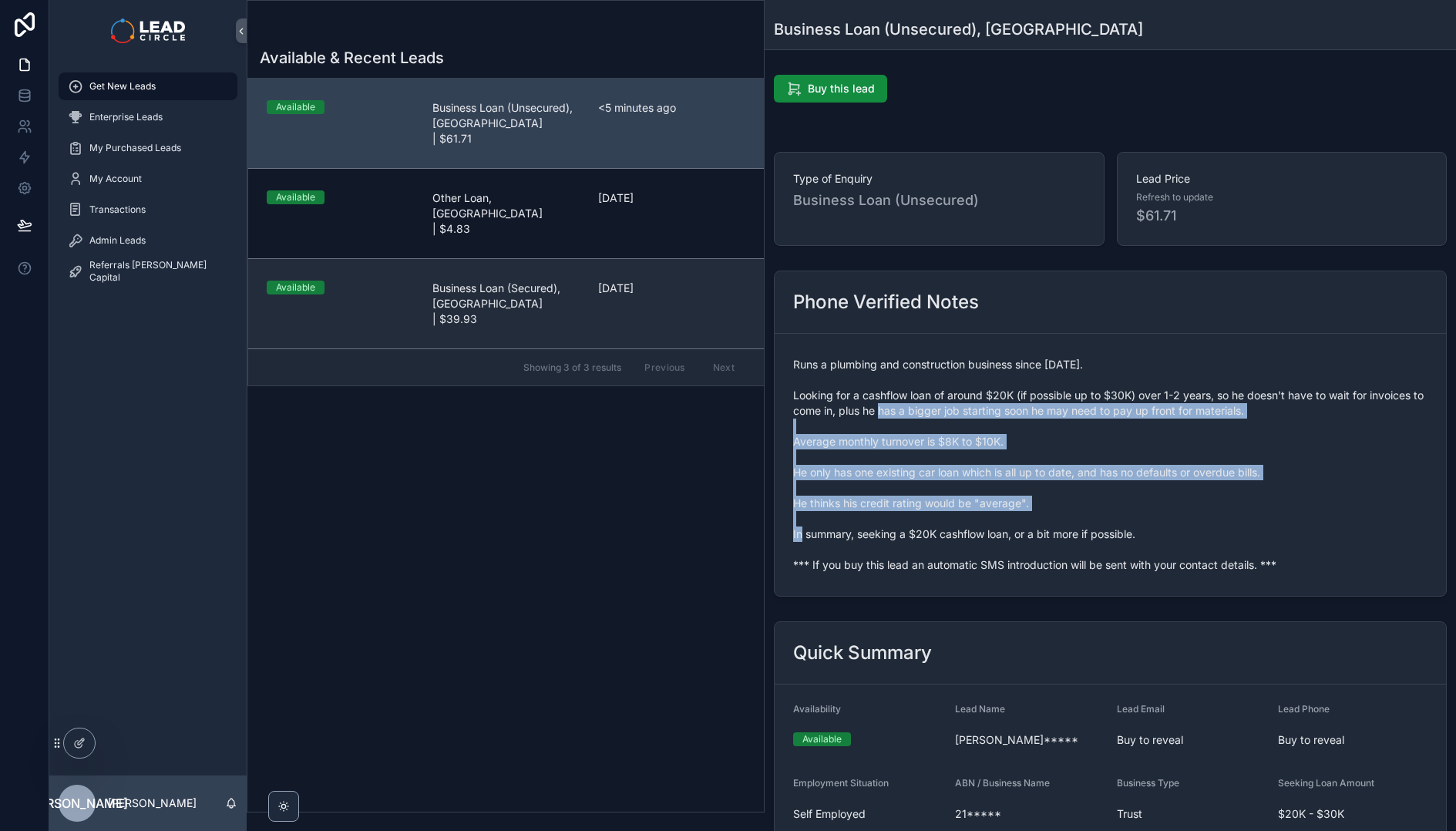
click at [474, 267] on link "Available Business Loan (Secured), [GEOGRAPHIC_DATA] | $39.93 [DATE]" at bounding box center [506, 303] width 516 height 90
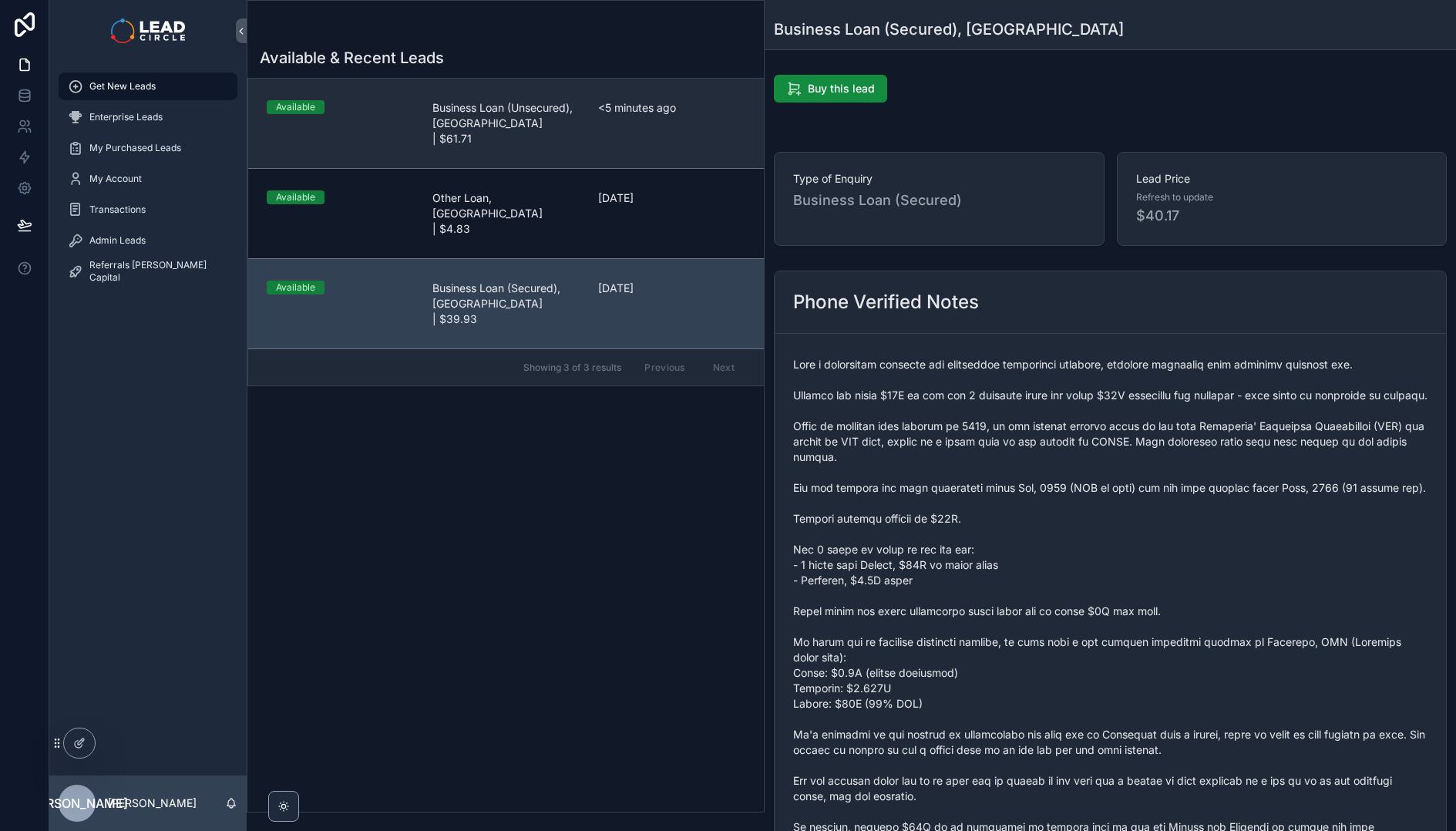
click at [456, 130] on span "Business Loan (Unsecured), [GEOGRAPHIC_DATA] | $61.71" at bounding box center [506, 123] width 148 height 46
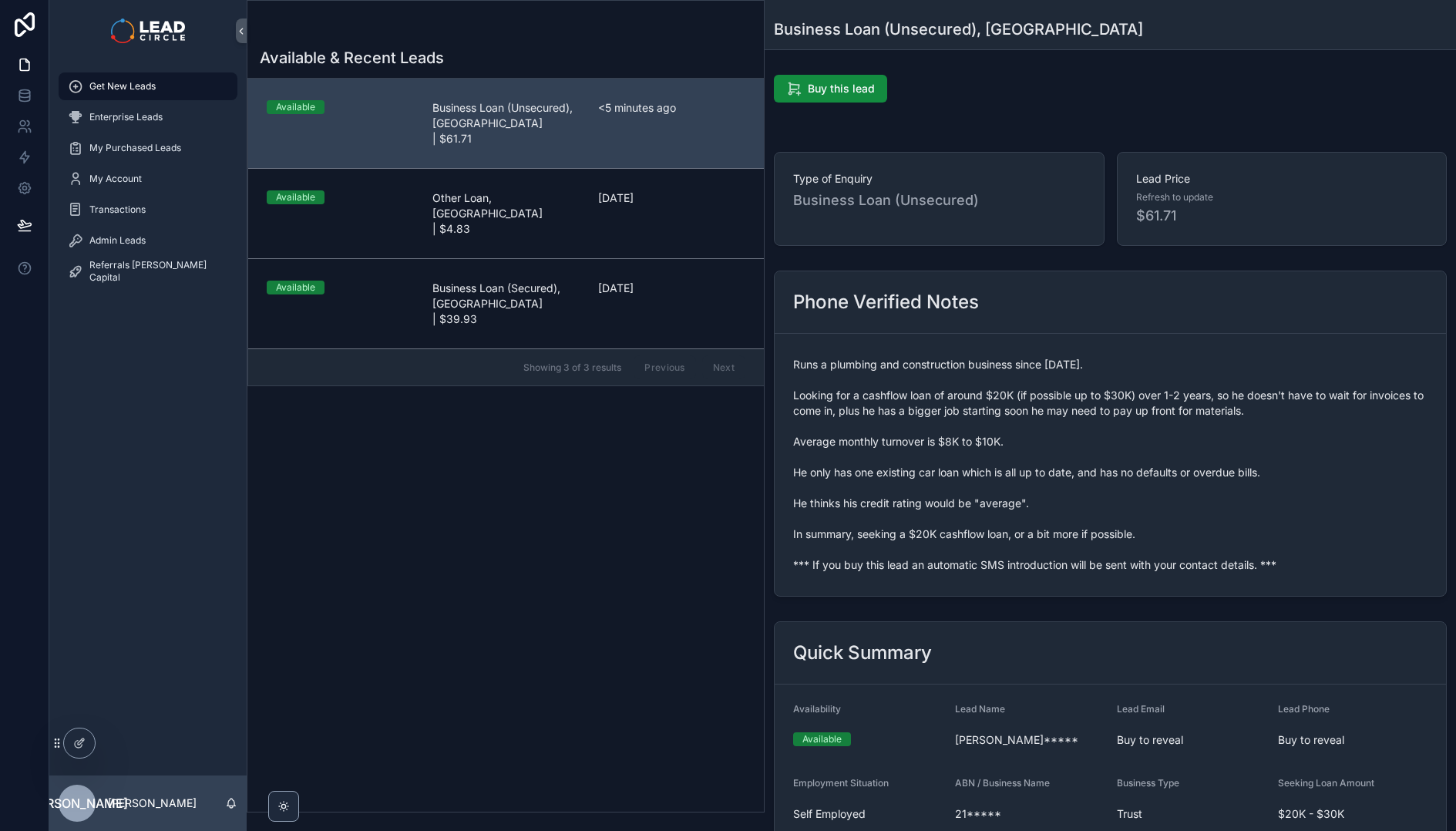
click at [162, 91] on div "Get New Leads" at bounding box center [148, 87] width 160 height 25
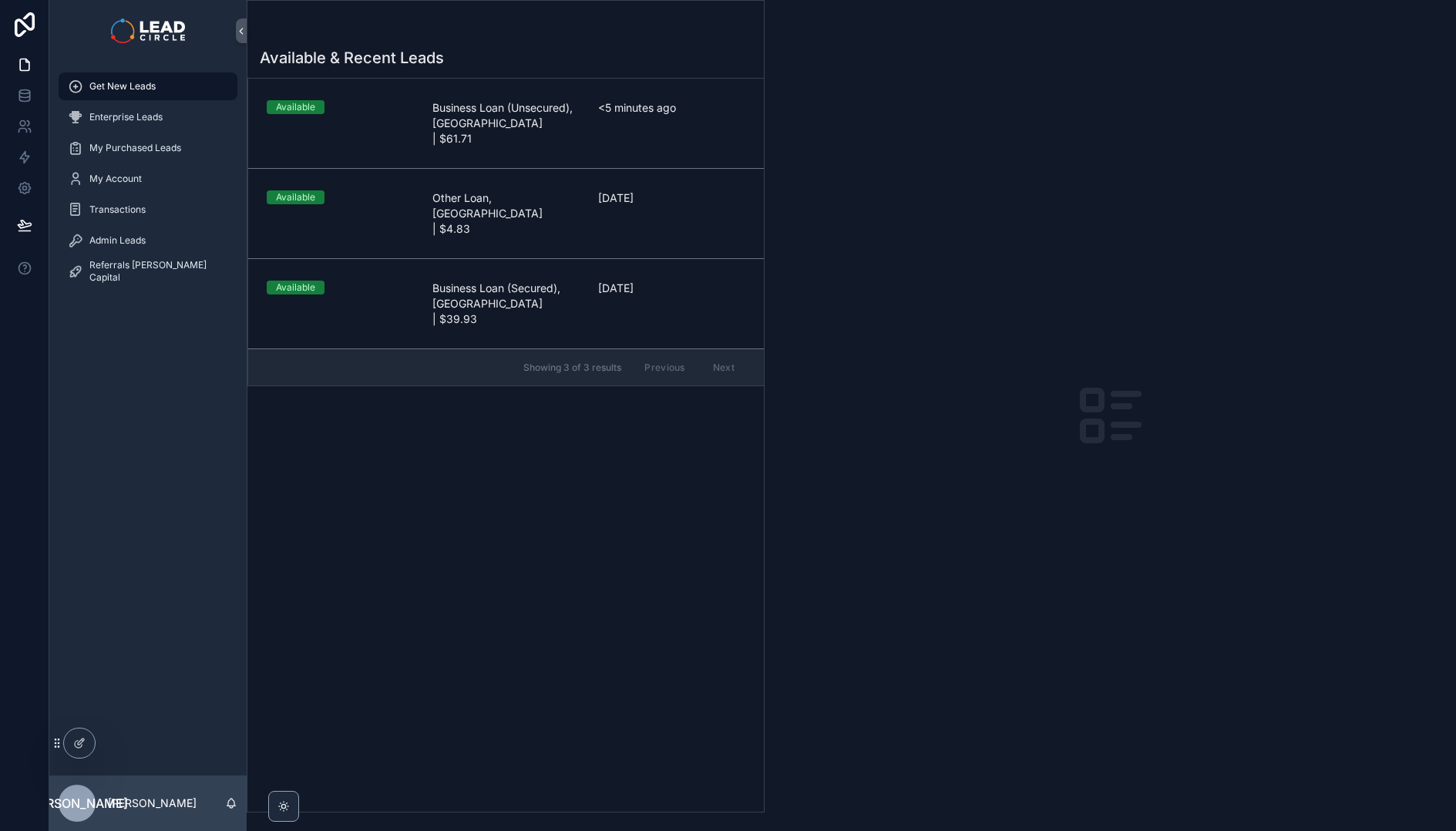
click at [162, 91] on div "Get New Leads" at bounding box center [148, 87] width 160 height 25
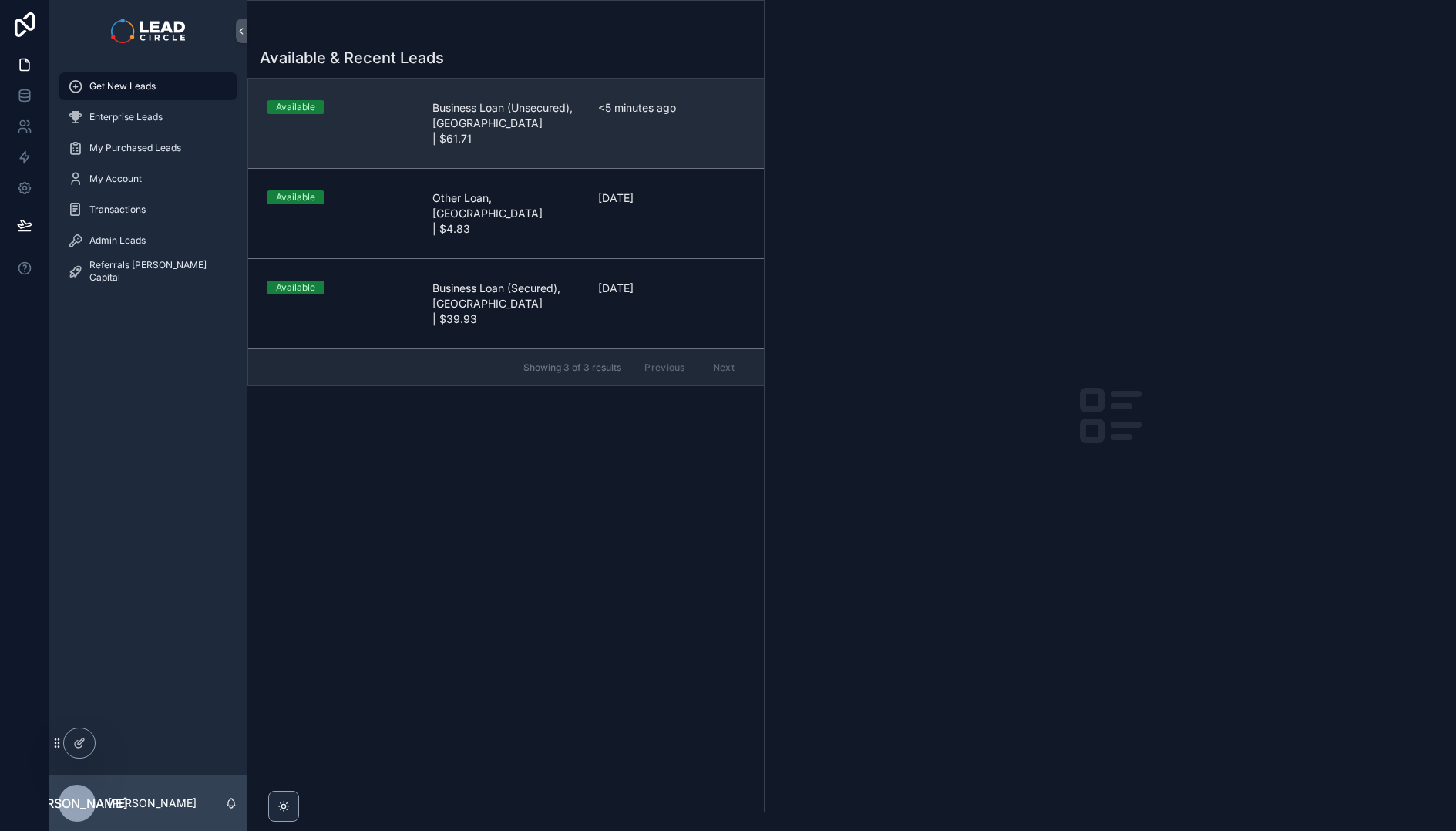
click at [404, 97] on link "Available Business Loan (Unsecured), [GEOGRAPHIC_DATA] | $61.71 <5 minutes ago" at bounding box center [506, 123] width 516 height 89
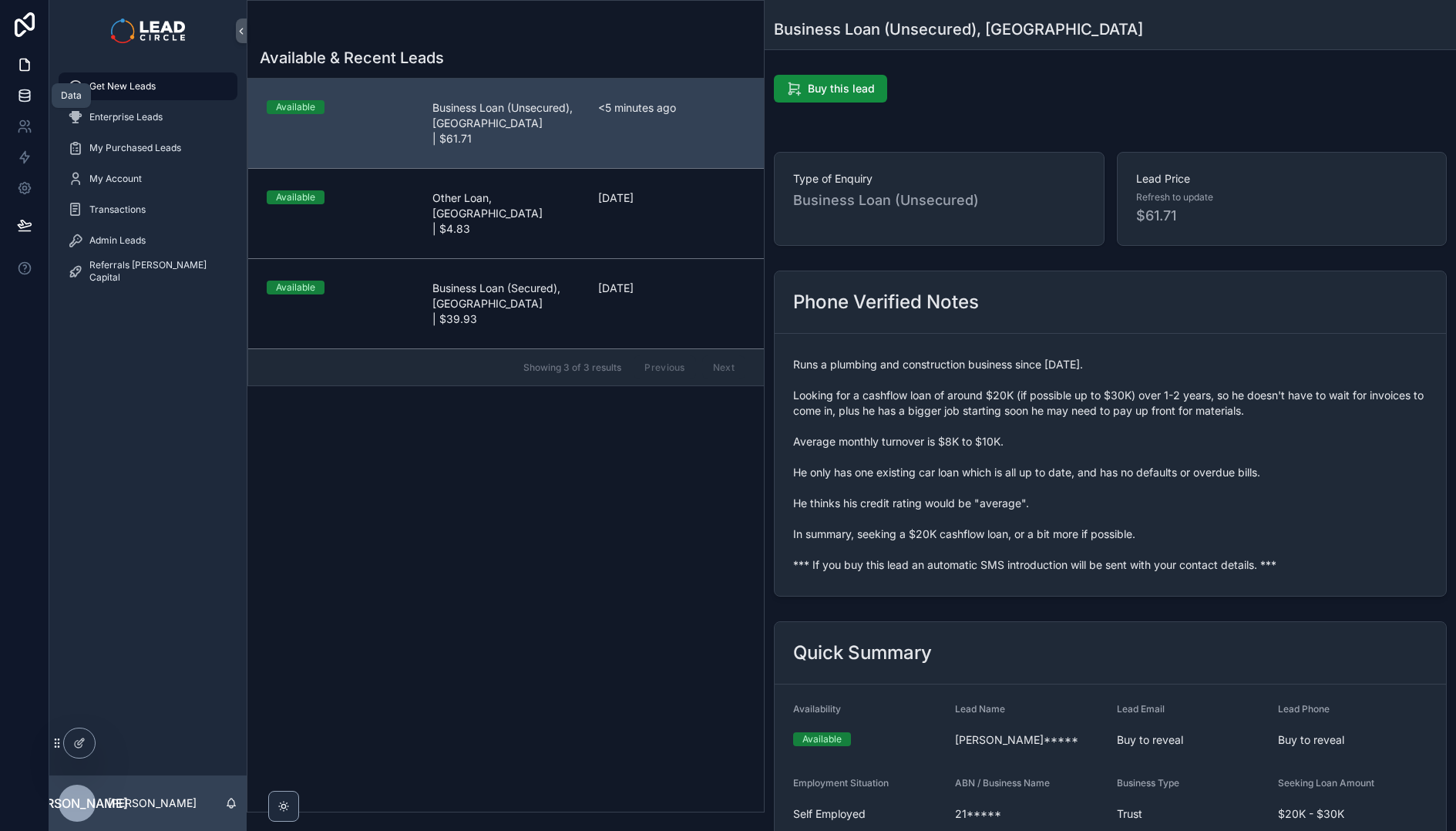
click at [30, 91] on icon at bounding box center [24, 95] width 10 height 6
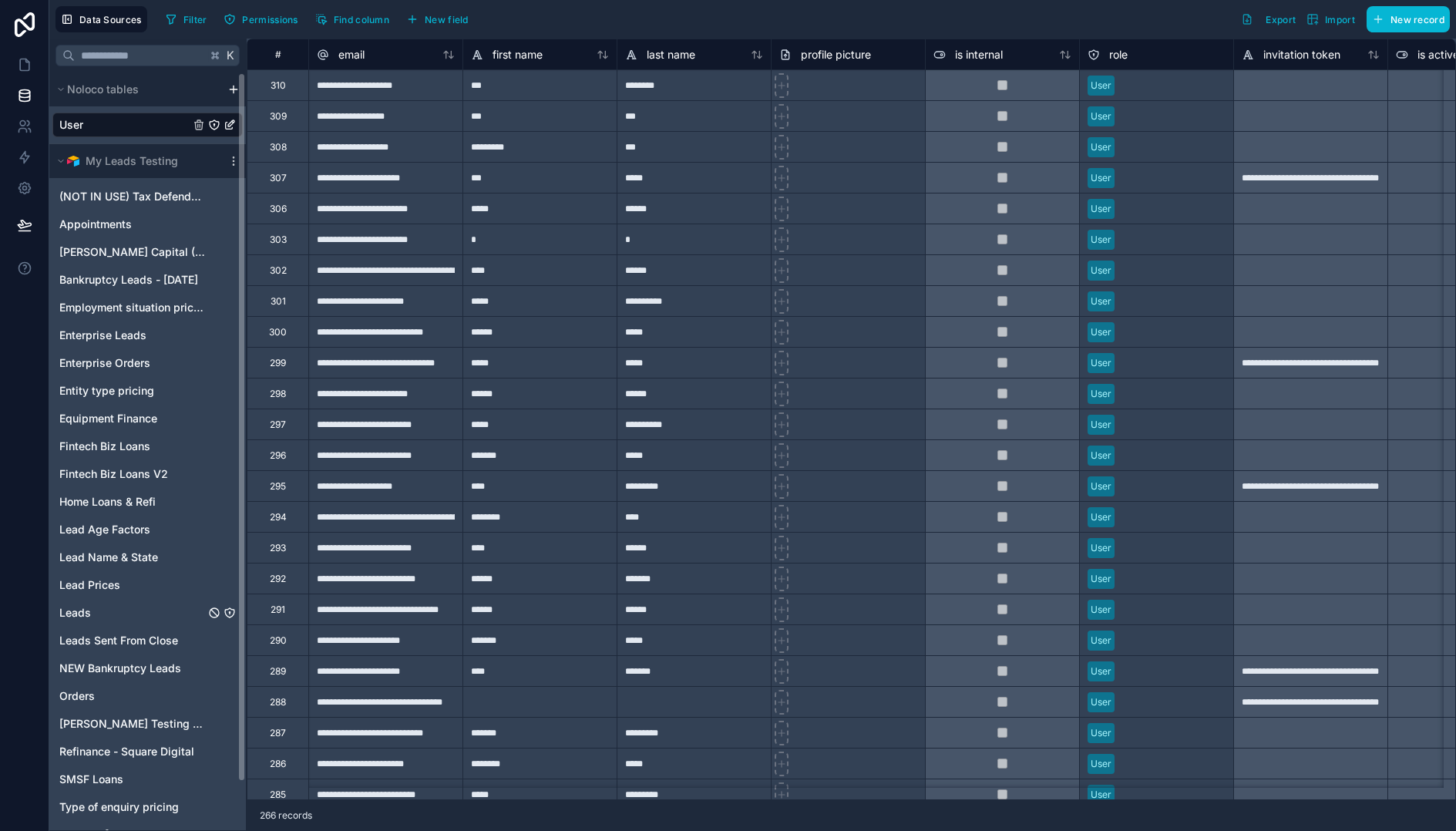
click at [100, 617] on link "Leads" at bounding box center [148, 613] width 191 height 25
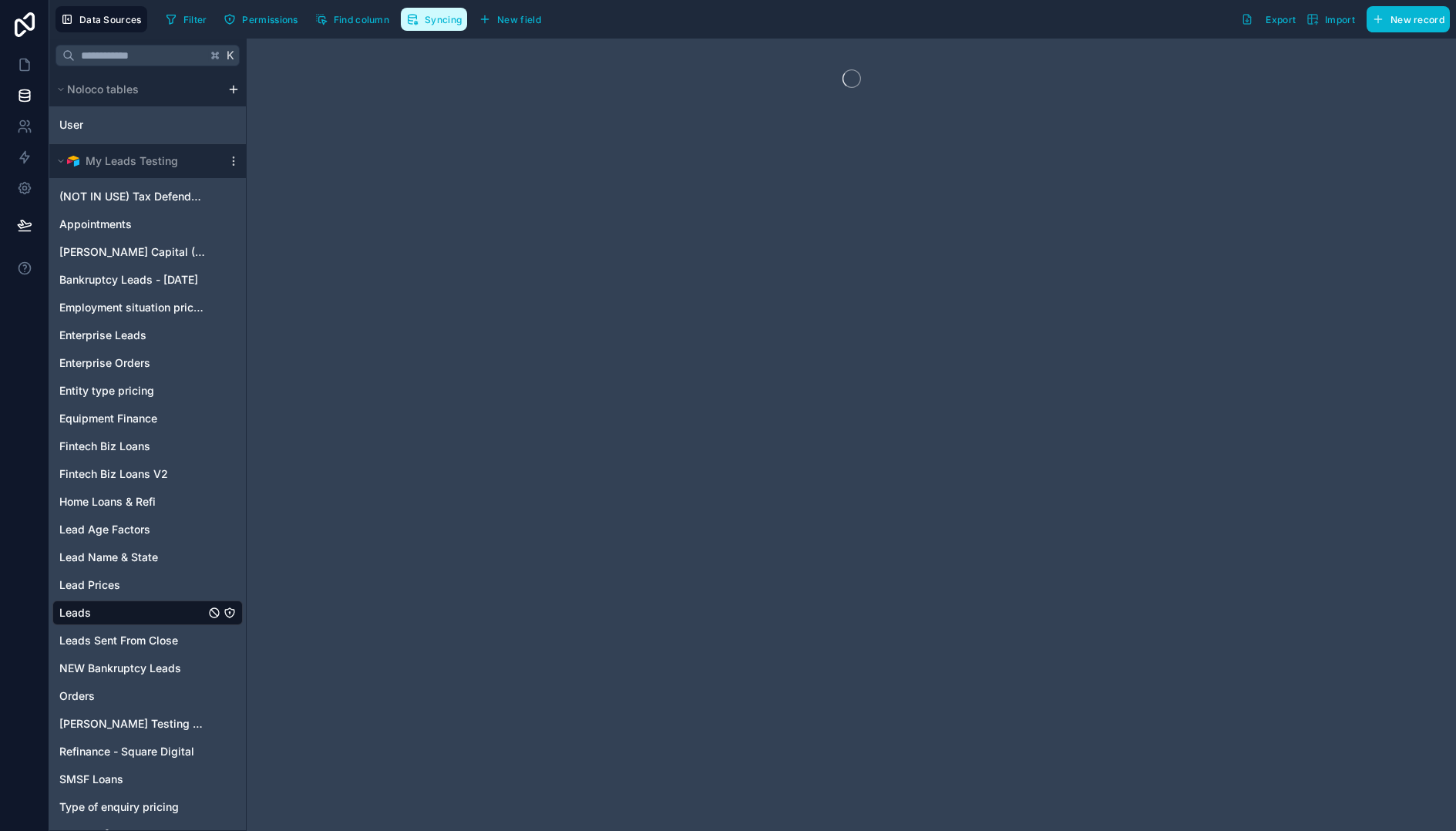
click at [426, 21] on span "Syncing" at bounding box center [443, 20] width 37 height 12
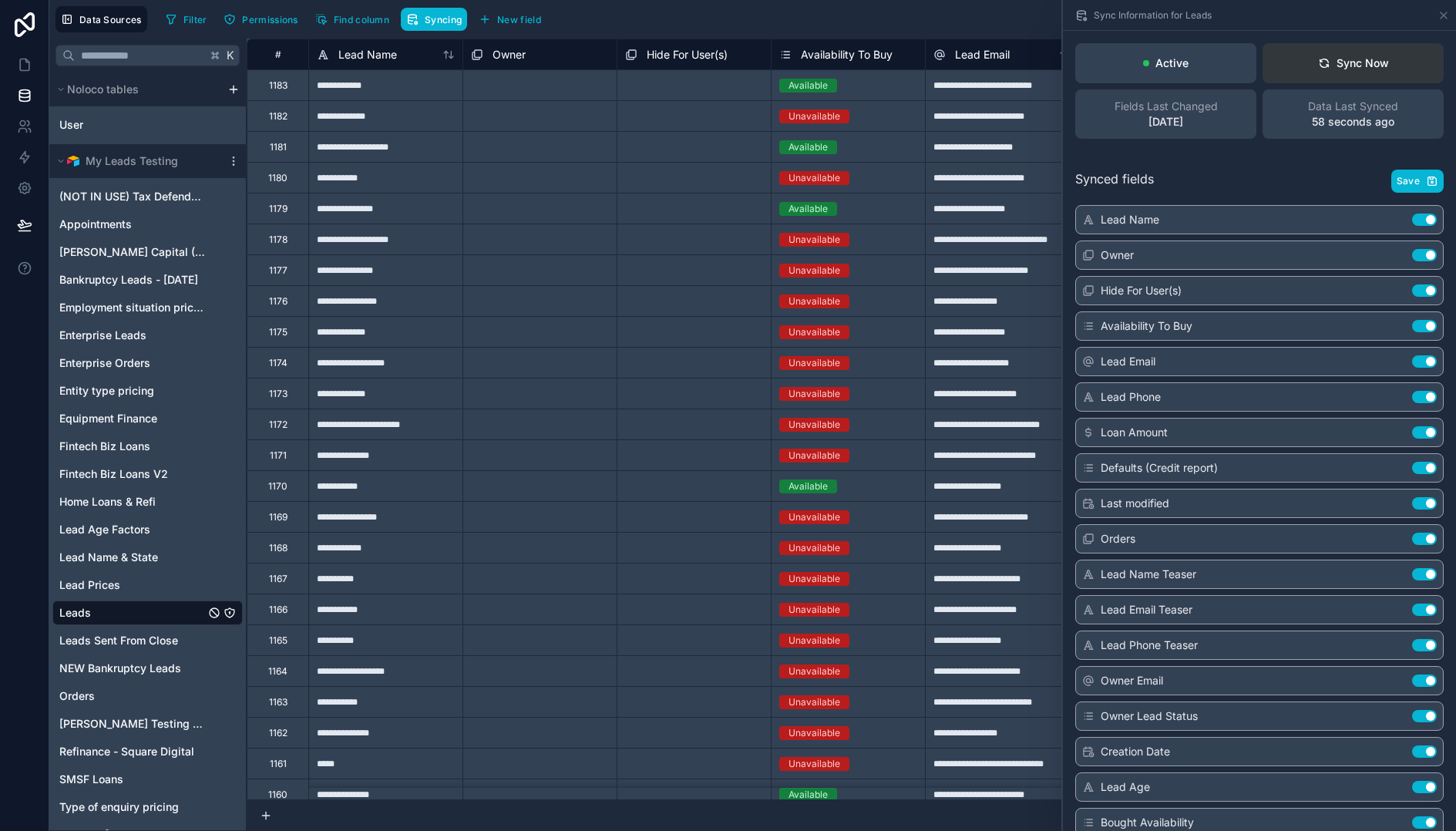
click at [1362, 67] on div "Sync Now" at bounding box center [1354, 63] width 71 height 16
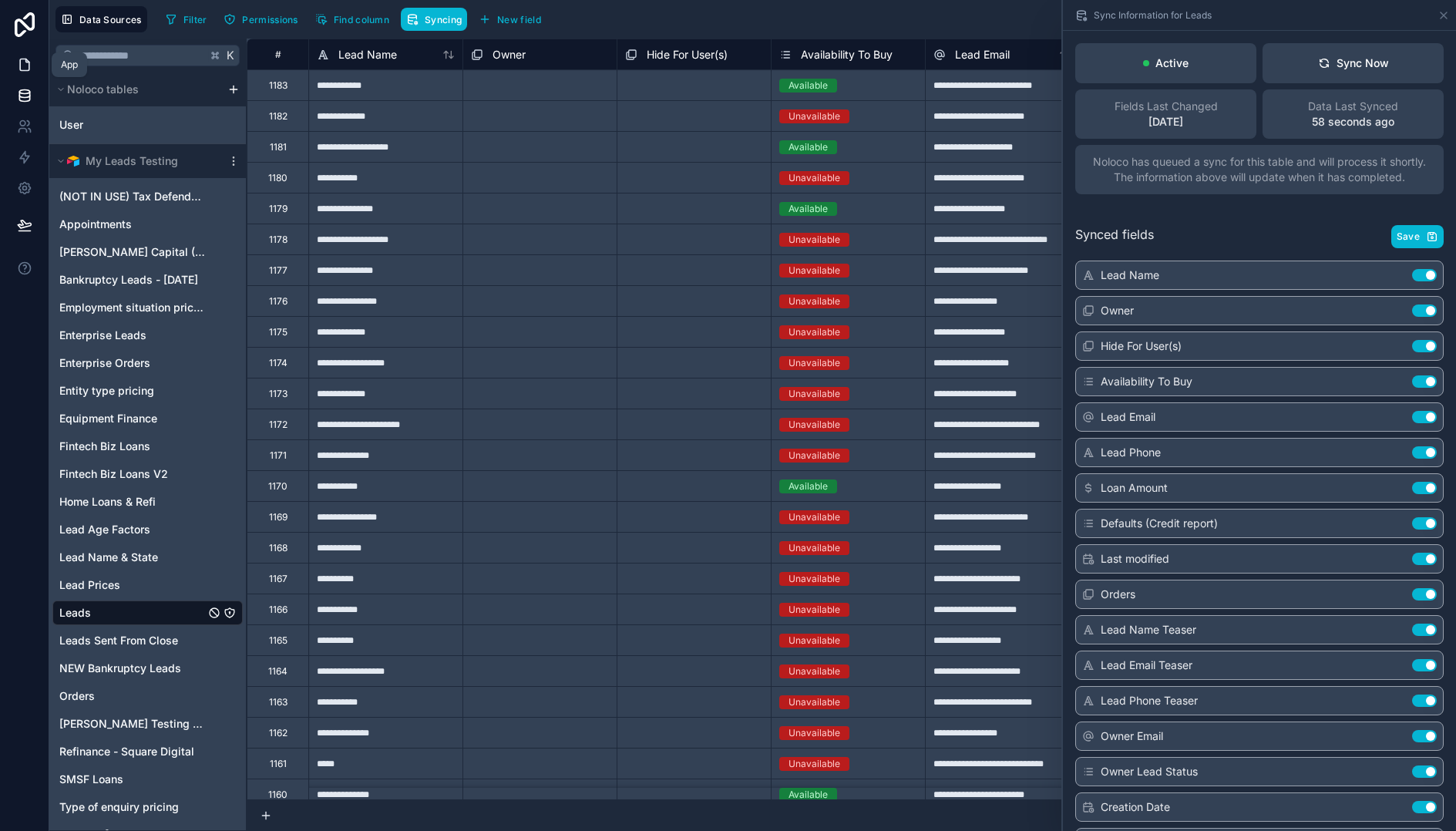
click at [26, 64] on icon at bounding box center [25, 65] width 16 height 16
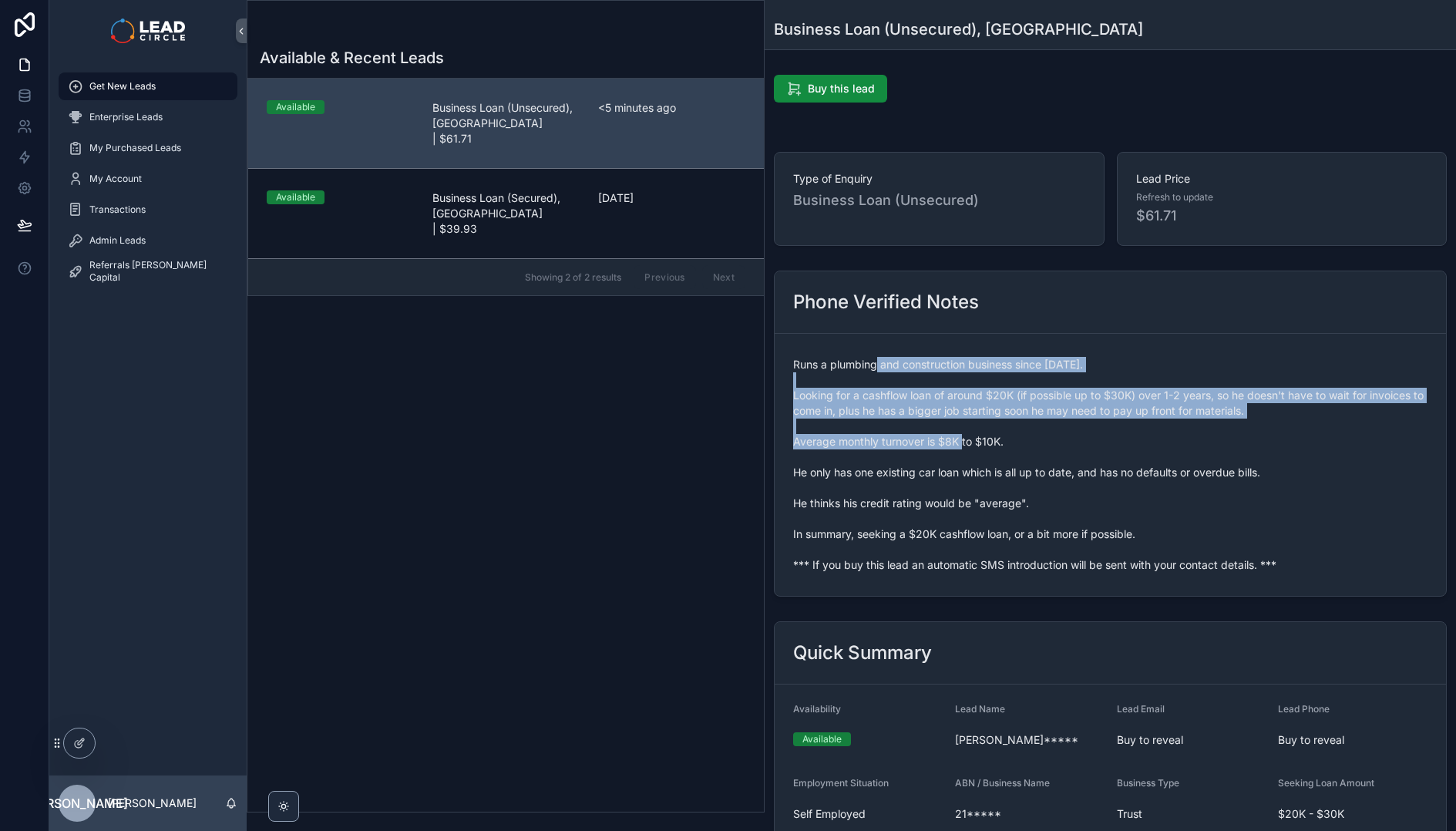
drag, startPoint x: 895, startPoint y: 374, endPoint x: 955, endPoint y: 450, distance: 96.8
click at [954, 449] on span "Runs a plumbing and construction business since [DATE]. Looking for a cashflow …" at bounding box center [1111, 465] width 634 height 216
click at [955, 450] on span "Runs a plumbing and construction business since [DATE]. Looking for a cashflow …" at bounding box center [1111, 465] width 634 height 216
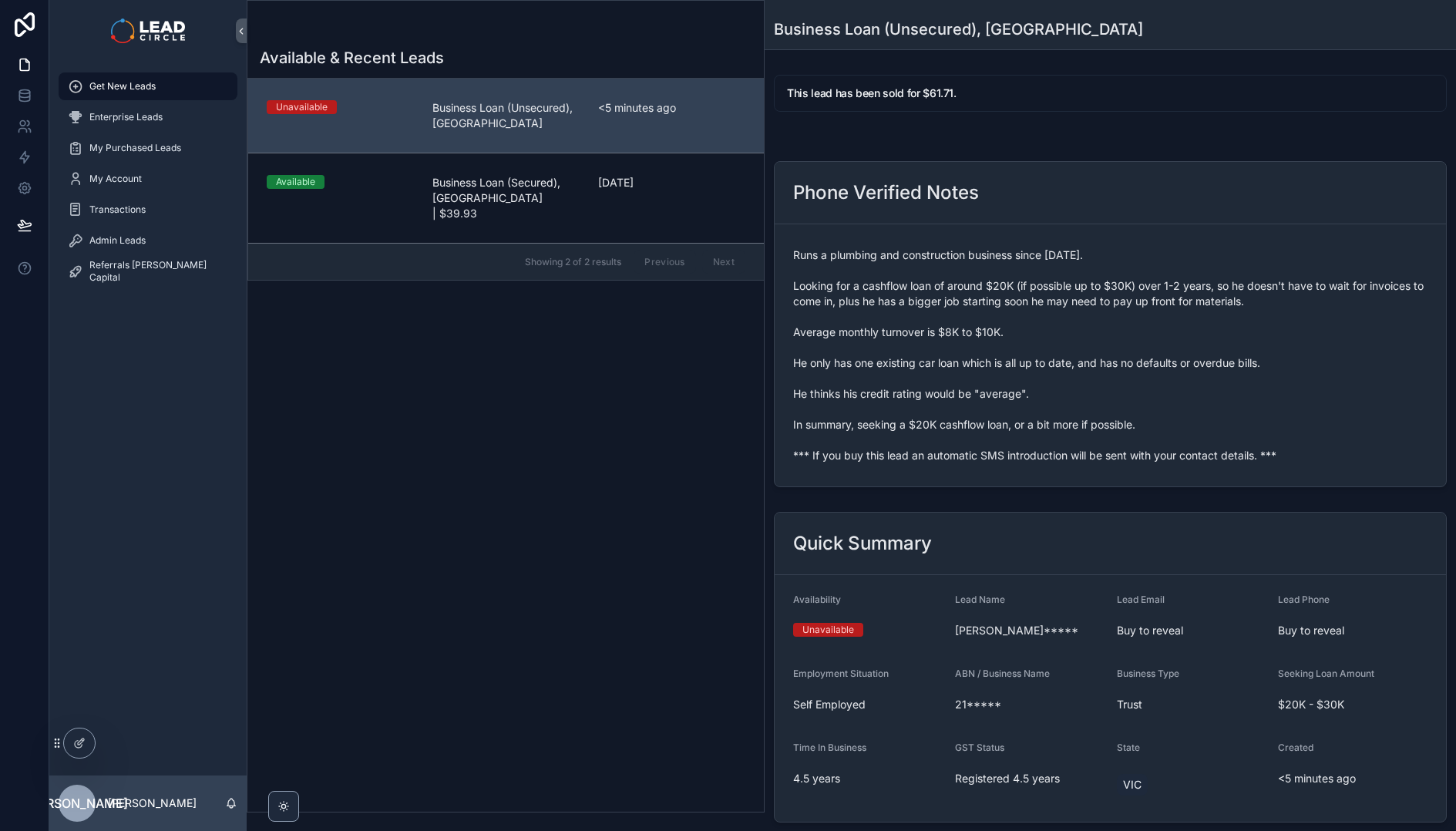
click at [829, 371] on span "Runs a plumbing and construction business since [DATE]. Looking for a cashflow …" at bounding box center [1111, 355] width 634 height 216
click at [819, 484] on form "Runs a plumbing and construction business since [DATE]. Looking for a cashflow …" at bounding box center [1111, 355] width 672 height 262
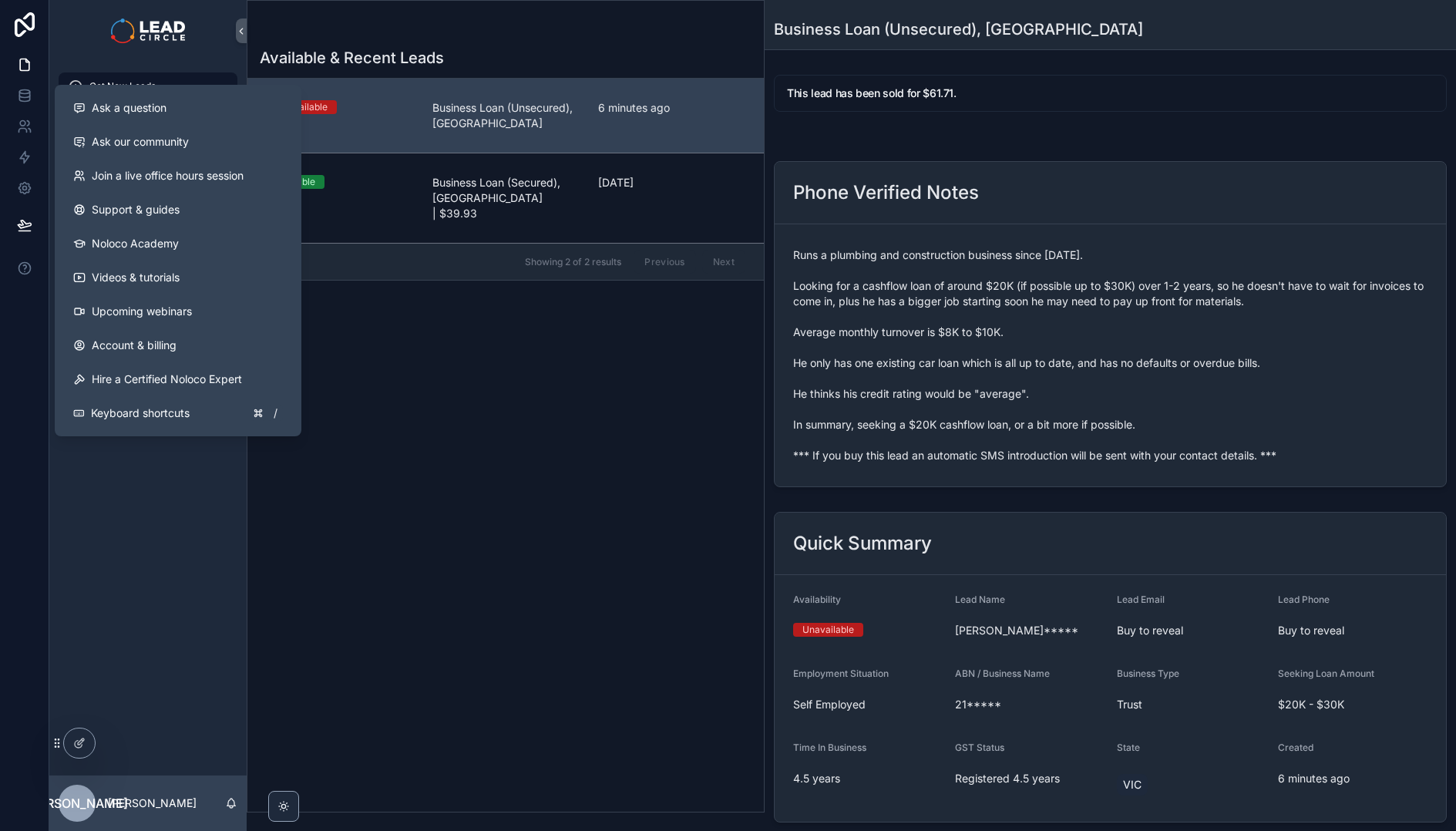
click at [527, 490] on div "Available & Recent Leads Unavailable Business Loan (Unsecured), [GEOGRAPHIC_DAT…" at bounding box center [505, 424] width 516 height 774
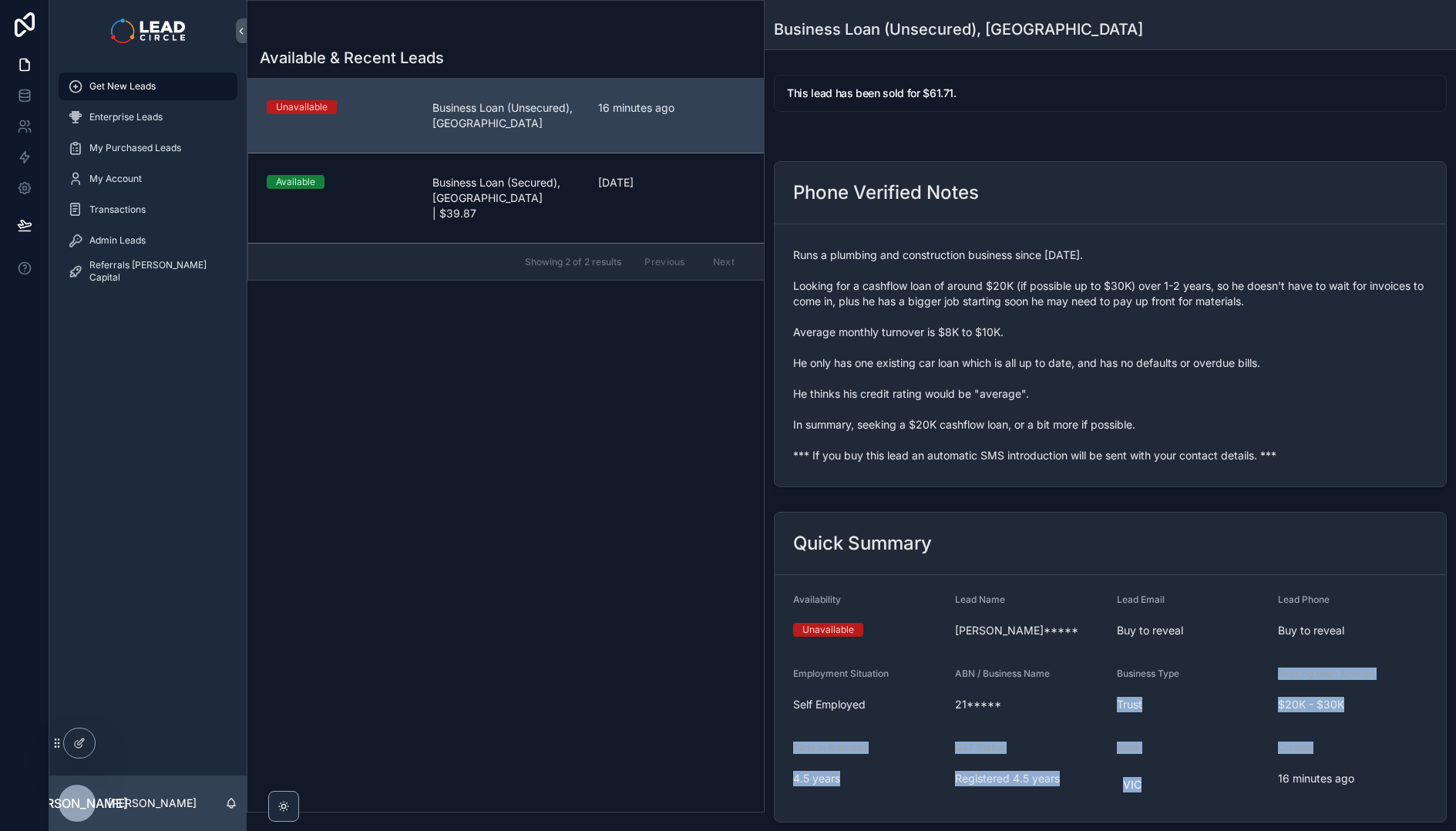
drag, startPoint x: 1339, startPoint y: 751, endPoint x: 1189, endPoint y: 676, distance: 167.7
click at [1191, 677] on form "Availability Unavailable Lead Name [PERSON_NAME]***** Lead Email Buy to reveal …" at bounding box center [1111, 698] width 672 height 247
click at [1189, 676] on div "Business Type" at bounding box center [1191, 677] width 149 height 19
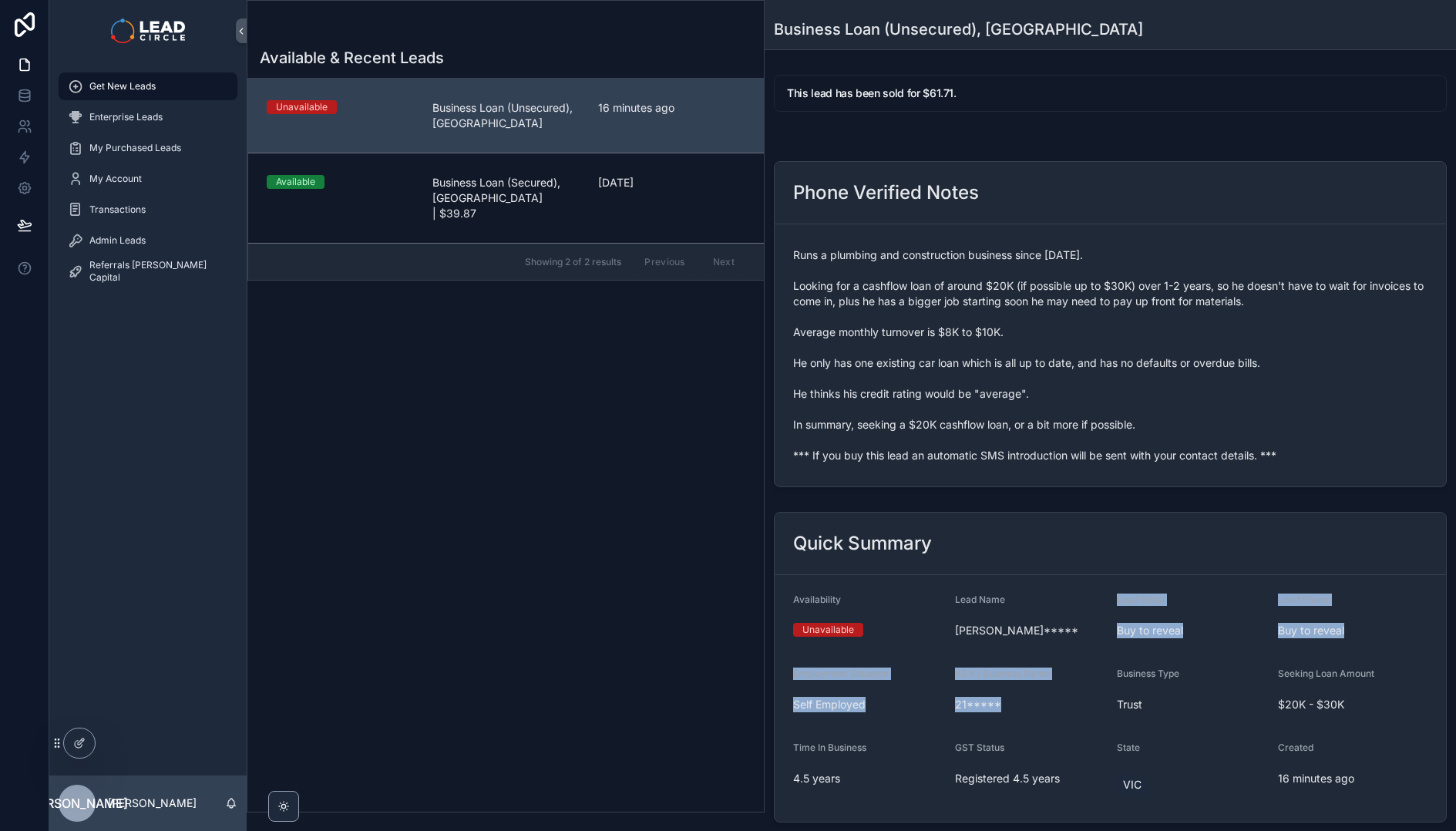
drag, startPoint x: 1141, startPoint y: 583, endPoint x: 1208, endPoint y: 656, distance: 99.1
click at [1208, 656] on form "Availability Unavailable Lead Name [PERSON_NAME]***** Lead Email Buy to reveal …" at bounding box center [1111, 698] width 672 height 247
click at [1208, 656] on form "Availability Unavailable Lead Name [PERSON_NAME]***** Lead Email Buy to reveal …" at bounding box center [1111, 698] width 672 height 247
drag, startPoint x: 1149, startPoint y: 662, endPoint x: 1172, endPoint y: 699, distance: 43.6
click at [1172, 699] on div "Quick Summary Availability Unavailable Lead Name [PERSON_NAME]***** Lead Email …" at bounding box center [1111, 667] width 673 height 311
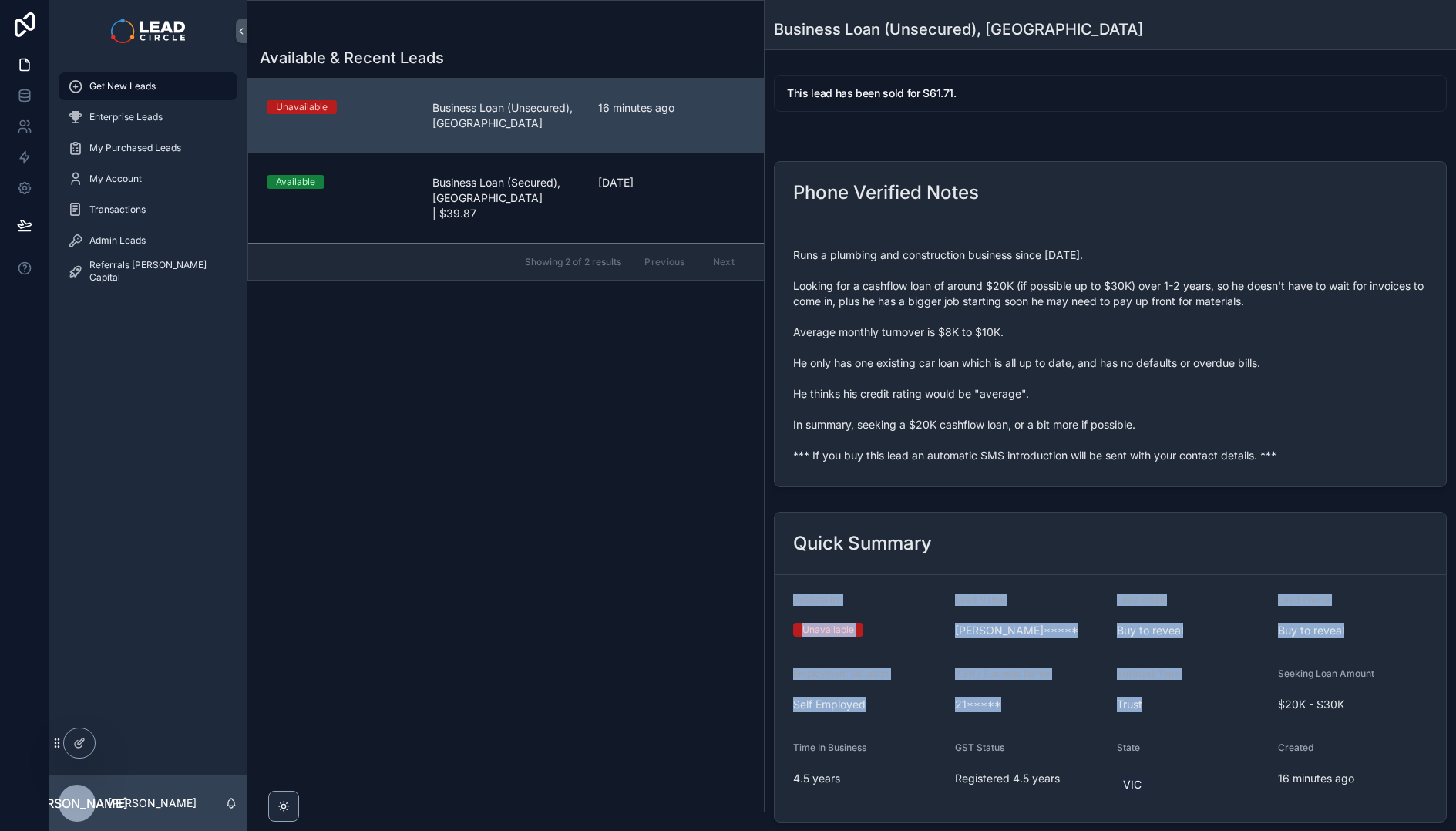
click at [1172, 699] on span "Trust" at bounding box center [1191, 704] width 149 height 16
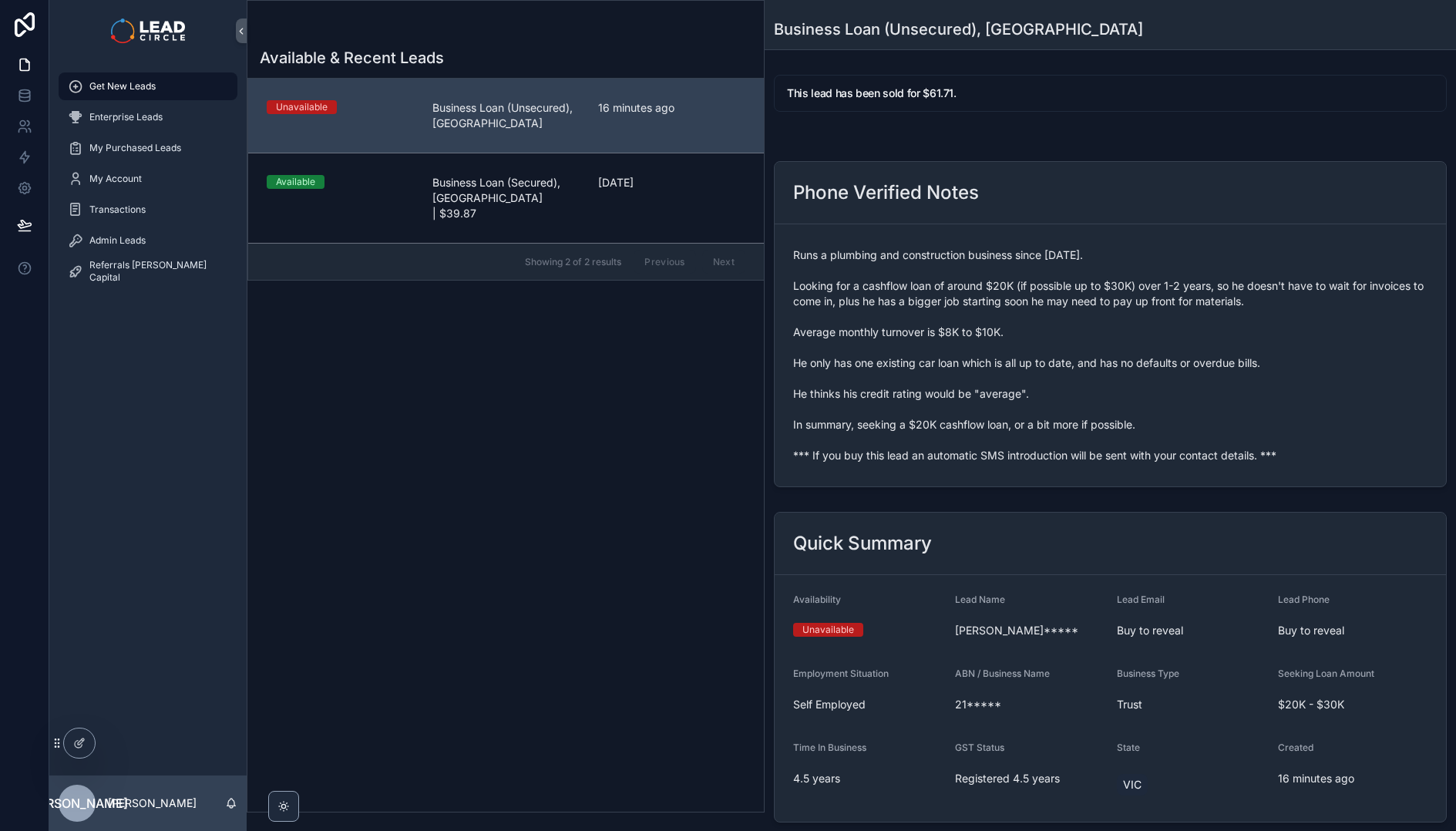
scroll to position [136, 0]
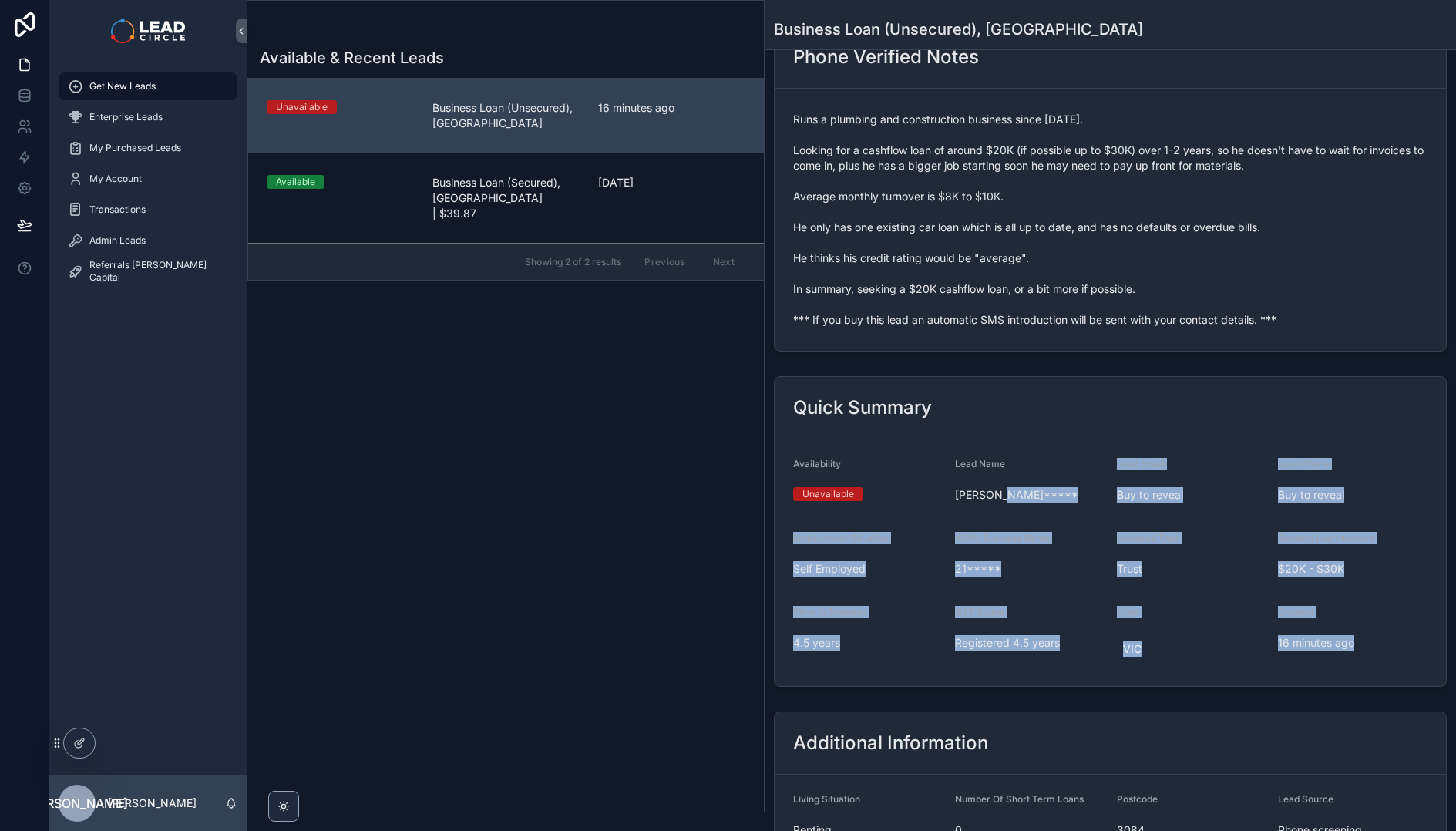
drag, startPoint x: 1401, startPoint y: 669, endPoint x: 1069, endPoint y: 504, distance: 370.7
click at [1069, 504] on form "Availability Unavailable Lead Name [PERSON_NAME]***** Lead Email Buy to reveal …" at bounding box center [1111, 563] width 672 height 247
click at [1069, 504] on div "[PERSON_NAME]*****" at bounding box center [1030, 495] width 149 height 25
drag, startPoint x: 1070, startPoint y: 451, endPoint x: 1390, endPoint y: 653, distance: 378.4
click at [1390, 653] on form "Availability Unavailable Lead Name [PERSON_NAME]***** Lead Email Buy to reveal …" at bounding box center [1111, 563] width 672 height 247
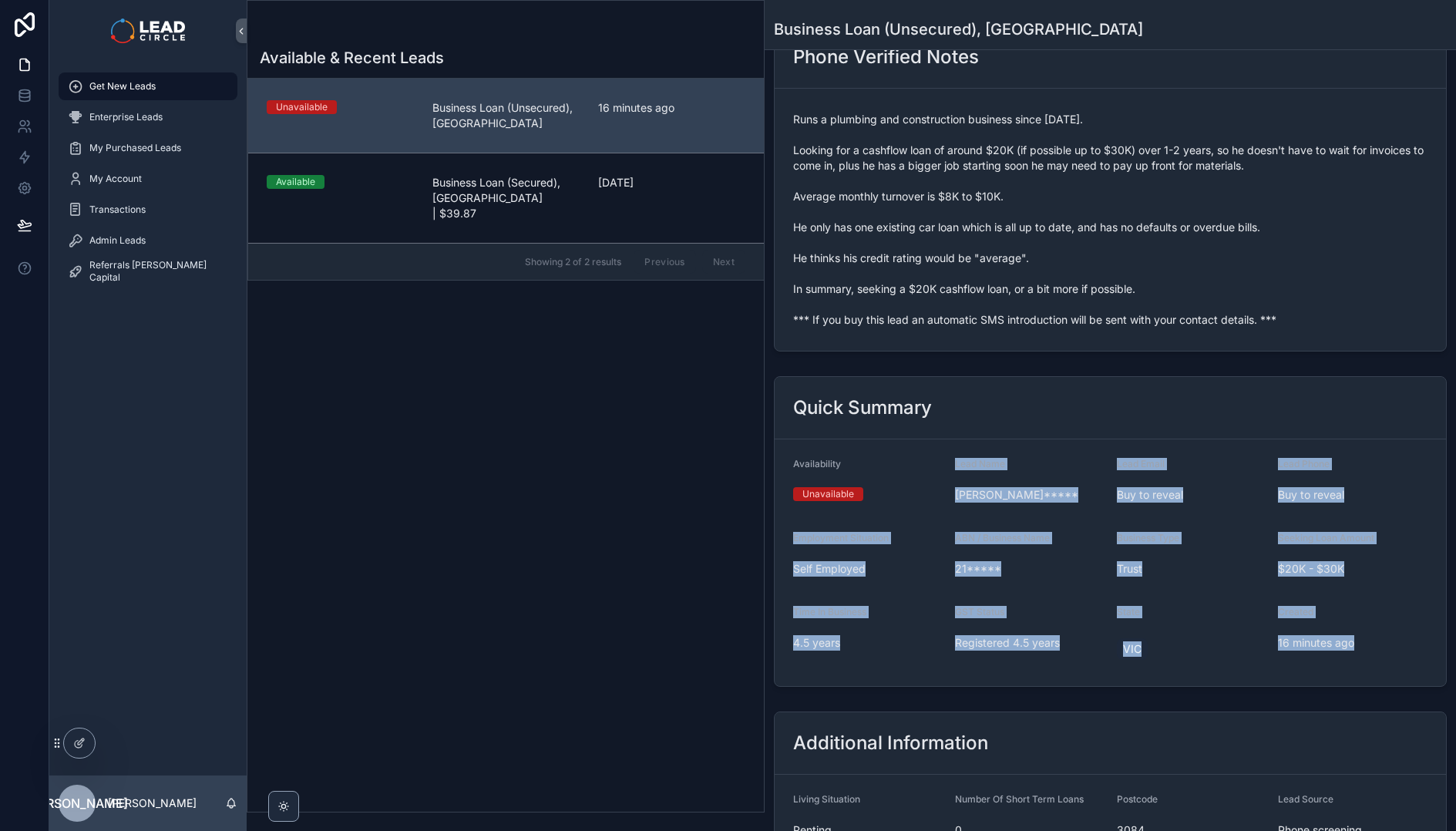
click at [1390, 653] on div "16 minutes ago" at bounding box center [1352, 643] width 149 height 25
drag, startPoint x: 1262, startPoint y: 597, endPoint x: 805, endPoint y: 439, distance: 483.5
click at [805, 439] on div "Quick Summary Availability Unavailable Lead Name [PERSON_NAME]***** Lead Email …" at bounding box center [1111, 532] width 673 height 311
click at [805, 439] on div "Quick Summary" at bounding box center [1111, 408] width 672 height 62
drag, startPoint x: 805, startPoint y: 439, endPoint x: 1341, endPoint y: 648, distance: 575.3
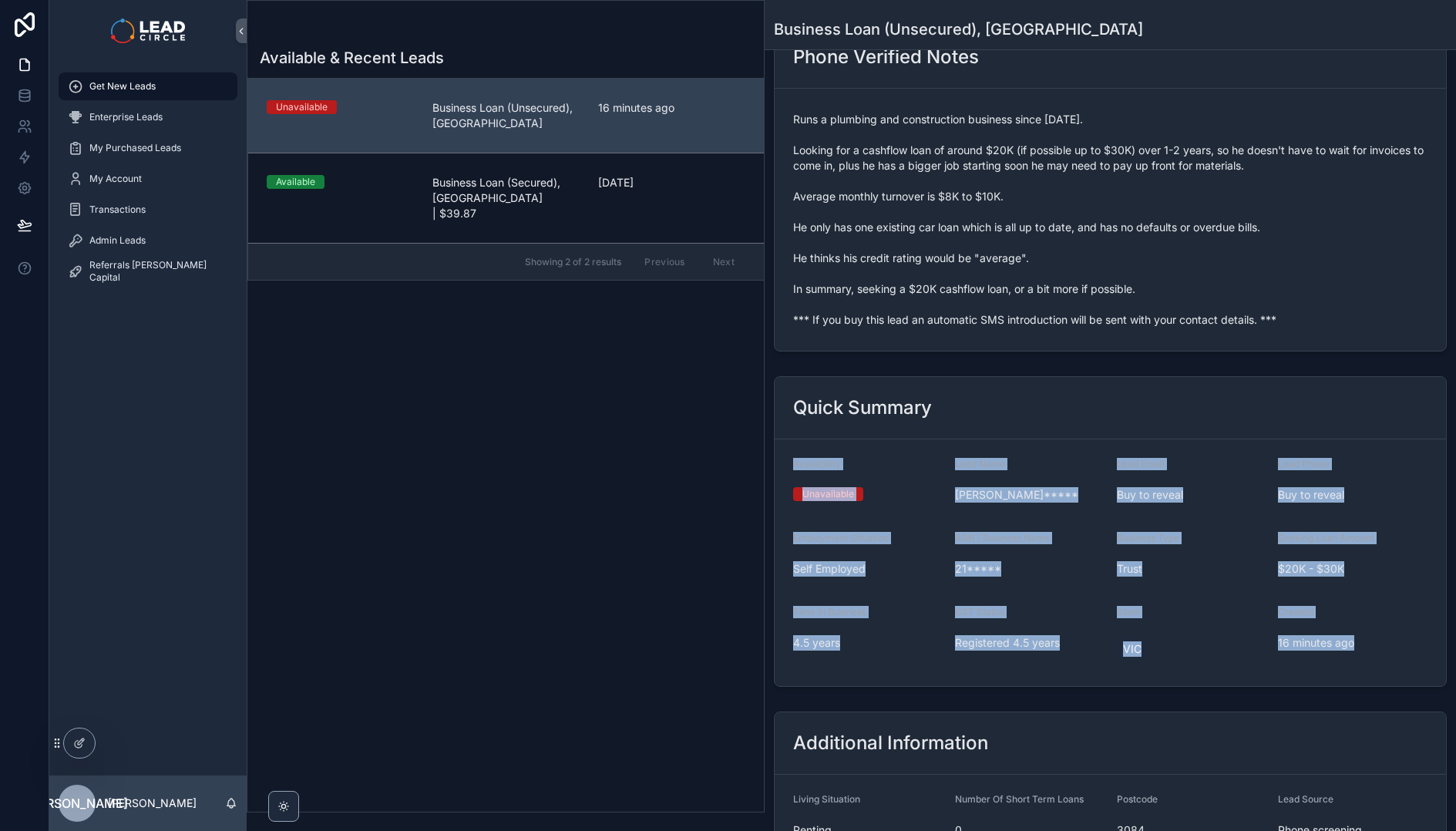
click at [1341, 648] on div "Quick Summary Availability Unavailable Lead Name [PERSON_NAME]***** Lead Email …" at bounding box center [1111, 532] width 673 height 311
click at [1341, 648] on span "16 minutes ago" at bounding box center [1352, 643] width 149 height 16
drag, startPoint x: 1350, startPoint y: 649, endPoint x: 873, endPoint y: 444, distance: 519.2
click at [876, 445] on form "Availability Unavailable Lead Name [PERSON_NAME]***** Lead Email Buy to reveal …" at bounding box center [1111, 563] width 672 height 247
click at [873, 444] on form "Availability Unavailable Lead Name [PERSON_NAME]***** Lead Email Buy to reveal …" at bounding box center [1111, 563] width 672 height 247
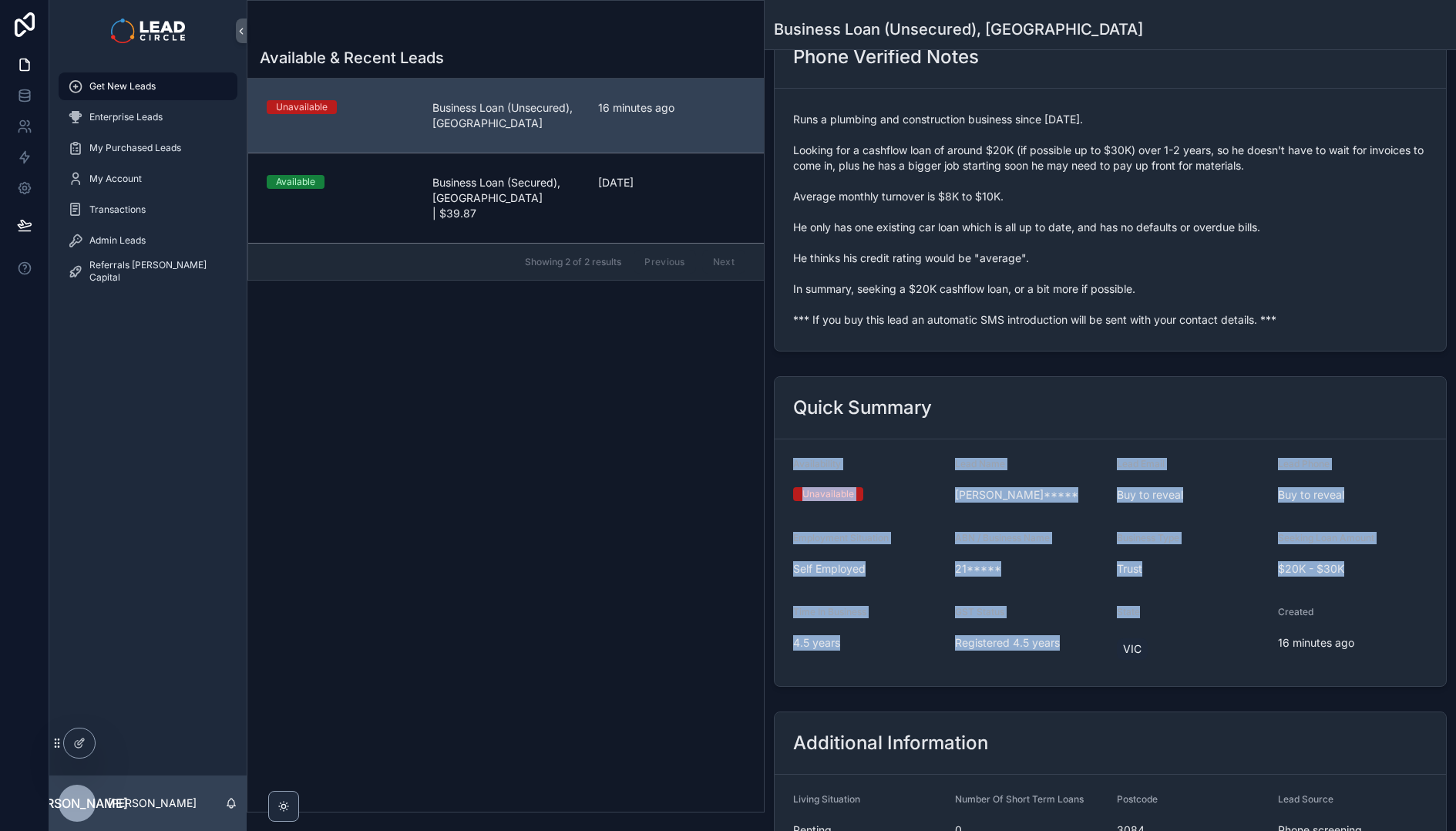
click at [1229, 622] on form "Availability Unavailable Lead Name [PERSON_NAME]***** Lead Email Buy to reveal …" at bounding box center [1111, 563] width 672 height 247
click at [1229, 622] on div "State" at bounding box center [1191, 615] width 149 height 19
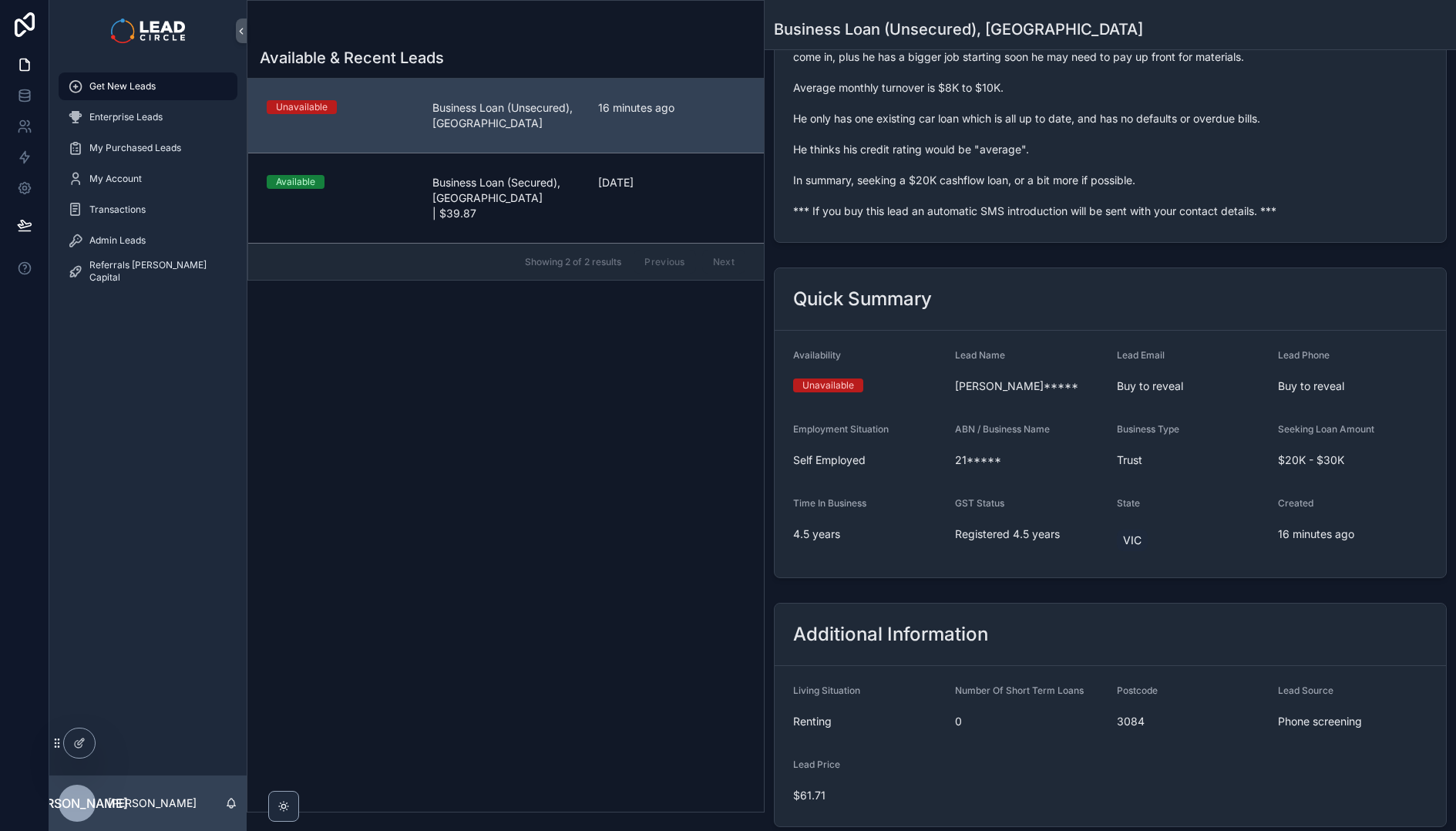
scroll to position [345, 0]
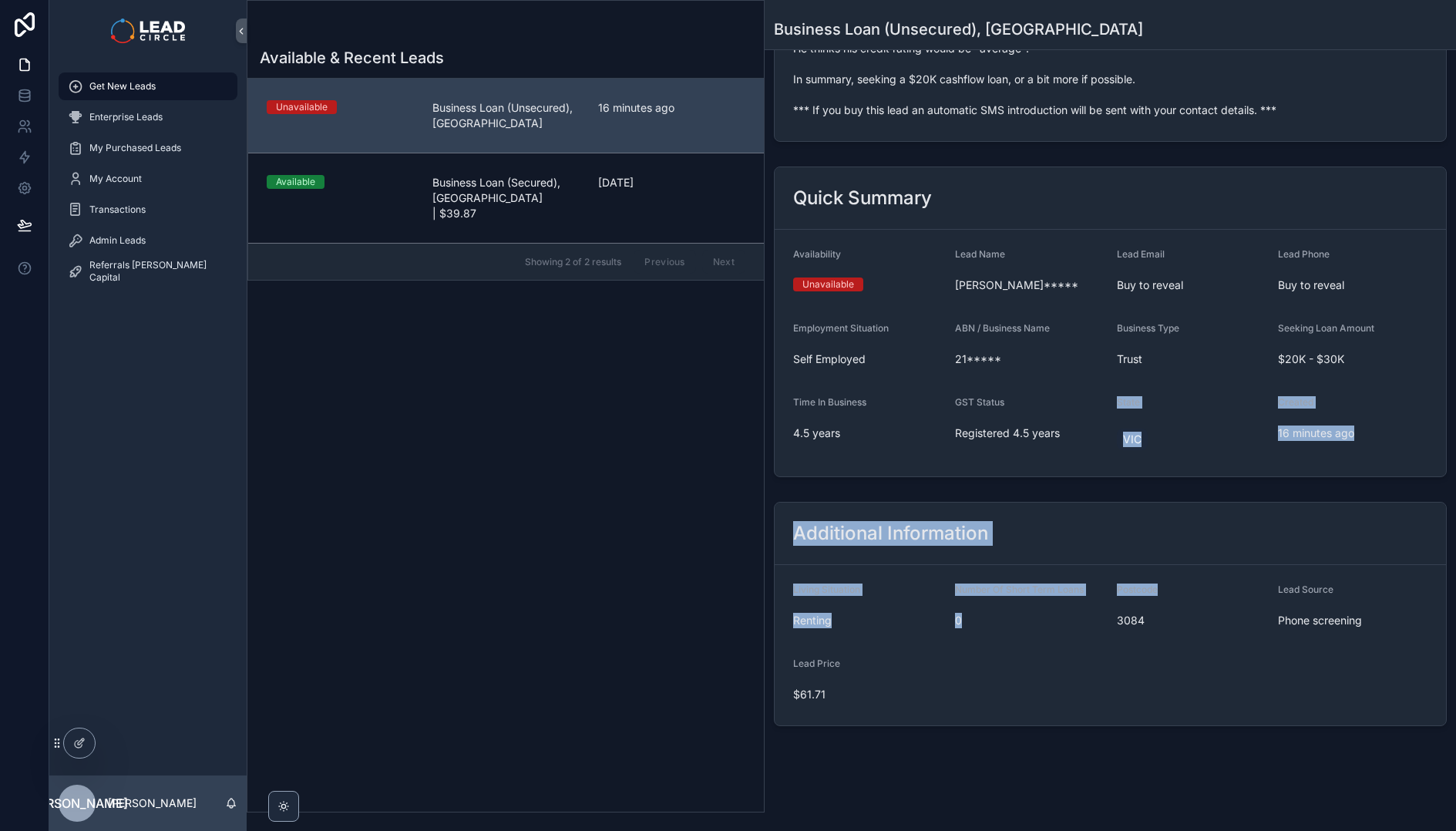
click at [1203, 586] on div "This lead has been sold for $61.71. Phone Verified Notes Runs a plumbing and co…" at bounding box center [1110, 228] width 691 height 1009
drag, startPoint x: 1203, startPoint y: 586, endPoint x: 1208, endPoint y: 672, distance: 86.1
click at [1203, 594] on div "Postcode" at bounding box center [1191, 593] width 149 height 19
drag, startPoint x: 1207, startPoint y: 676, endPoint x: 1082, endPoint y: 456, distance: 253.0
click at [1082, 457] on div "This lead has been sold for $61.71. Phone Verified Notes Runs a plumbing and co…" at bounding box center [1110, 228] width 691 height 1009
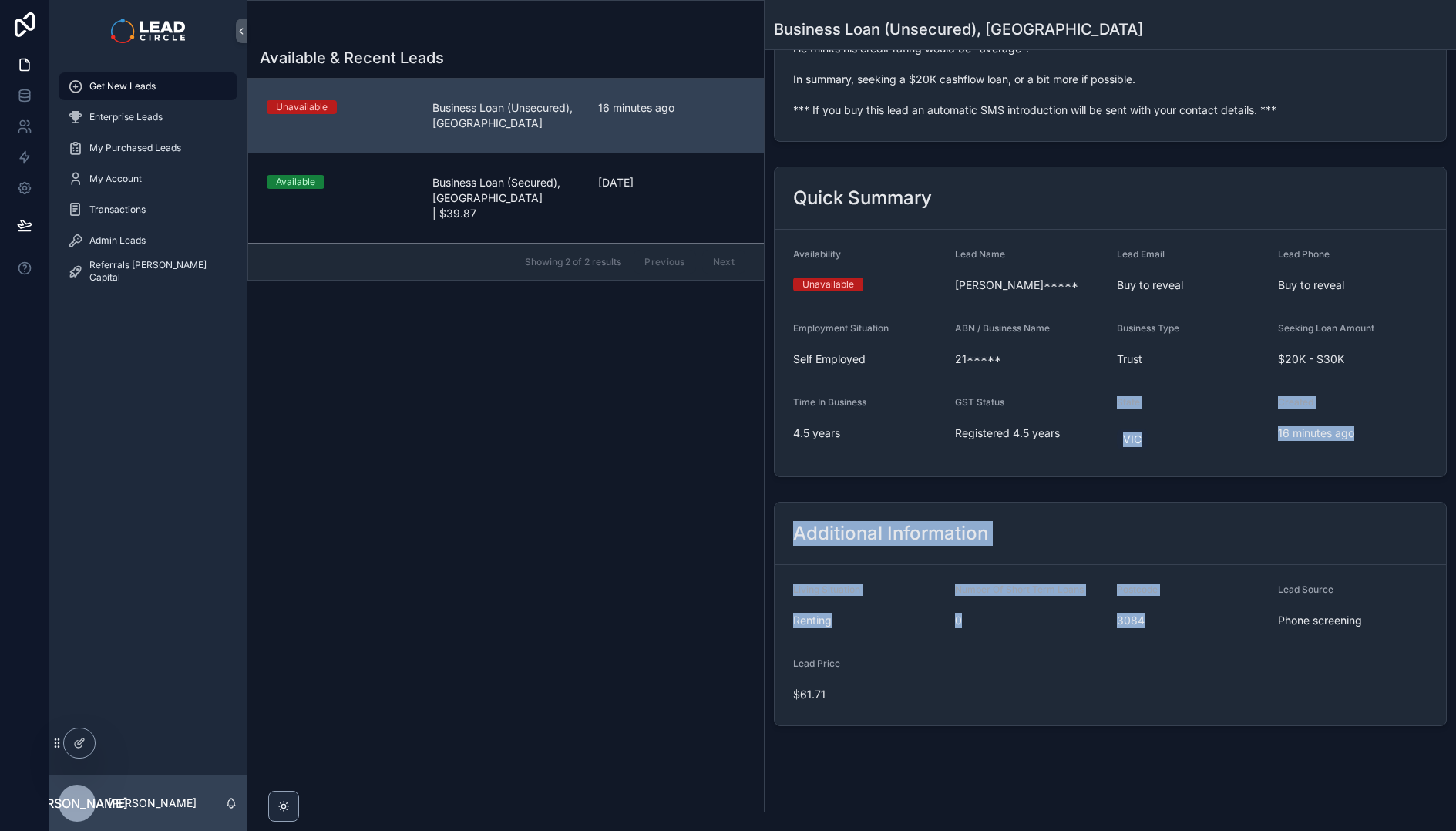
click at [1082, 456] on div "GST Status Registered 4.5 years" at bounding box center [1030, 426] width 149 height 62
drag, startPoint x: 1082, startPoint y: 456, endPoint x: 1030, endPoint y: 688, distance: 237.8
click at [1030, 688] on div "This lead has been sold for $61.71. Phone Verified Notes Runs a plumbing and co…" at bounding box center [1110, 228] width 691 height 1009
click at [1030, 688] on form "Living Situation Renting Number Of Short Term Loans 0 Postcode 3084 Lead Source…" at bounding box center [1111, 644] width 672 height 160
drag, startPoint x: 869, startPoint y: 692, endPoint x: 790, endPoint y: 530, distance: 180.2
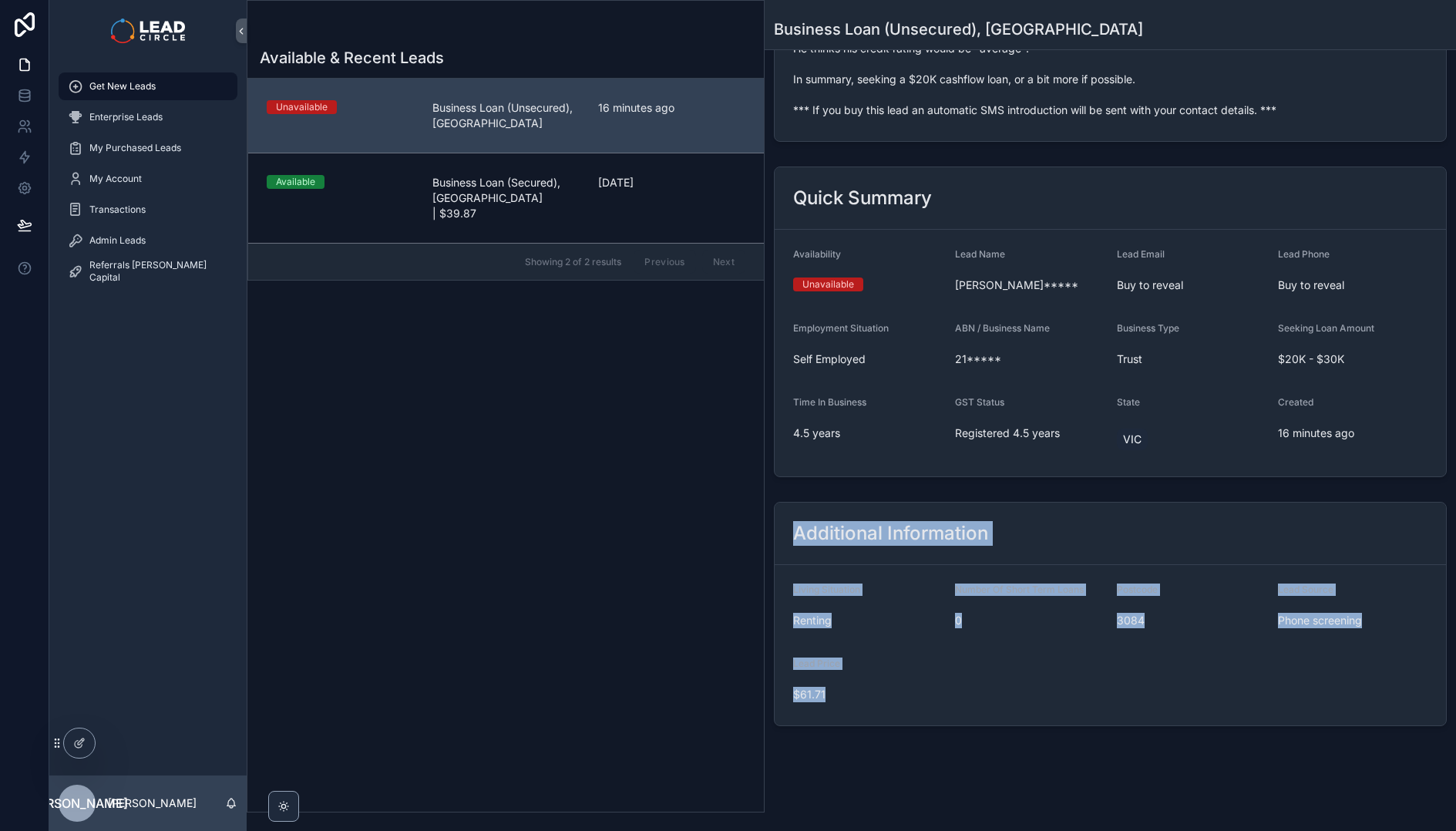
click at [790, 530] on div "Additional Information Living Situation Renting Number Of Short Term Loans 0 Po…" at bounding box center [1111, 614] width 673 height 224
click at [790, 530] on div "Additional Information" at bounding box center [1111, 534] width 672 height 62
drag, startPoint x: 790, startPoint y: 530, endPoint x: 857, endPoint y: 677, distance: 161.5
click at [855, 677] on div "Additional Information Living Situation Renting Number Of Short Term Loans 0 Po…" at bounding box center [1111, 614] width 673 height 224
click at [857, 677] on div "Lead Price $61.71" at bounding box center [868, 682] width 149 height 49
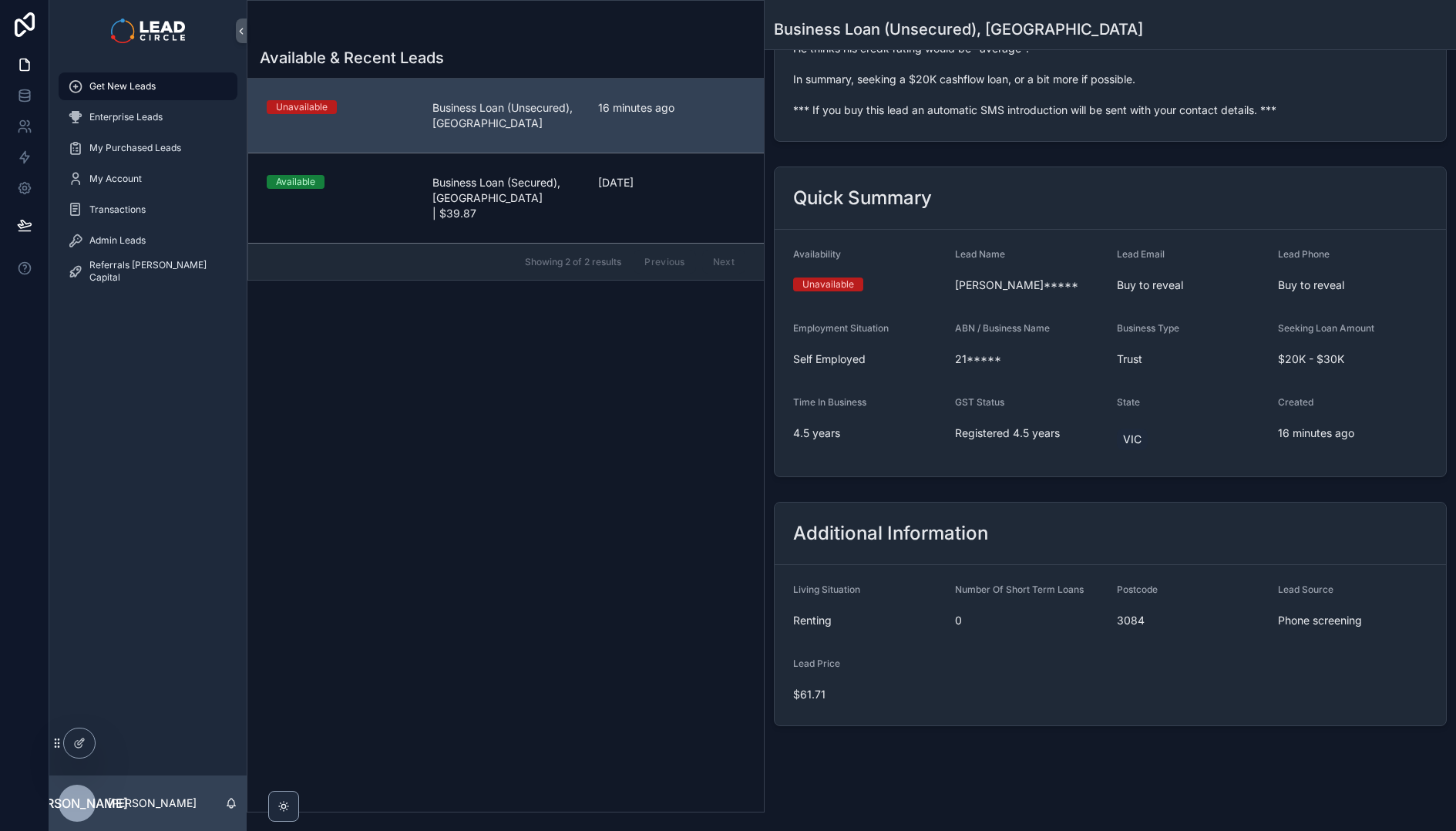
click at [871, 701] on span "$61.71" at bounding box center [868, 694] width 149 height 16
